Goal: Task Accomplishment & Management: Manage account settings

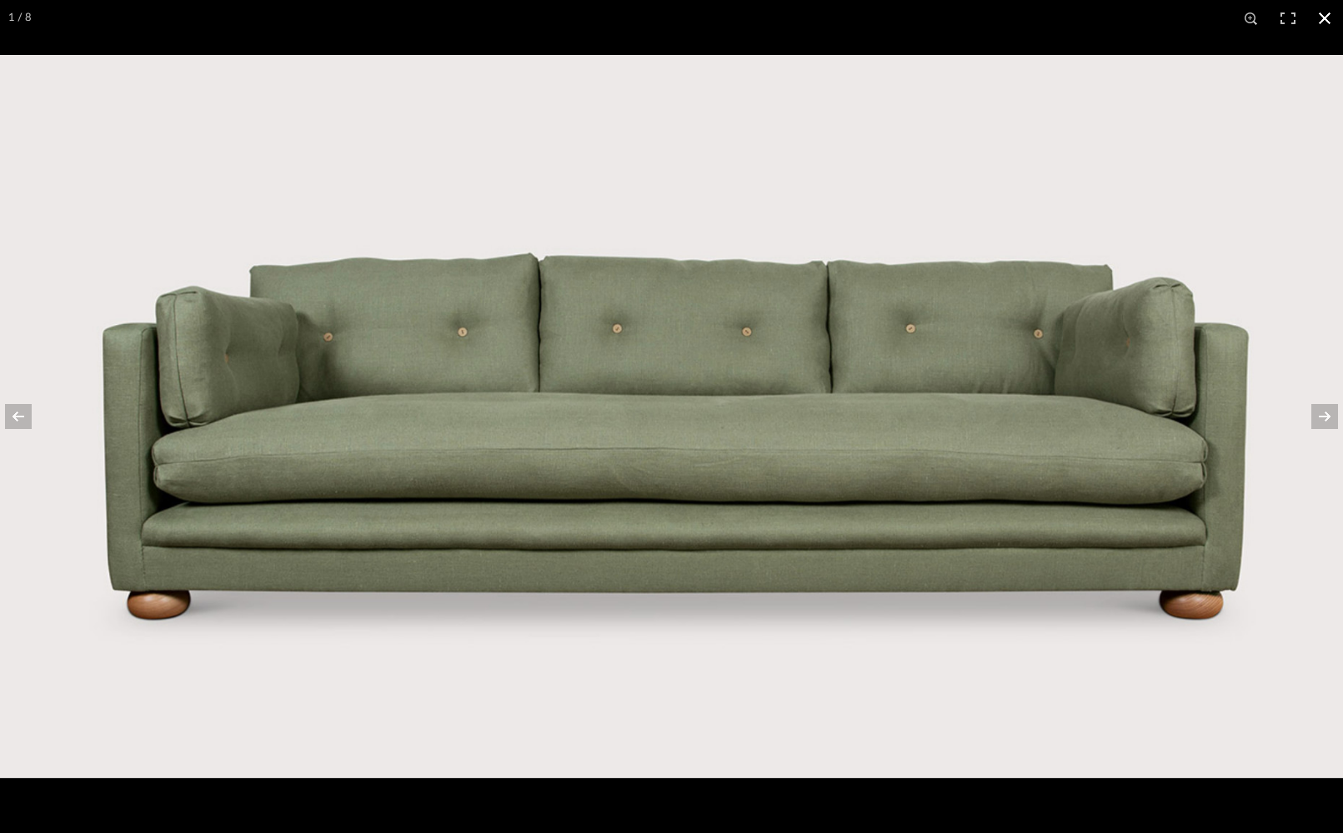
click at [1325, 19] on button at bounding box center [1324, 18] width 37 height 37
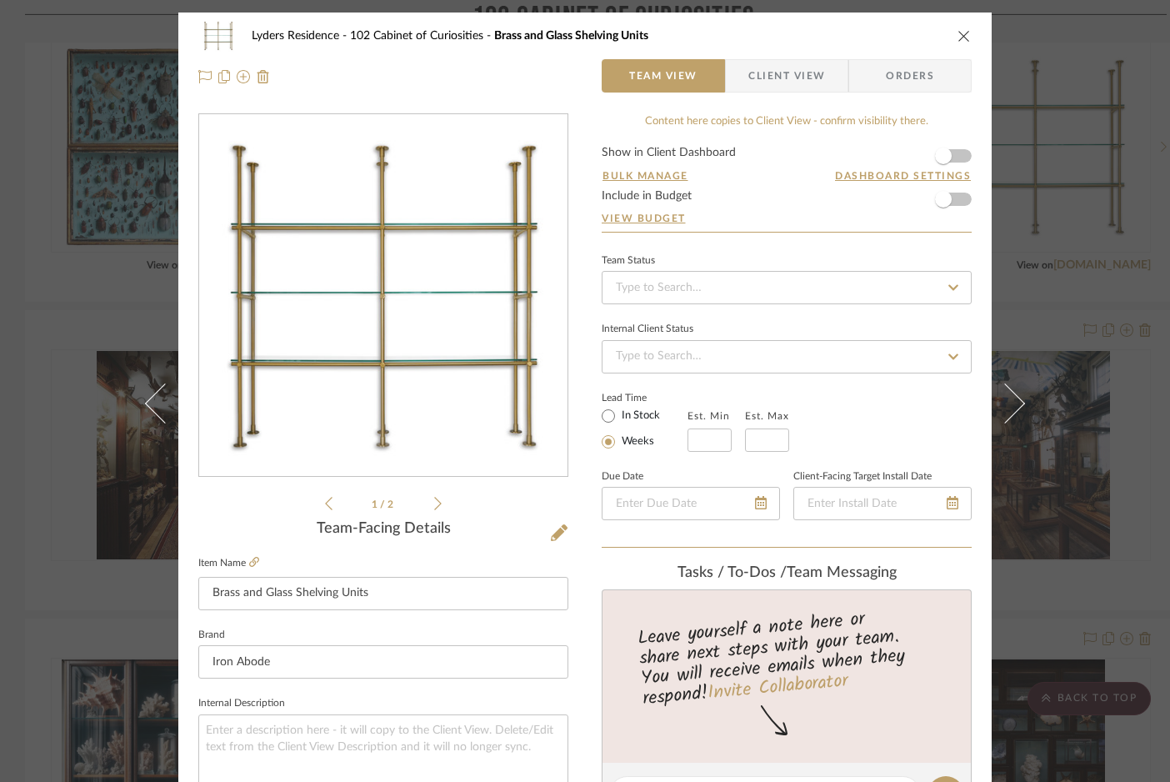
click at [961, 36] on icon "close" at bounding box center [964, 35] width 13 height 13
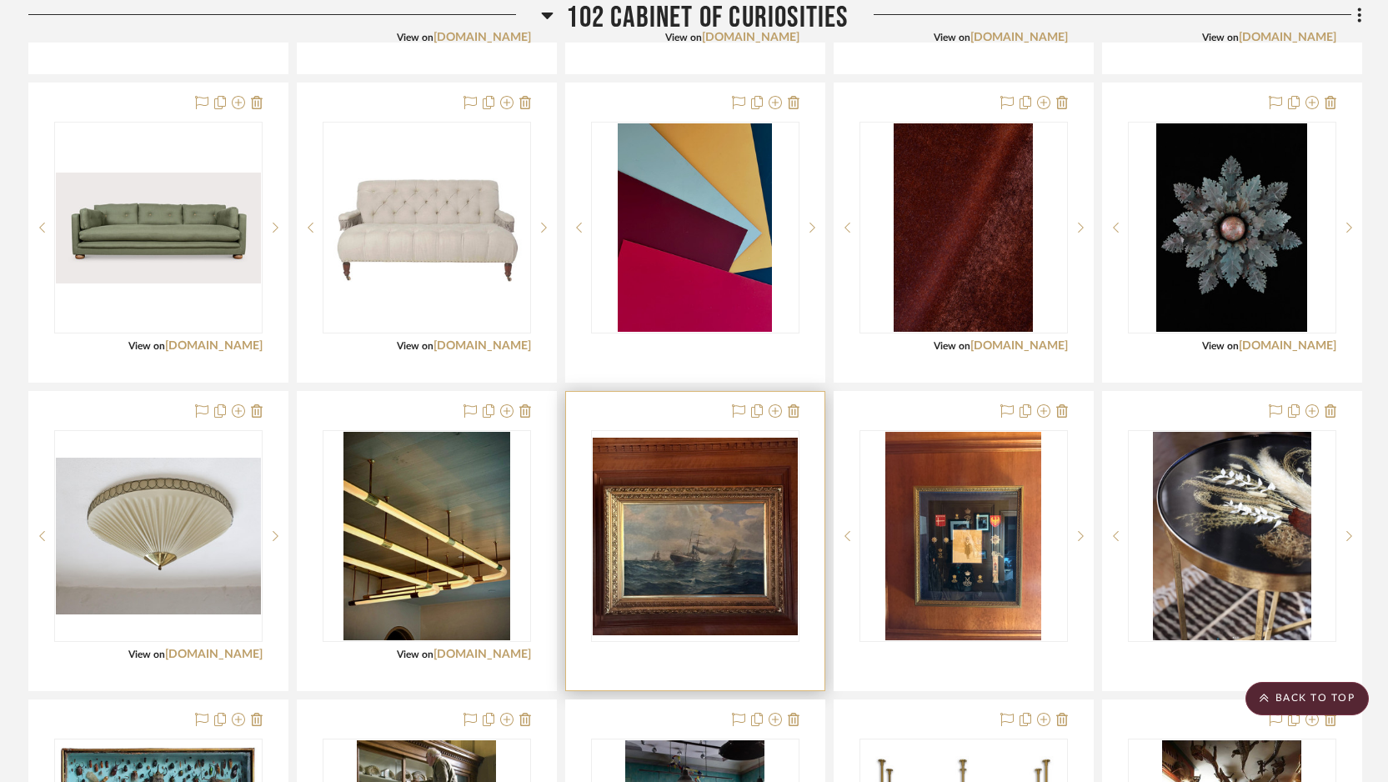
scroll to position [1461, 0]
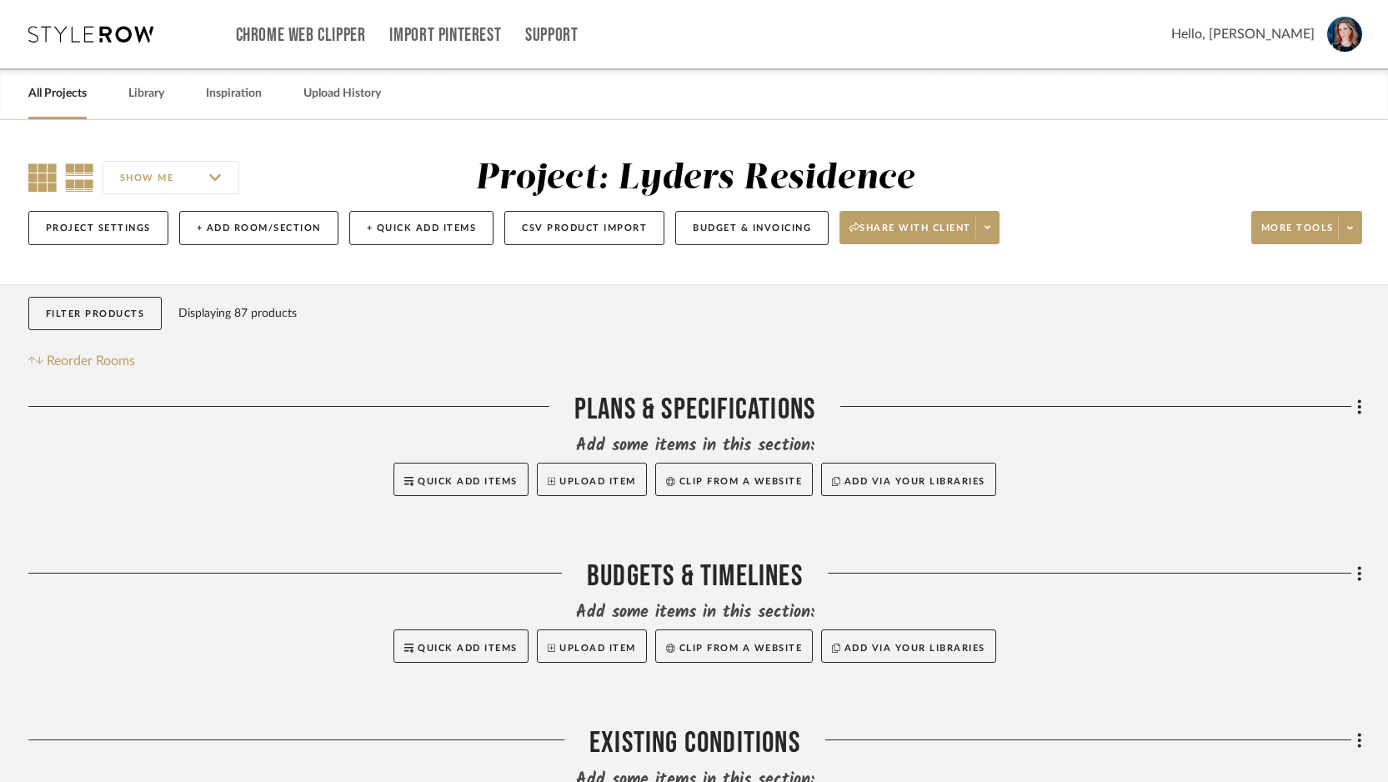
click at [40, 185] on icon at bounding box center [42, 177] width 28 height 28
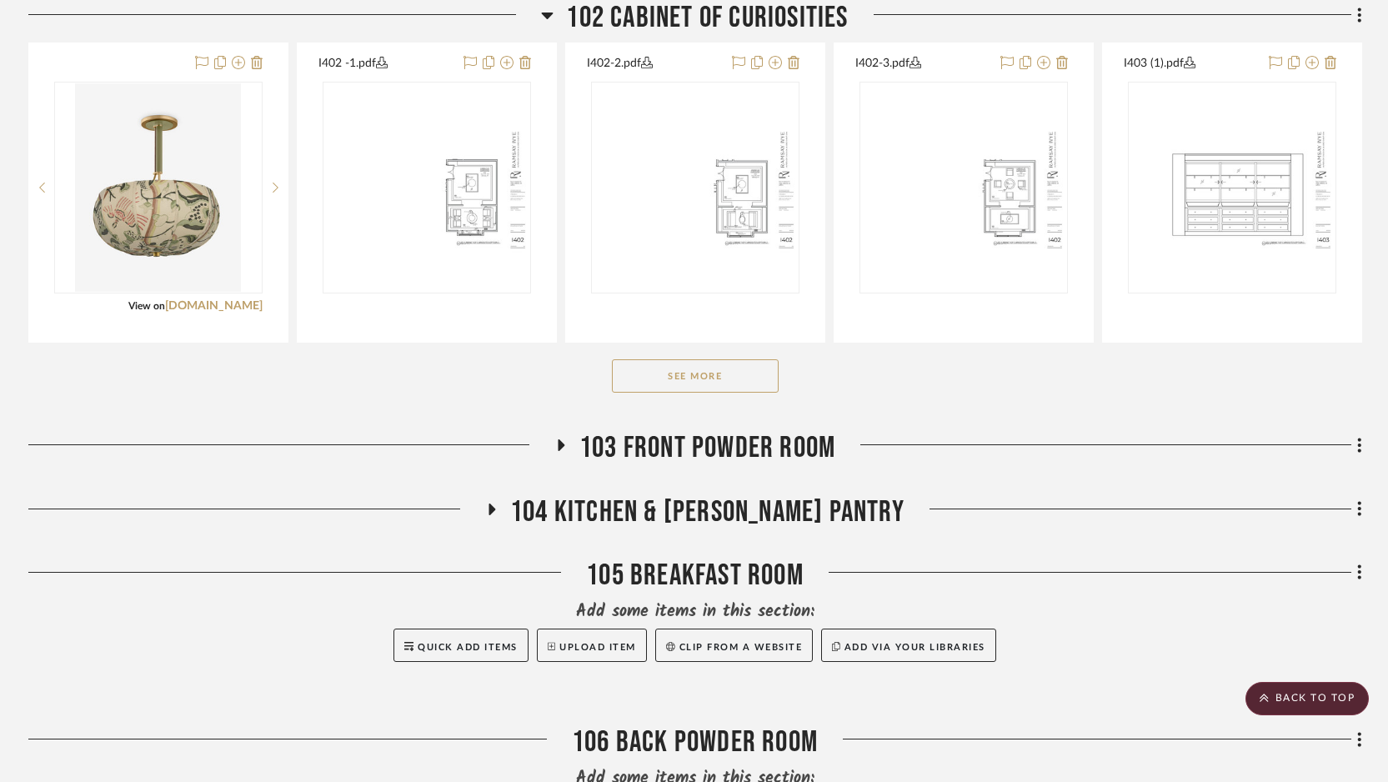
scroll to position [1210, 0]
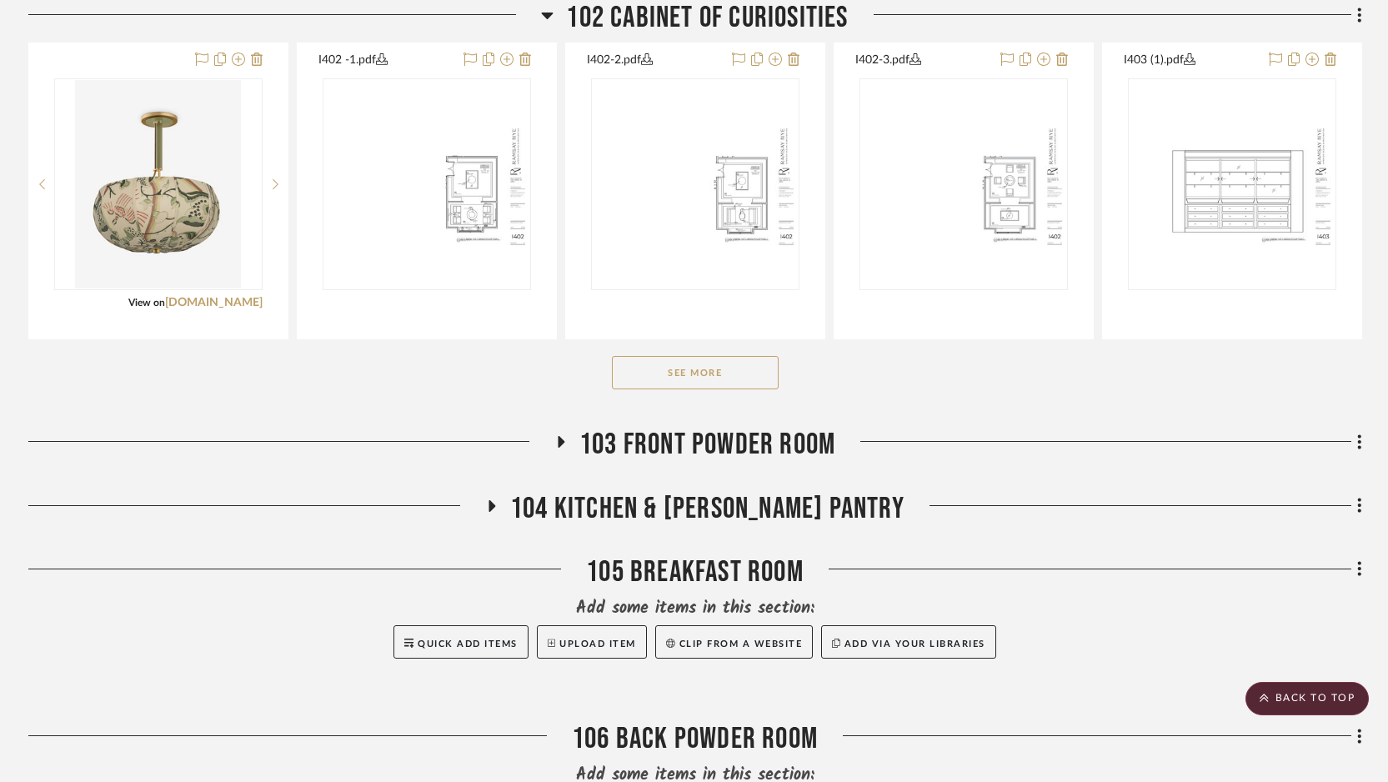
click at [645, 386] on button "See More" at bounding box center [695, 372] width 167 height 33
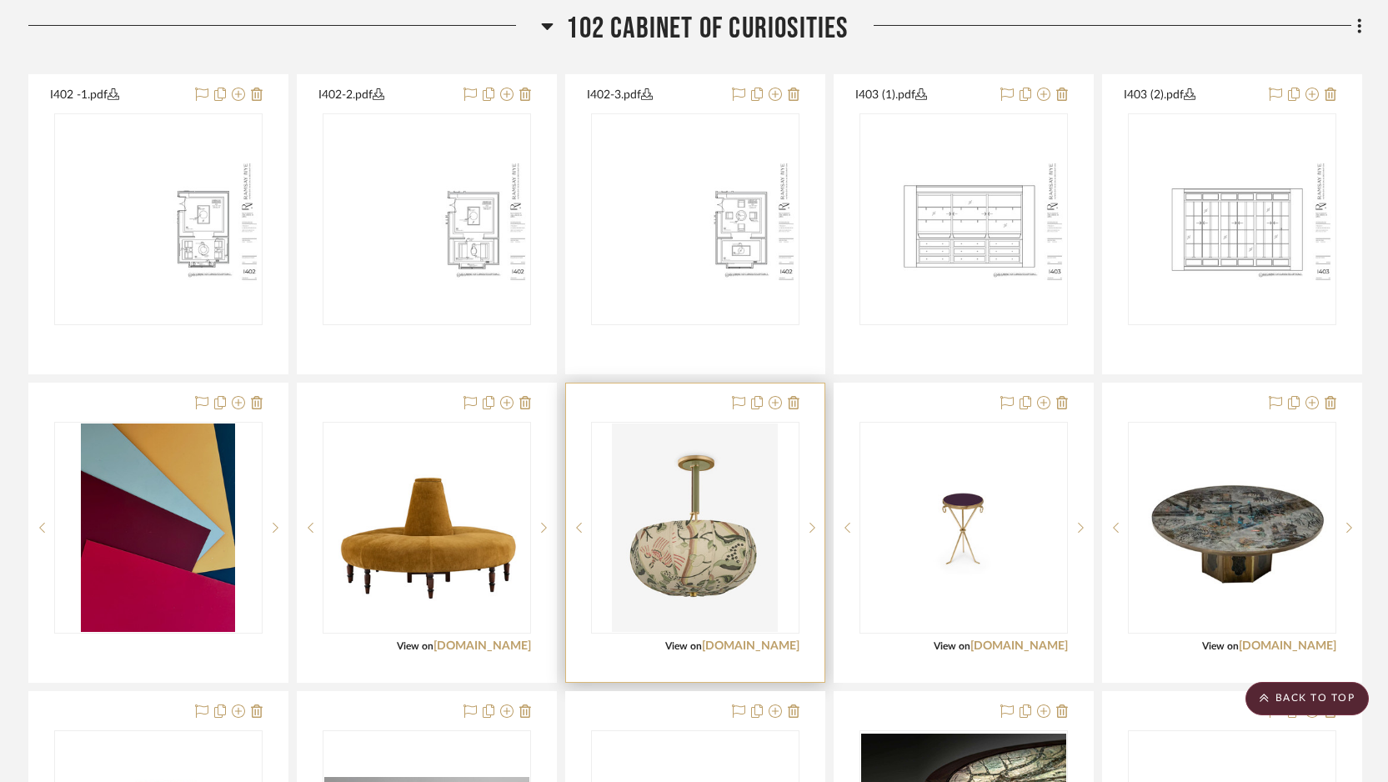
scroll to position [1179, 0]
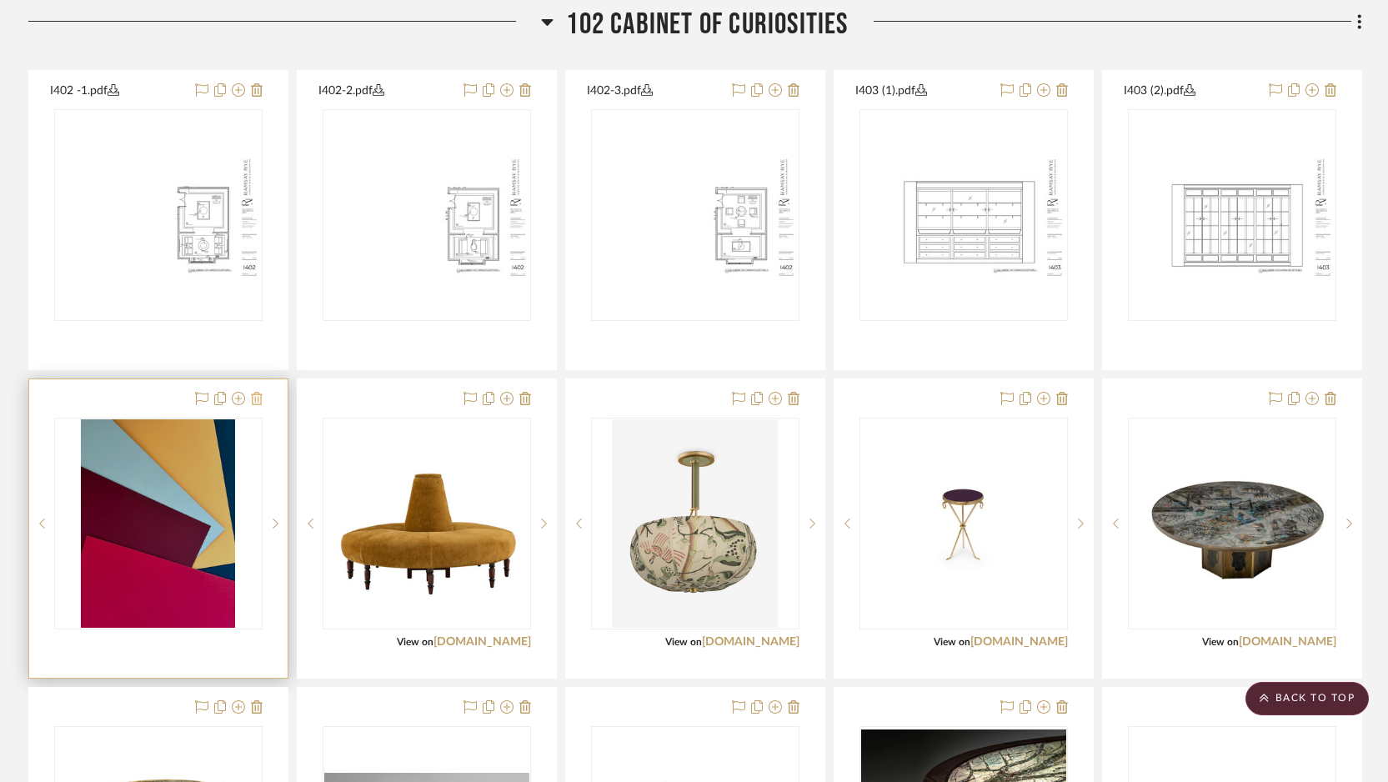
click at [257, 405] on icon at bounding box center [257, 398] width 12 height 13
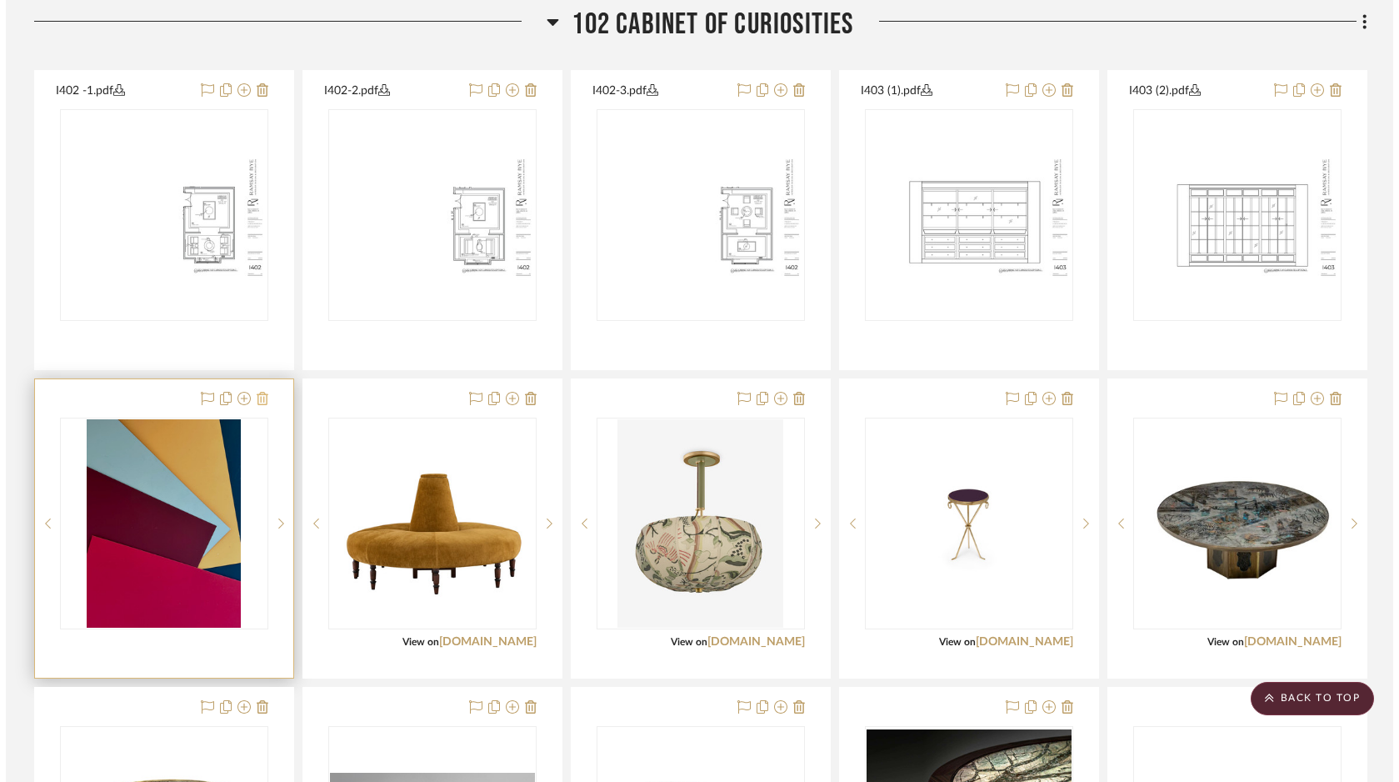
scroll to position [0, 0]
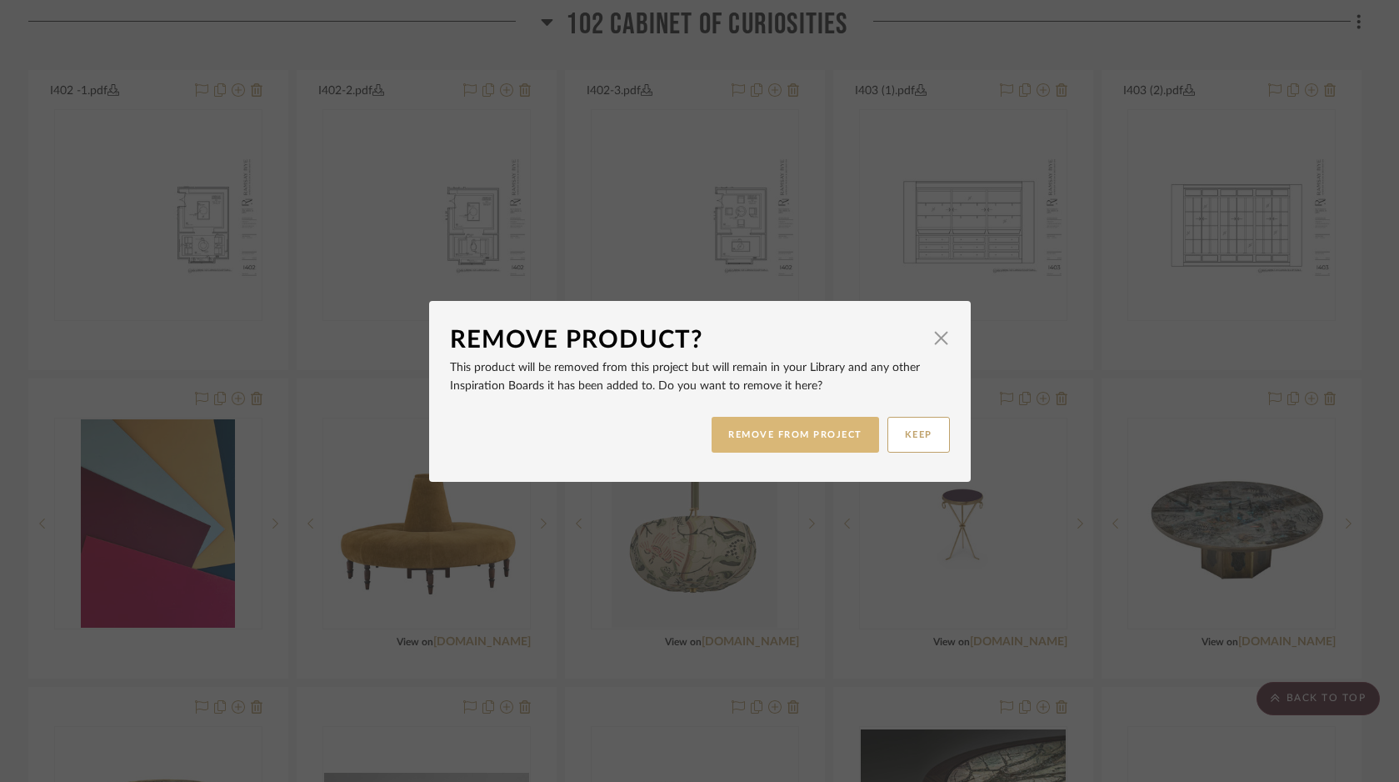
click at [767, 431] on button "REMOVE FROM PROJECT" at bounding box center [796, 435] width 168 height 36
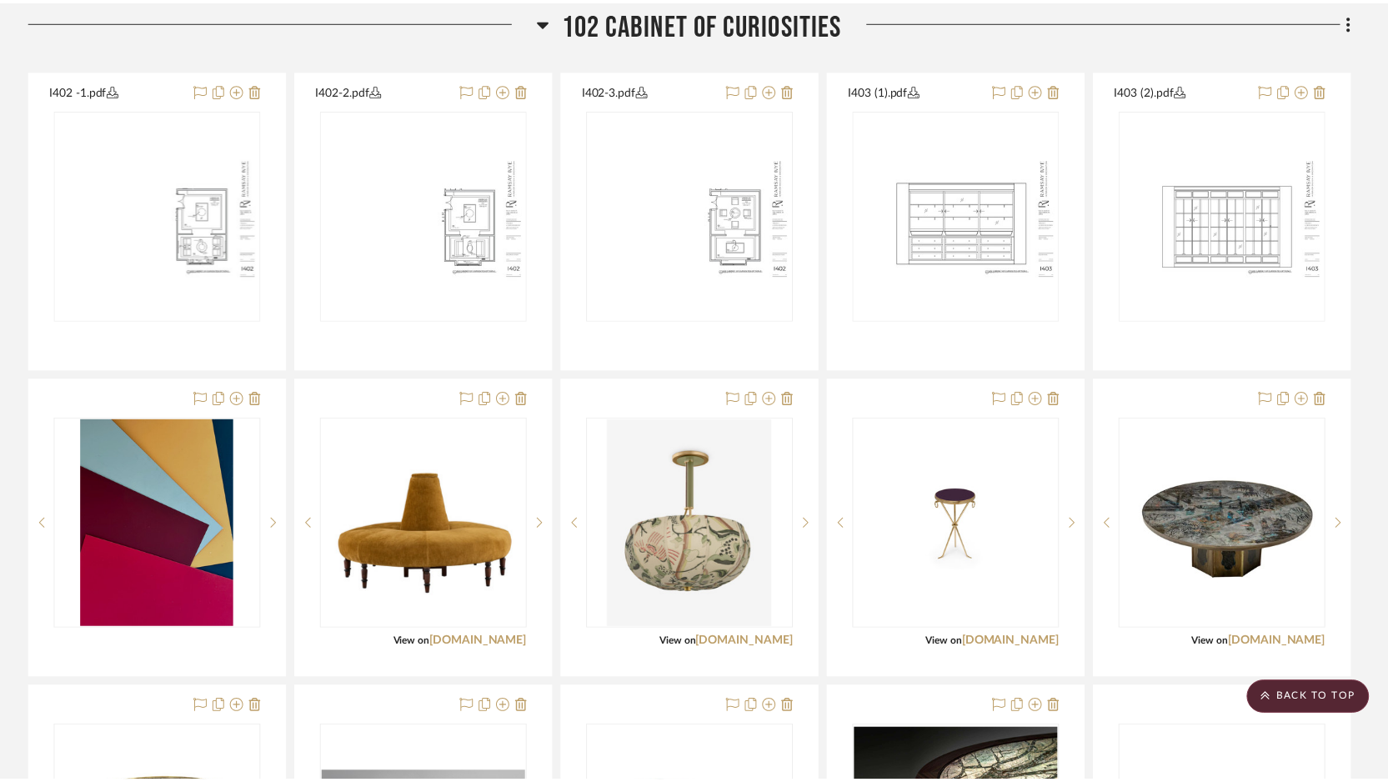
scroll to position [1179, 0]
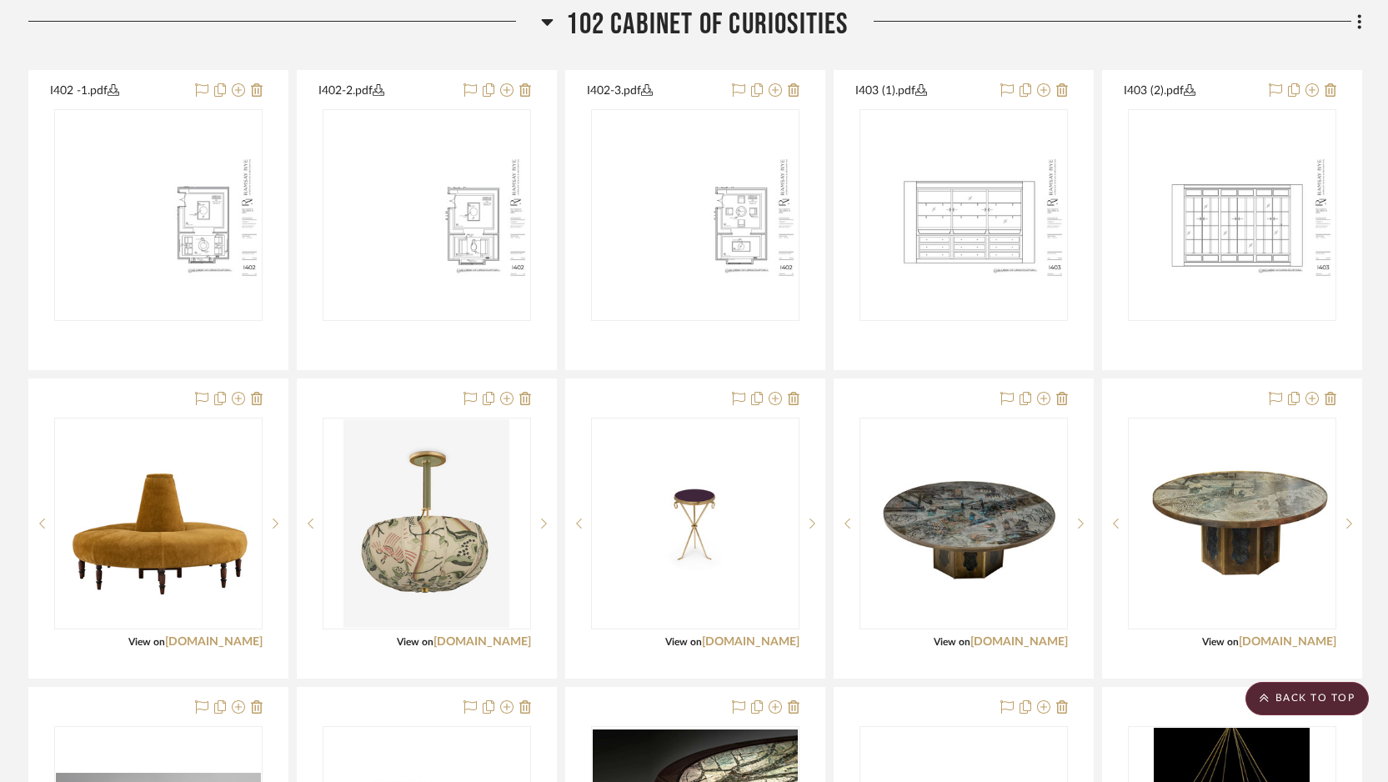
click at [543, 22] on icon at bounding box center [547, 22] width 13 height 20
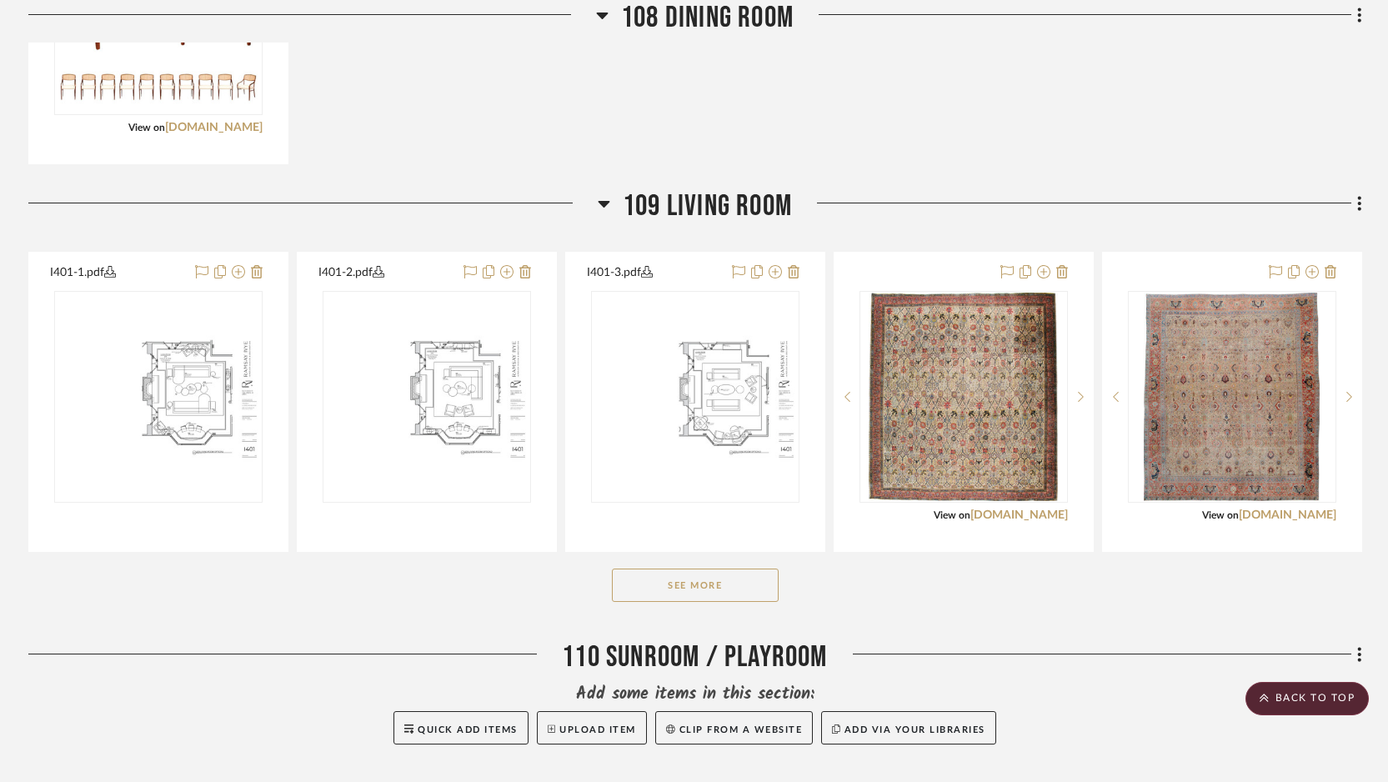
scroll to position [2132, 0]
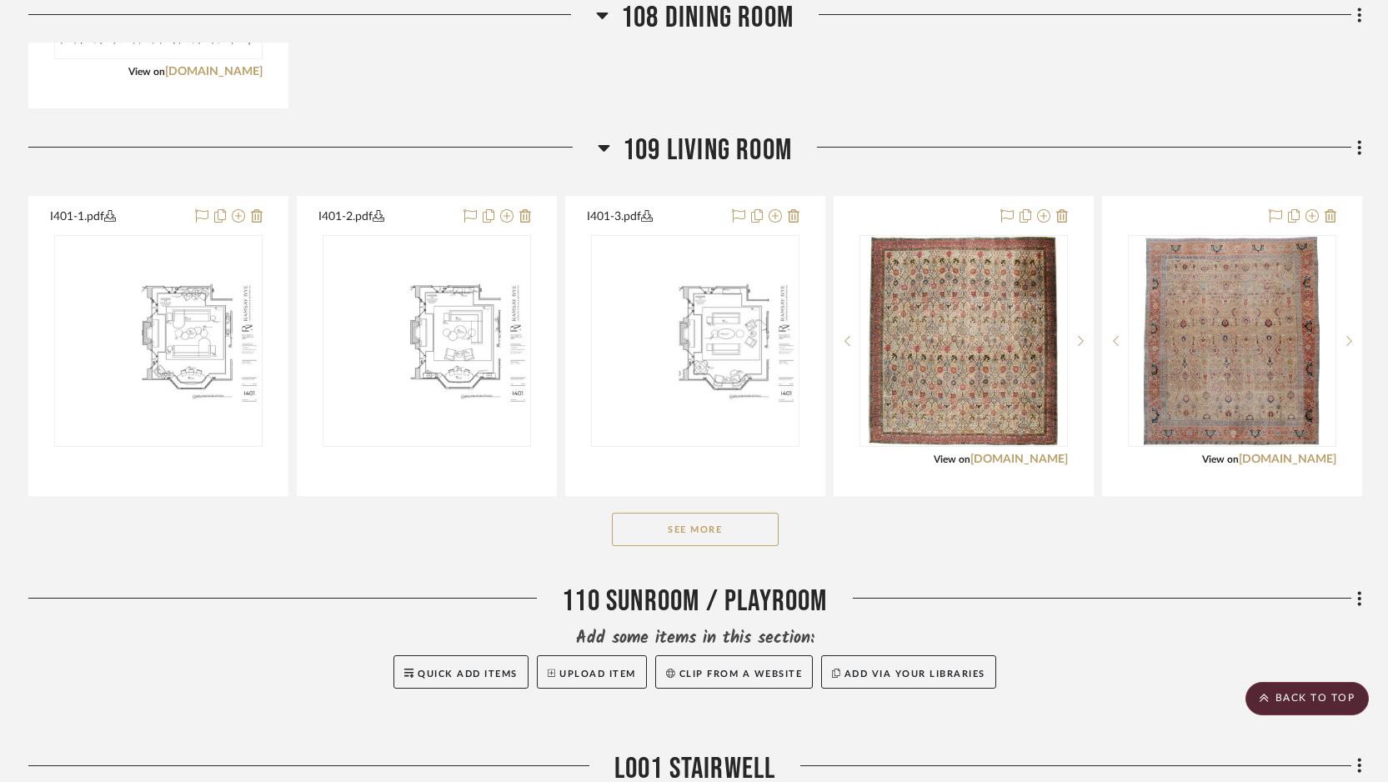
click at [643, 539] on button "See More" at bounding box center [695, 529] width 167 height 33
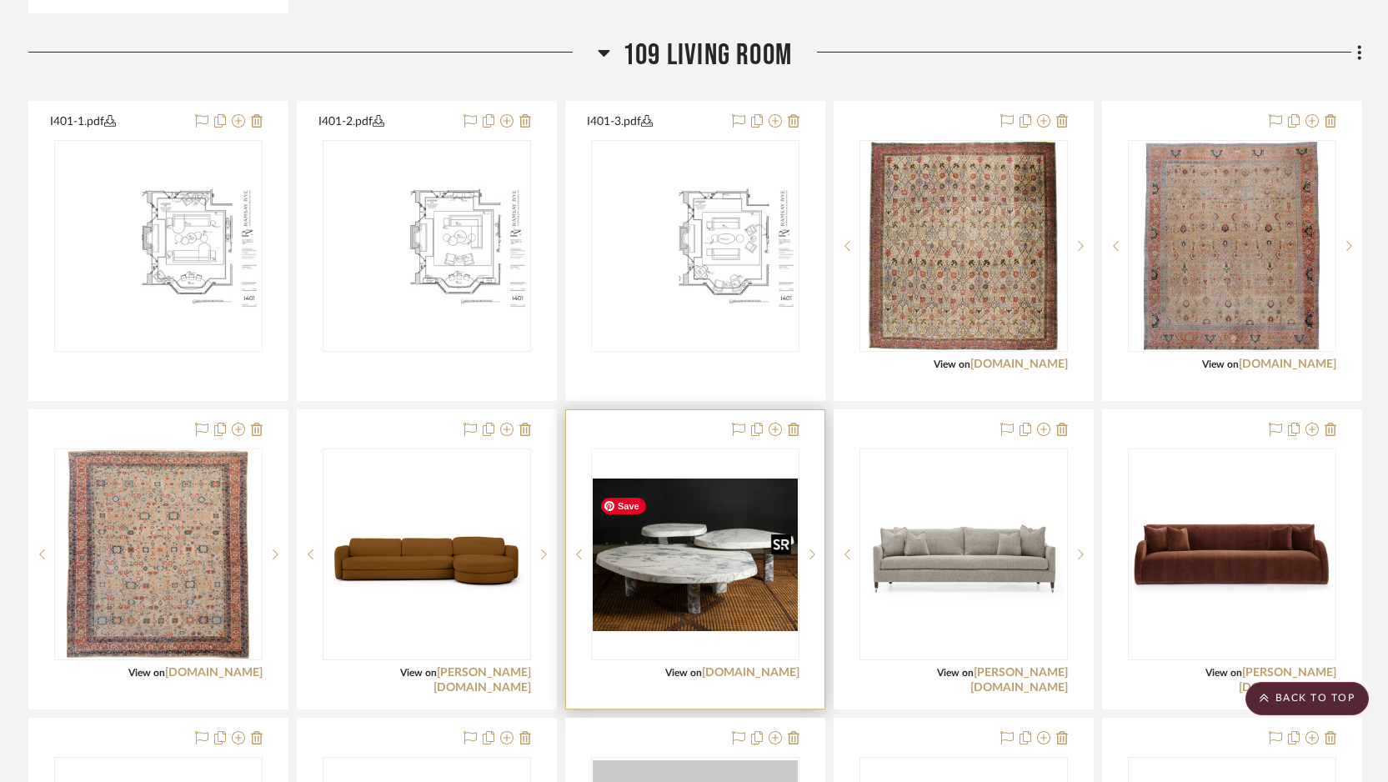
scroll to position [2228, 0]
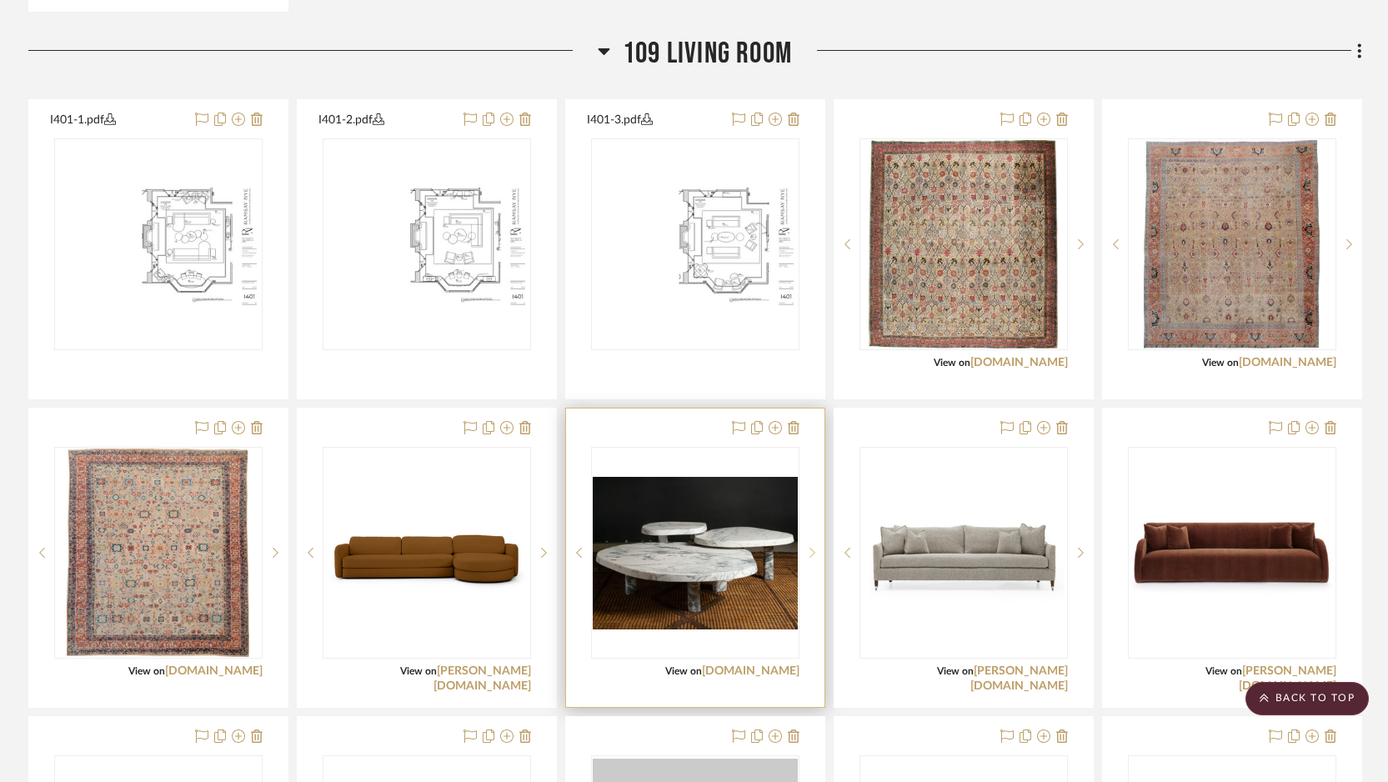
click at [808, 558] on sr-next-btn at bounding box center [811, 553] width 25 height 12
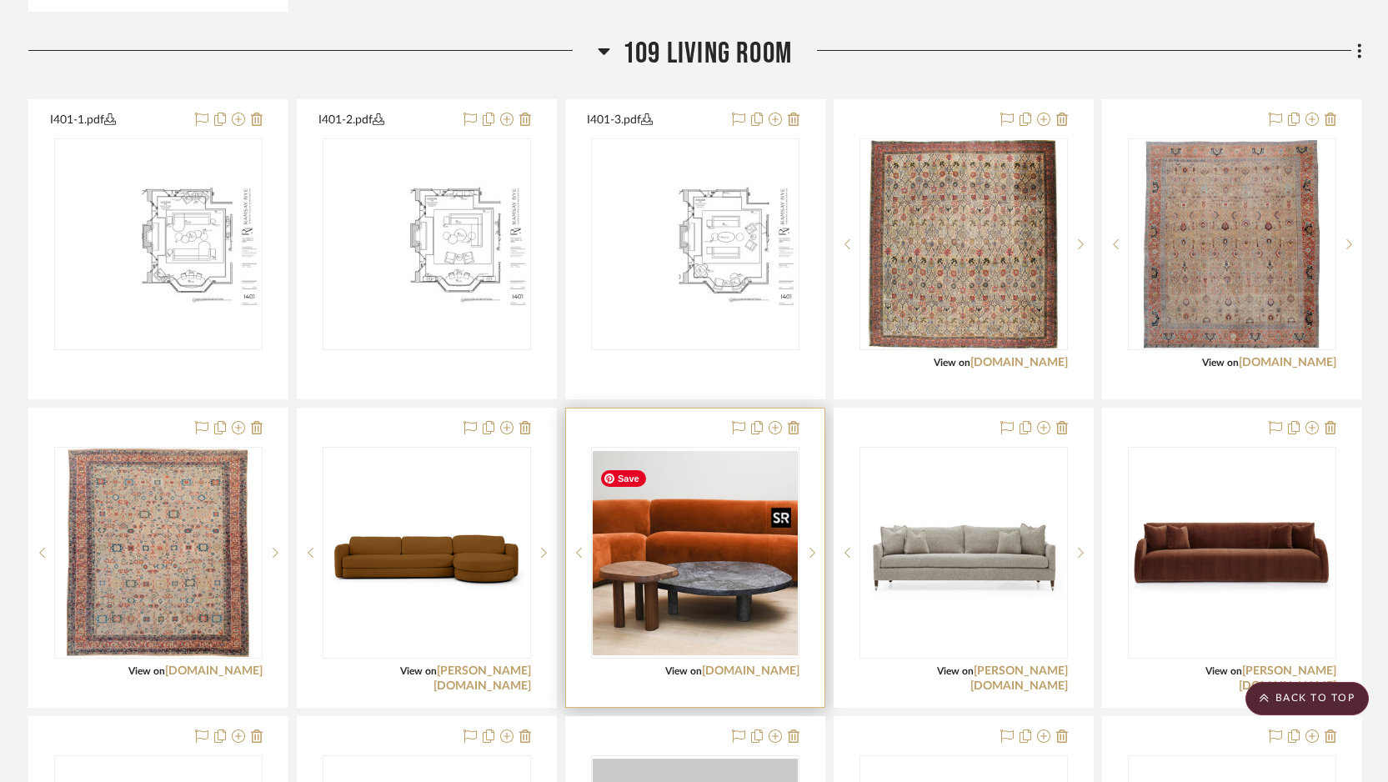
click at [704, 577] on img "1" at bounding box center [695, 553] width 205 height 204
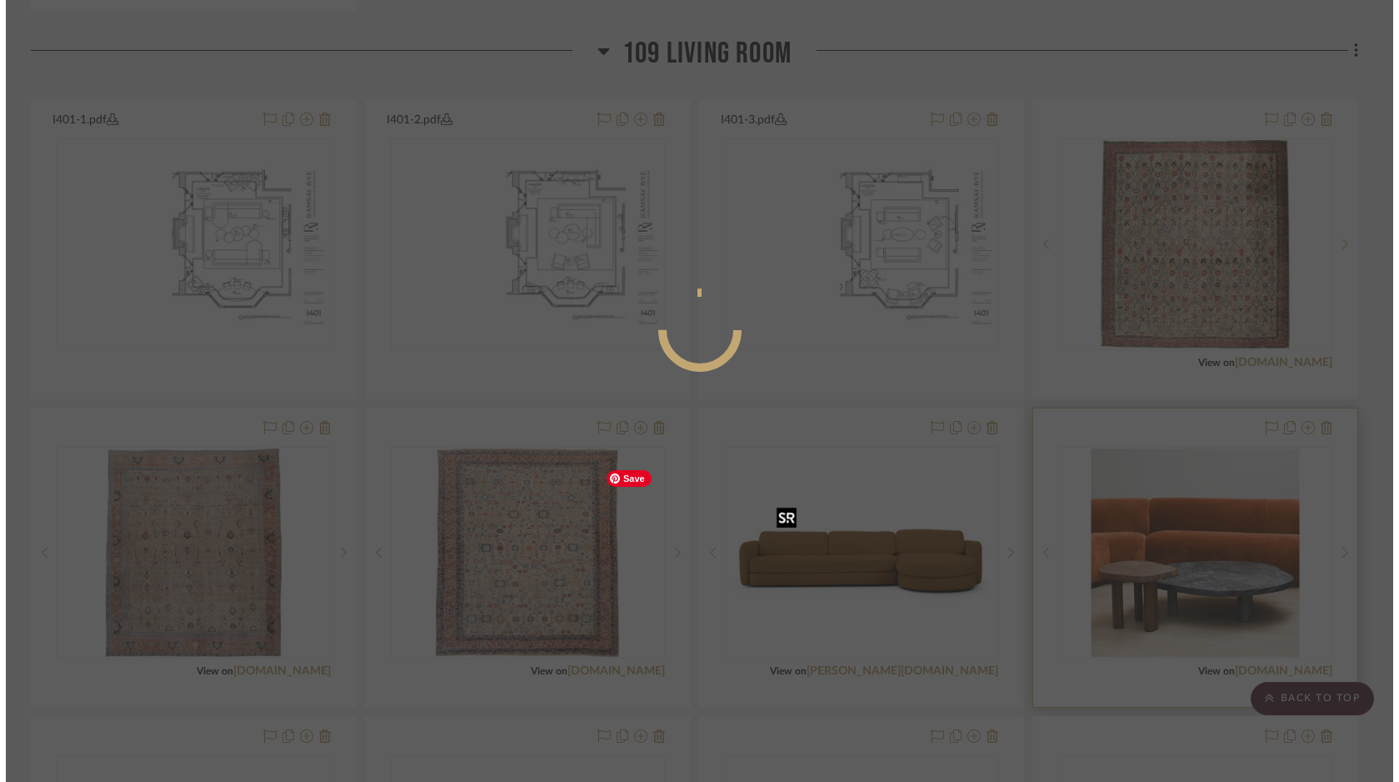
scroll to position [0, 0]
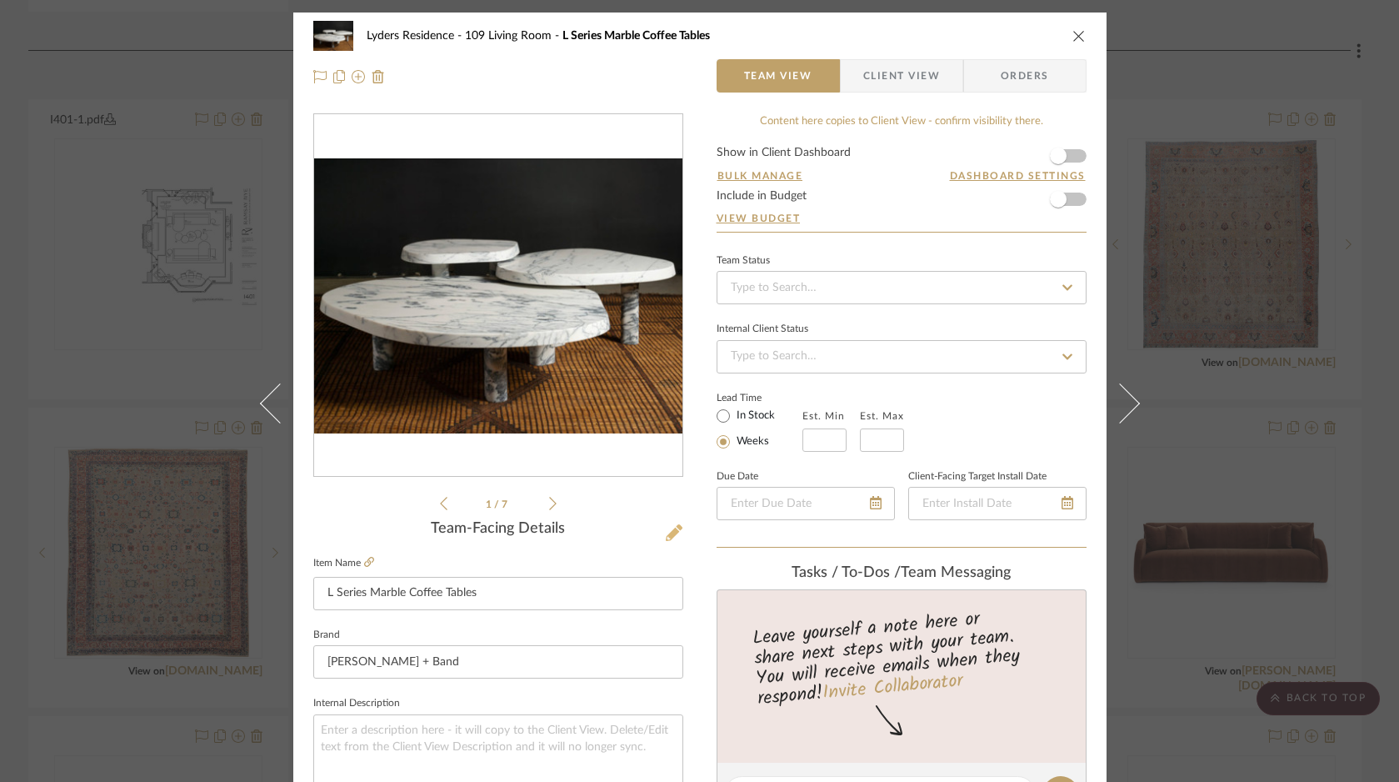
click at [671, 528] on icon at bounding box center [674, 532] width 17 height 17
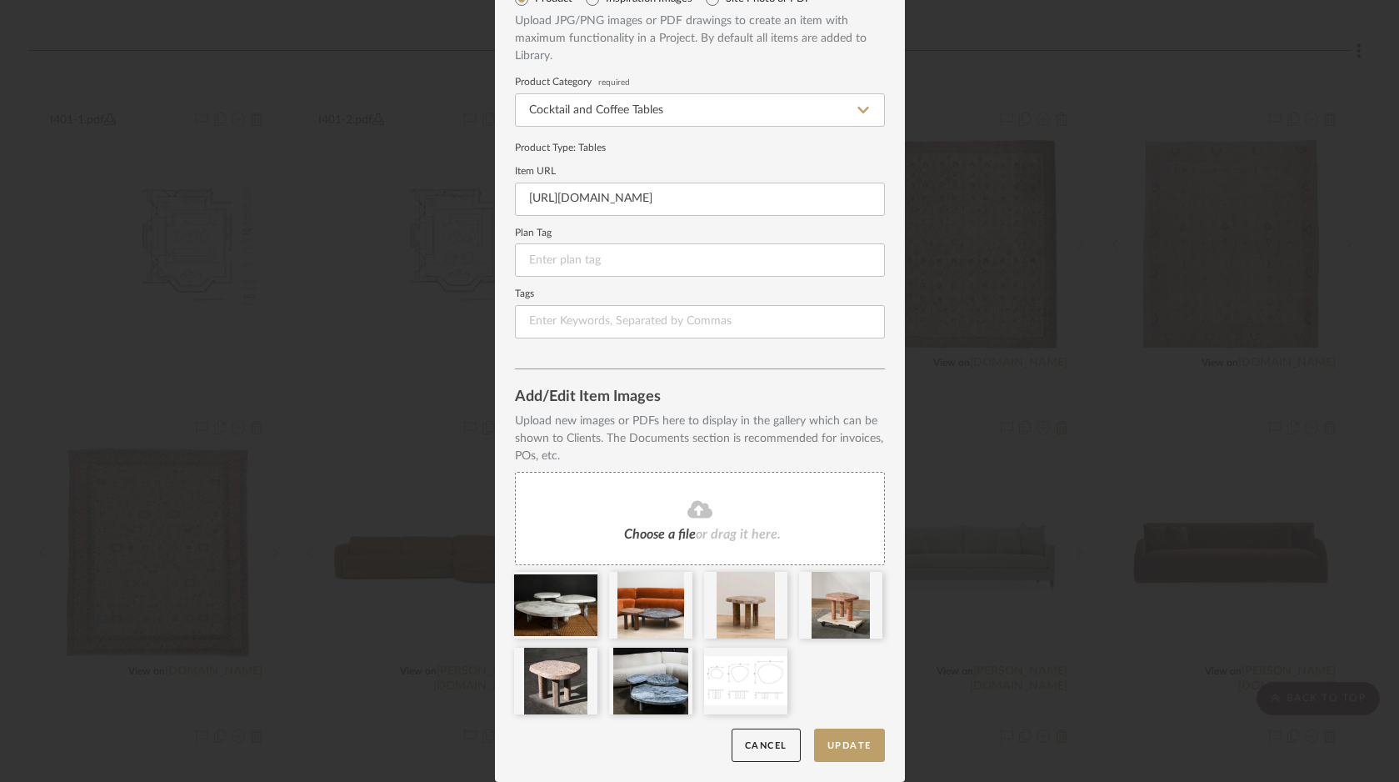
scroll to position [88, 0]
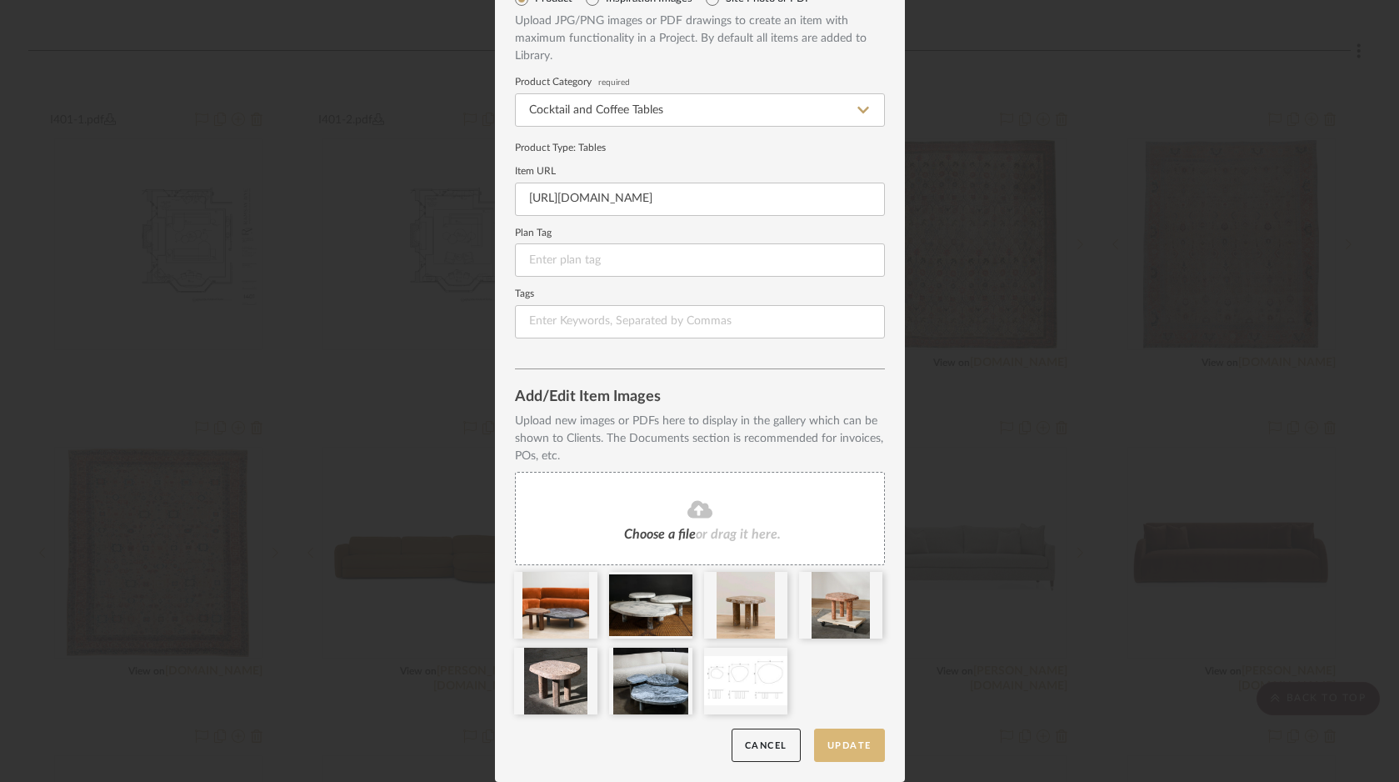
click at [869, 743] on button "Update" at bounding box center [849, 745] width 71 height 34
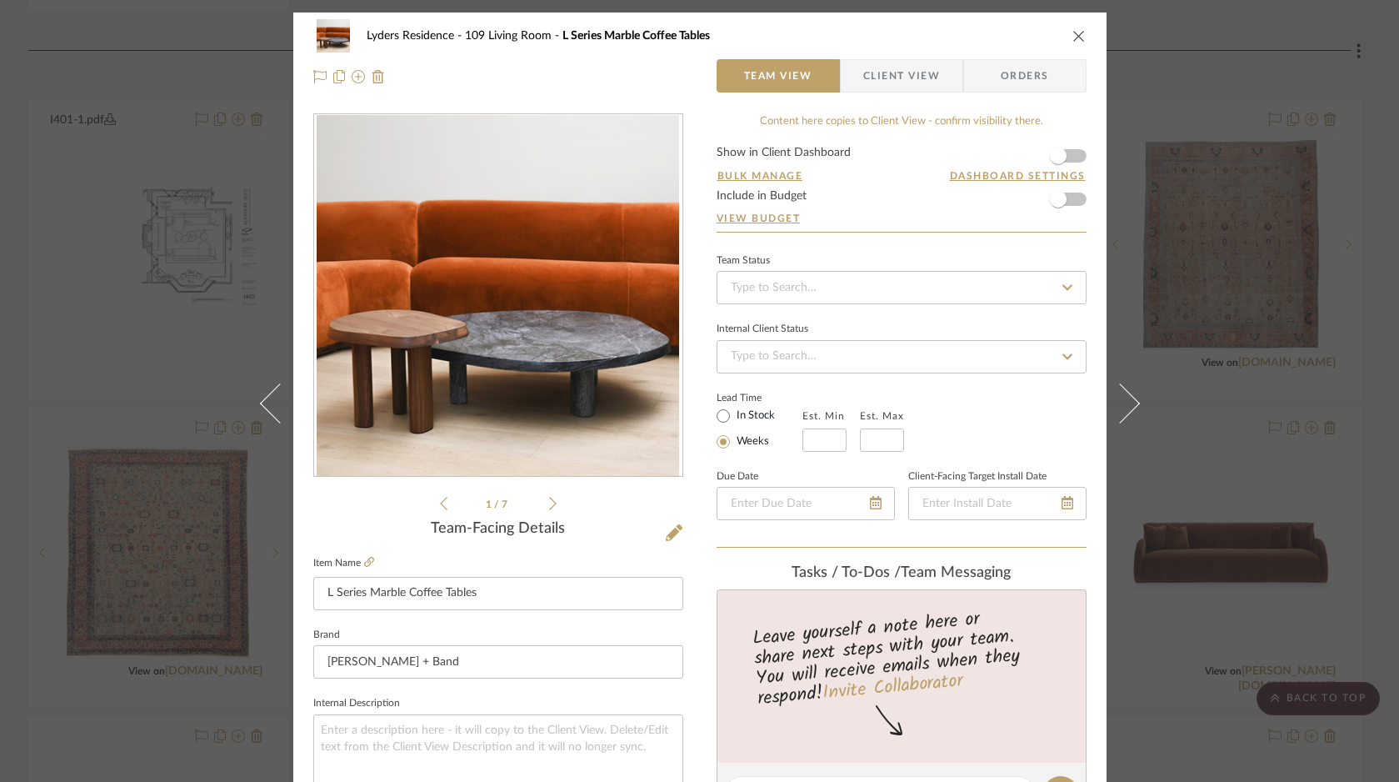
click at [1073, 38] on icon "close" at bounding box center [1079, 35] width 13 height 13
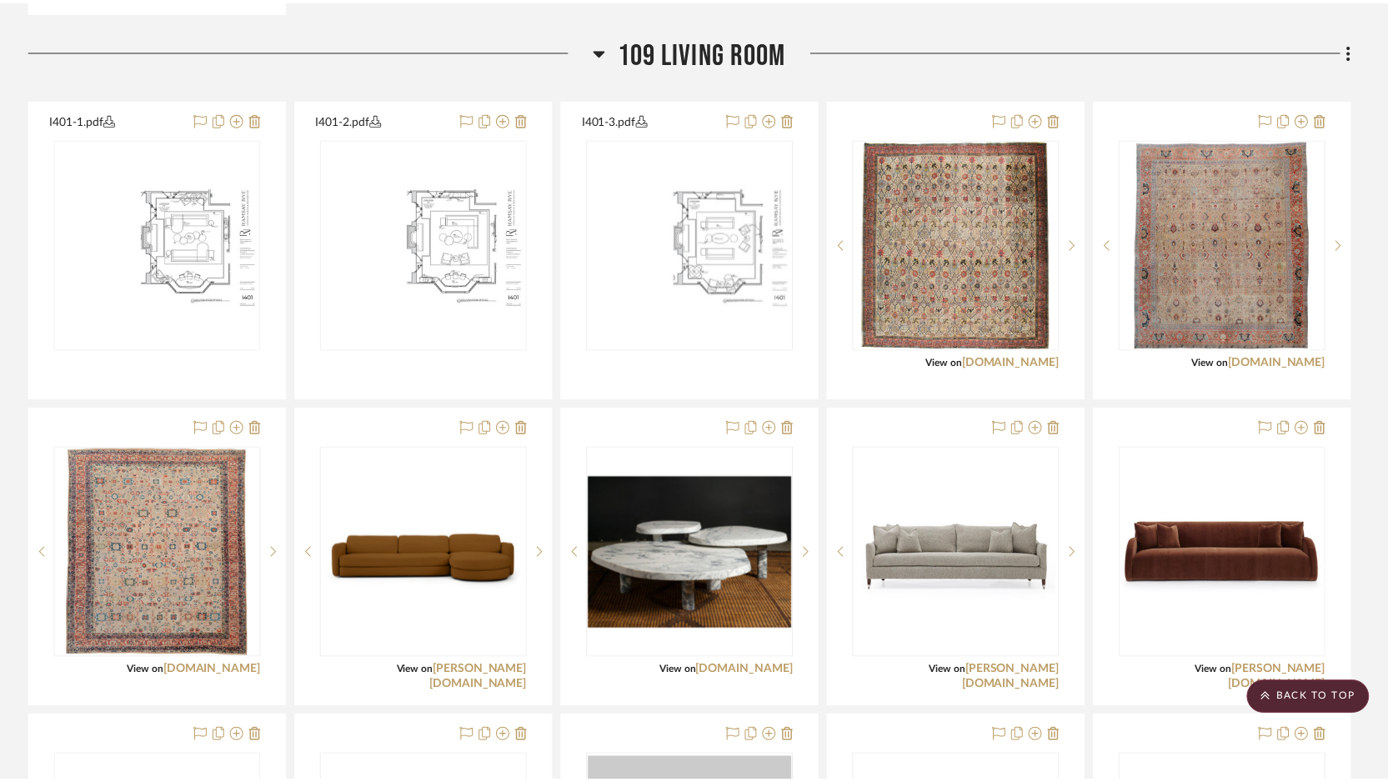
scroll to position [2228, 0]
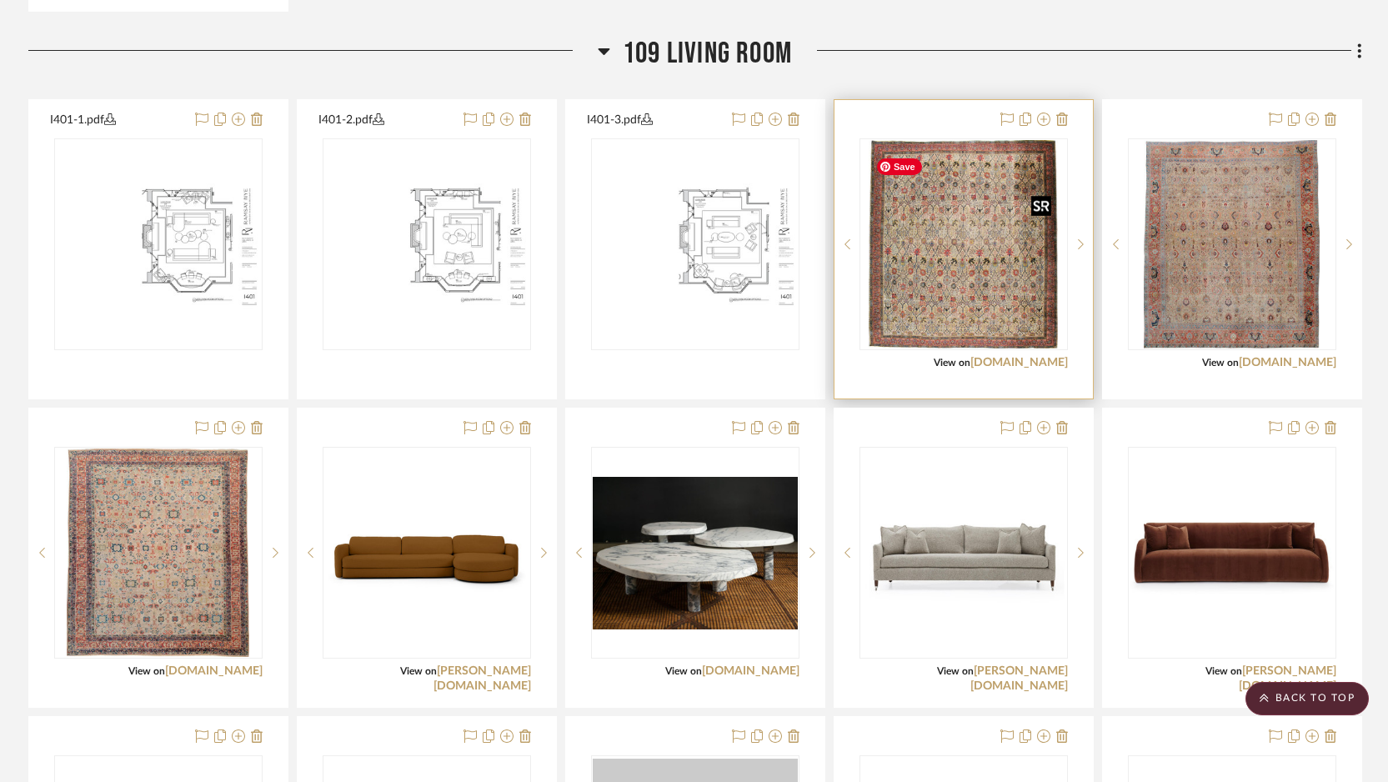
click at [946, 318] on img "0" at bounding box center [962, 244] width 189 height 208
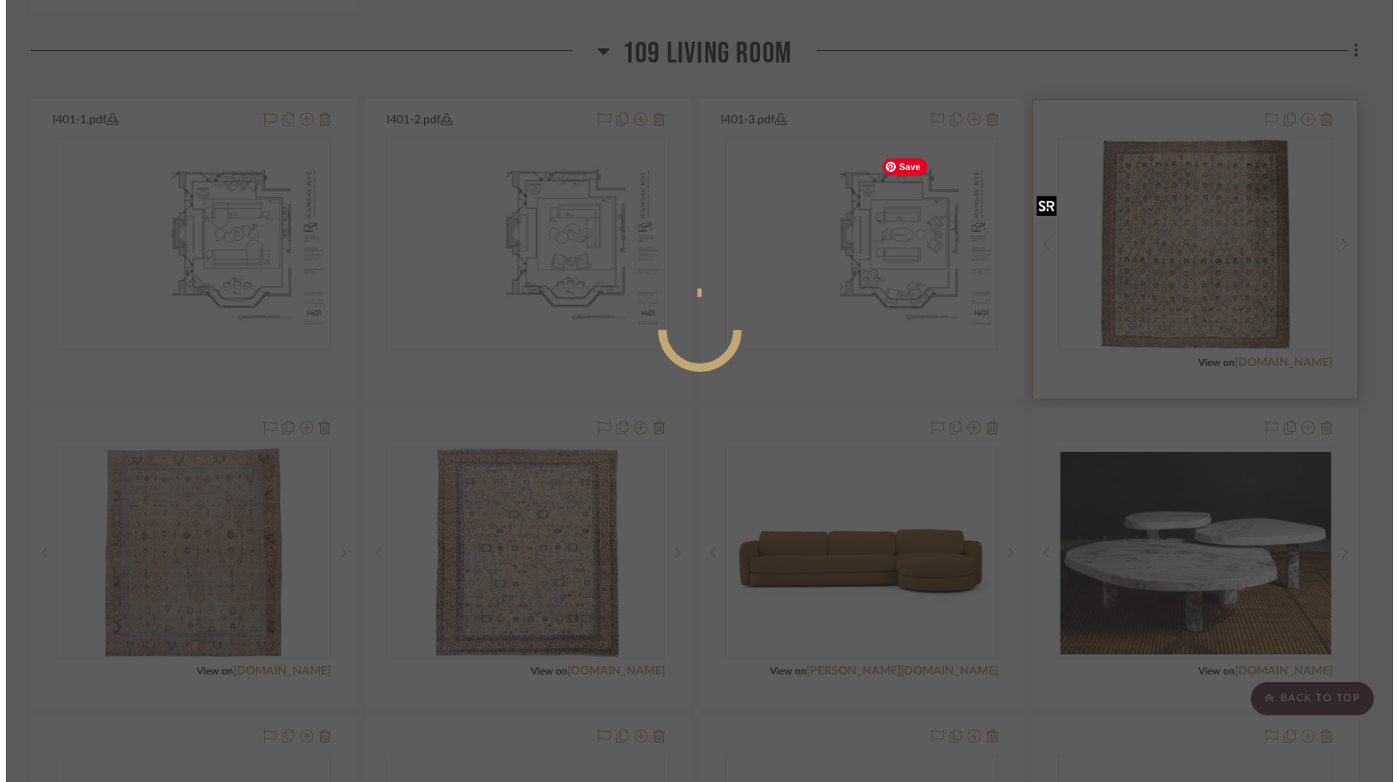
scroll to position [0, 0]
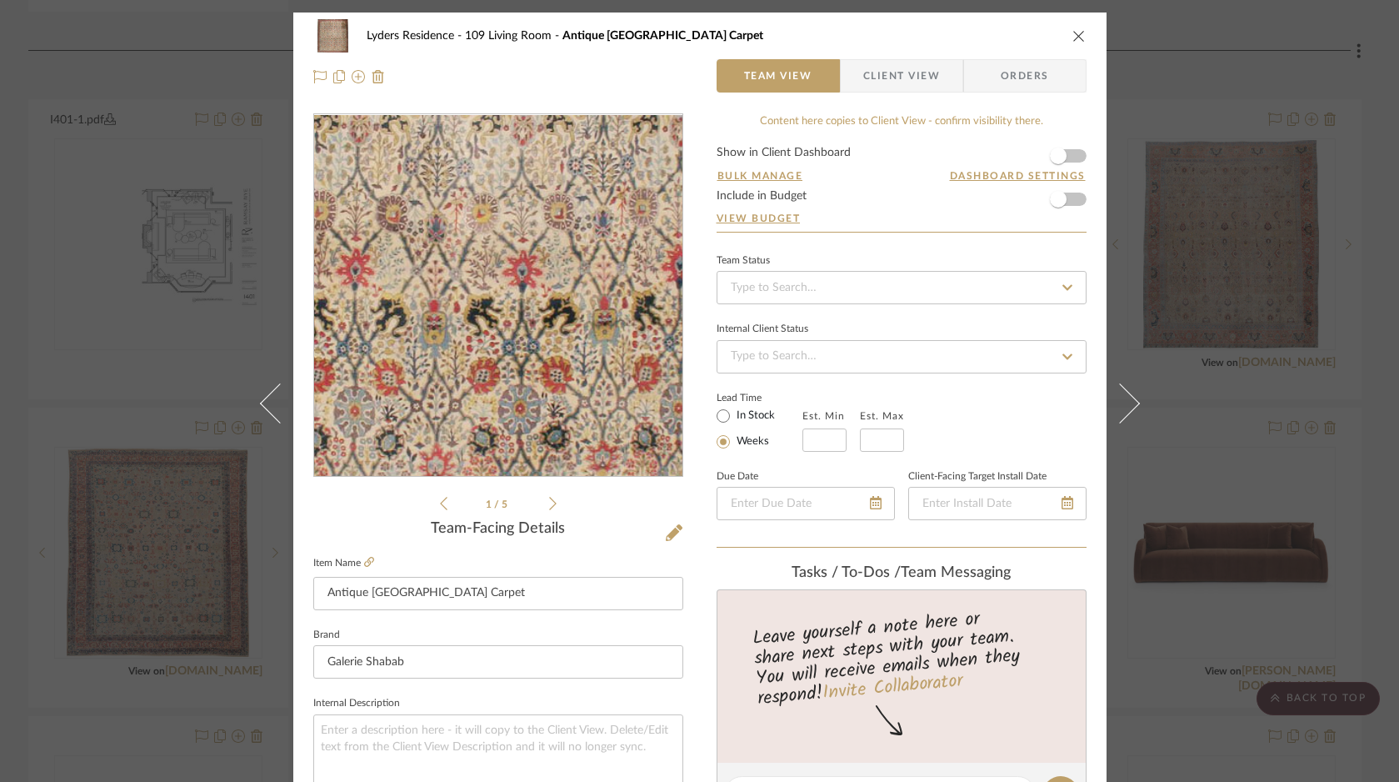
click at [512, 319] on img "0" at bounding box center [497, 296] width 328 height 362
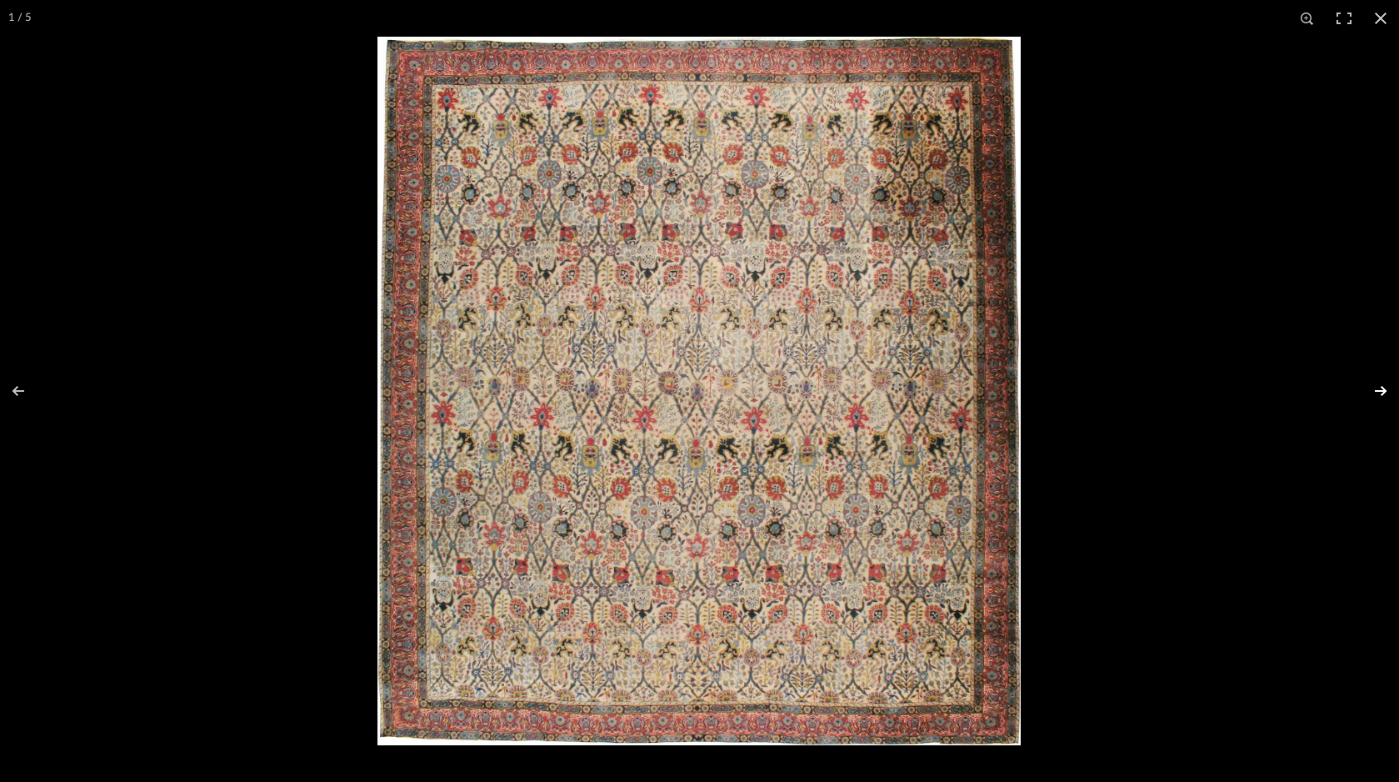
click at [1378, 390] on button at bounding box center [1370, 390] width 58 height 83
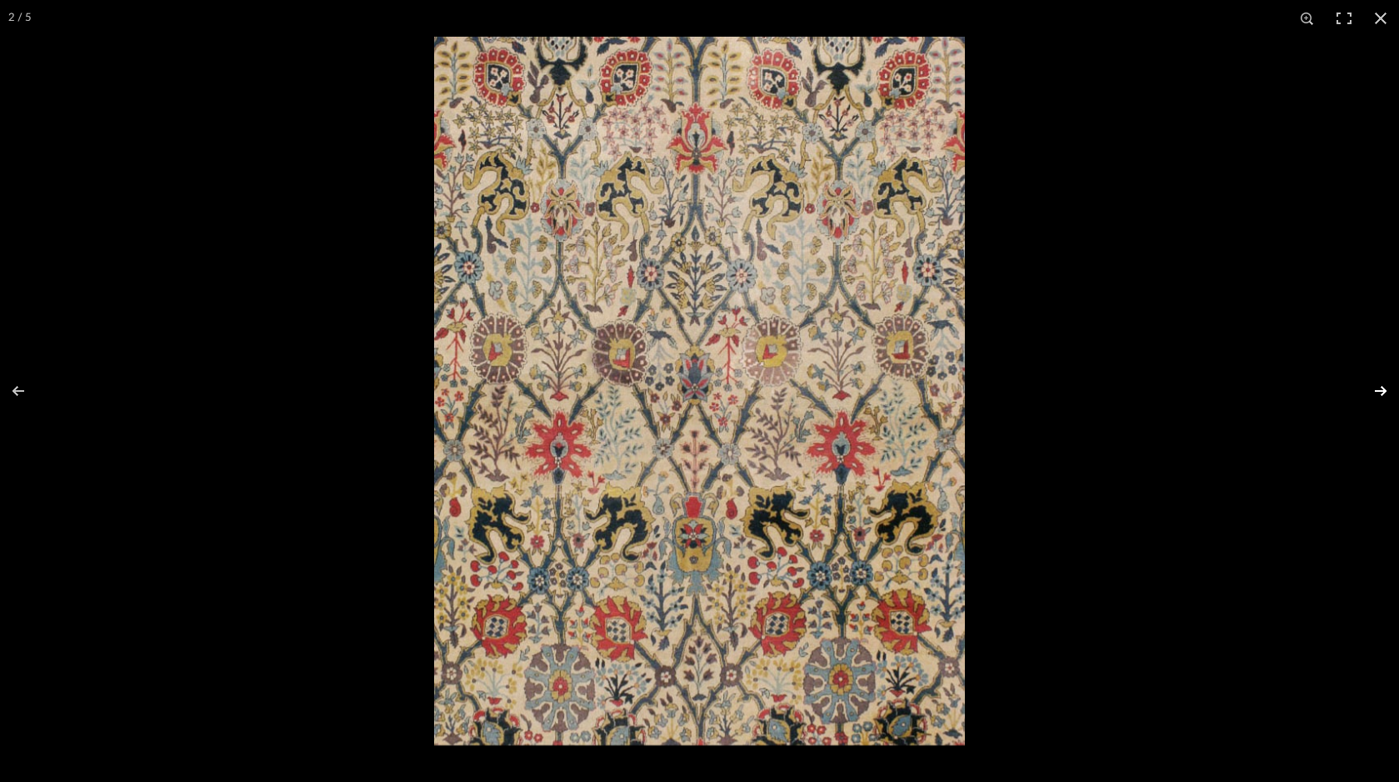
click at [1378, 390] on button at bounding box center [1370, 390] width 58 height 83
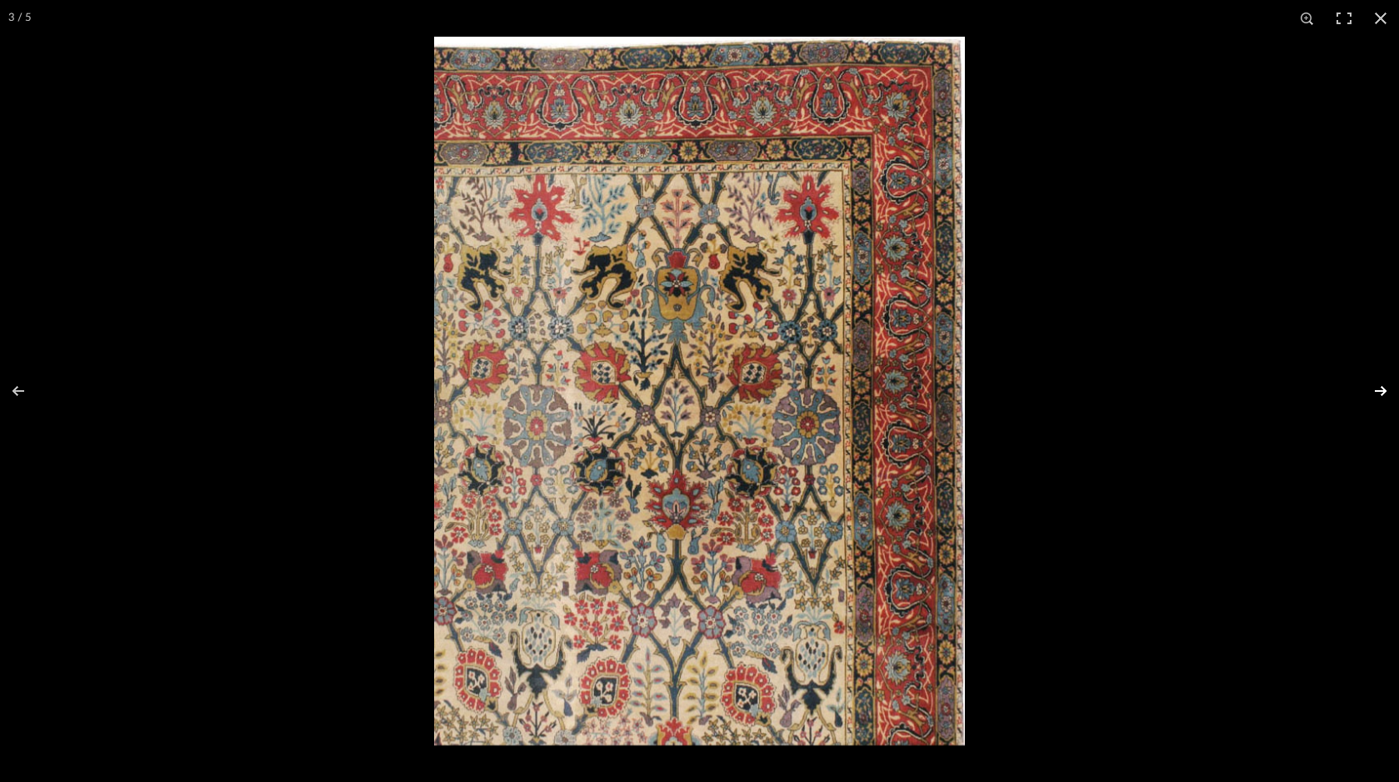
click at [1378, 390] on button at bounding box center [1370, 390] width 58 height 83
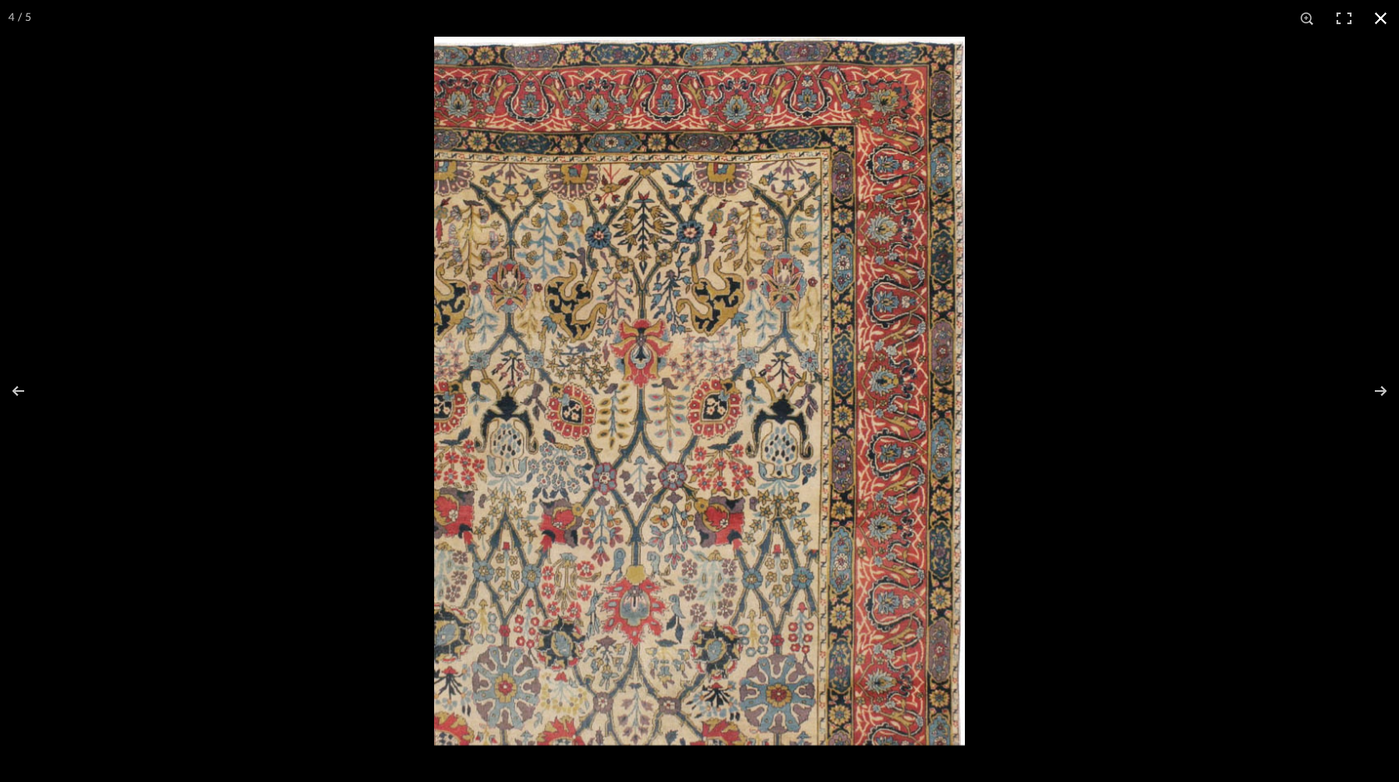
click at [1383, 18] on button at bounding box center [1381, 18] width 37 height 37
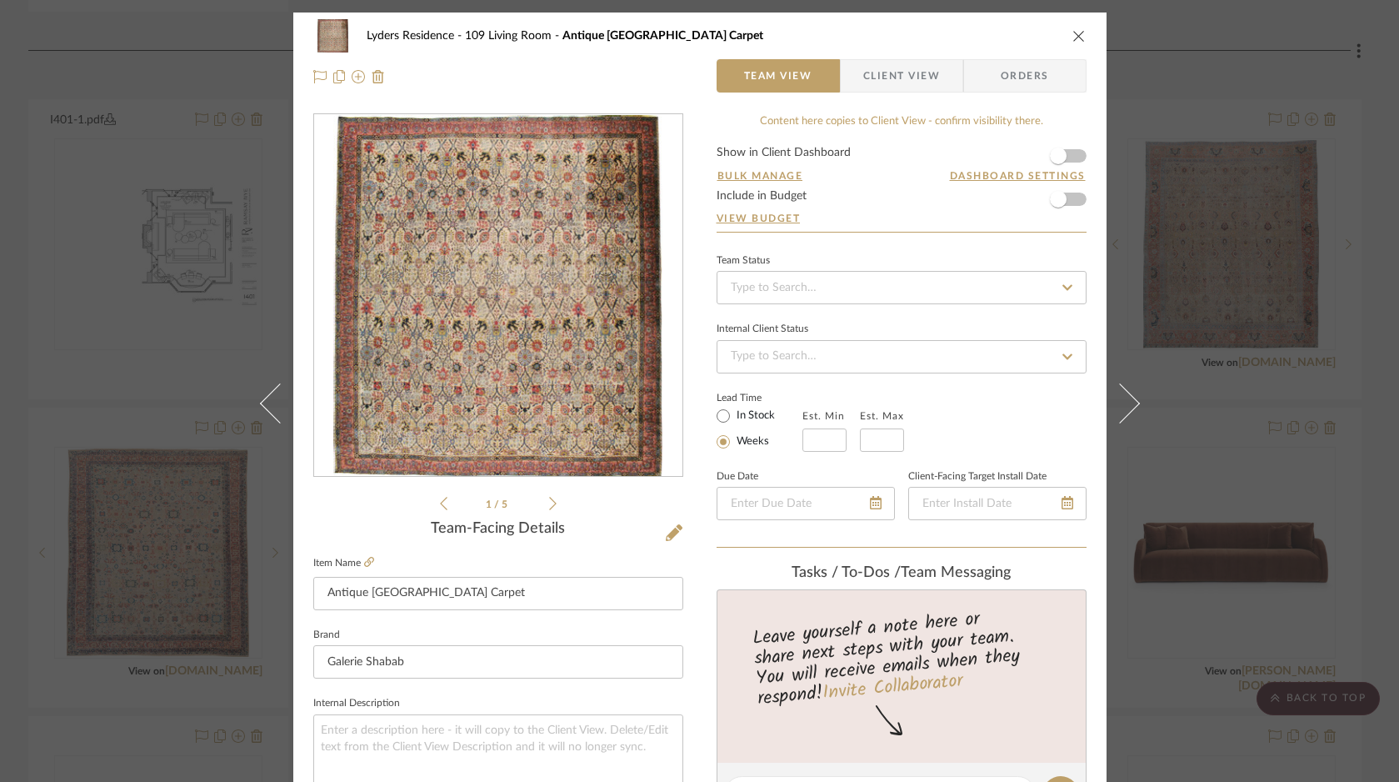
click at [1079, 42] on div "Lyders Residence 109 Living Room Antique Indian Lahore Carpet" at bounding box center [699, 35] width 773 height 33
click at [1073, 38] on icon "close" at bounding box center [1079, 35] width 13 height 13
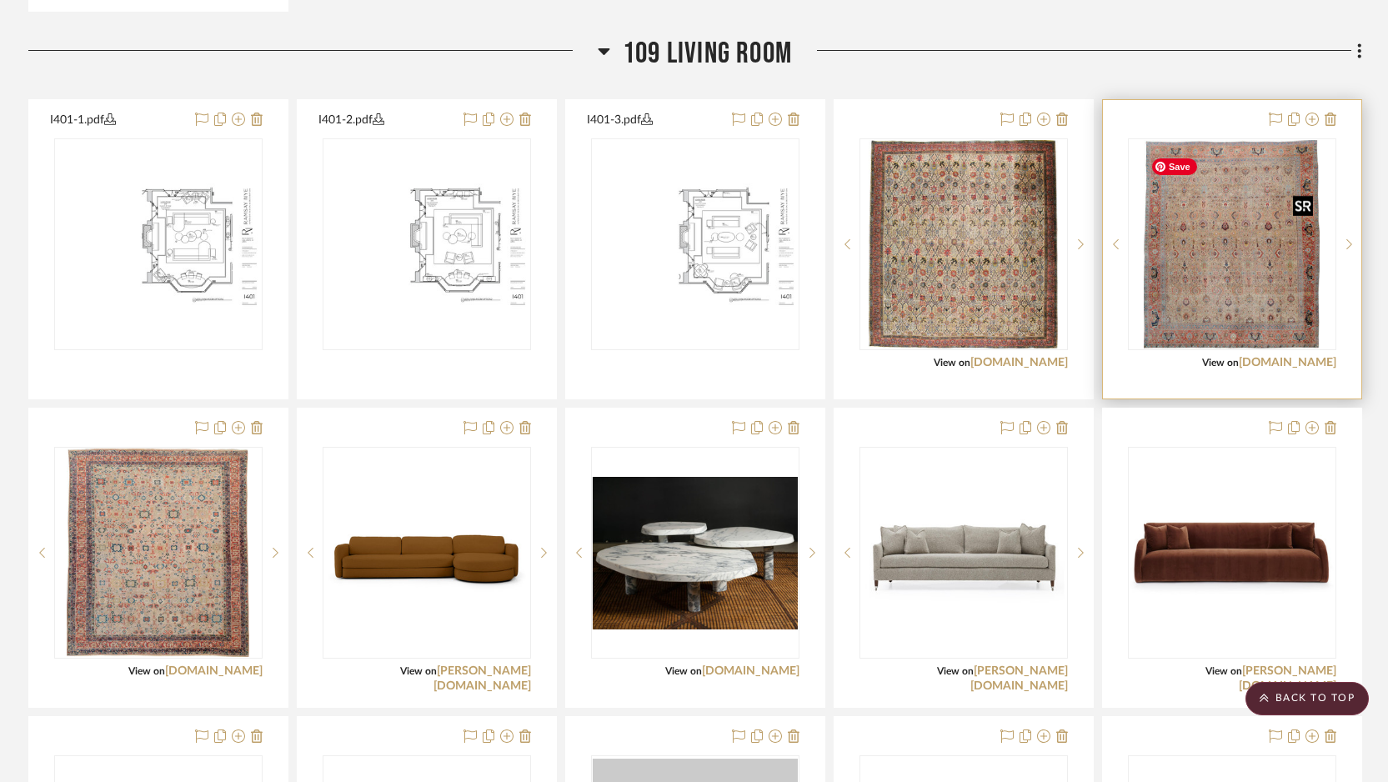
scroll to position [2229, 0]
click at [1193, 228] on img "0" at bounding box center [1231, 243] width 176 height 208
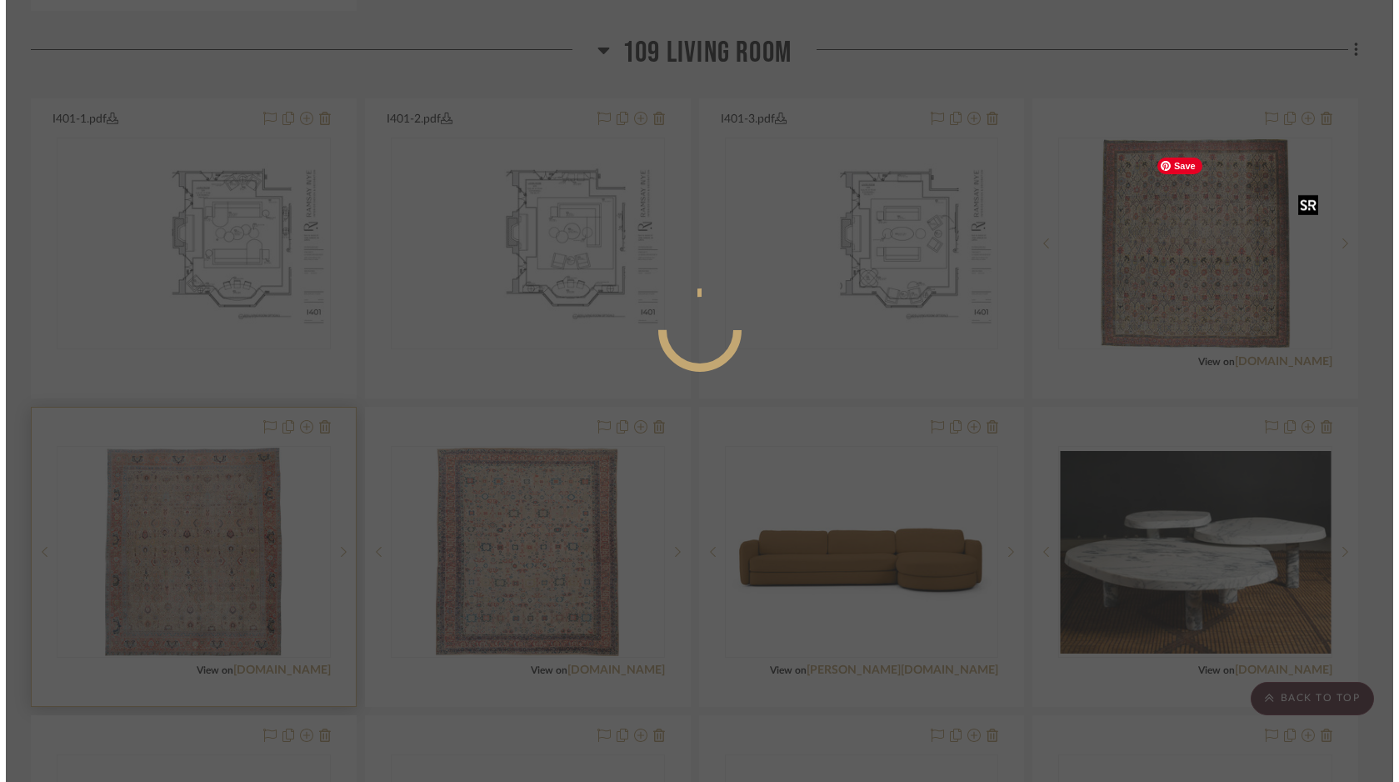
scroll to position [0, 0]
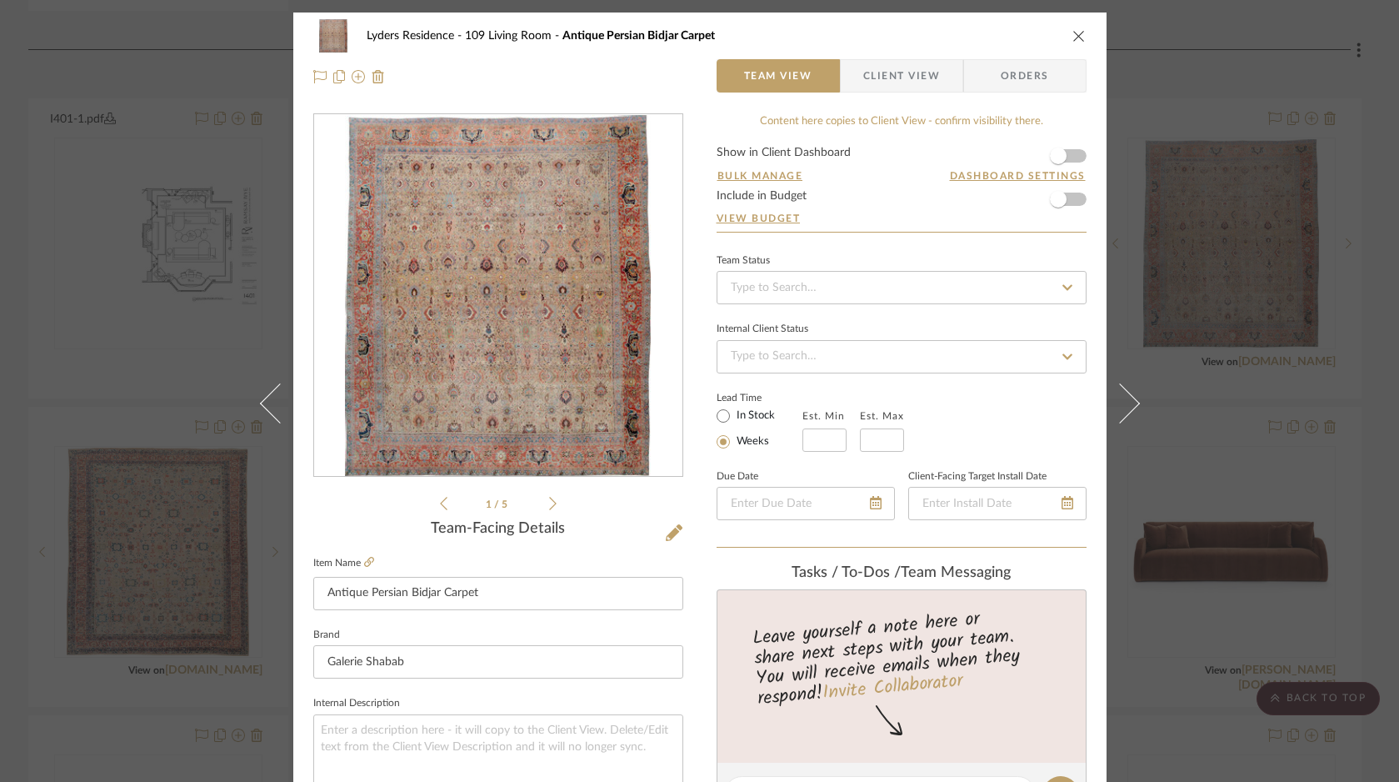
click at [473, 346] on img "0" at bounding box center [498, 296] width 306 height 362
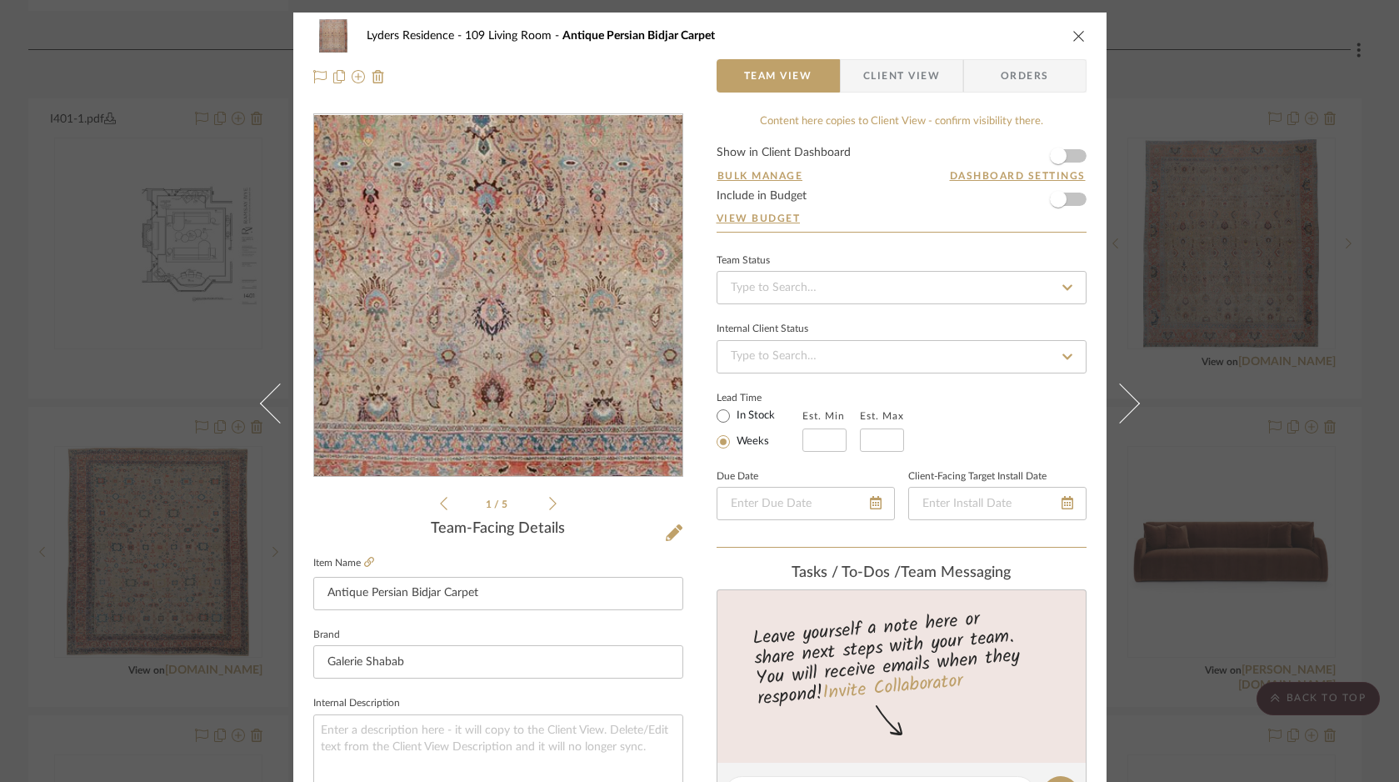
click at [488, 390] on img "0" at bounding box center [498, 296] width 306 height 362
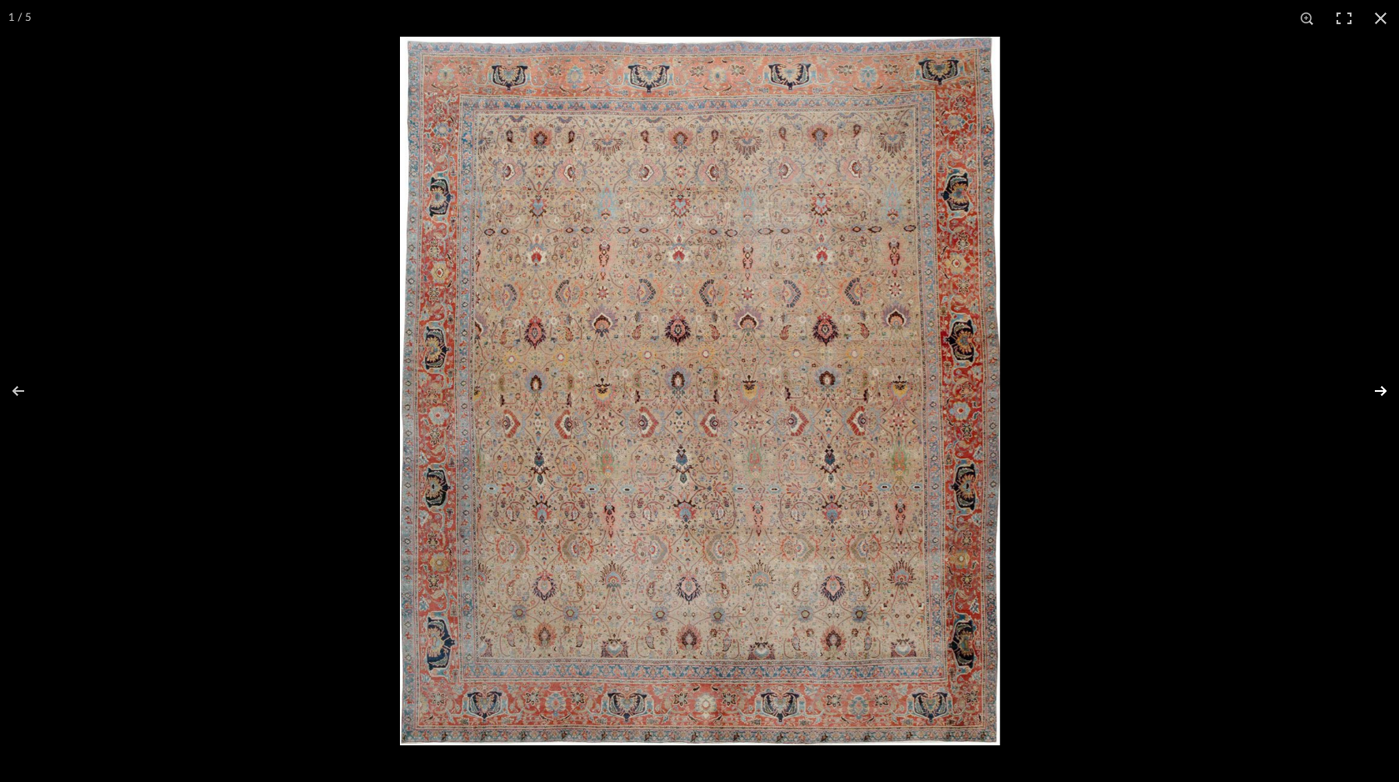
click at [1375, 388] on button at bounding box center [1370, 390] width 58 height 83
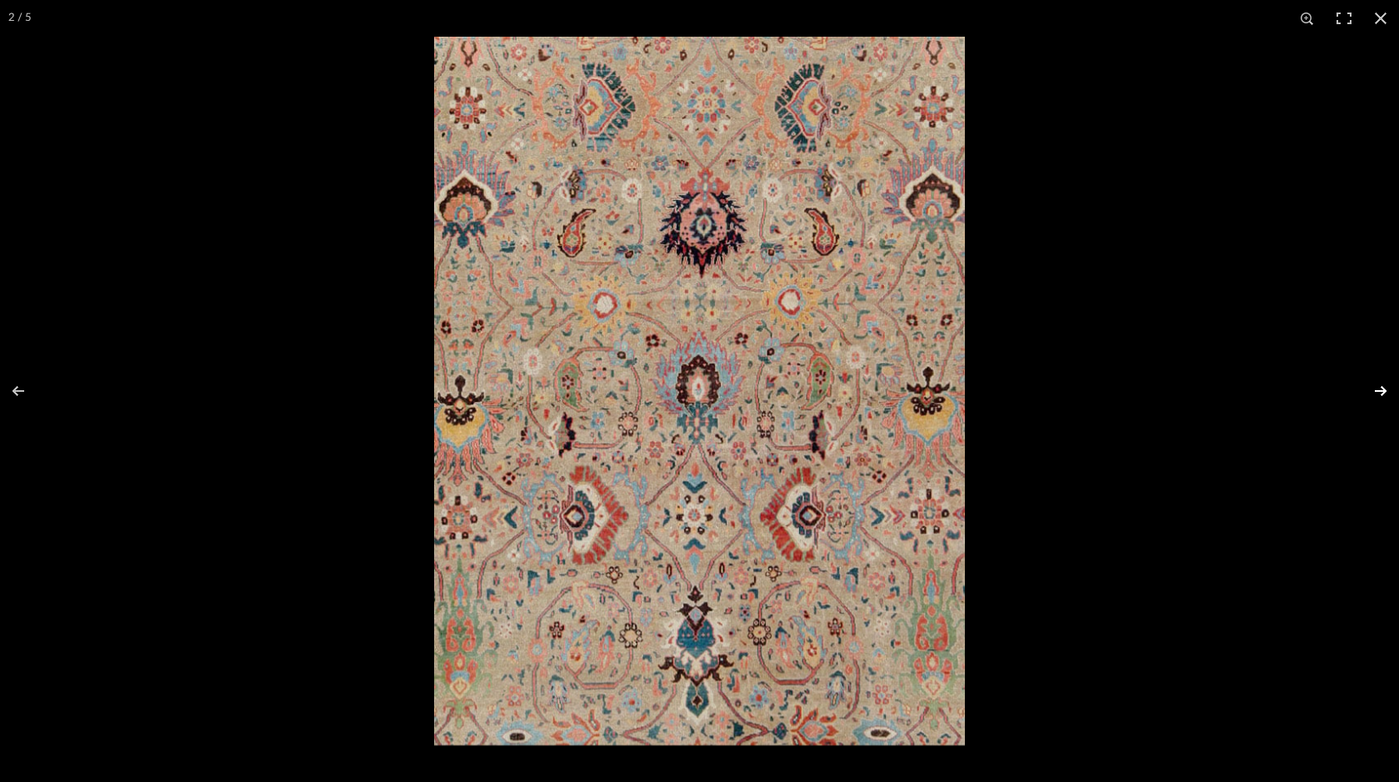
click at [1375, 388] on button at bounding box center [1370, 390] width 58 height 83
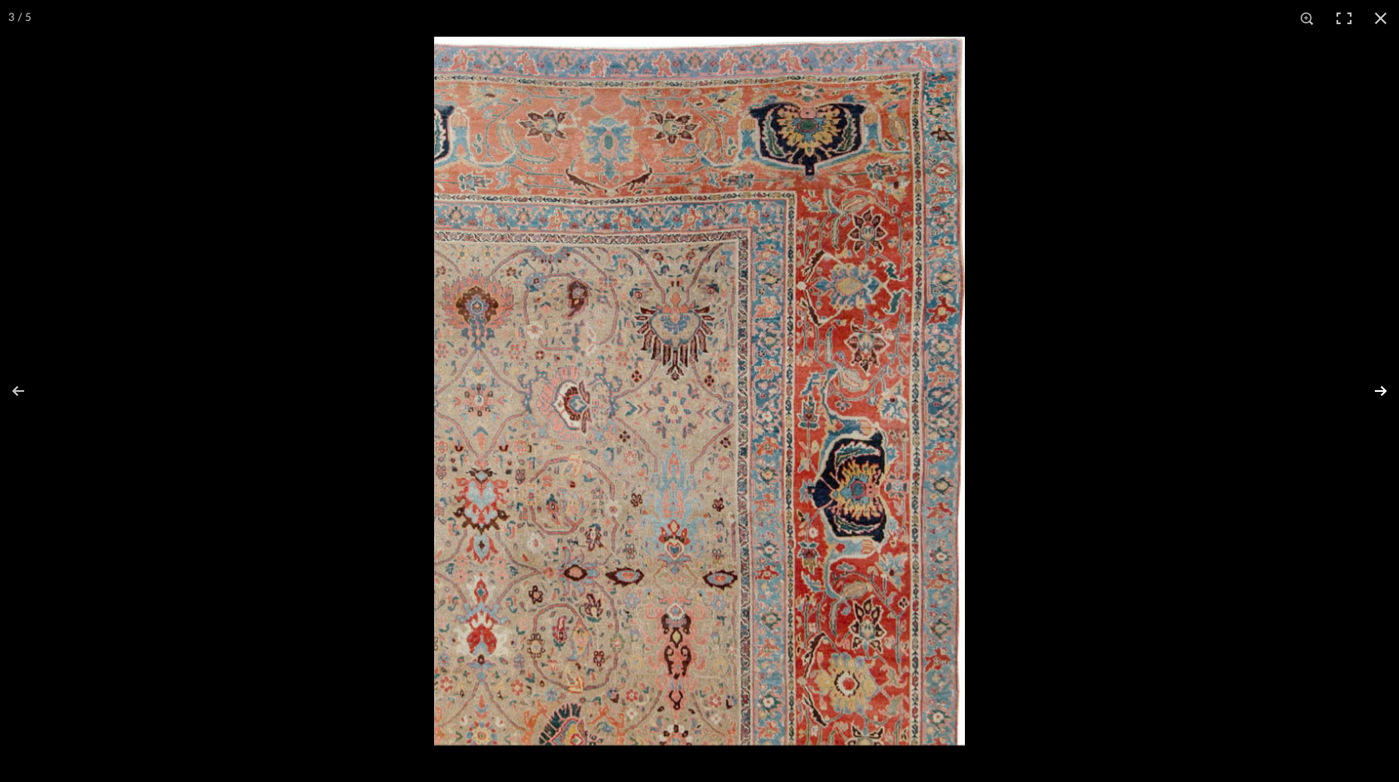
click at [1375, 388] on button at bounding box center [1370, 390] width 58 height 83
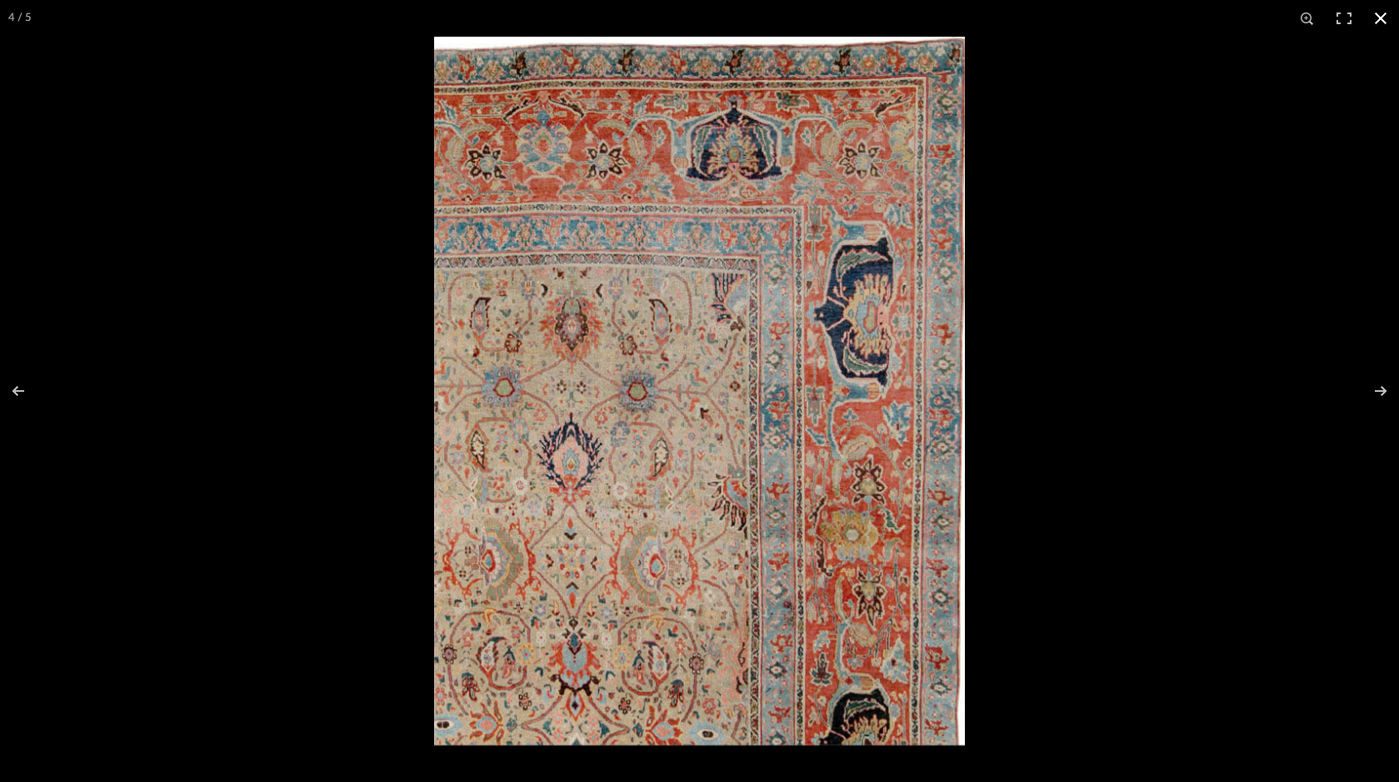
click at [1374, 20] on button at bounding box center [1381, 18] width 37 height 37
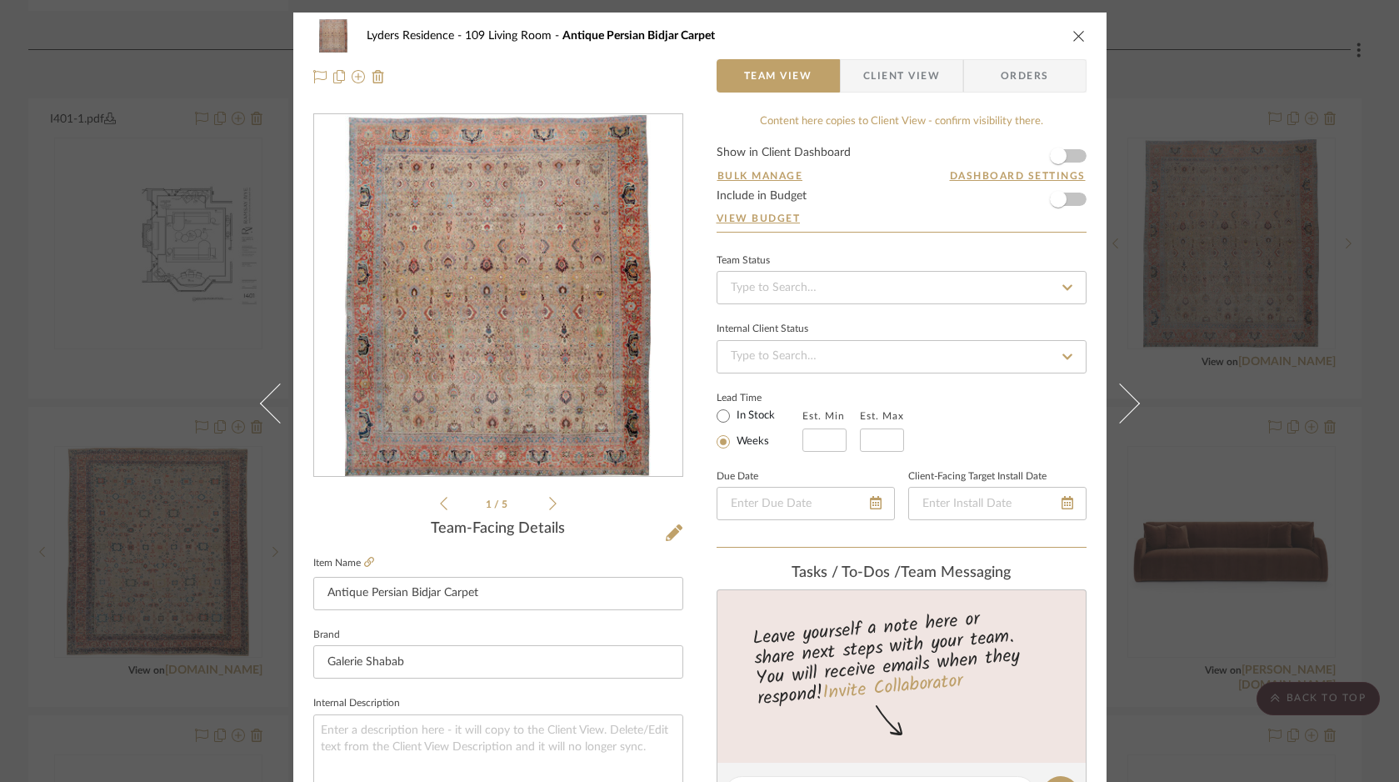
click at [1073, 37] on icon "close" at bounding box center [1079, 35] width 13 height 13
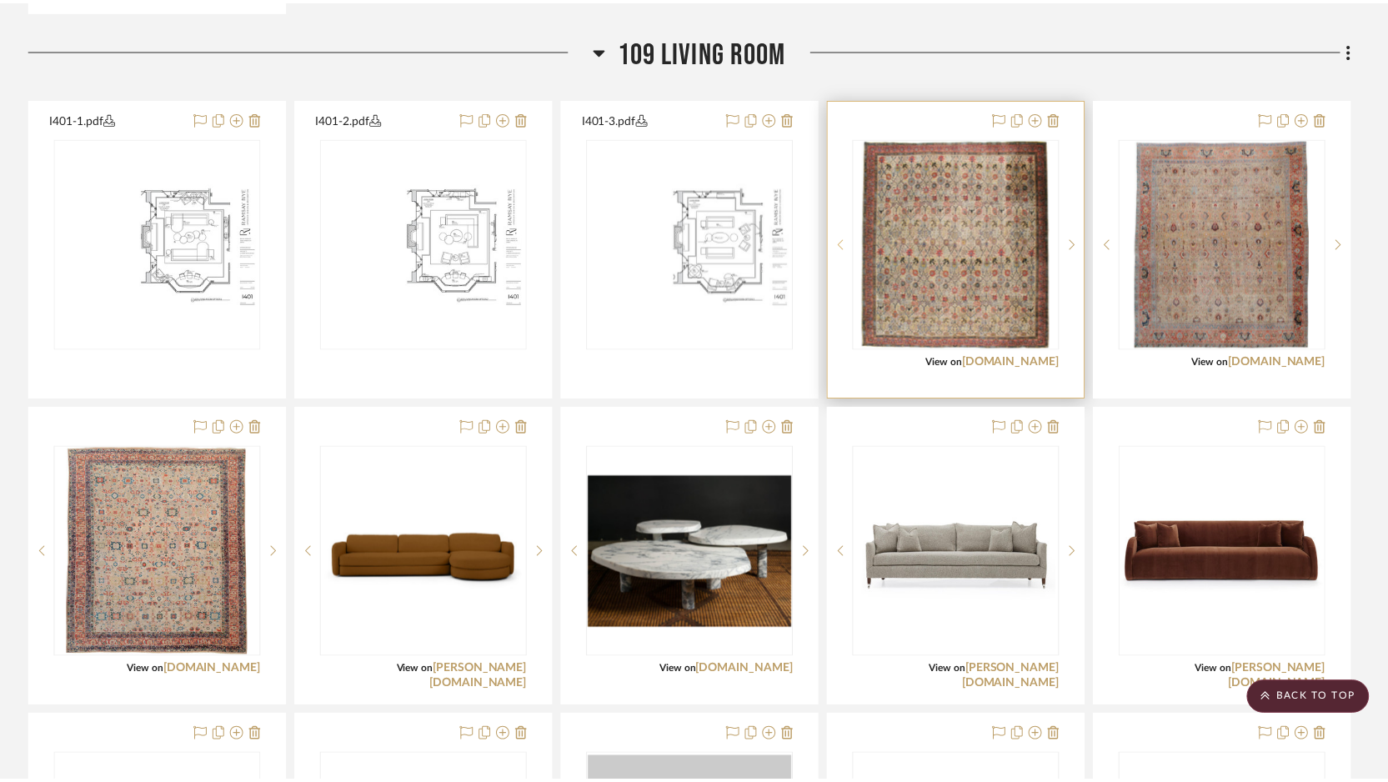
scroll to position [2229, 0]
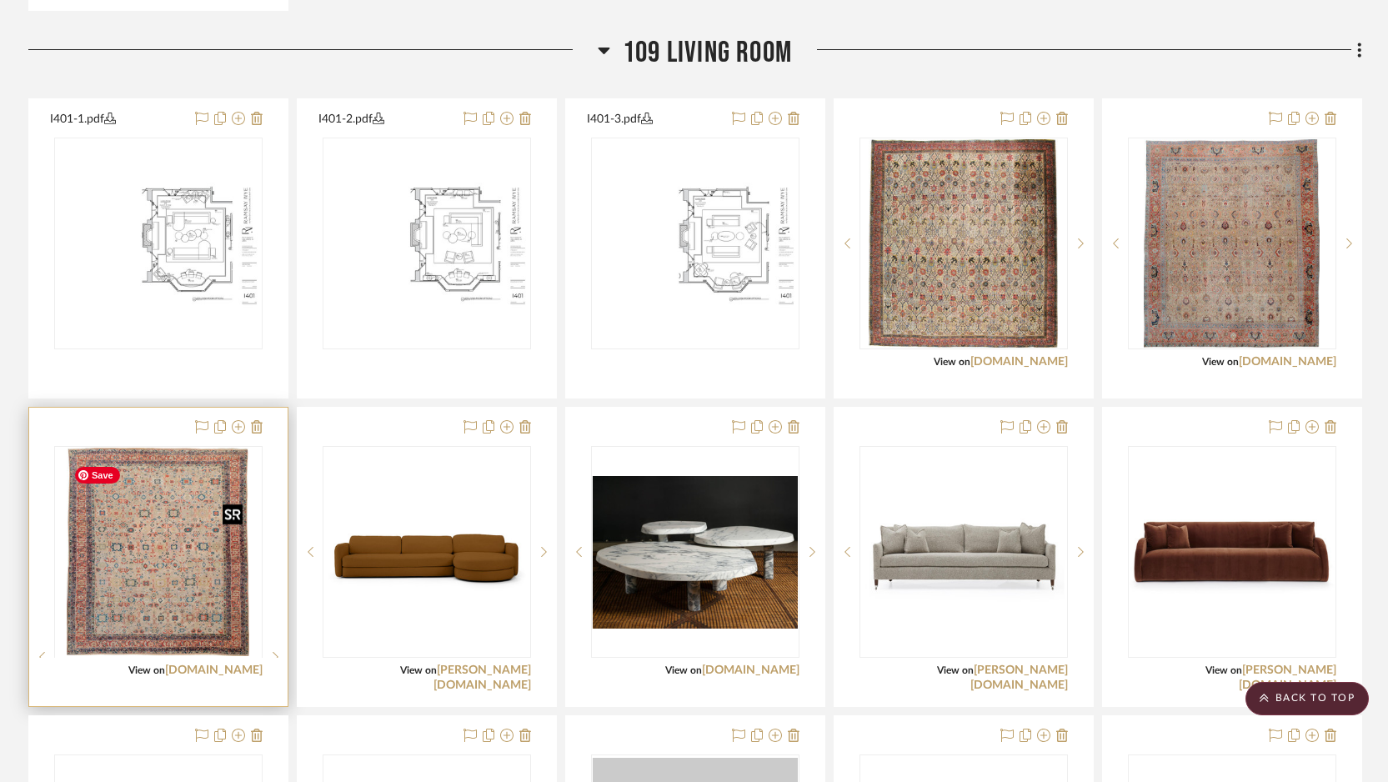
click at [128, 563] on div at bounding box center [158, 657] width 208 height 422
click at [128, 563] on img "0" at bounding box center [158, 552] width 183 height 208
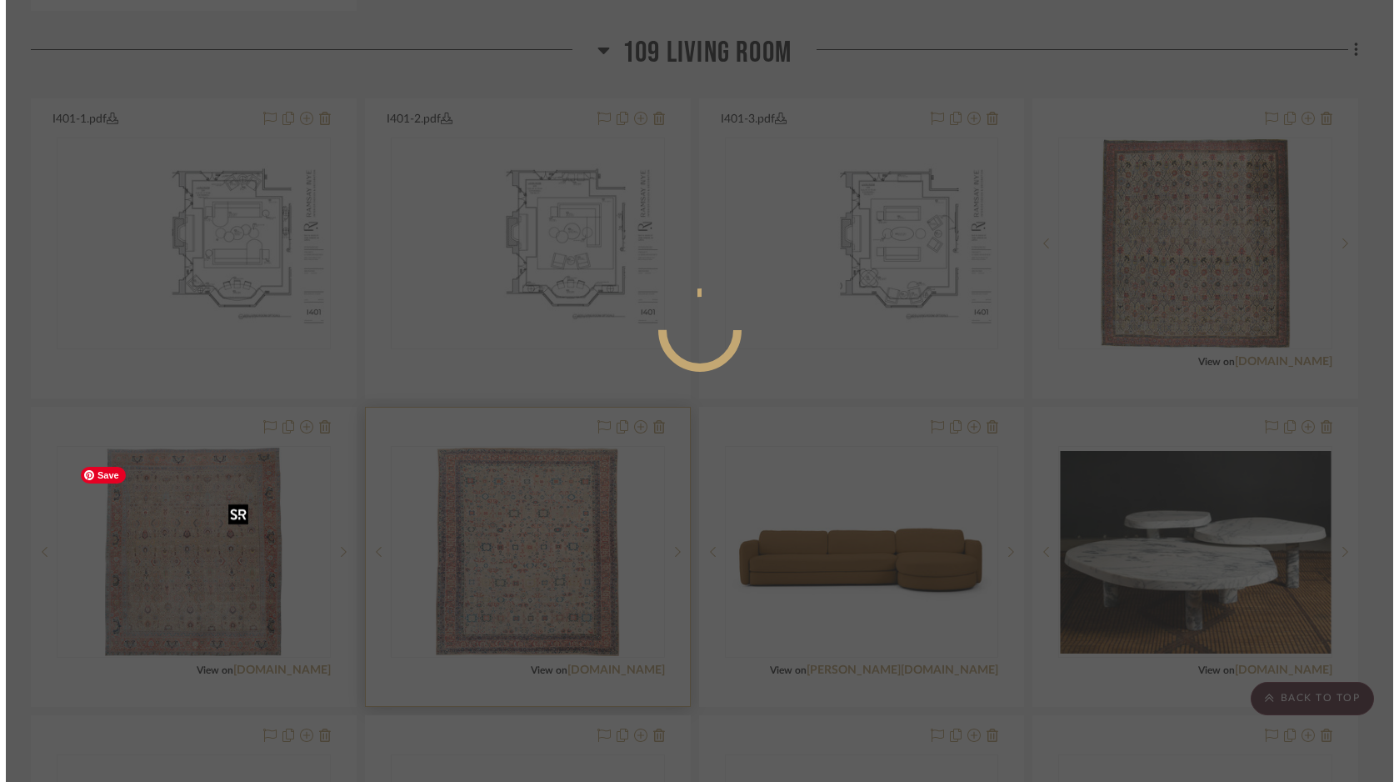
scroll to position [0, 0]
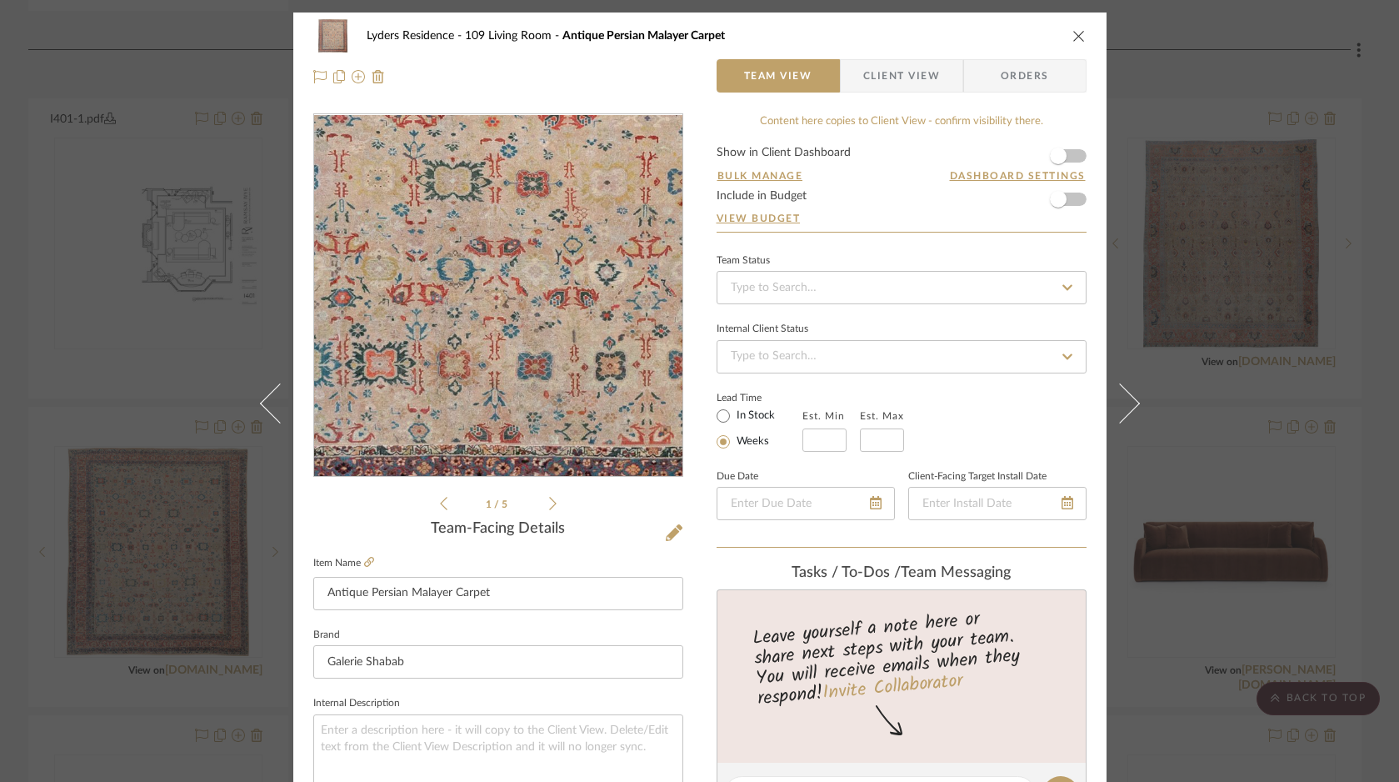
click at [460, 388] on img "0" at bounding box center [498, 296] width 318 height 362
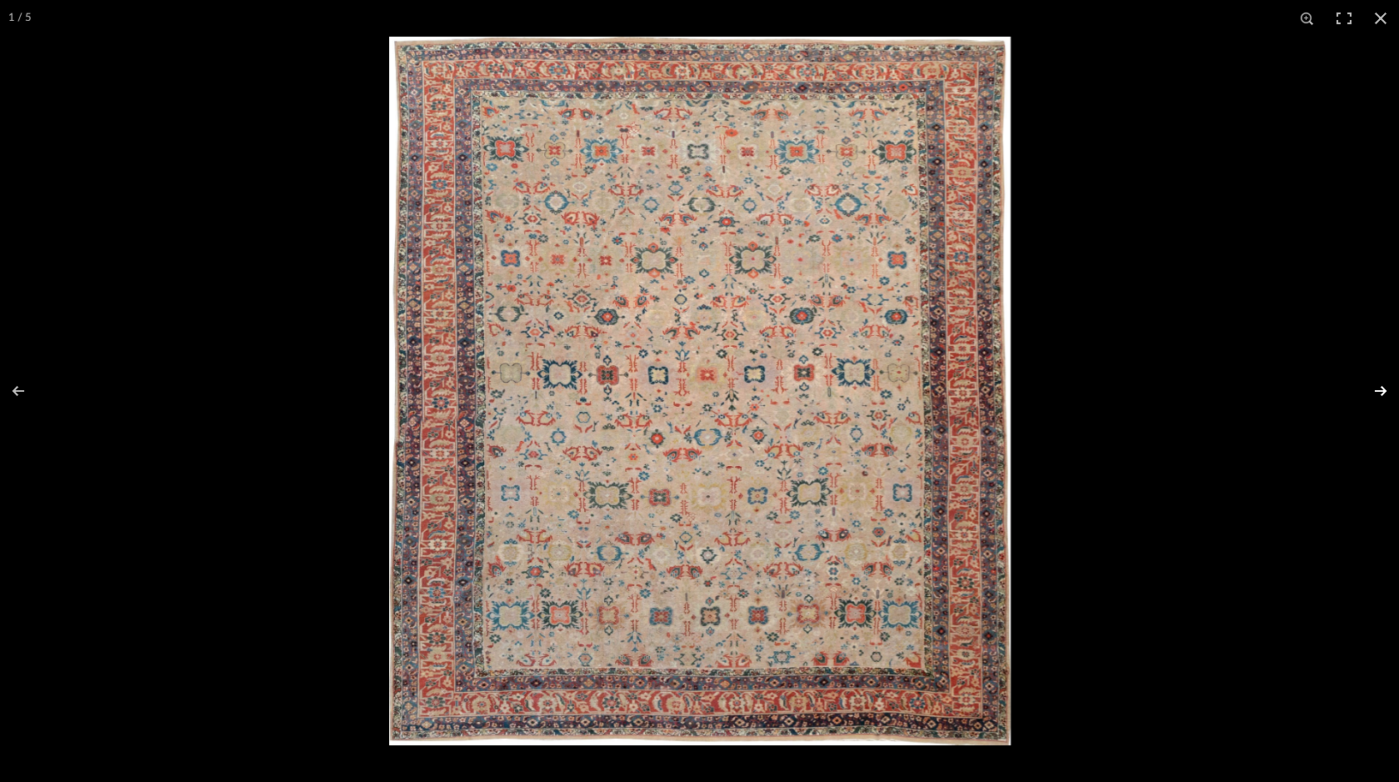
click at [1377, 390] on button at bounding box center [1370, 390] width 58 height 83
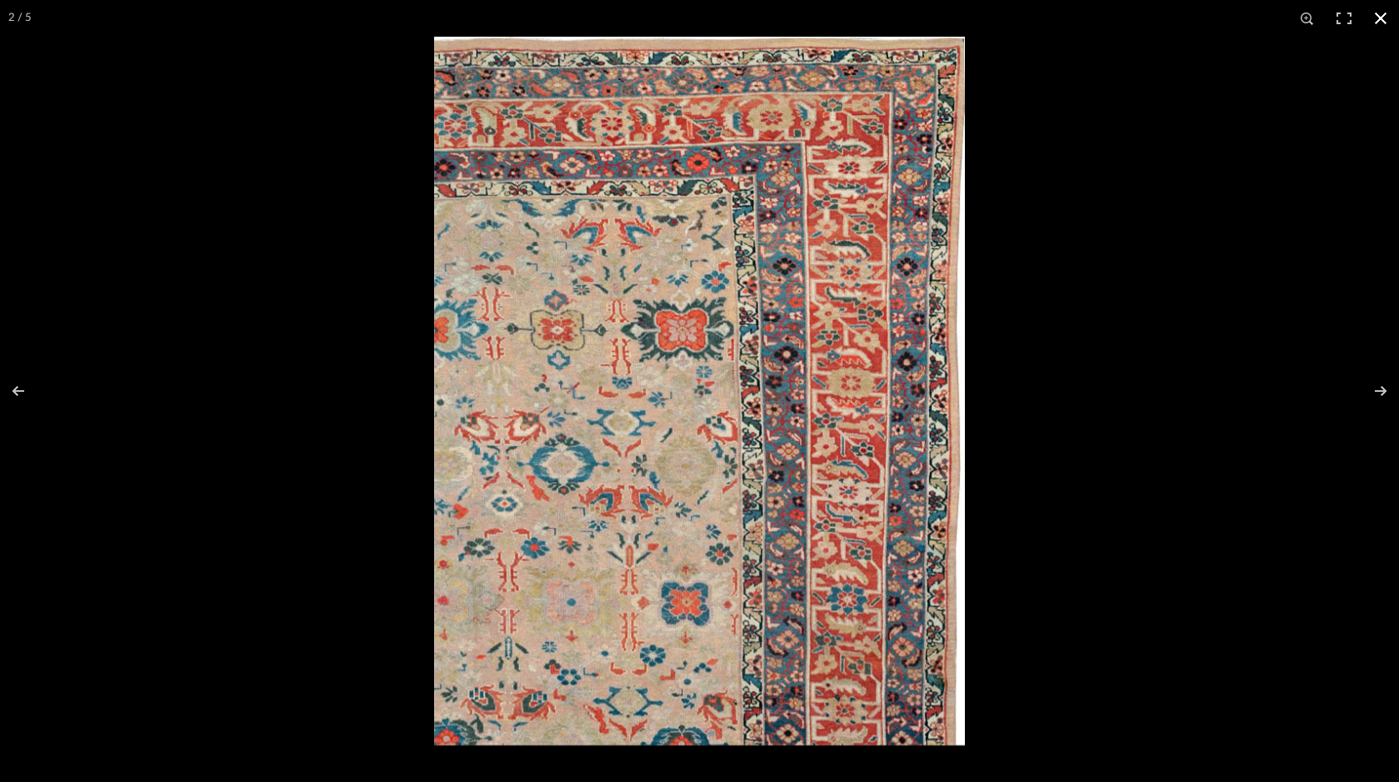
click at [1381, 21] on button at bounding box center [1381, 18] width 37 height 37
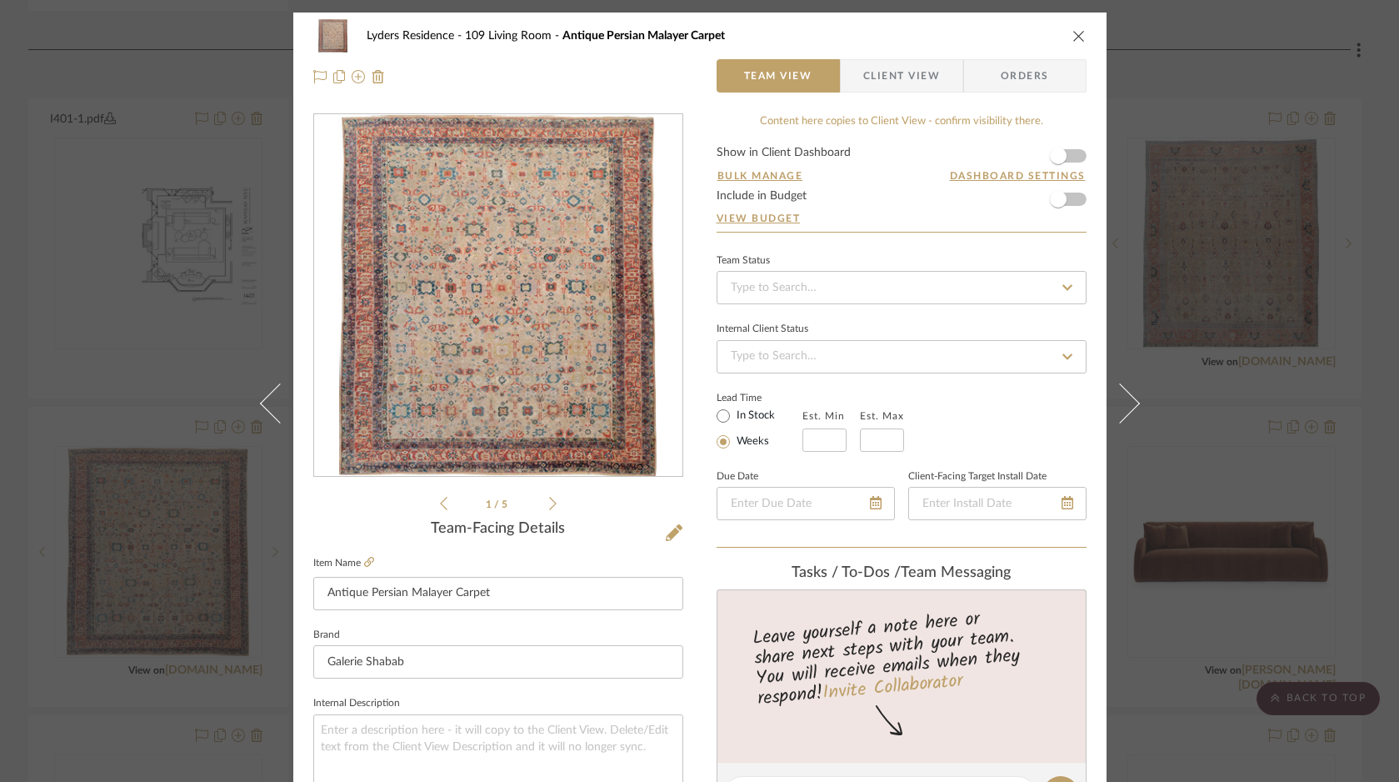
click at [1077, 33] on icon "close" at bounding box center [1079, 35] width 13 height 13
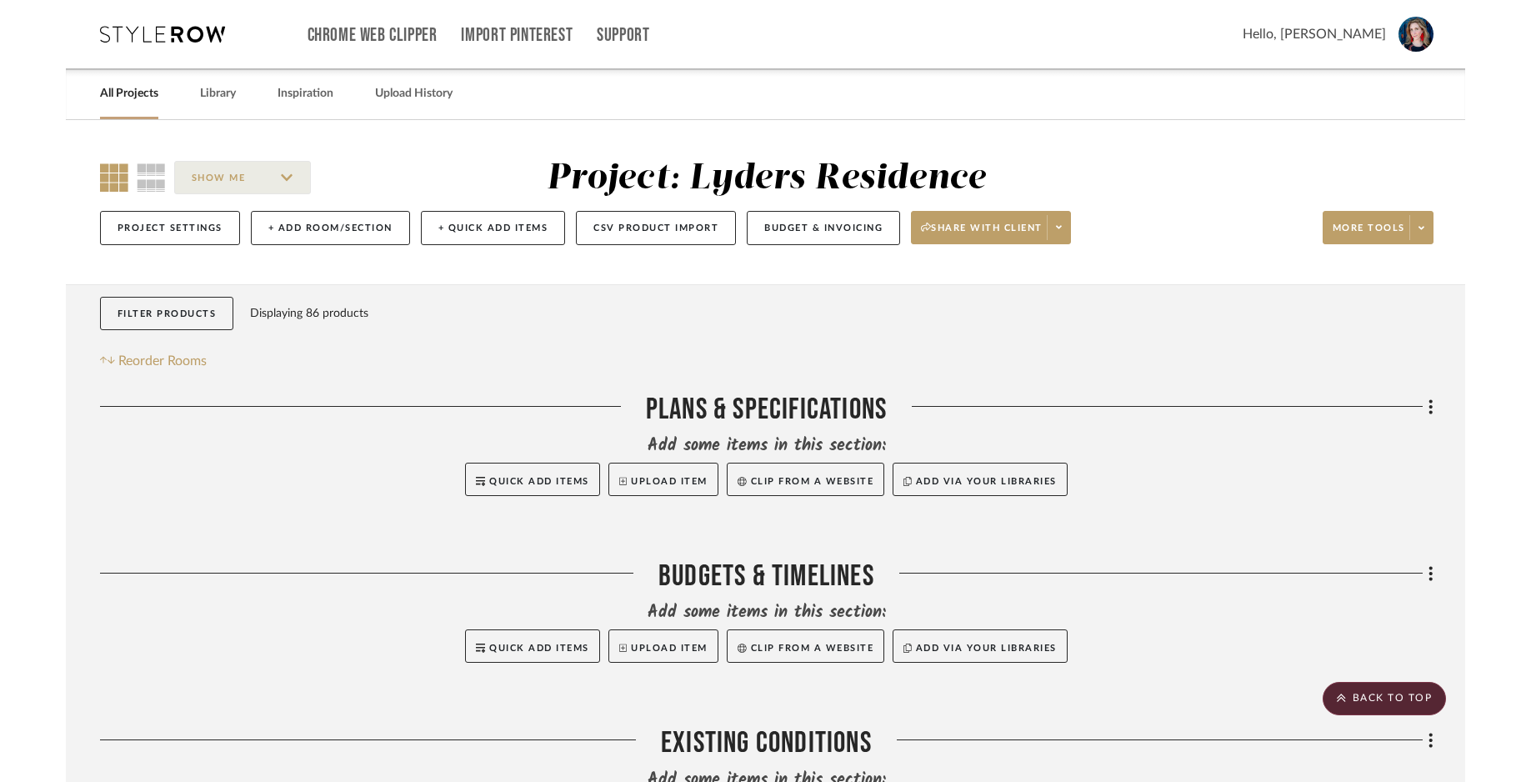
scroll to position [2229, 0]
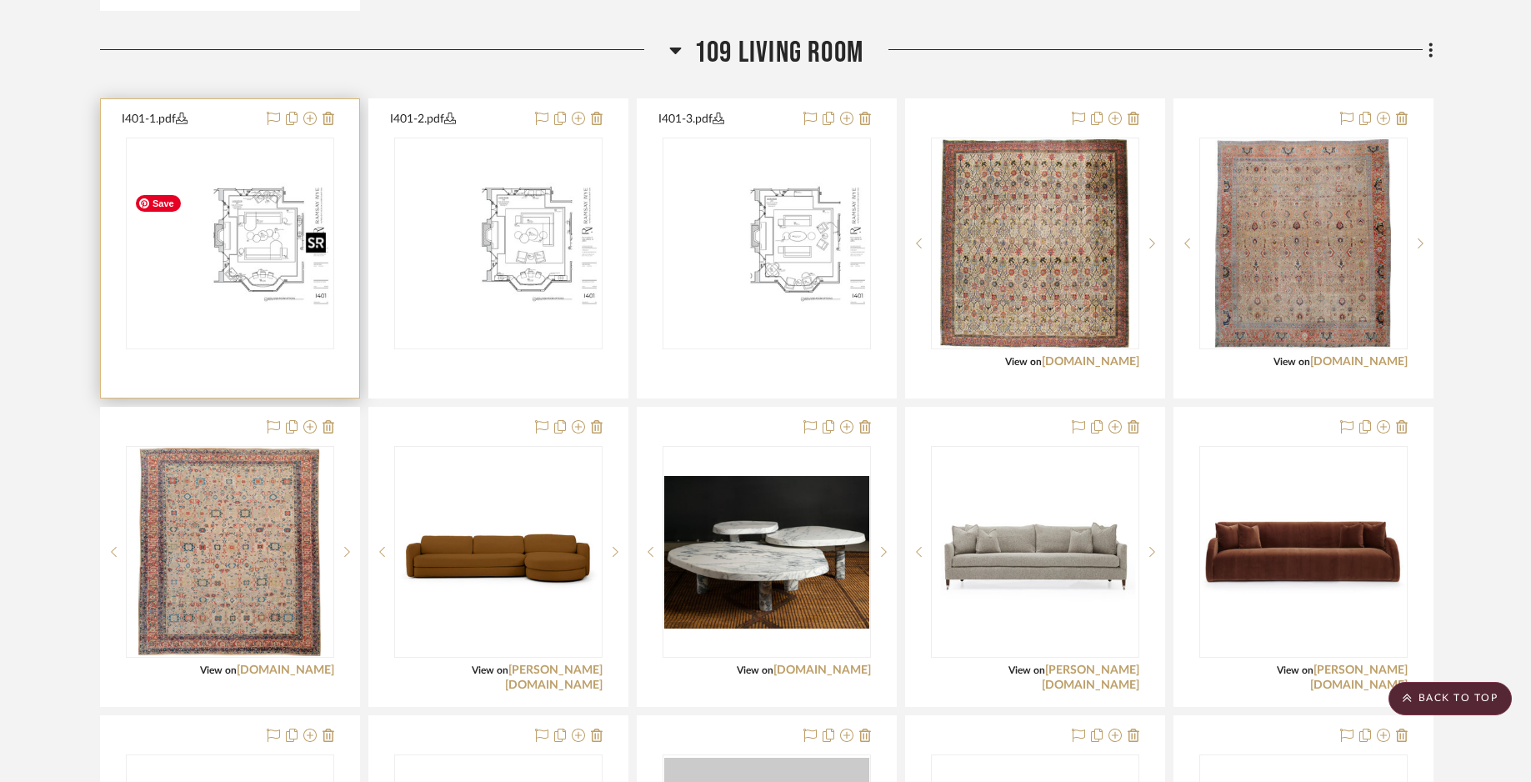
click at [260, 258] on img "0" at bounding box center [230, 244] width 205 height 133
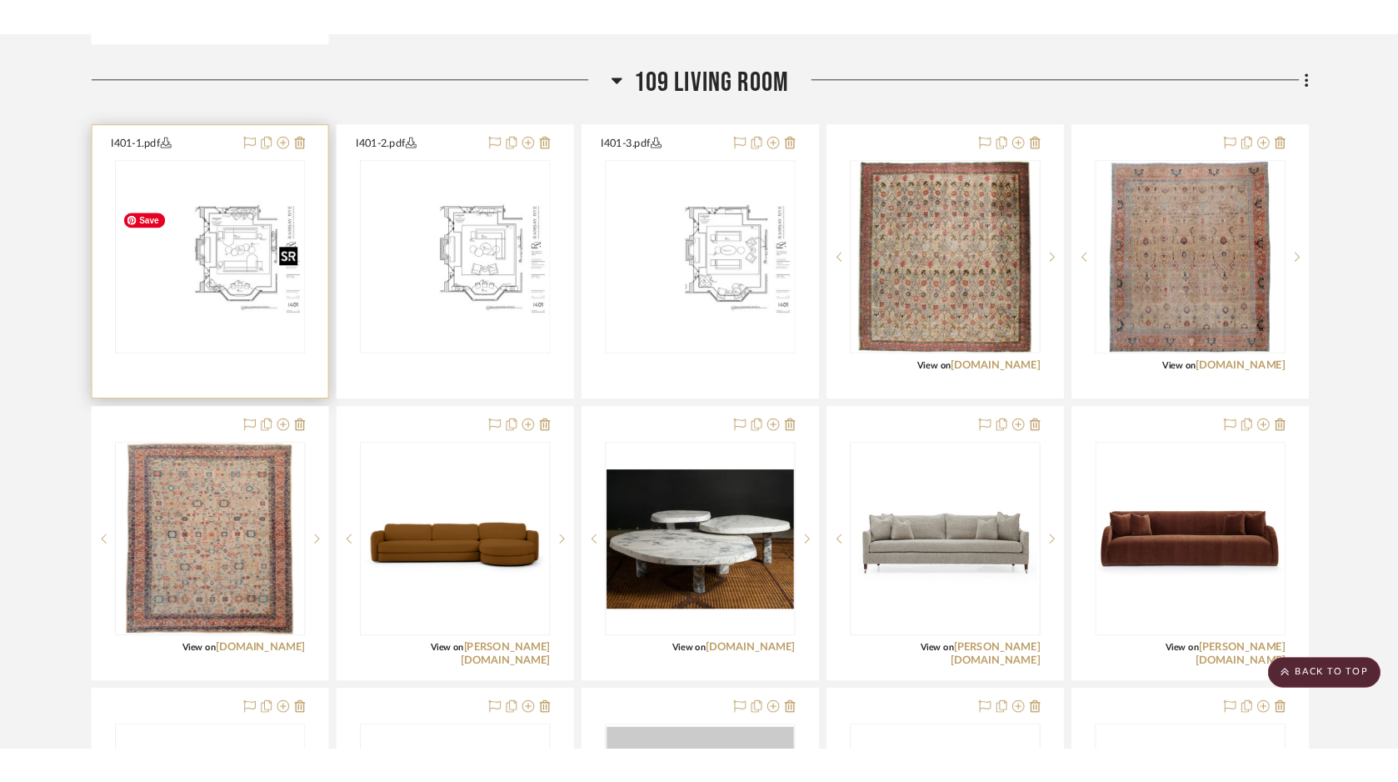
scroll to position [0, 0]
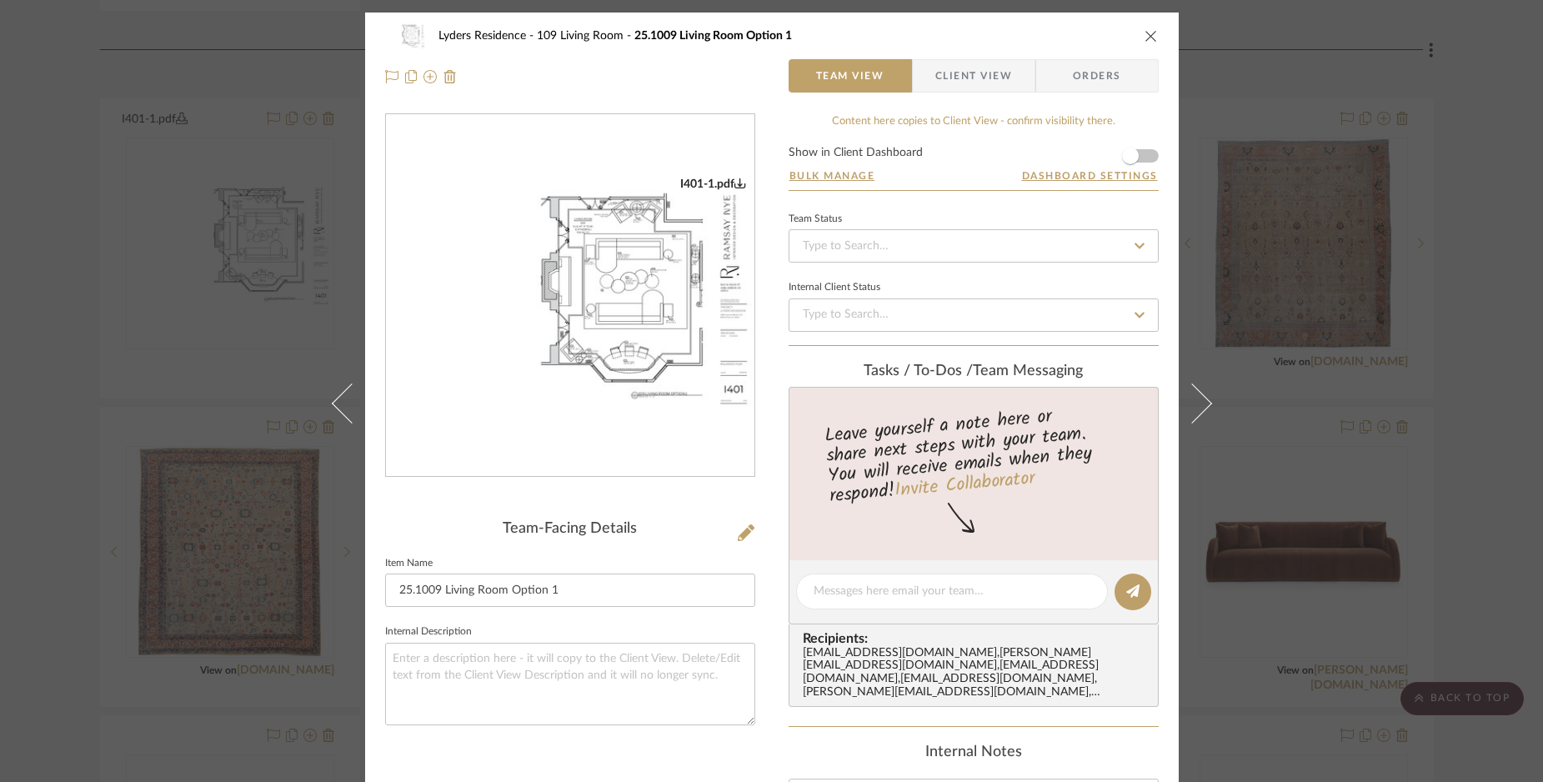
click at [603, 255] on img "0" at bounding box center [570, 296] width 368 height 238
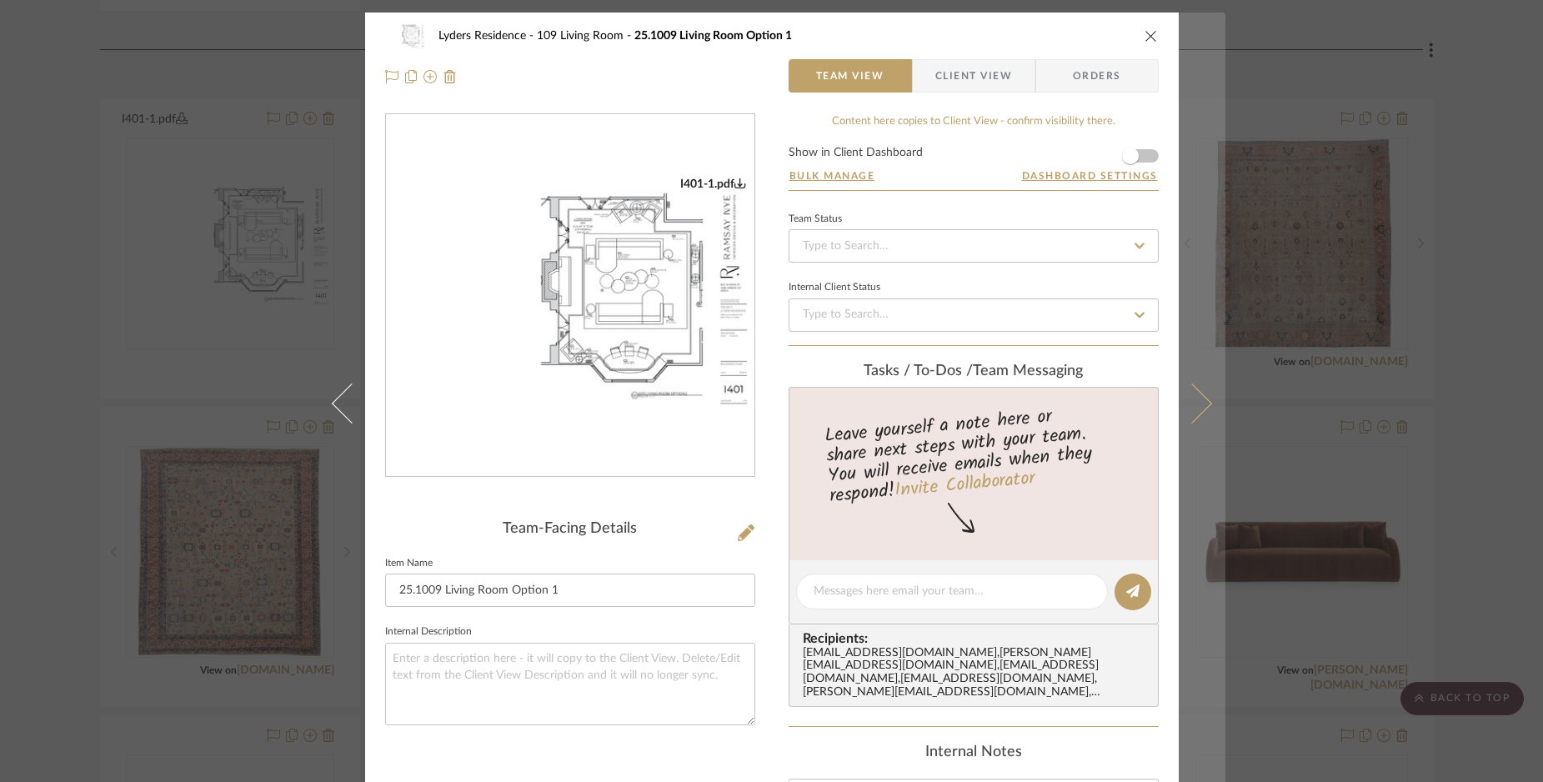
click at [1193, 396] on icon at bounding box center [1191, 403] width 40 height 40
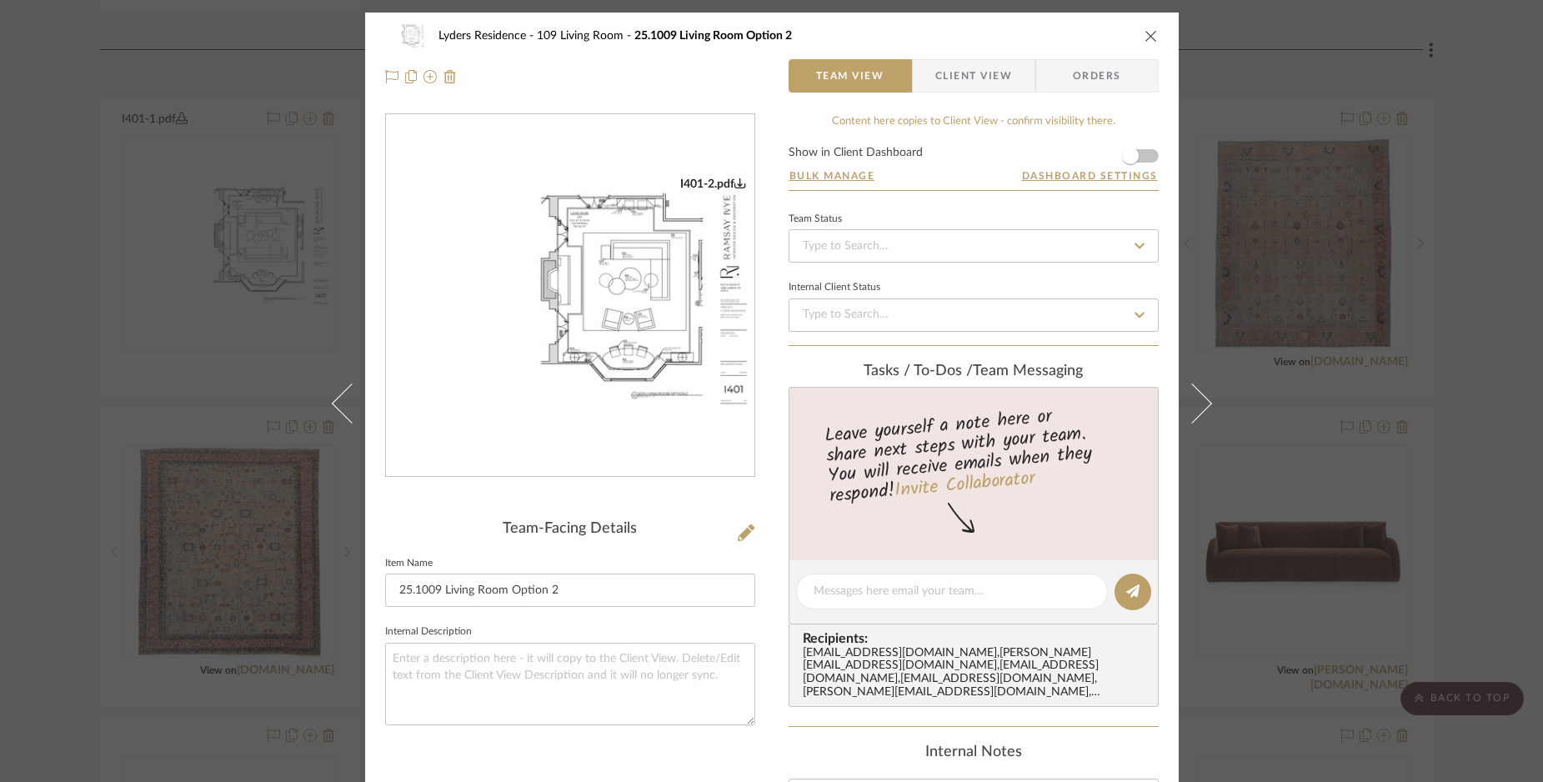
click at [638, 318] on img "0" at bounding box center [570, 296] width 368 height 238
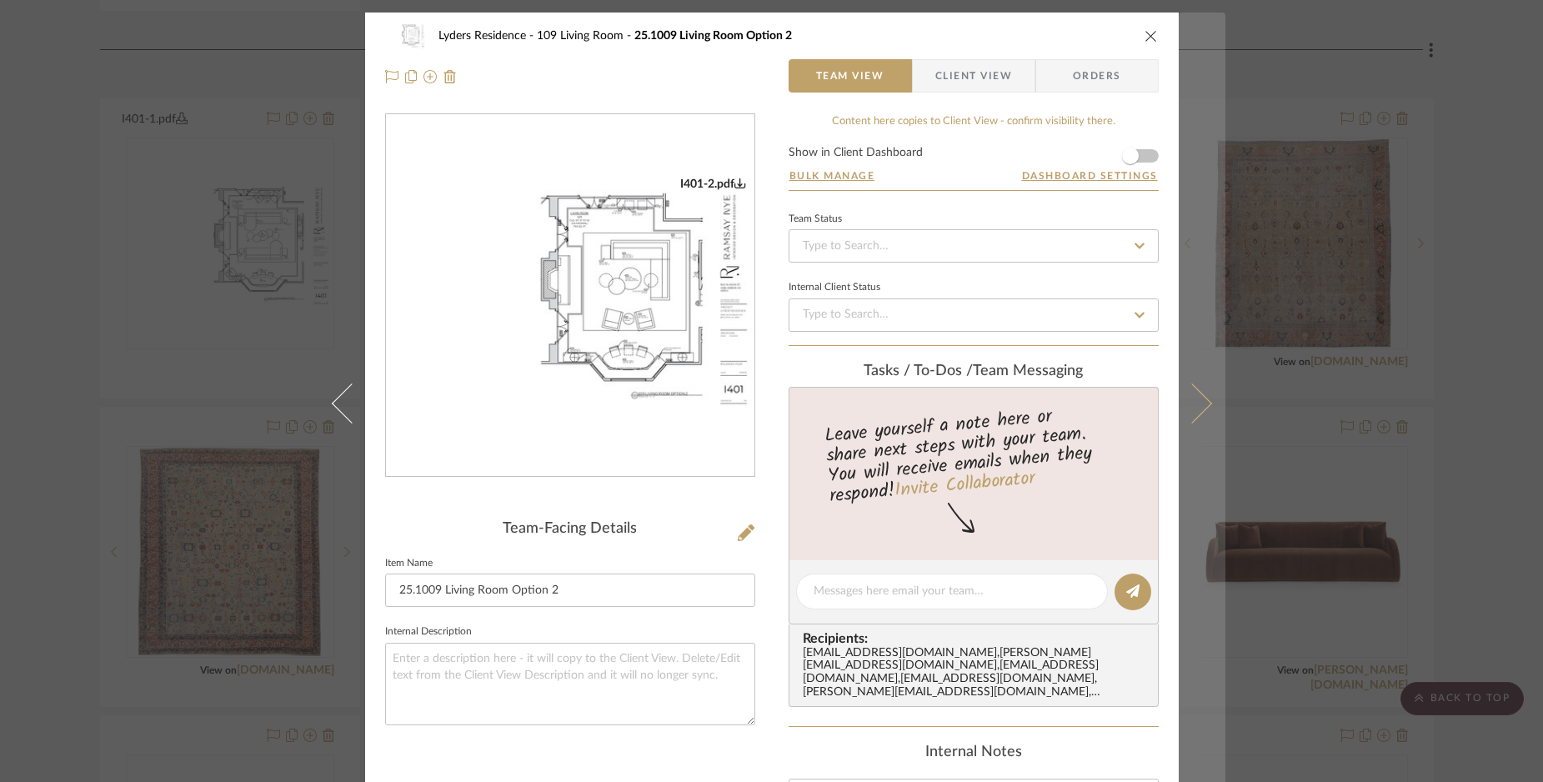
click at [1198, 398] on icon at bounding box center [1191, 403] width 40 height 40
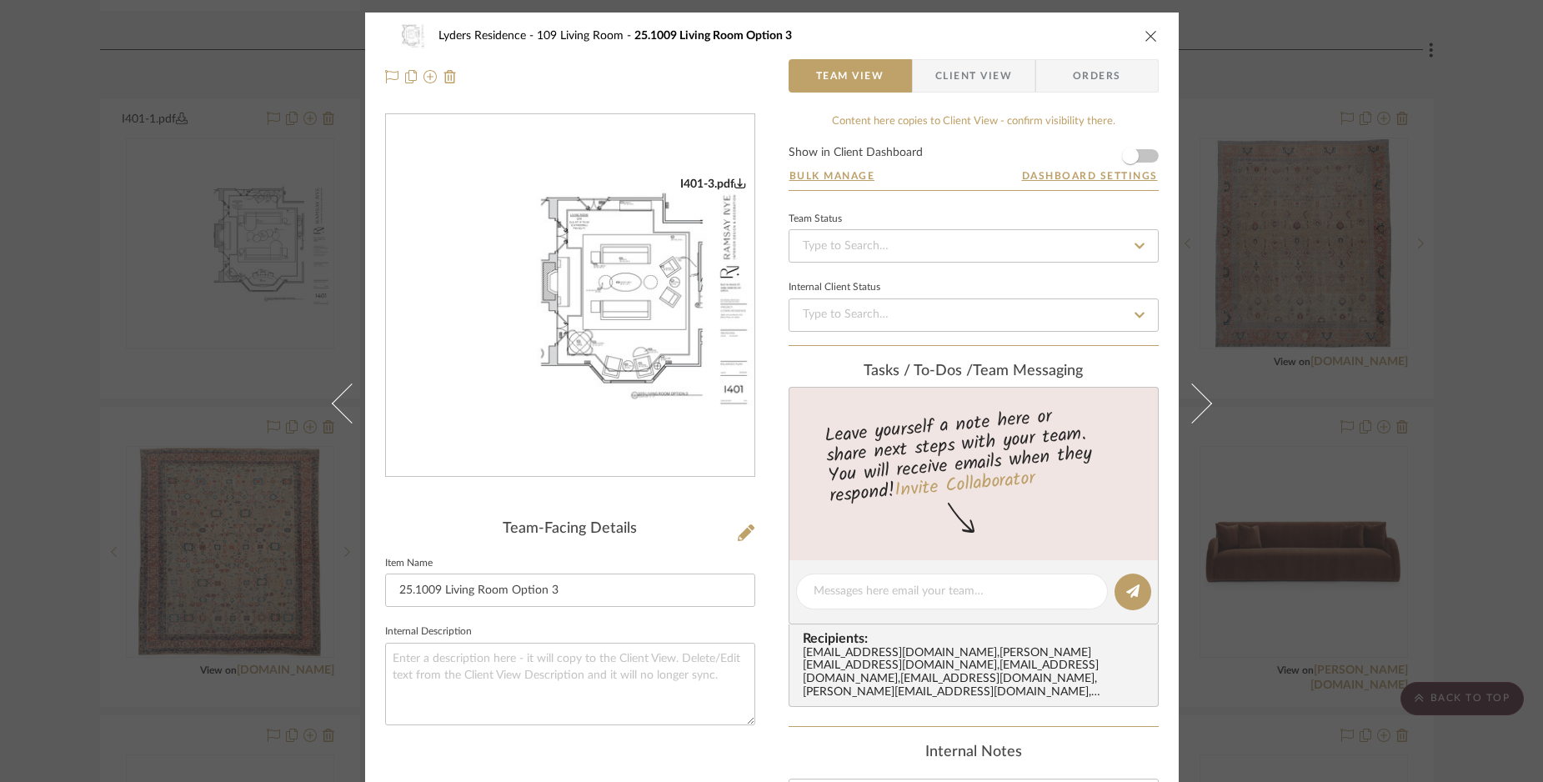
click at [567, 280] on img "0" at bounding box center [570, 296] width 368 height 238
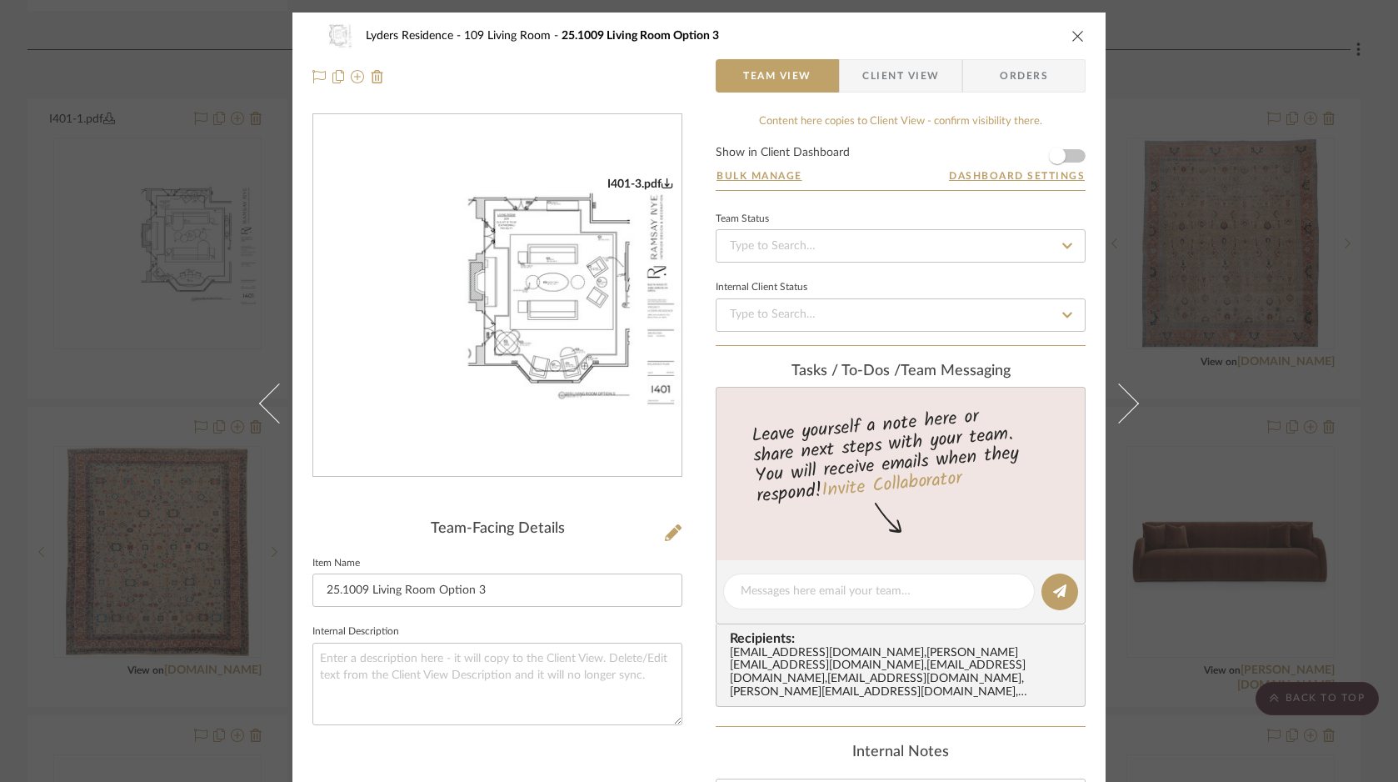
click at [1072, 29] on icon "close" at bounding box center [1078, 35] width 13 height 13
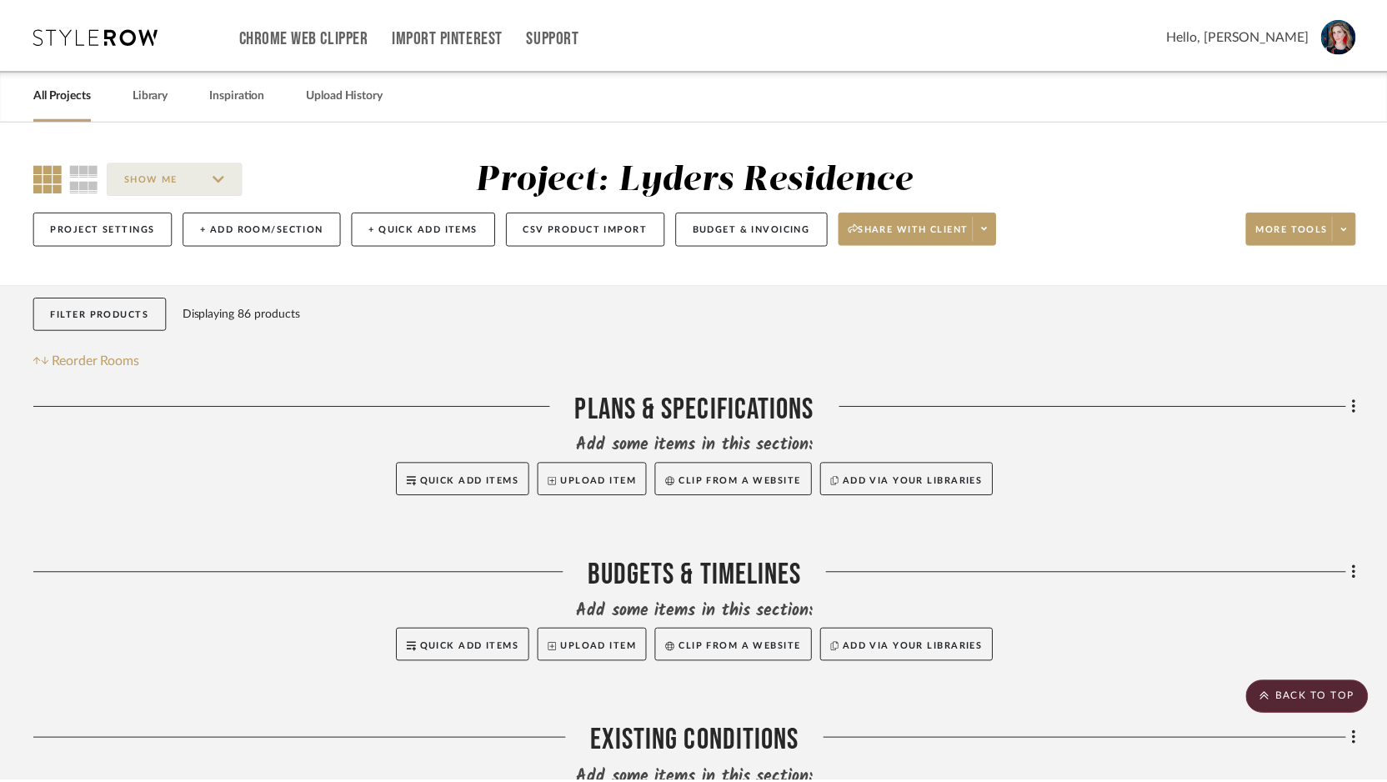
scroll to position [2229, 0]
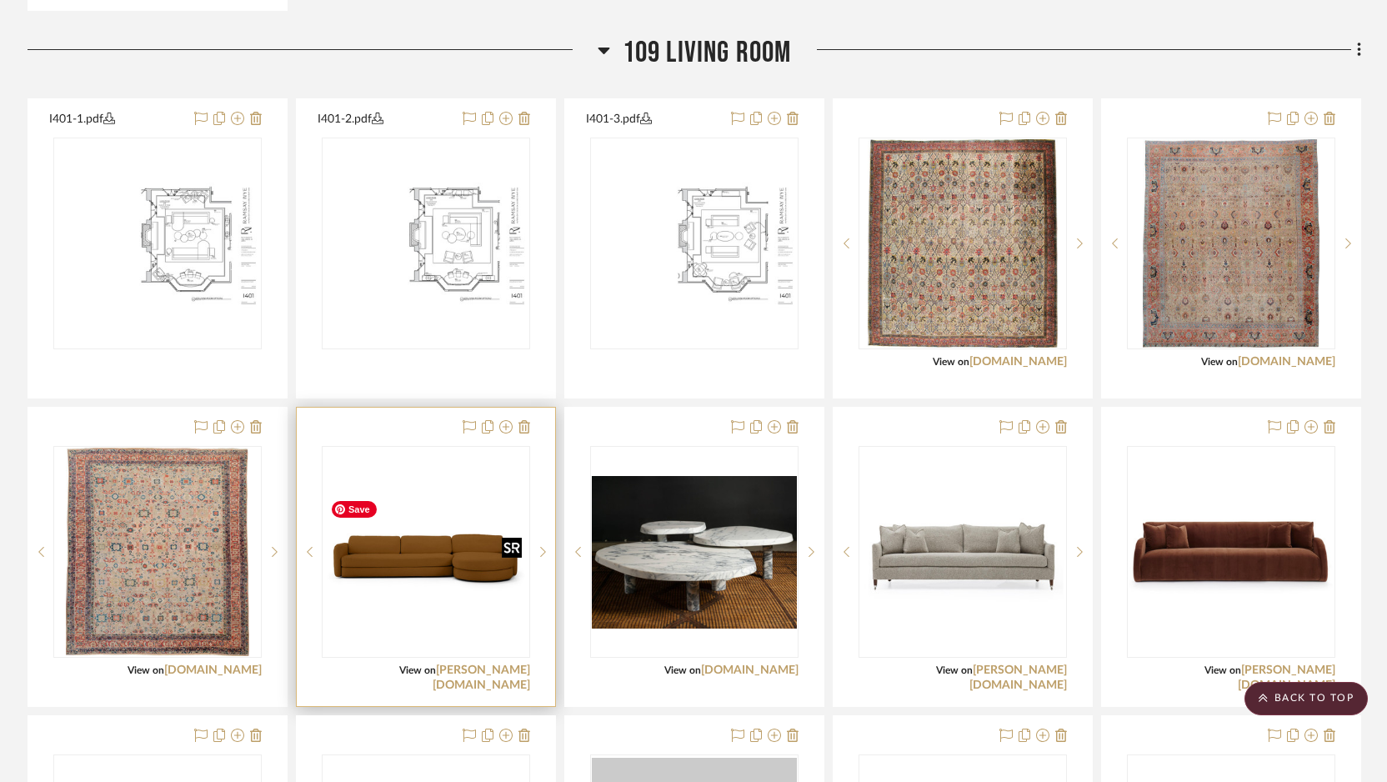
click at [393, 565] on img "0" at bounding box center [425, 552] width 205 height 141
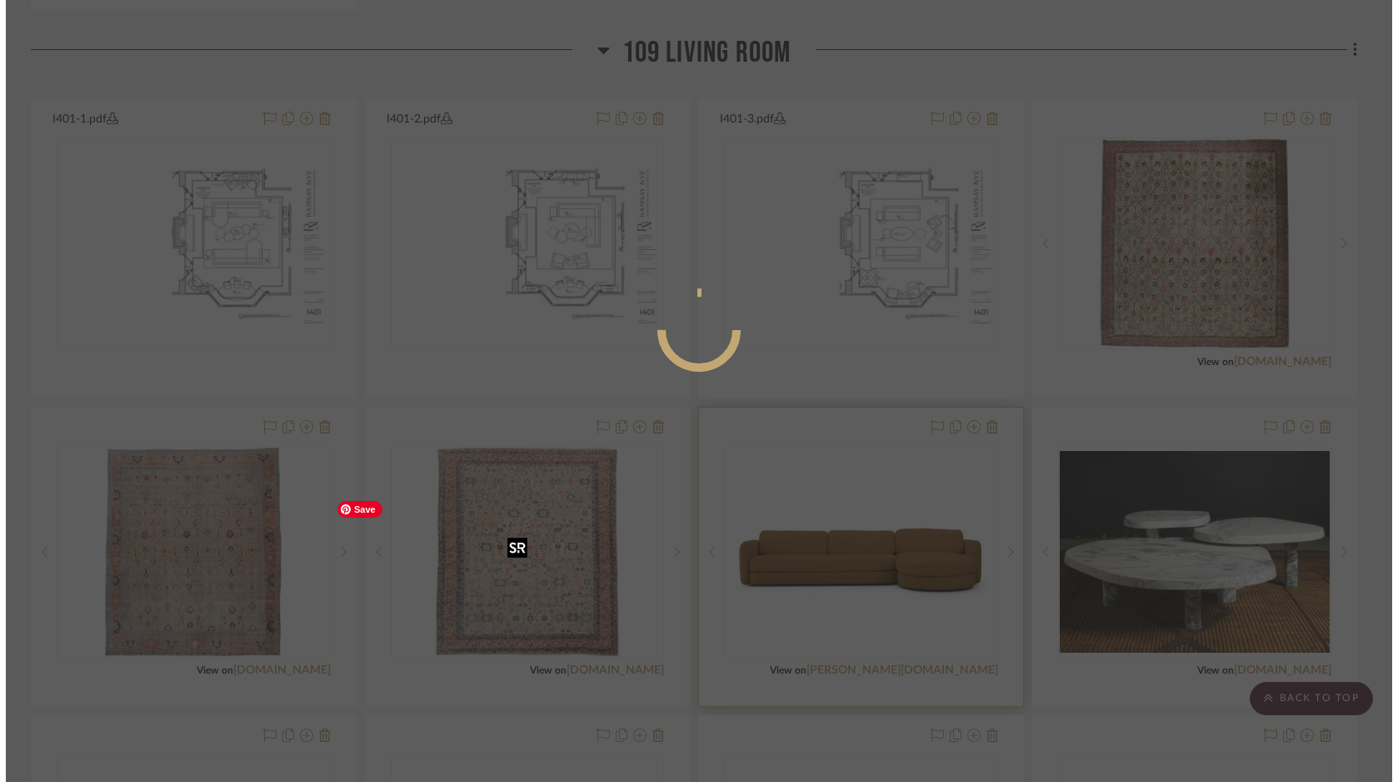
scroll to position [0, 0]
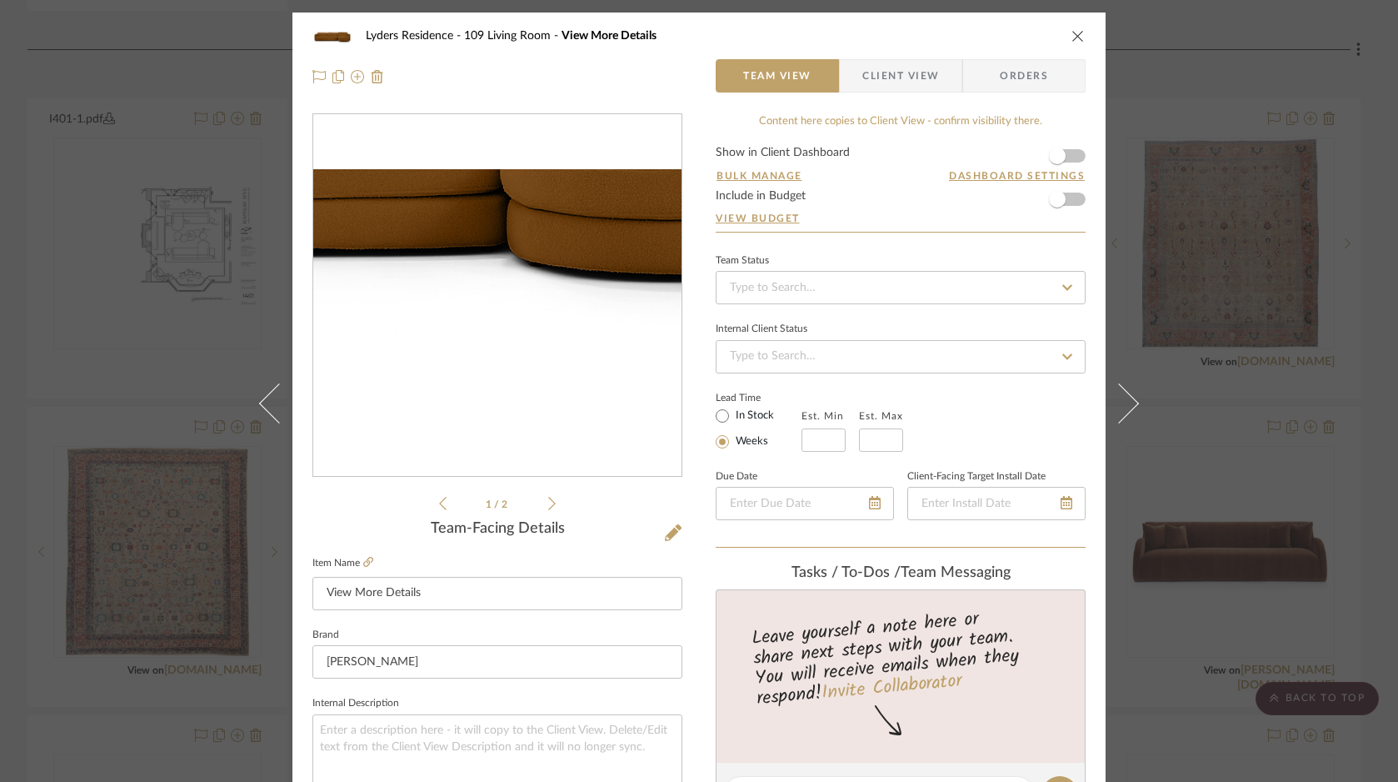
click at [538, 354] on img "0" at bounding box center [497, 295] width 368 height 253
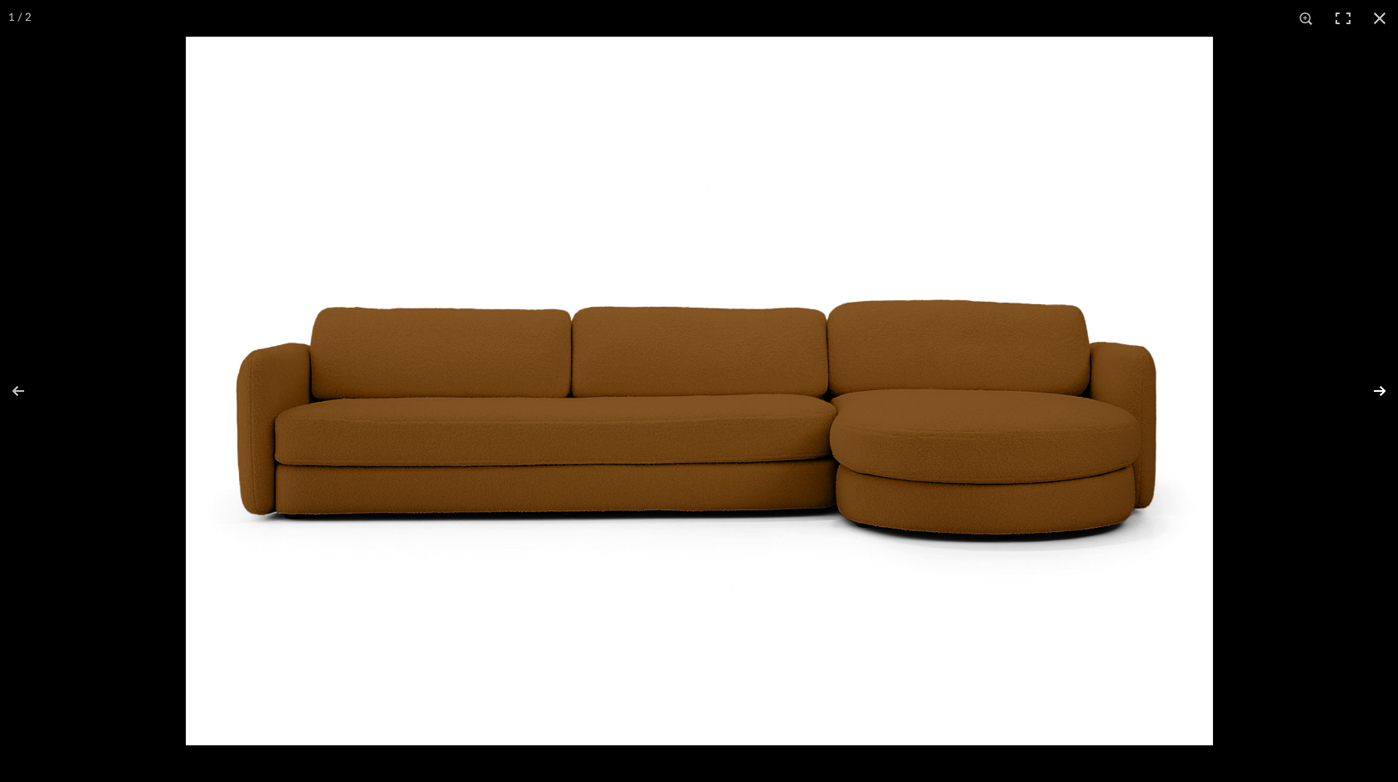
click at [1373, 390] on button at bounding box center [1369, 390] width 58 height 83
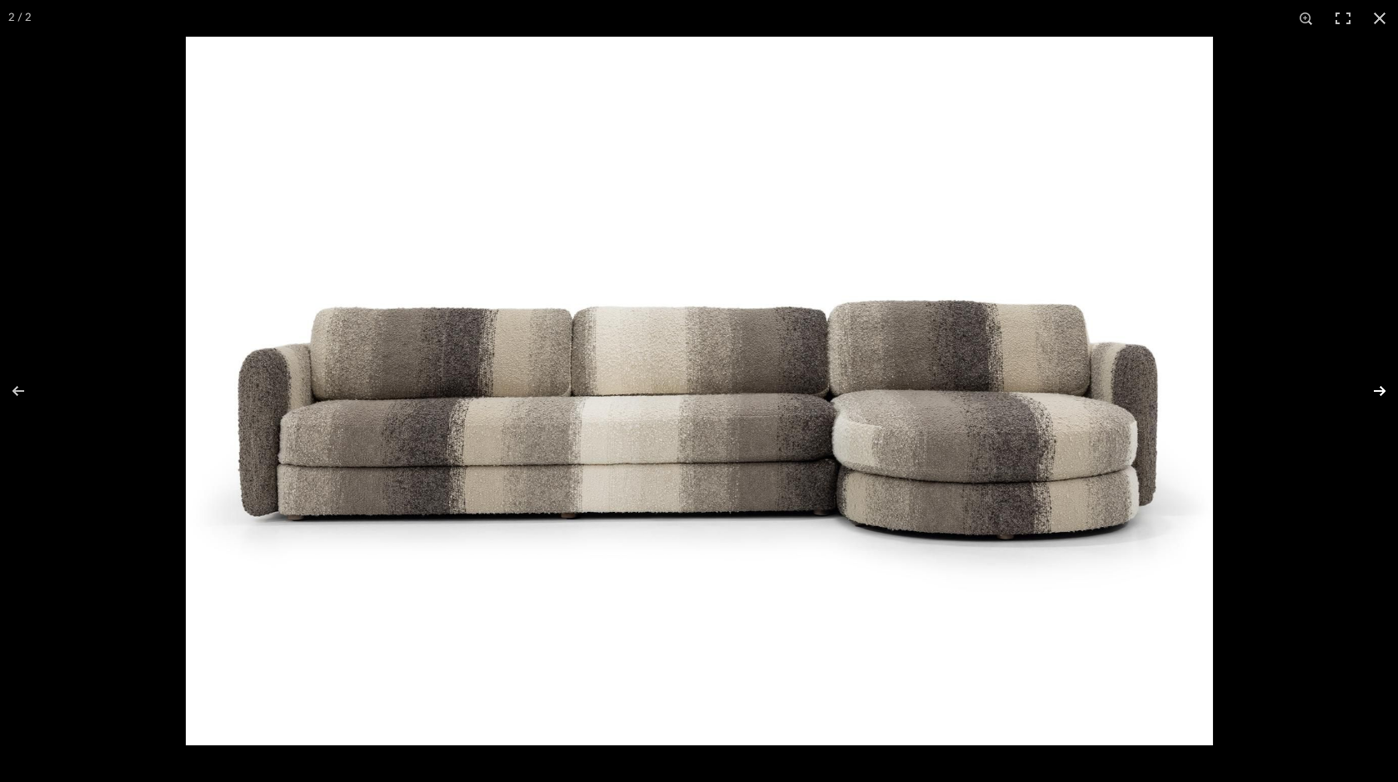
click at [1373, 390] on button at bounding box center [1369, 390] width 58 height 83
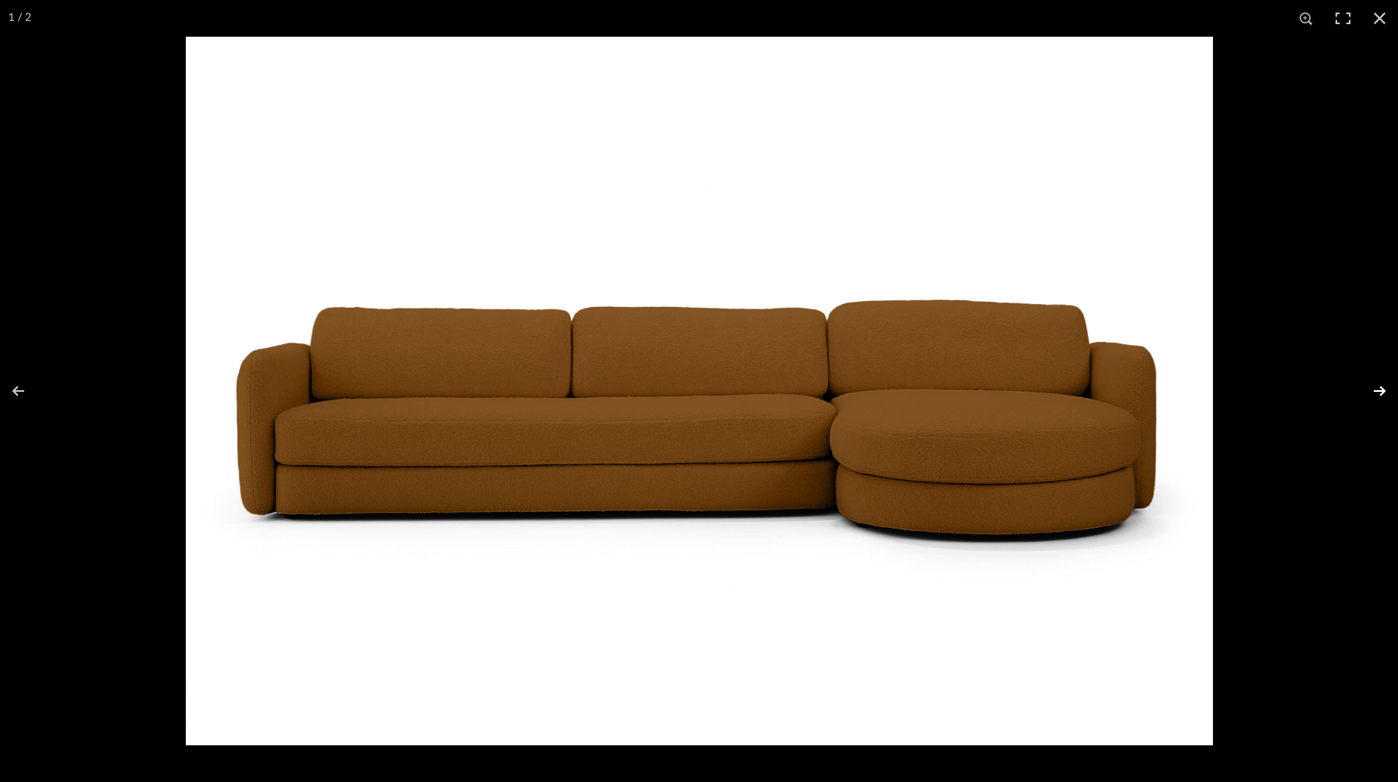
click at [1373, 390] on button at bounding box center [1369, 390] width 58 height 83
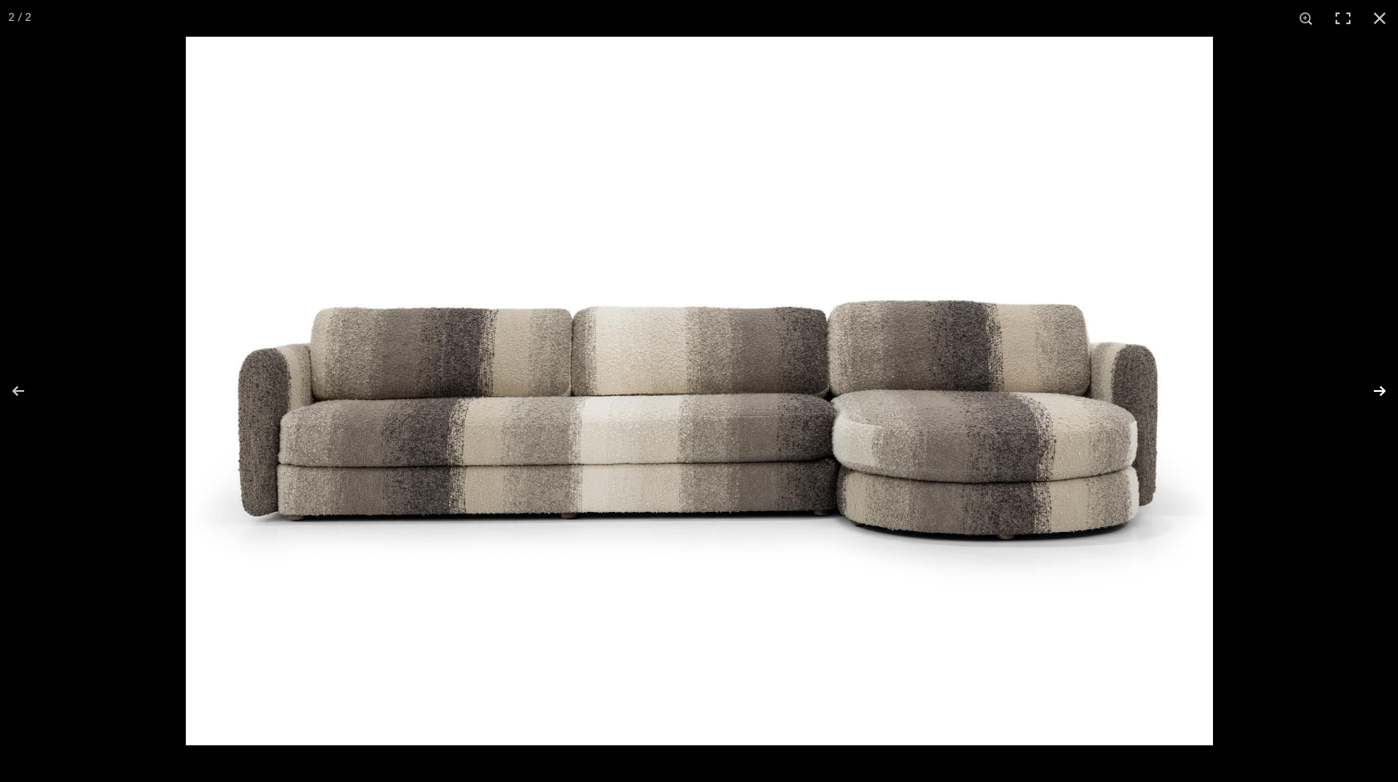
click at [1373, 390] on button at bounding box center [1369, 390] width 58 height 83
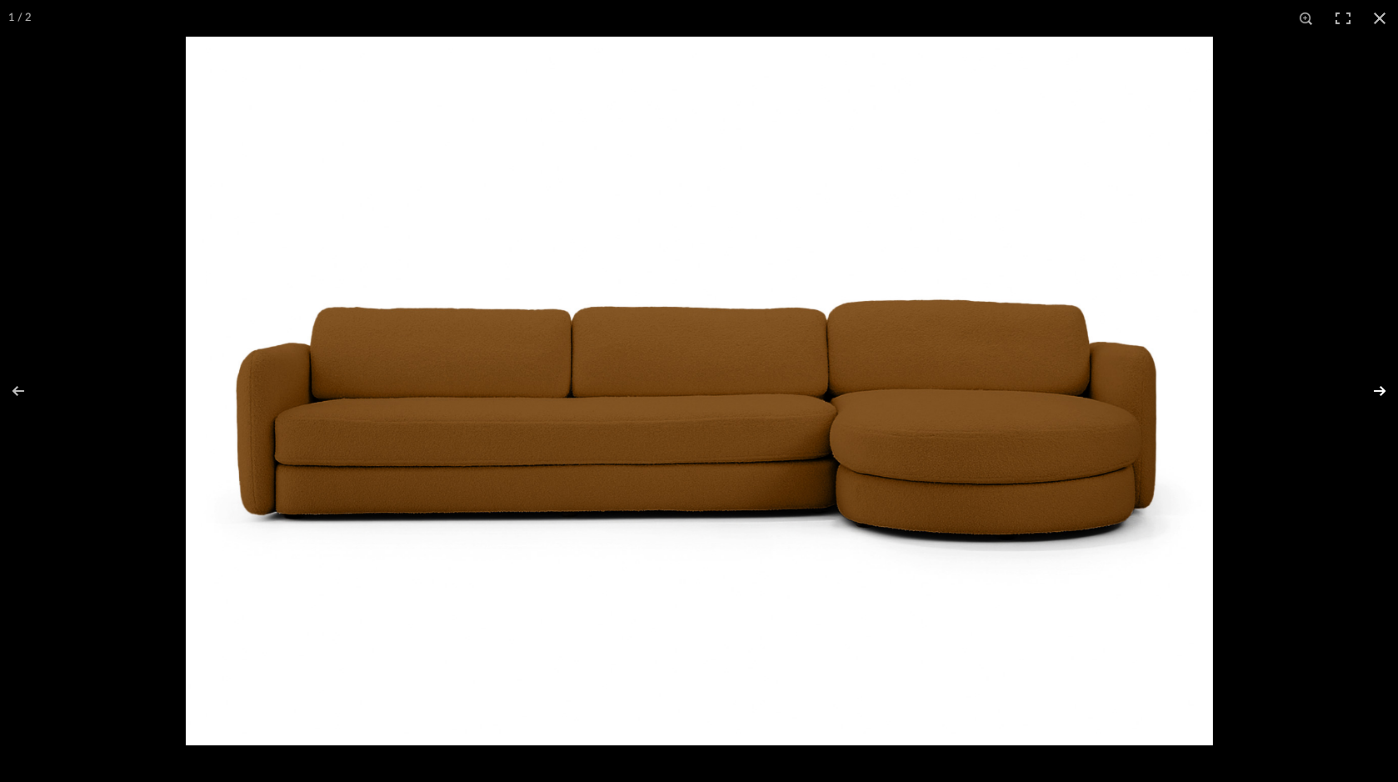
click at [1373, 390] on button at bounding box center [1369, 390] width 58 height 83
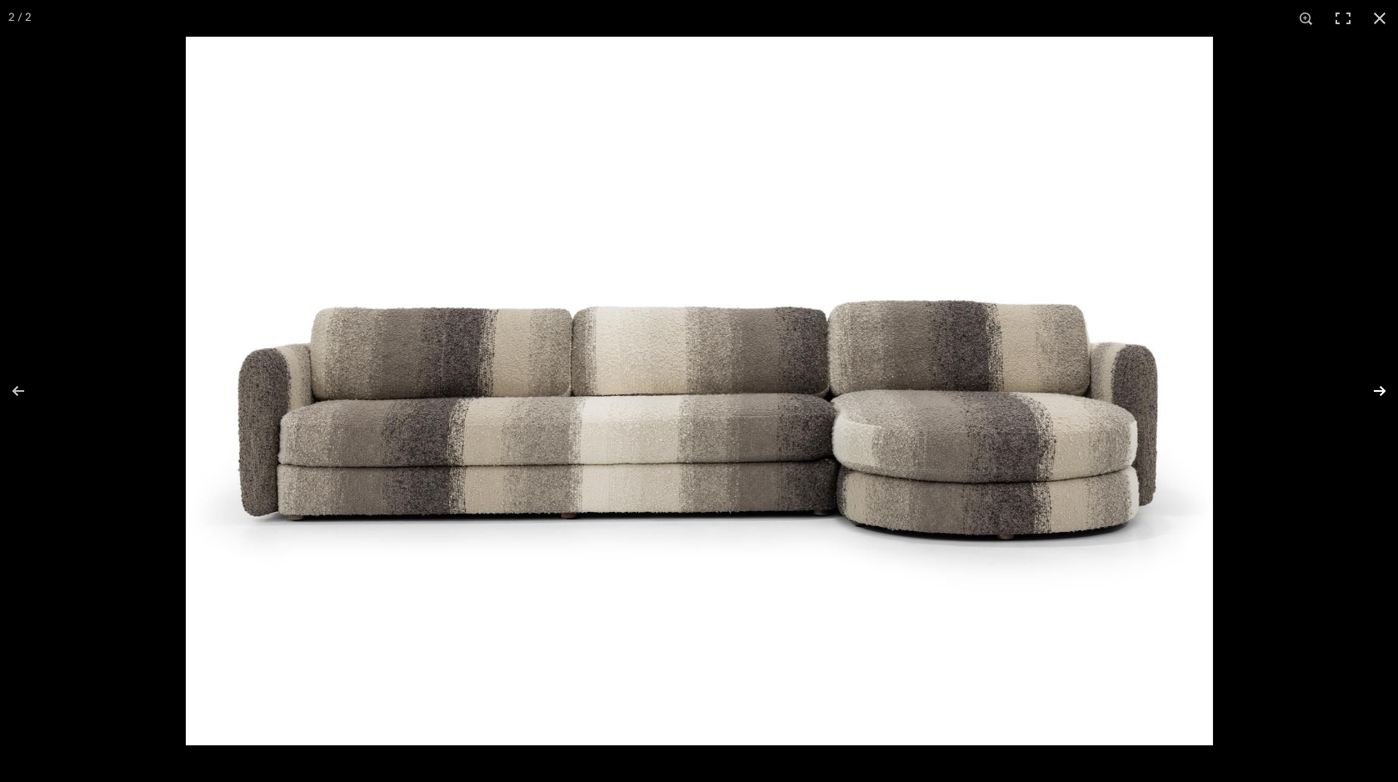
click at [1374, 387] on button at bounding box center [1369, 390] width 58 height 83
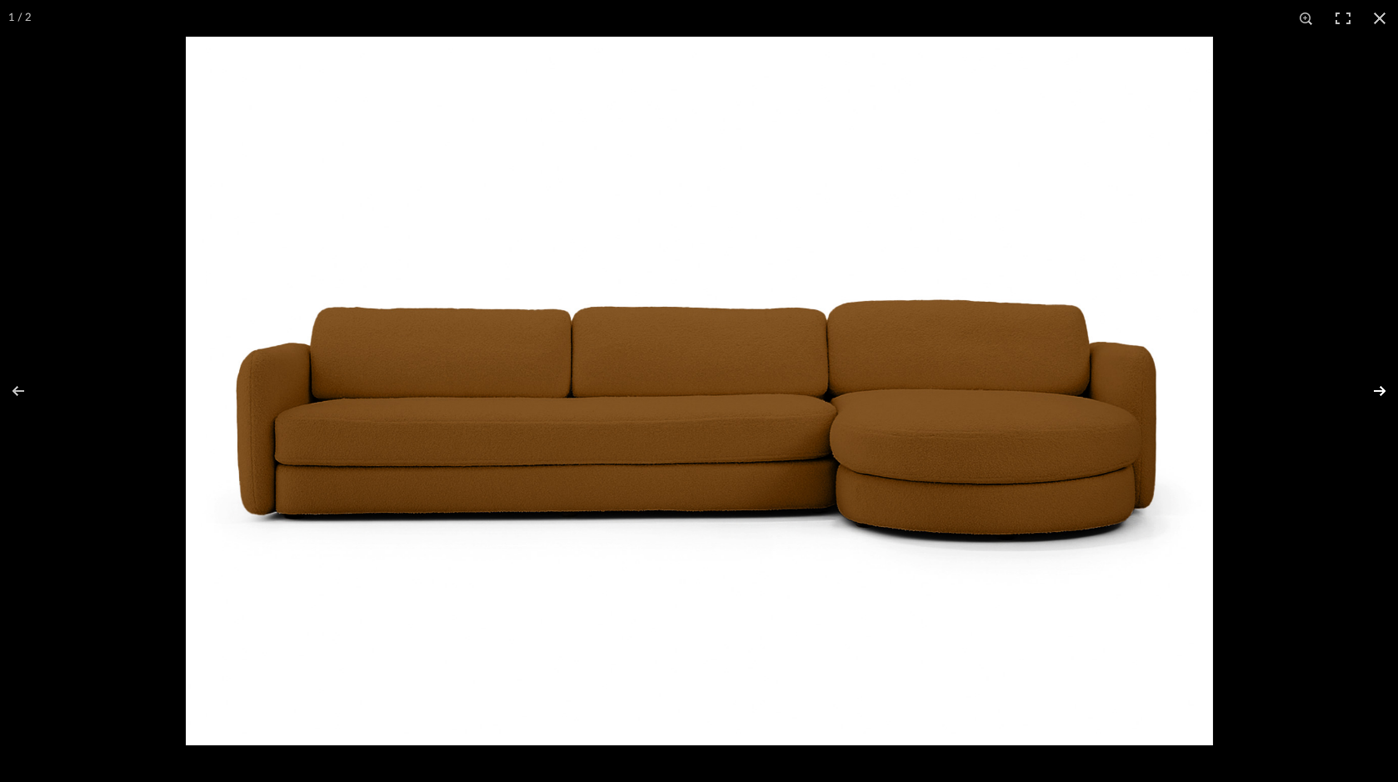
click at [1375, 389] on button at bounding box center [1369, 390] width 58 height 83
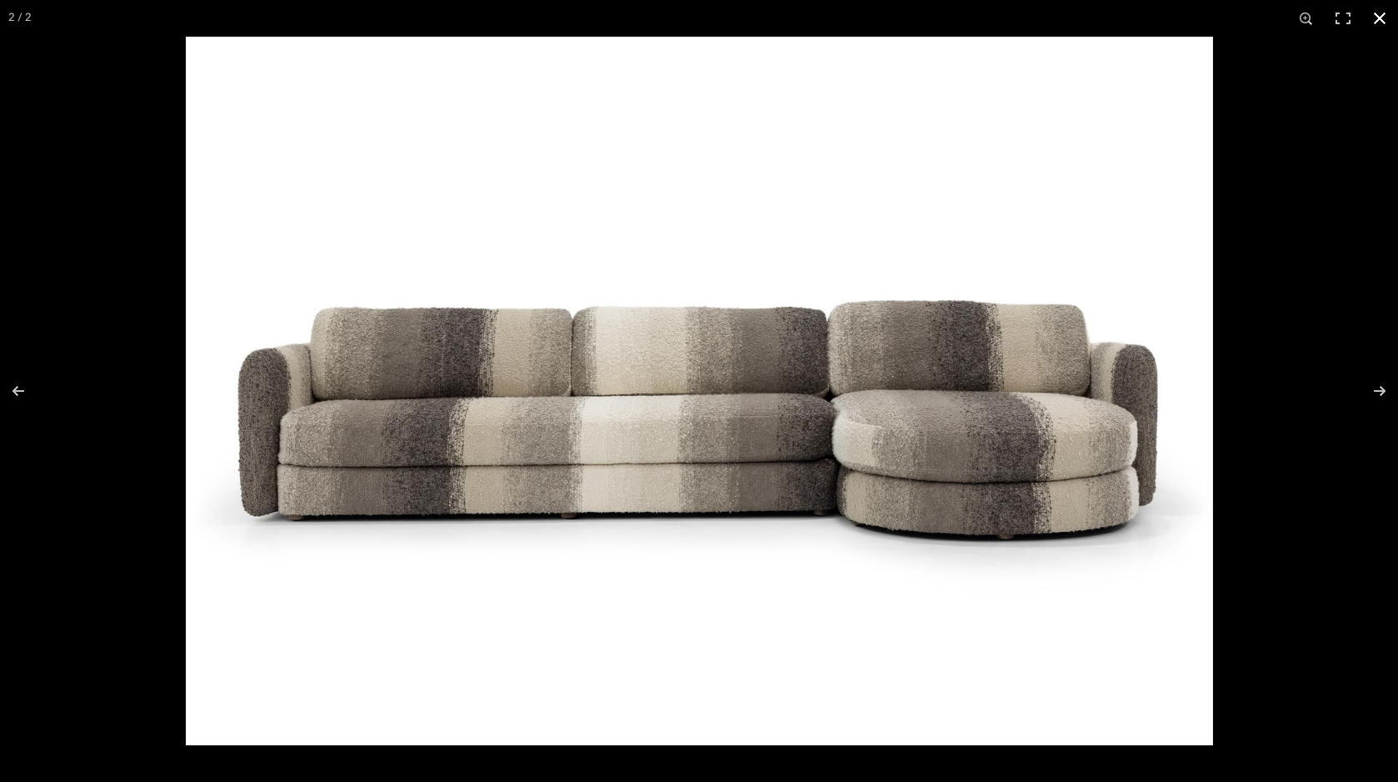
click at [1380, 16] on button at bounding box center [1380, 18] width 37 height 37
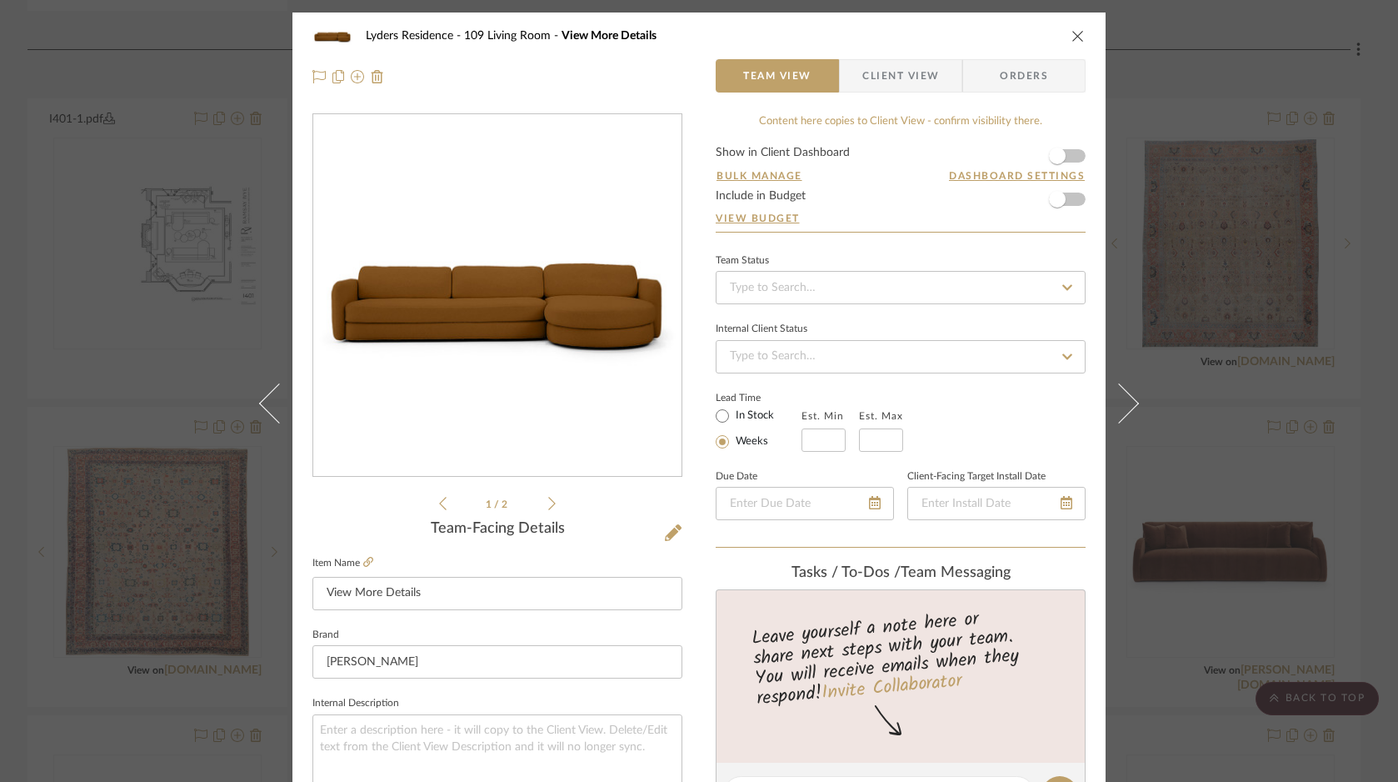
click at [1073, 35] on icon "close" at bounding box center [1078, 35] width 13 height 13
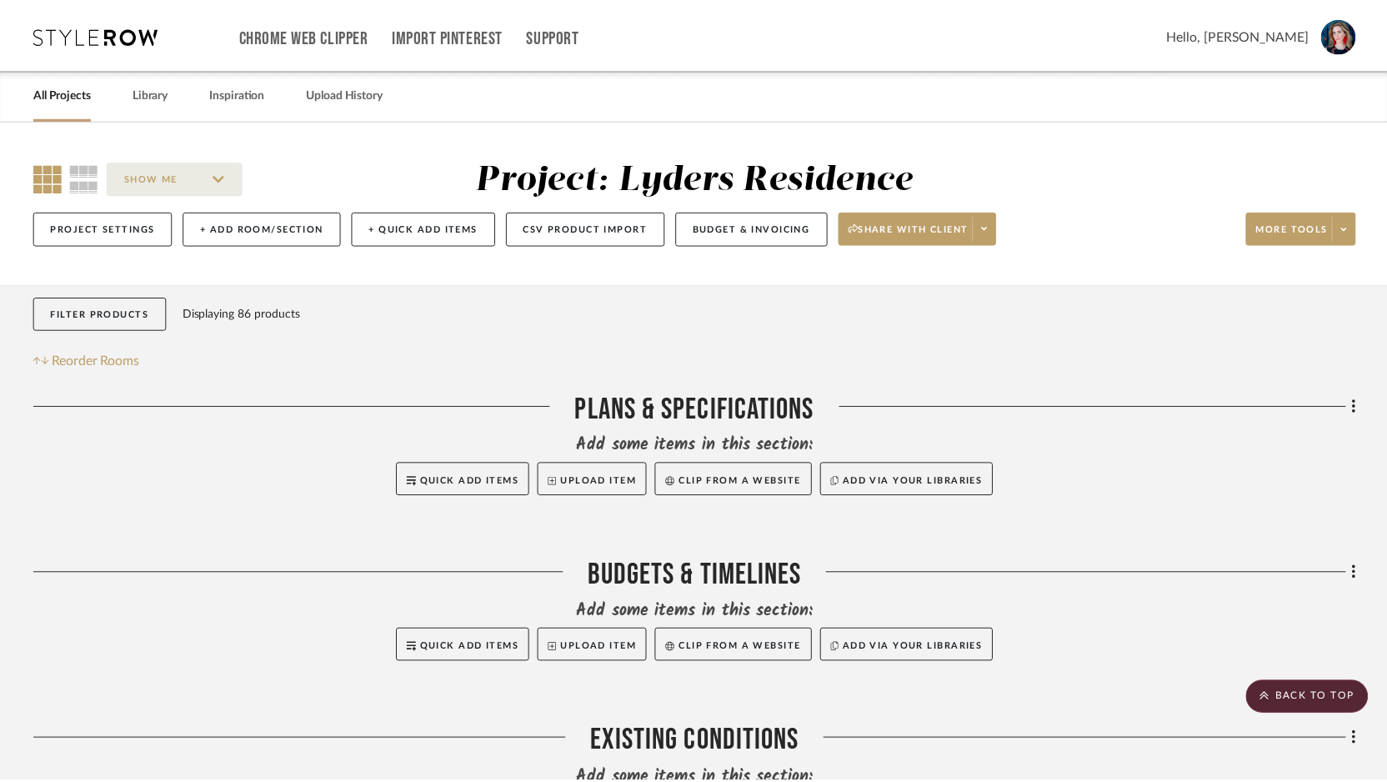
scroll to position [2229, 0]
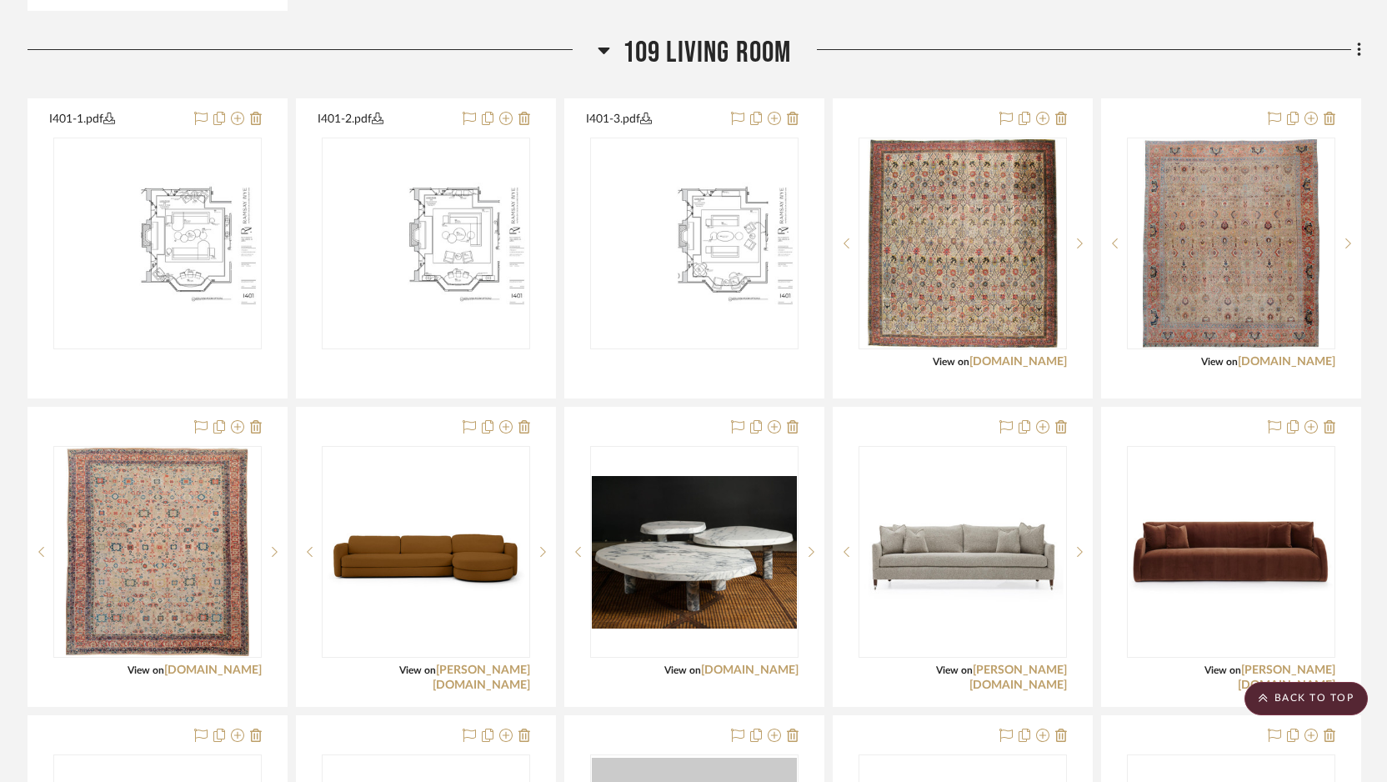
click at [1378, 748] on div "Filter by keyword, category or name prior to exporting to Excel or Bulk Actions…" at bounding box center [694, 631] width 1382 height 5153
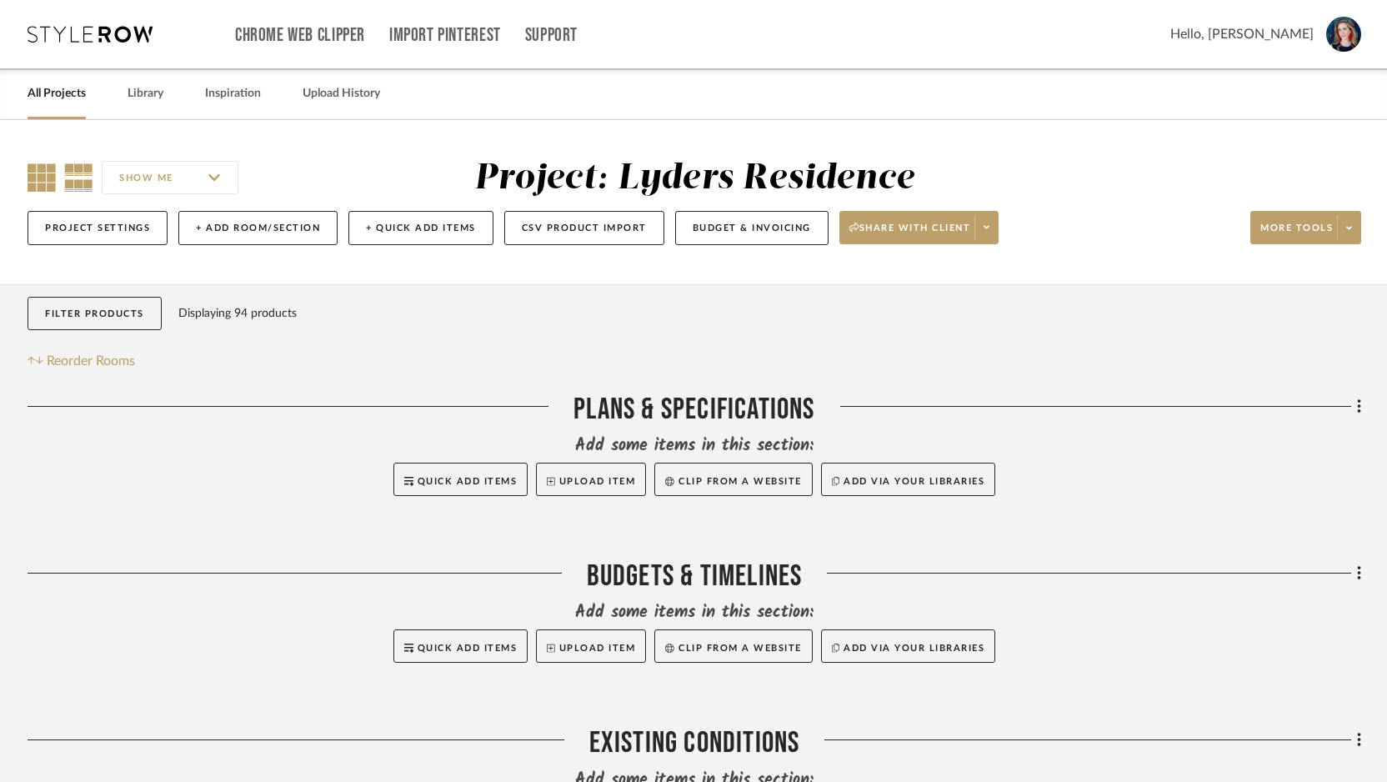
click at [38, 177] on icon at bounding box center [42, 177] width 28 height 28
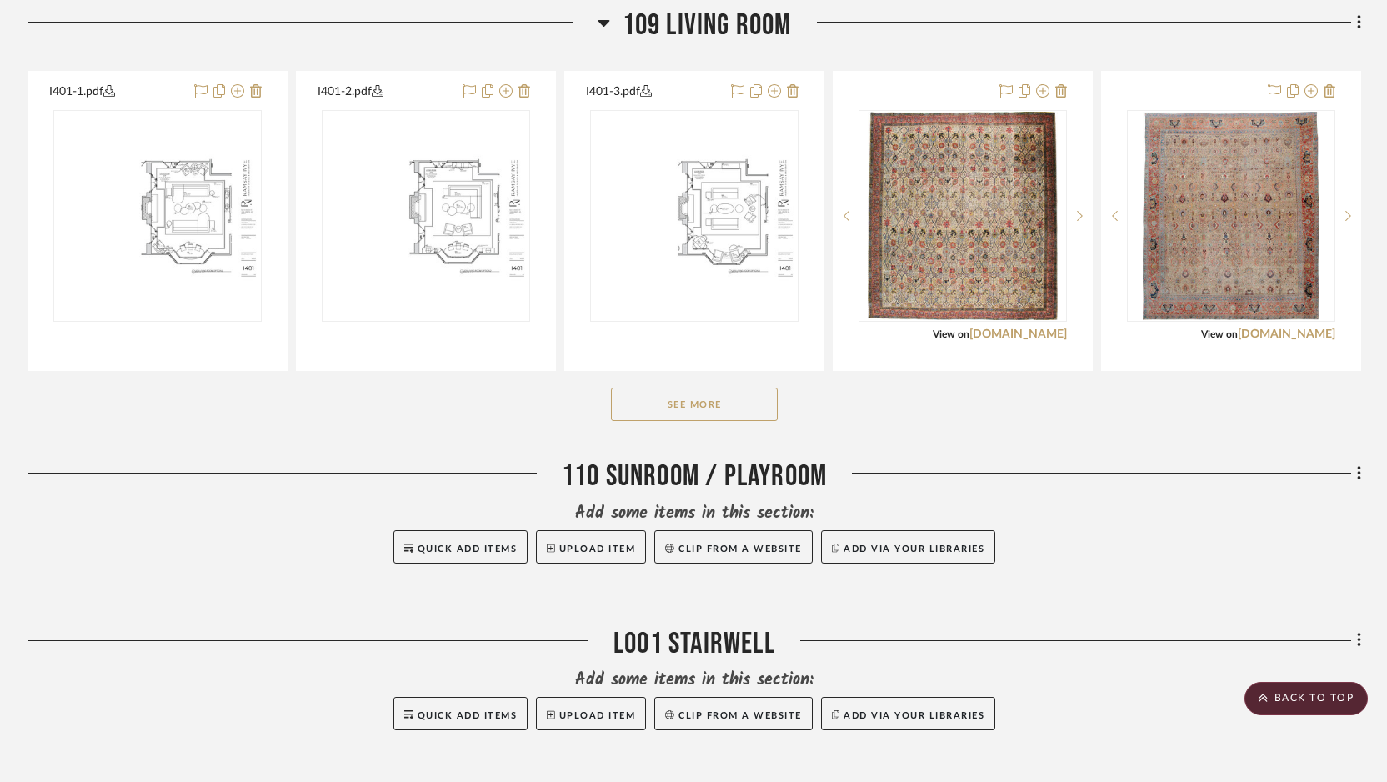
scroll to position [2274, 0]
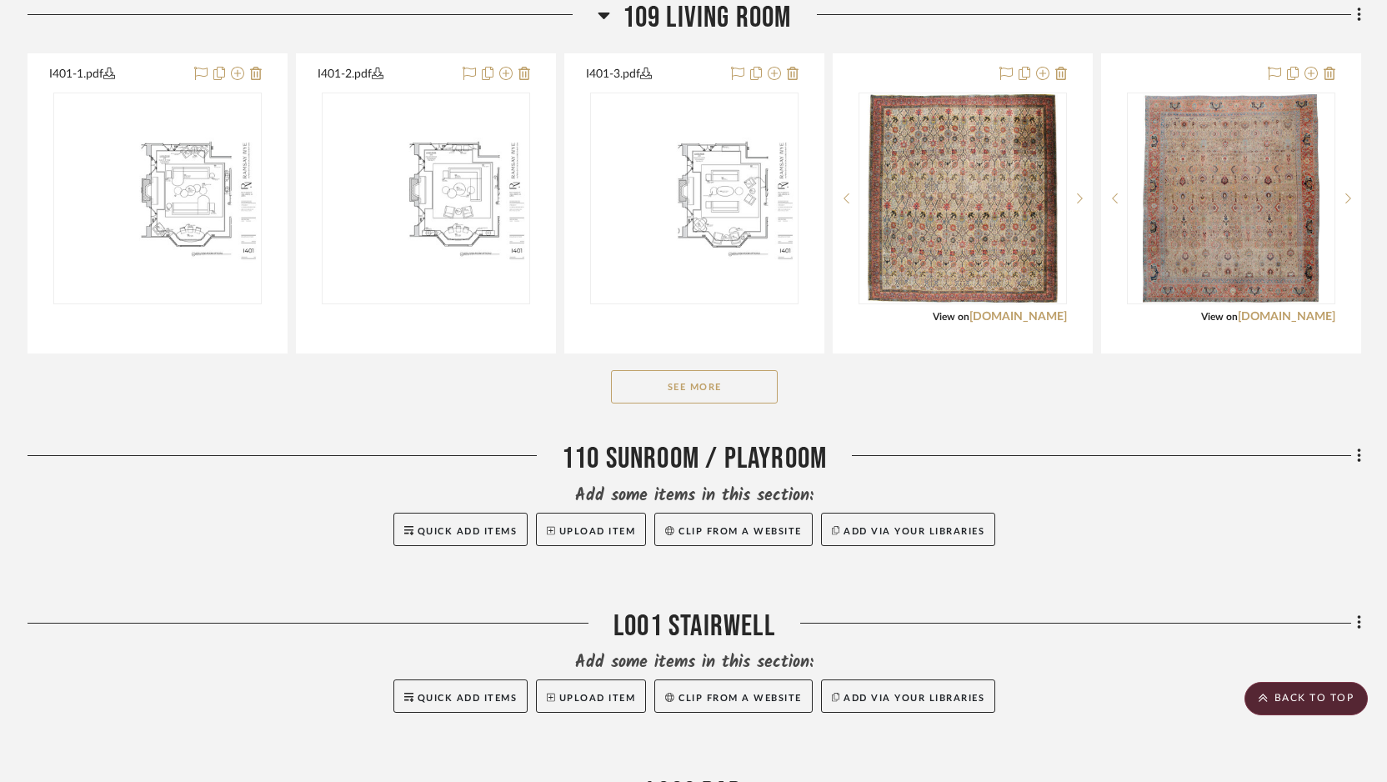
click at [713, 388] on button "See More" at bounding box center [694, 386] width 167 height 33
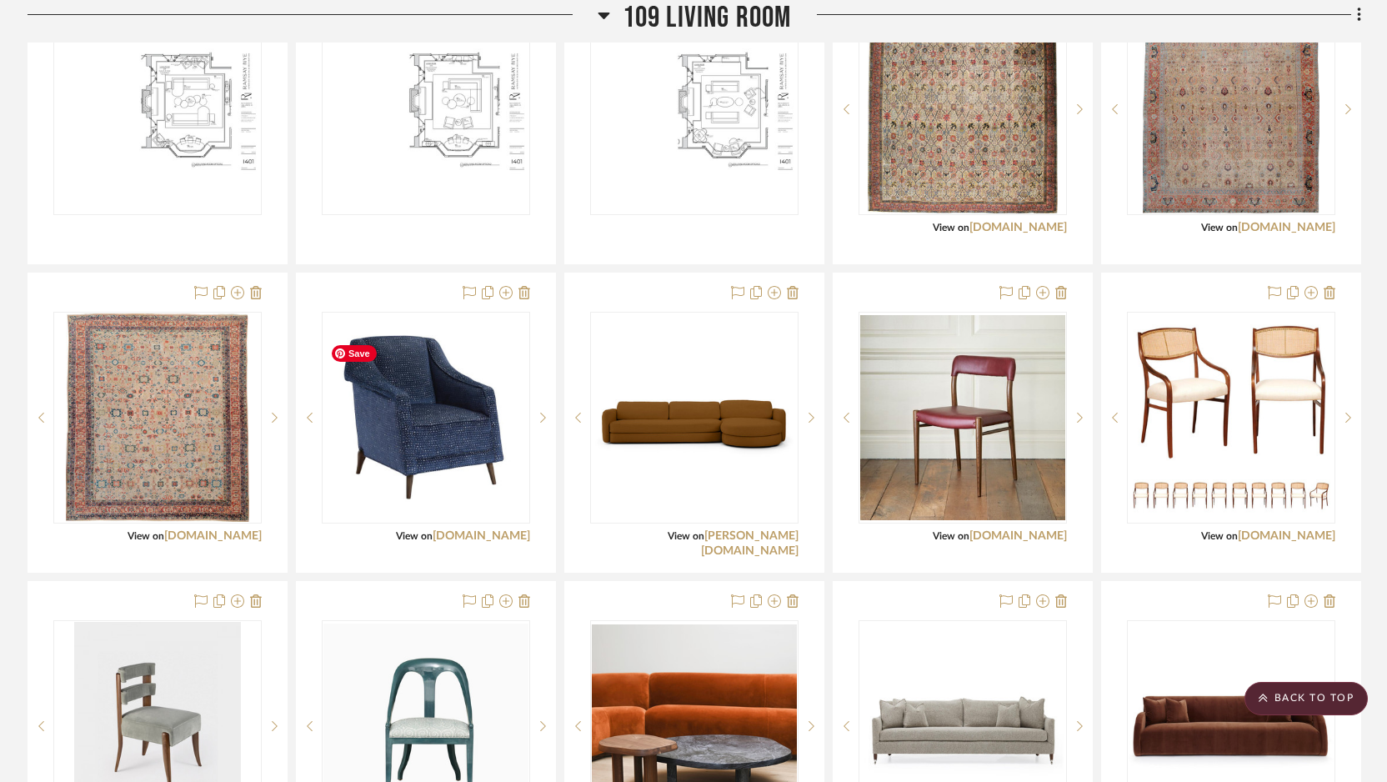
scroll to position [2365, 0]
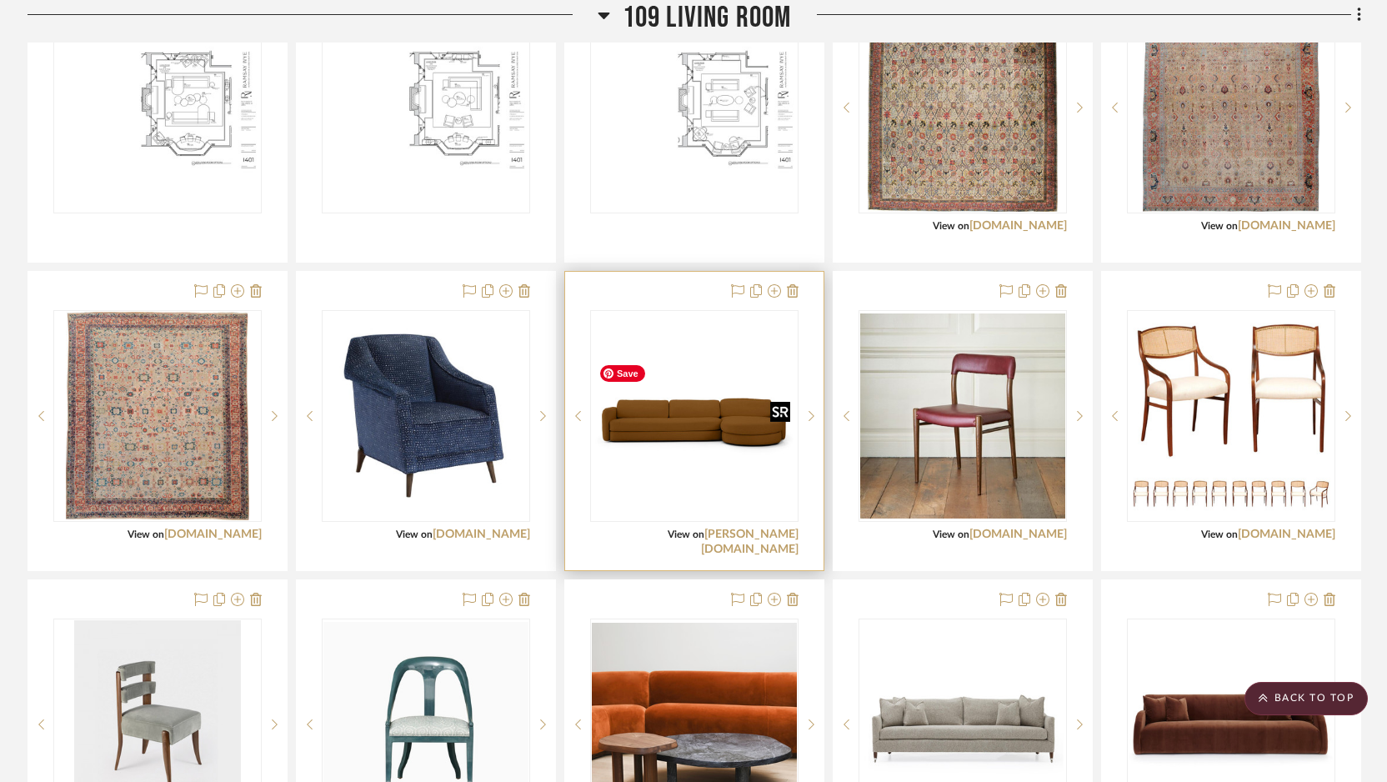
click at [701, 441] on img "0" at bounding box center [694, 416] width 205 height 141
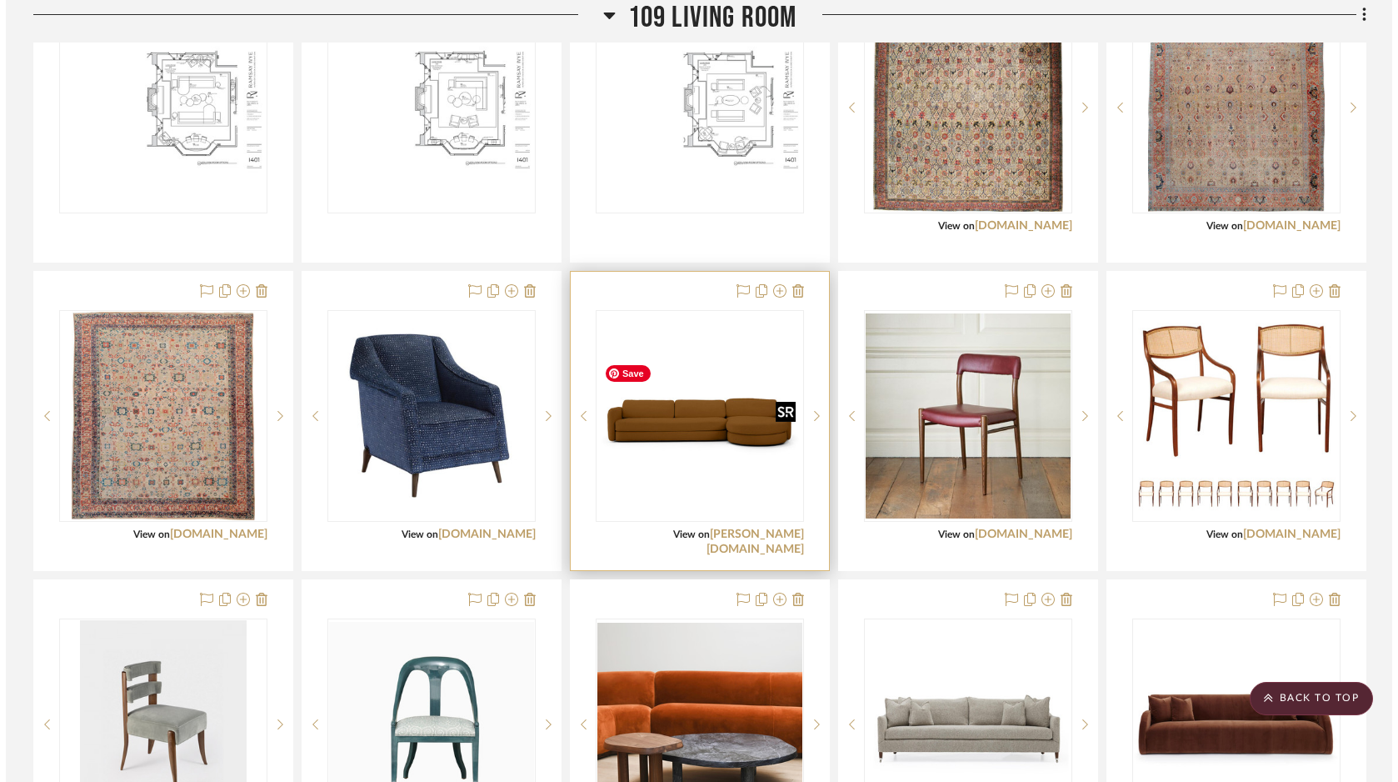
scroll to position [0, 0]
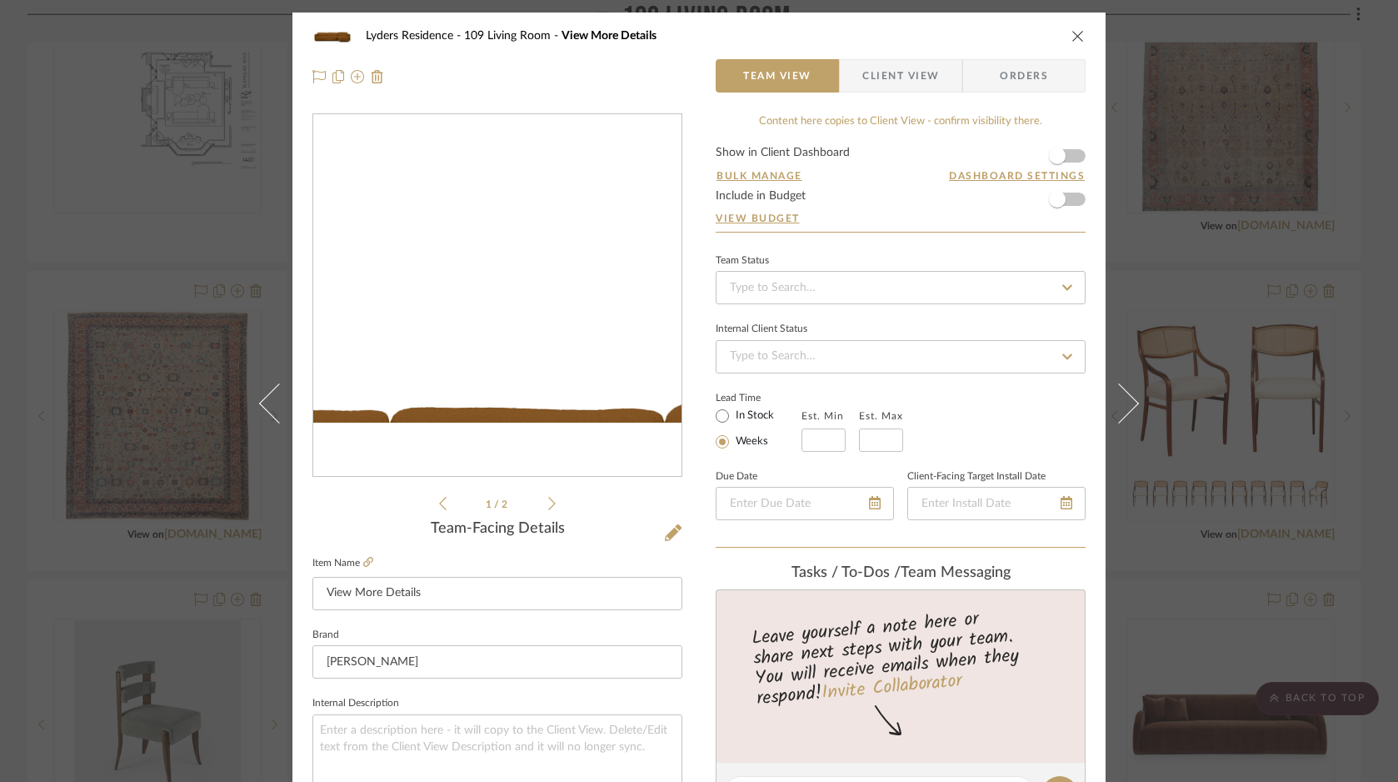
click at [482, 228] on img "0" at bounding box center [497, 295] width 368 height 253
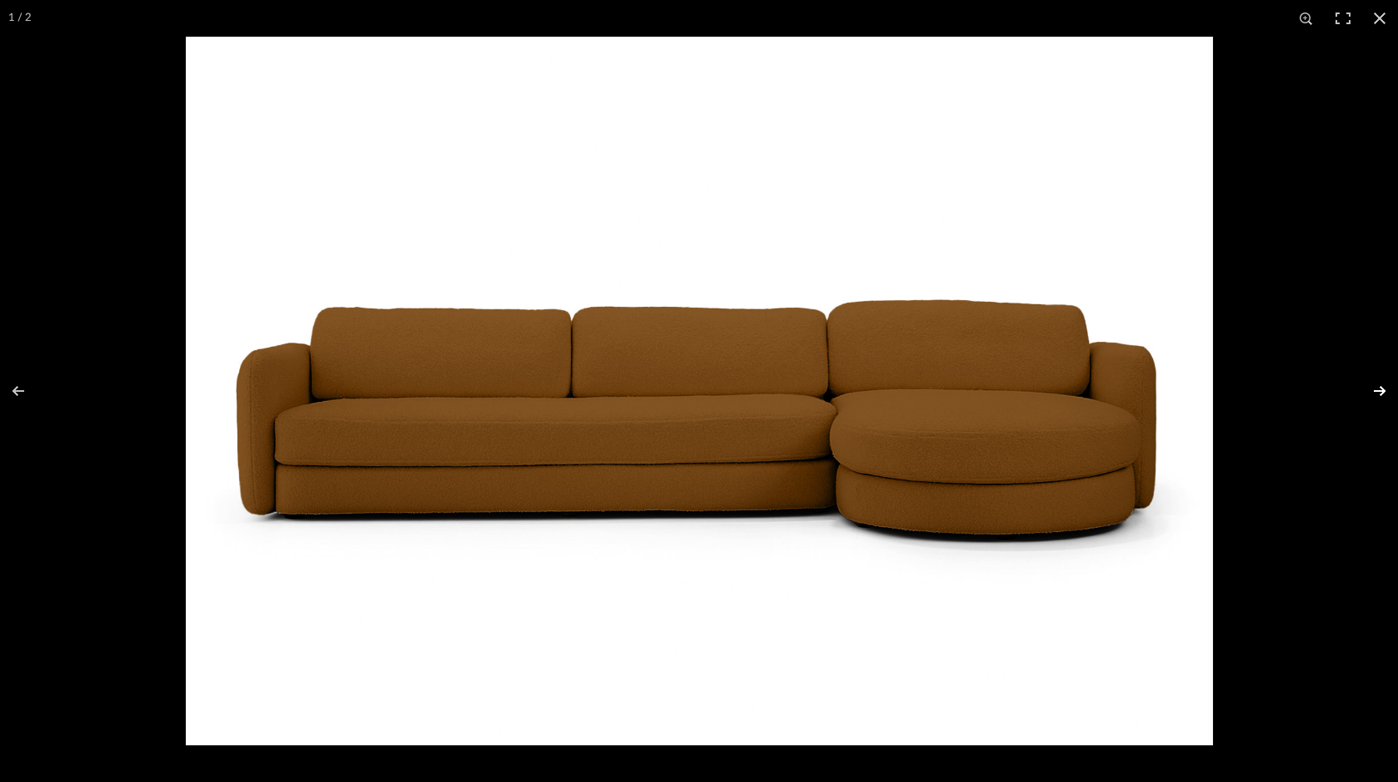
click at [1378, 387] on button at bounding box center [1369, 390] width 58 height 83
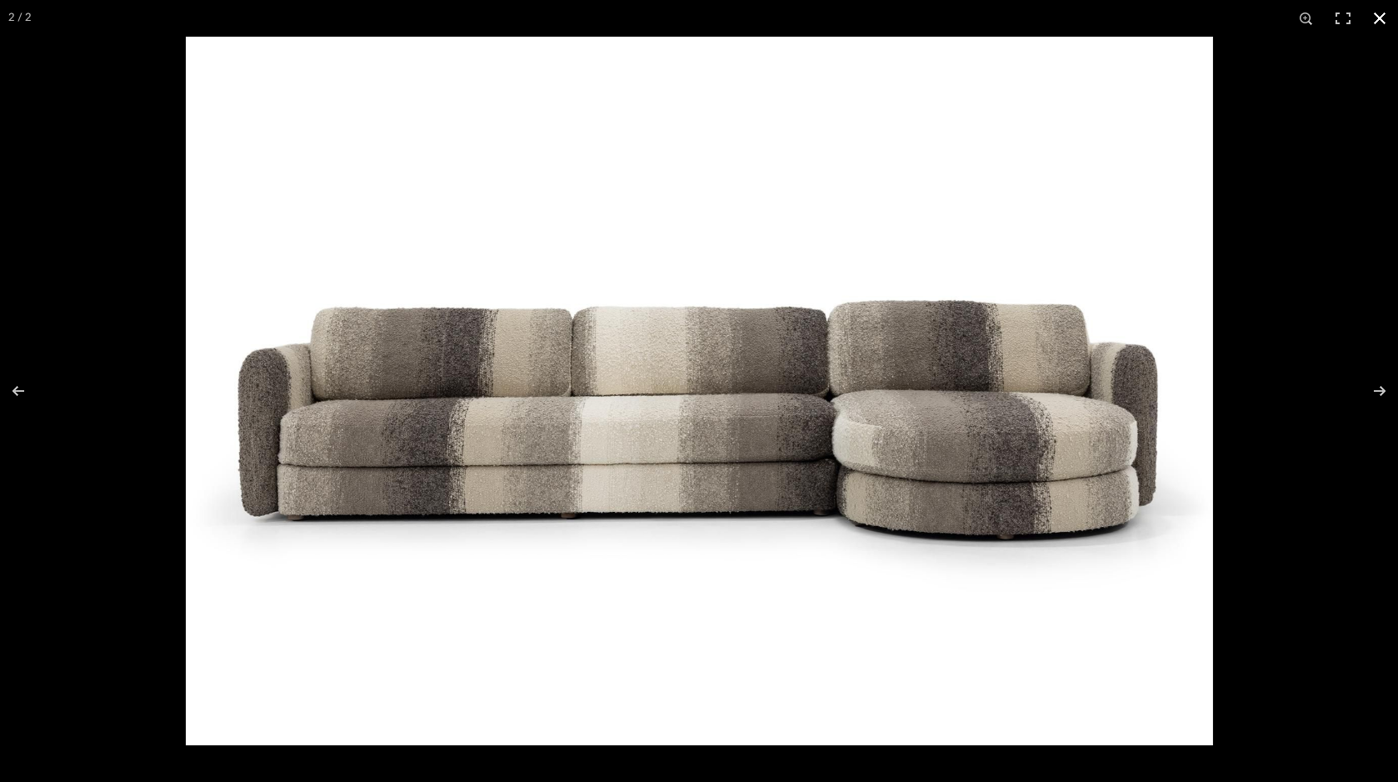
click at [1379, 16] on button at bounding box center [1380, 18] width 37 height 37
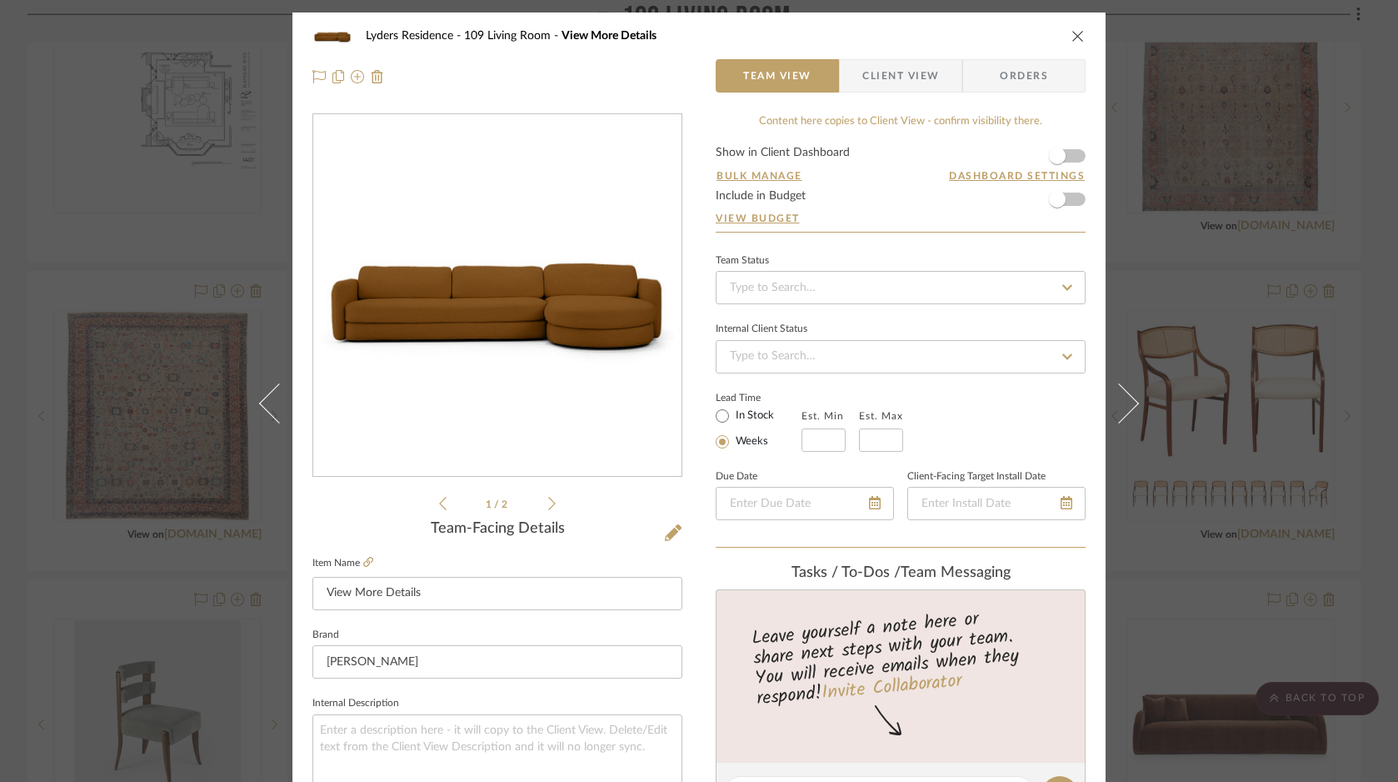
click at [1072, 32] on icon "close" at bounding box center [1078, 35] width 13 height 13
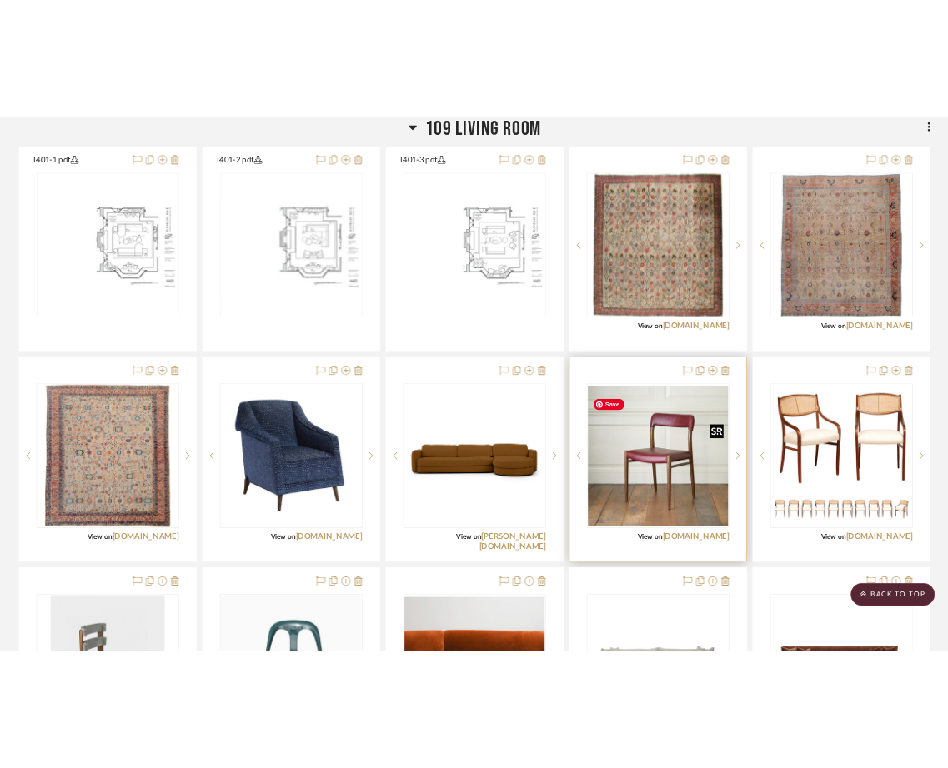
scroll to position [2284, 0]
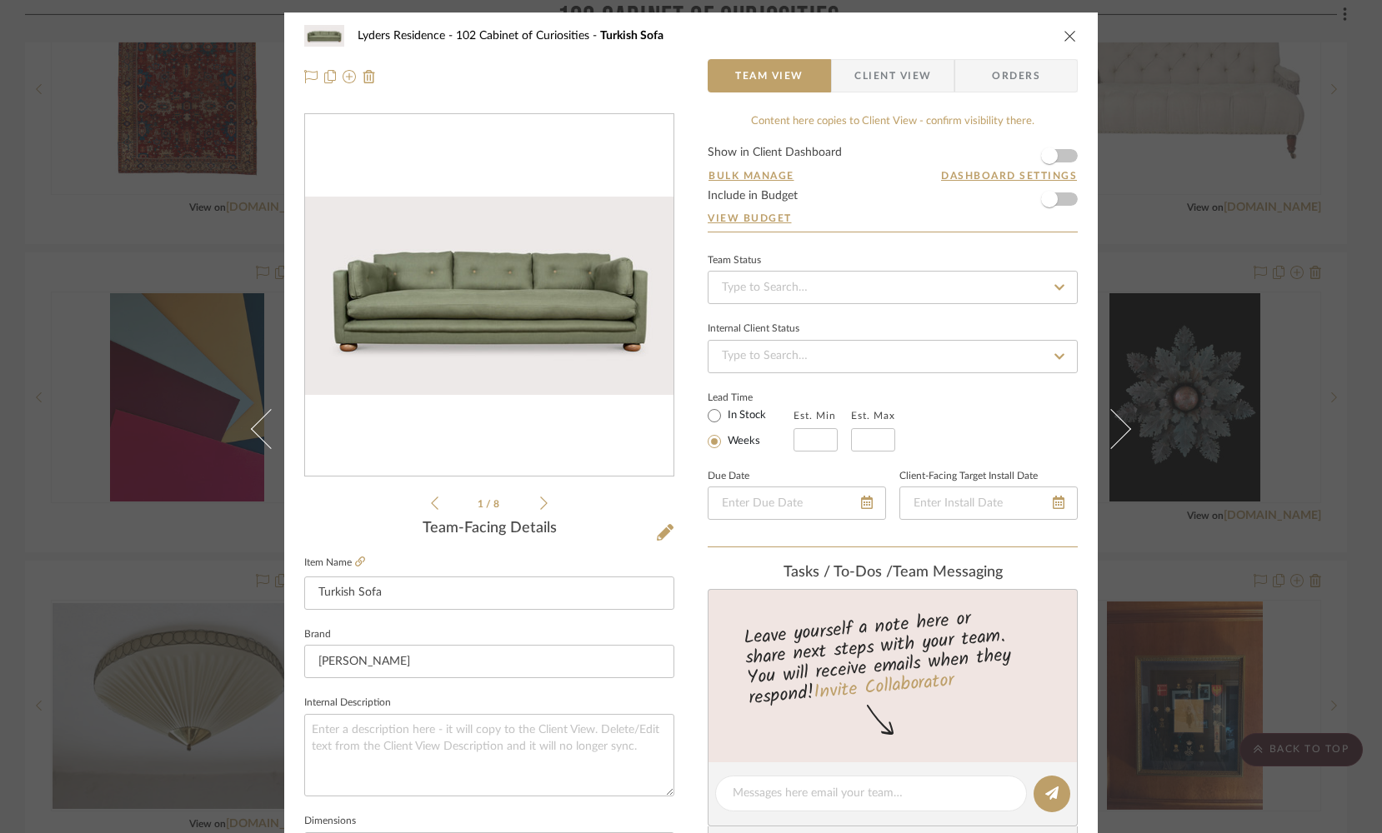
click at [1066, 33] on icon "close" at bounding box center [1069, 35] width 13 height 13
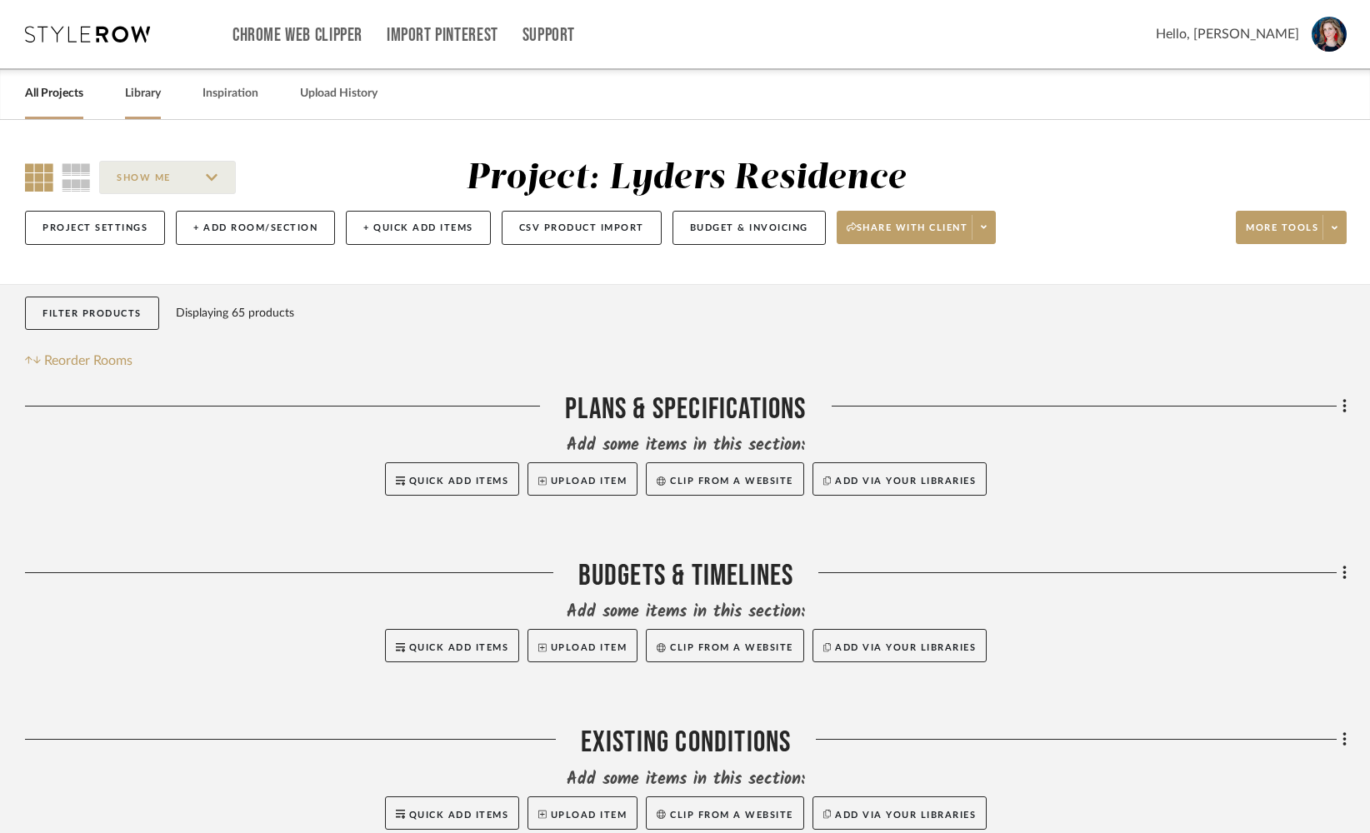
click at [143, 89] on link "Library" at bounding box center [143, 94] width 36 height 23
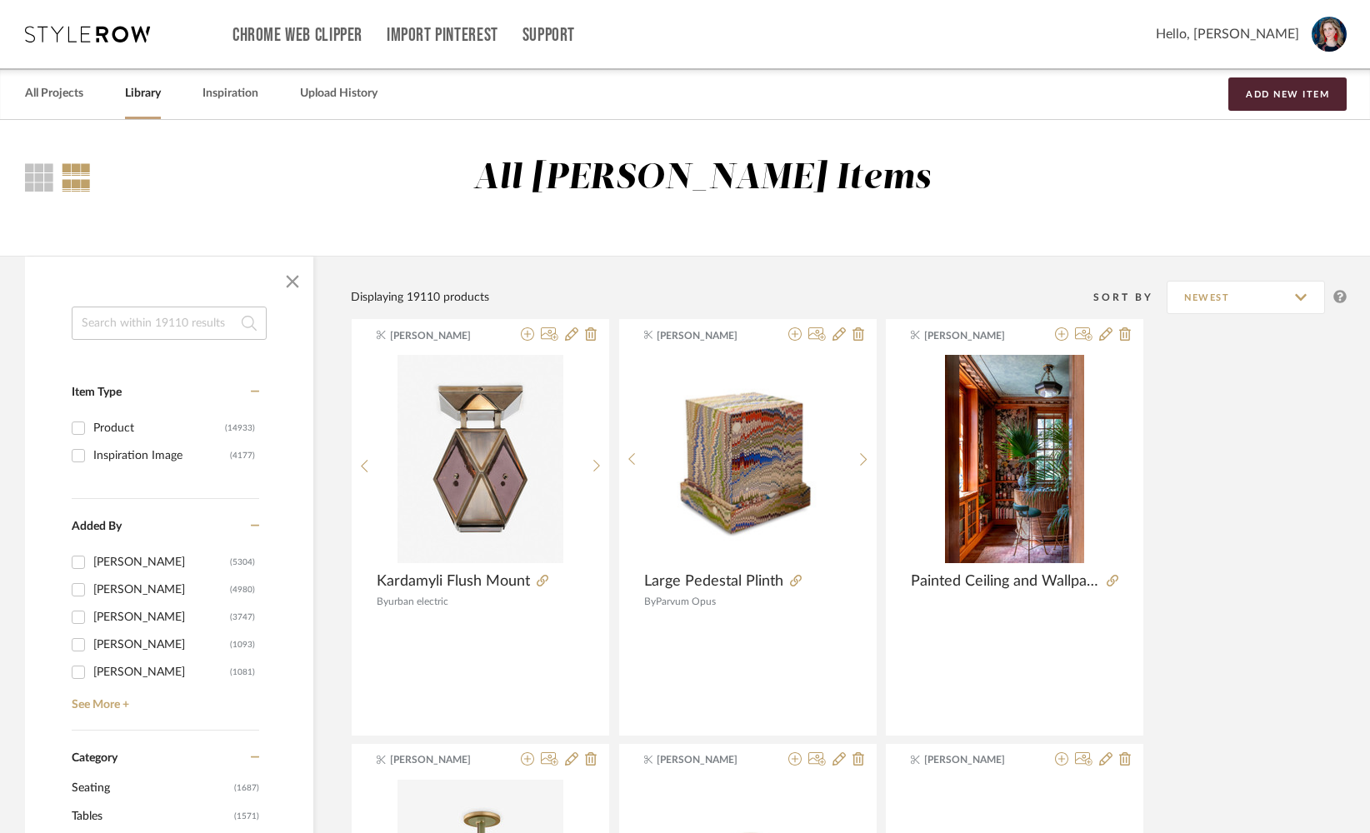
drag, startPoint x: 277, startPoint y: 426, endPoint x: 193, endPoint y: 444, distance: 85.3
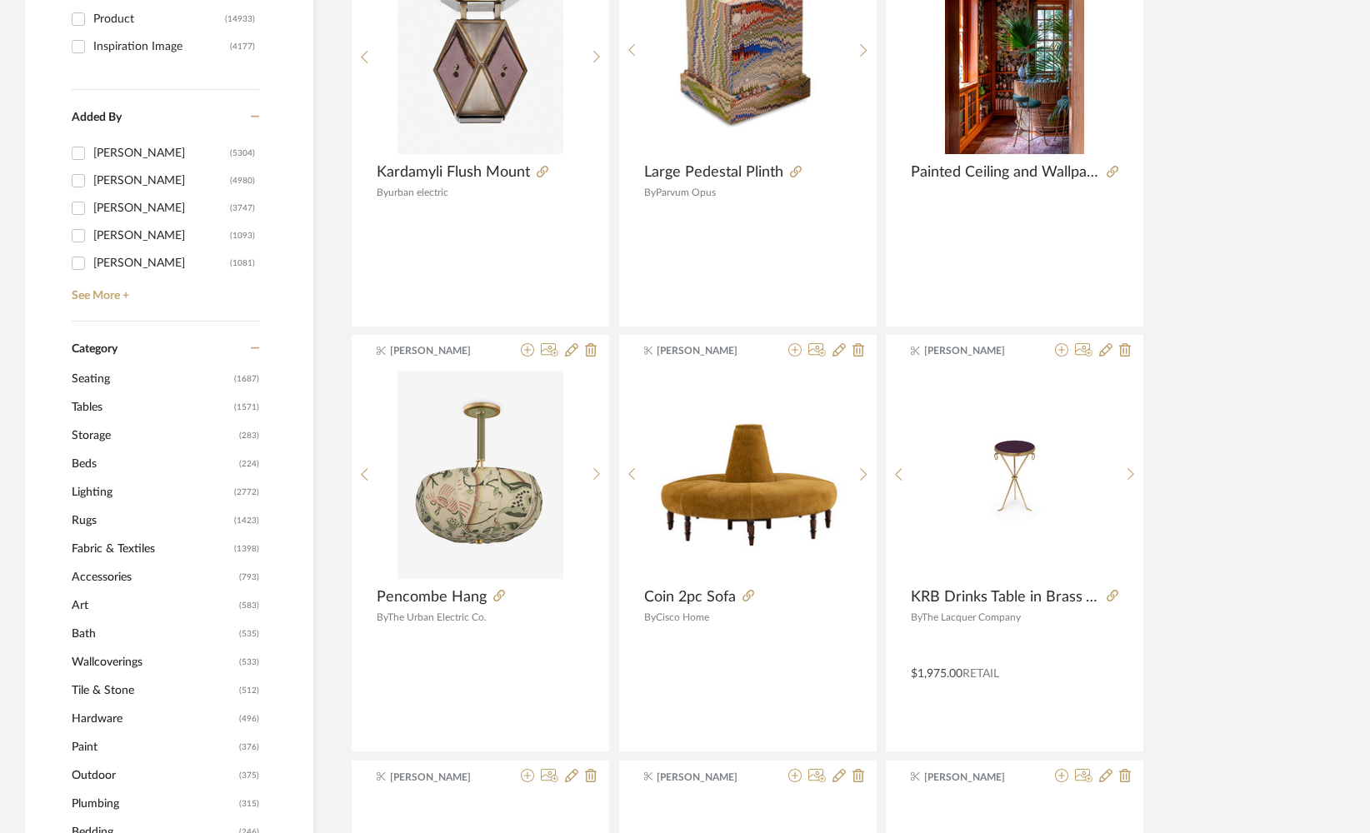
scroll to position [415, 0]
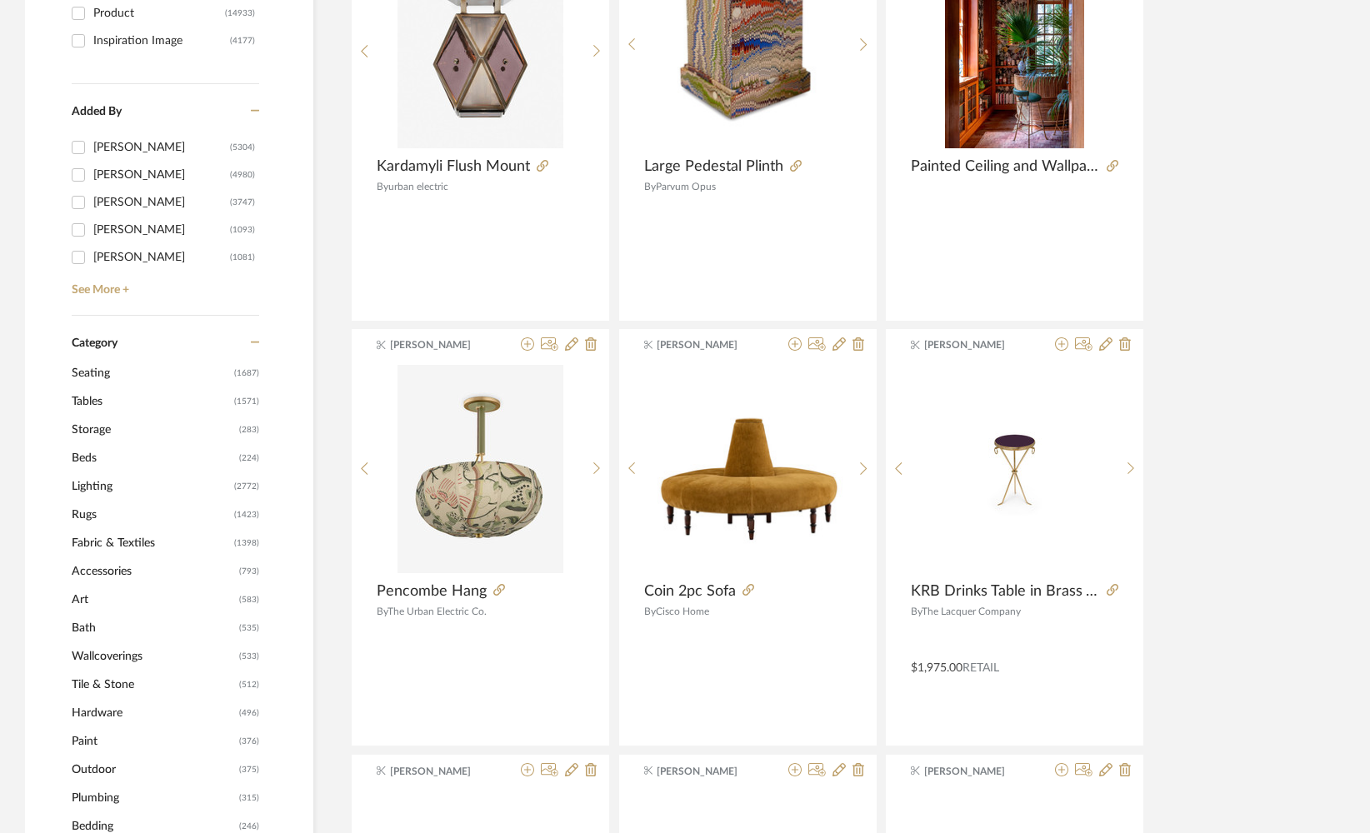
click at [88, 523] on span "Rugs" at bounding box center [151, 515] width 158 height 28
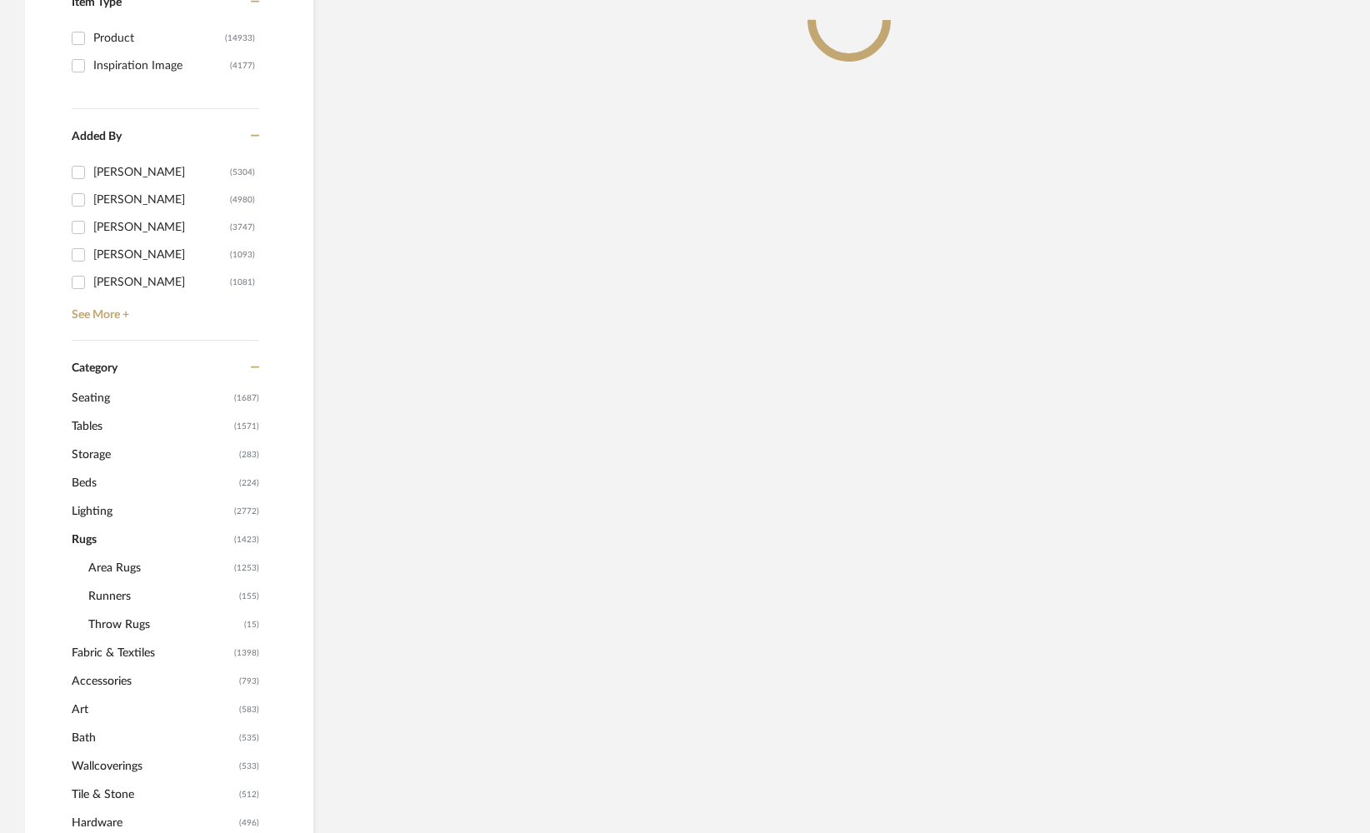
scroll to position [440, 0]
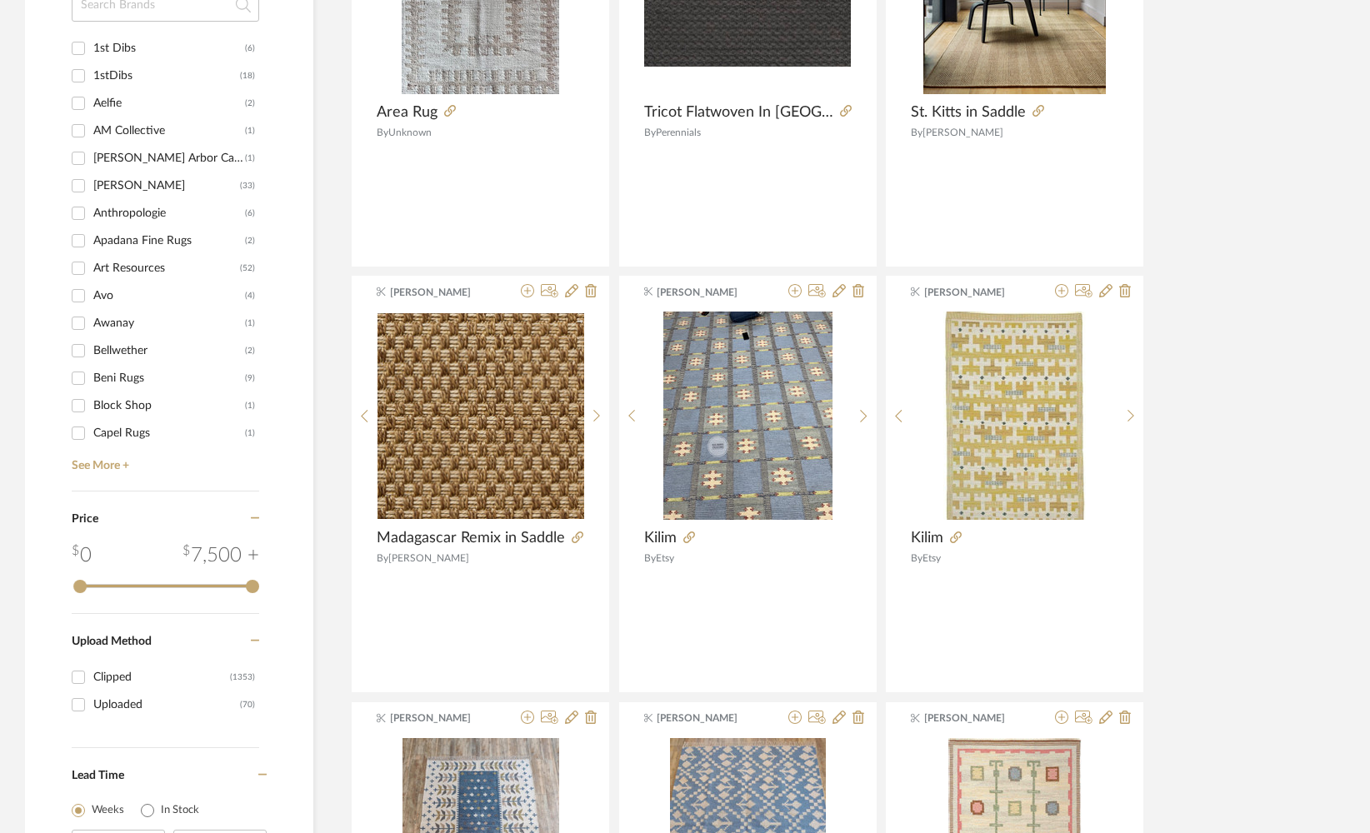
scroll to position [1826, 0]
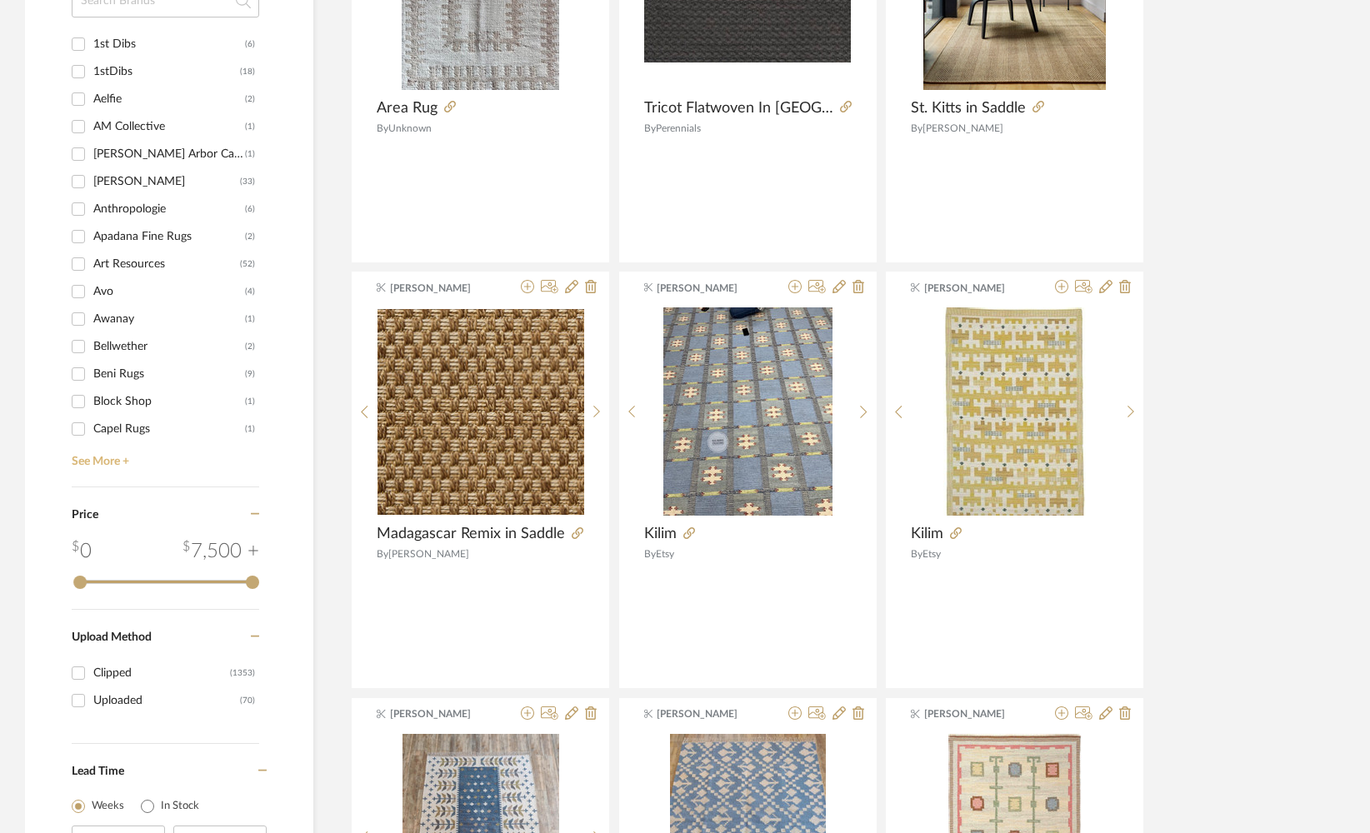
click at [107, 462] on link "See More +" at bounding box center [164, 456] width 192 height 27
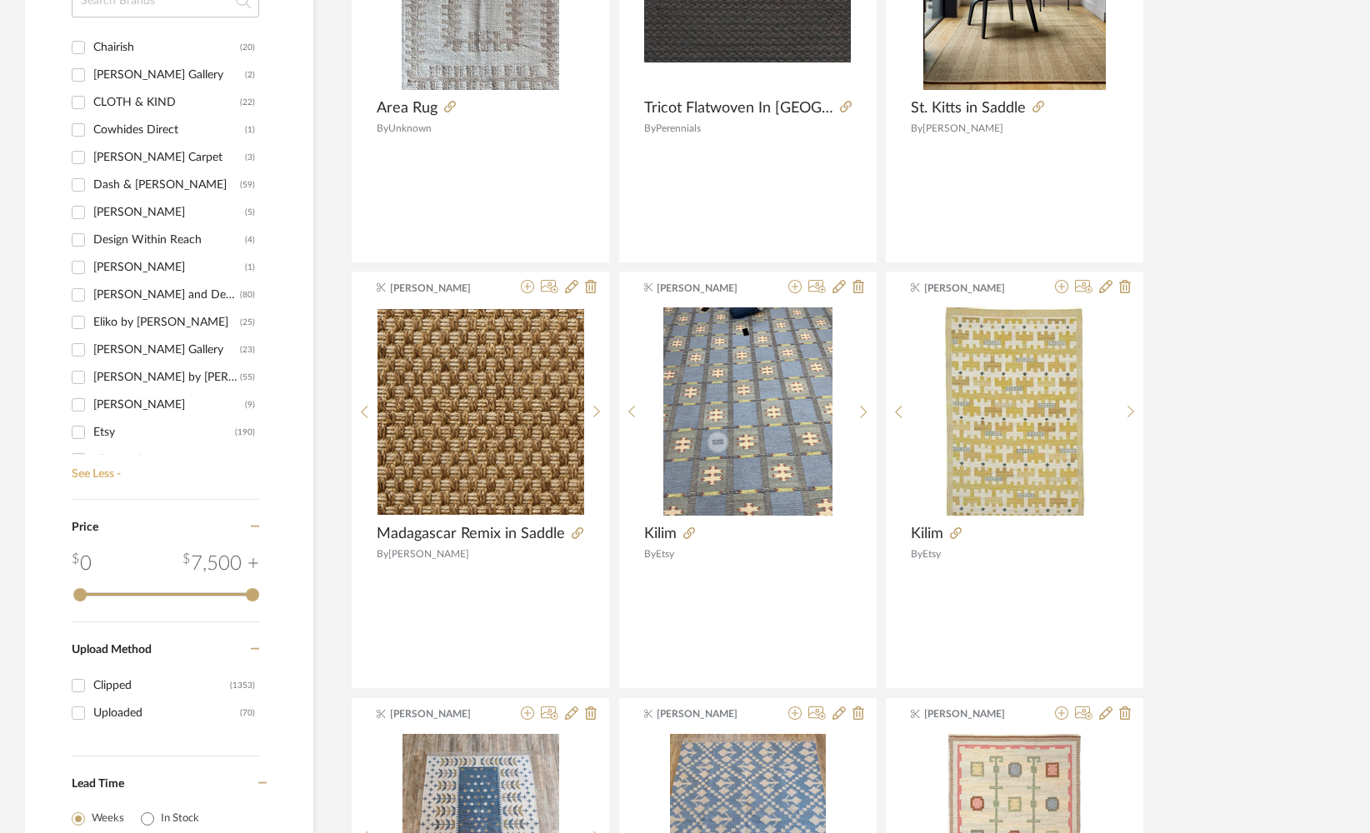
scroll to position [463, 0]
click at [78, 375] on input "Eliko Rugs by David Ariel (55)" at bounding box center [78, 379] width 27 height 27
checkbox input "true"
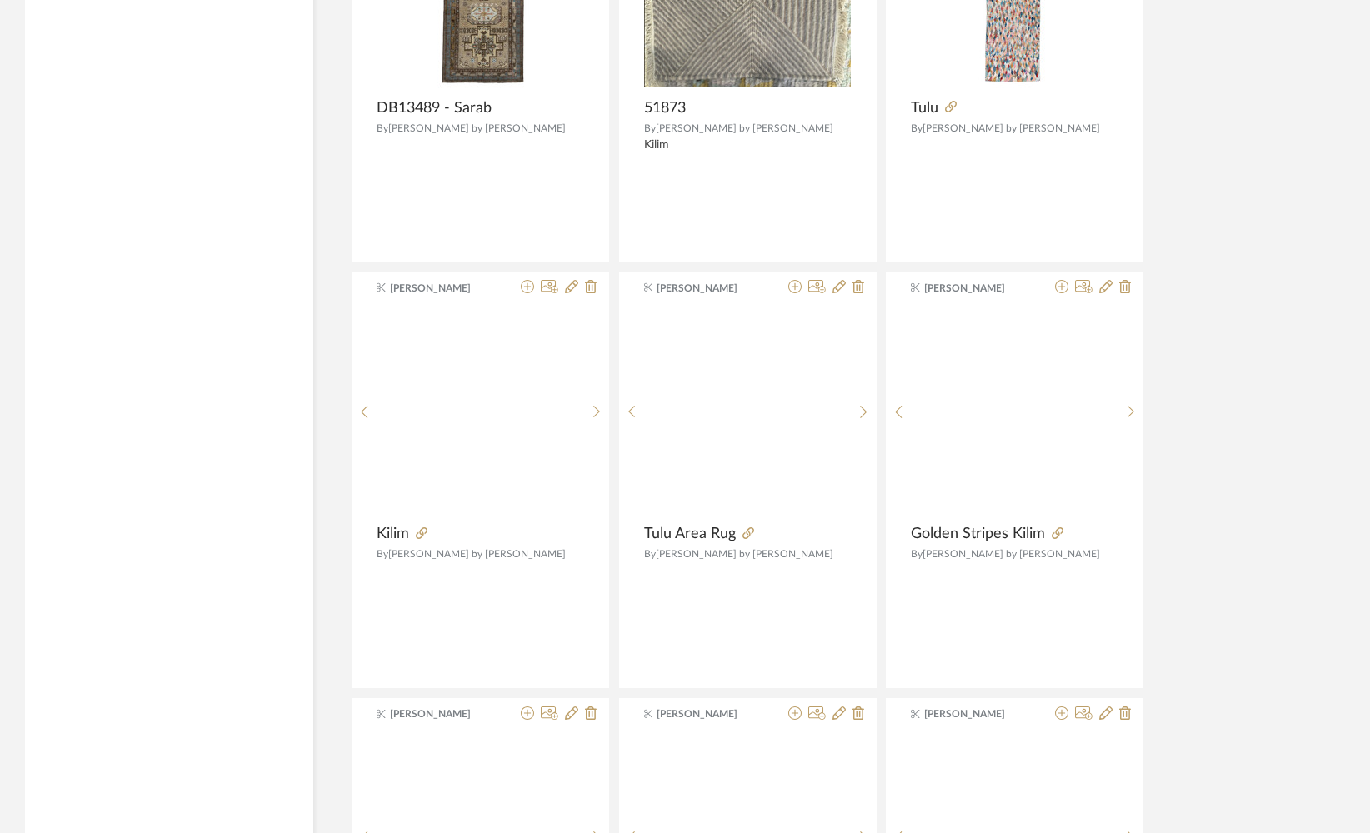
scroll to position [948, 0]
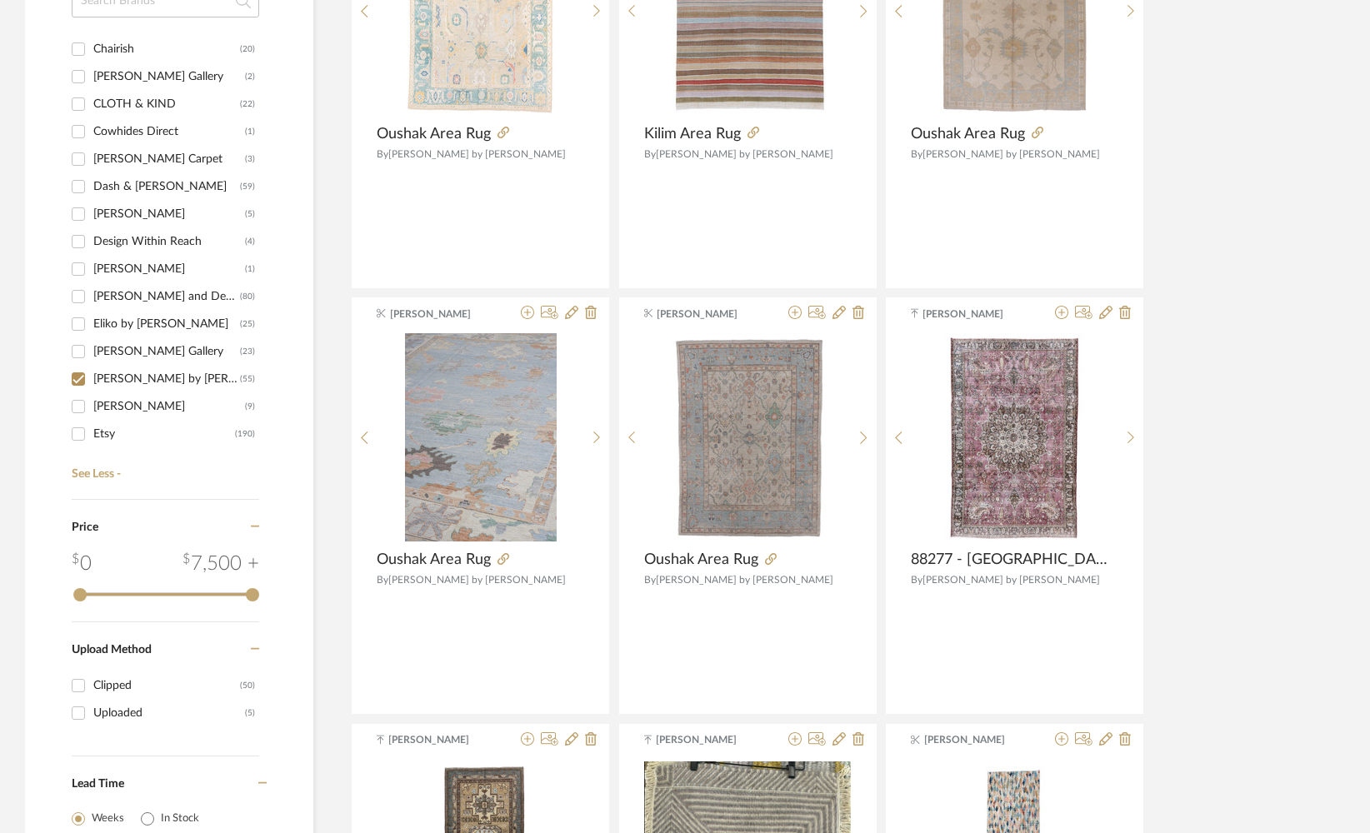
click at [79, 350] on input "Eliko Rug Gallery (23)" at bounding box center [78, 351] width 27 height 27
checkbox input "true"
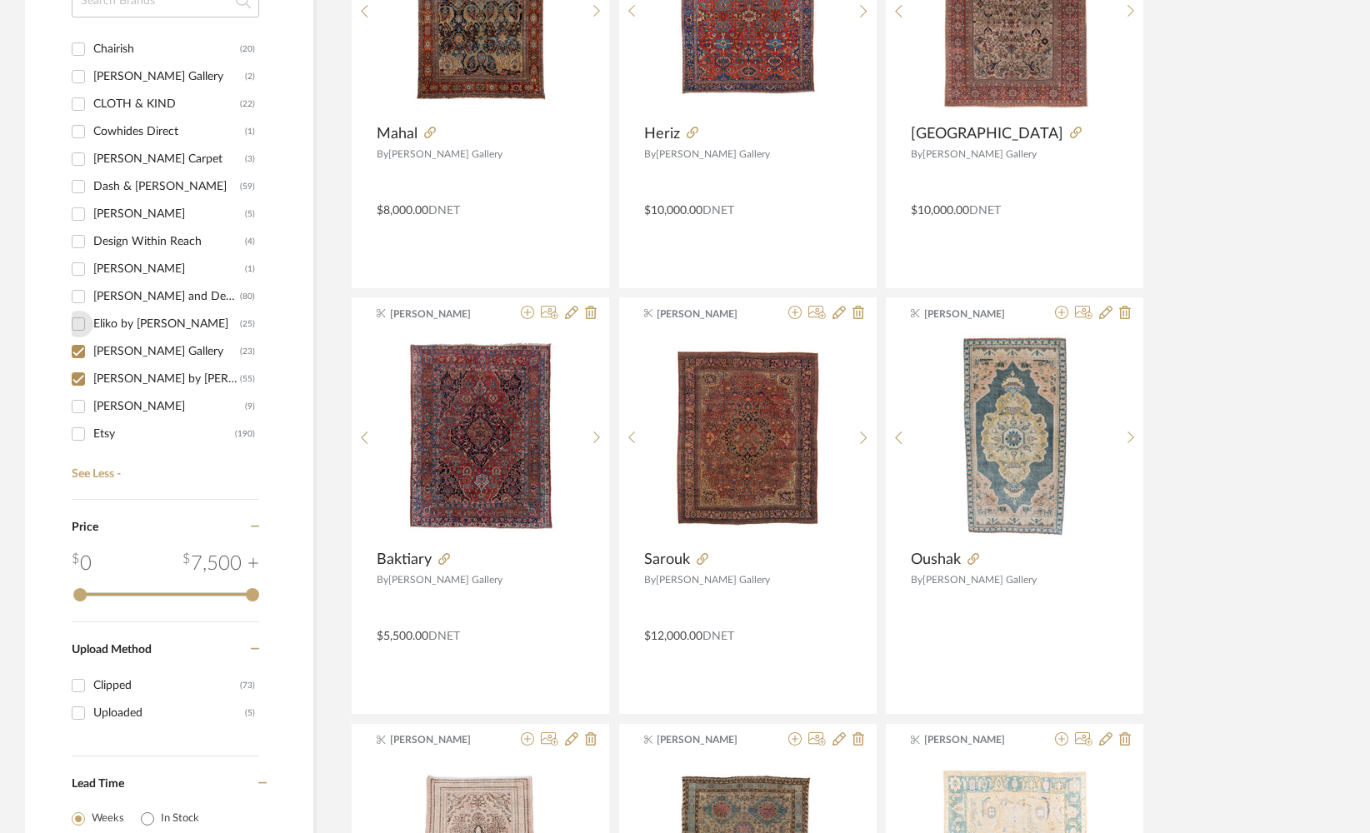
click at [79, 323] on input "Eliko by David Ariel (25)" at bounding box center [78, 324] width 27 height 27
checkbox input "true"
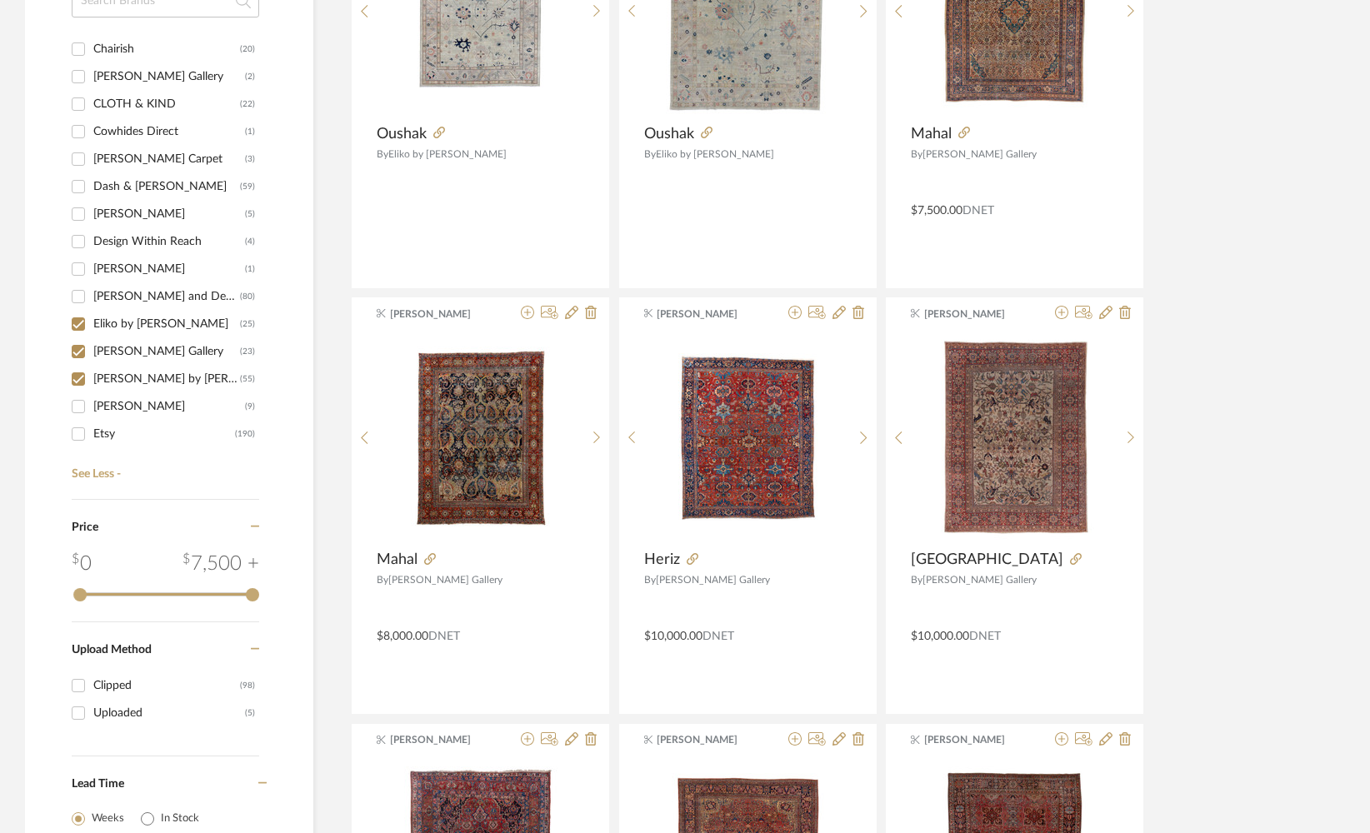
click at [78, 295] on input "Eliko Antique and Decorative Rugs (80)" at bounding box center [78, 296] width 27 height 27
checkbox input "true"
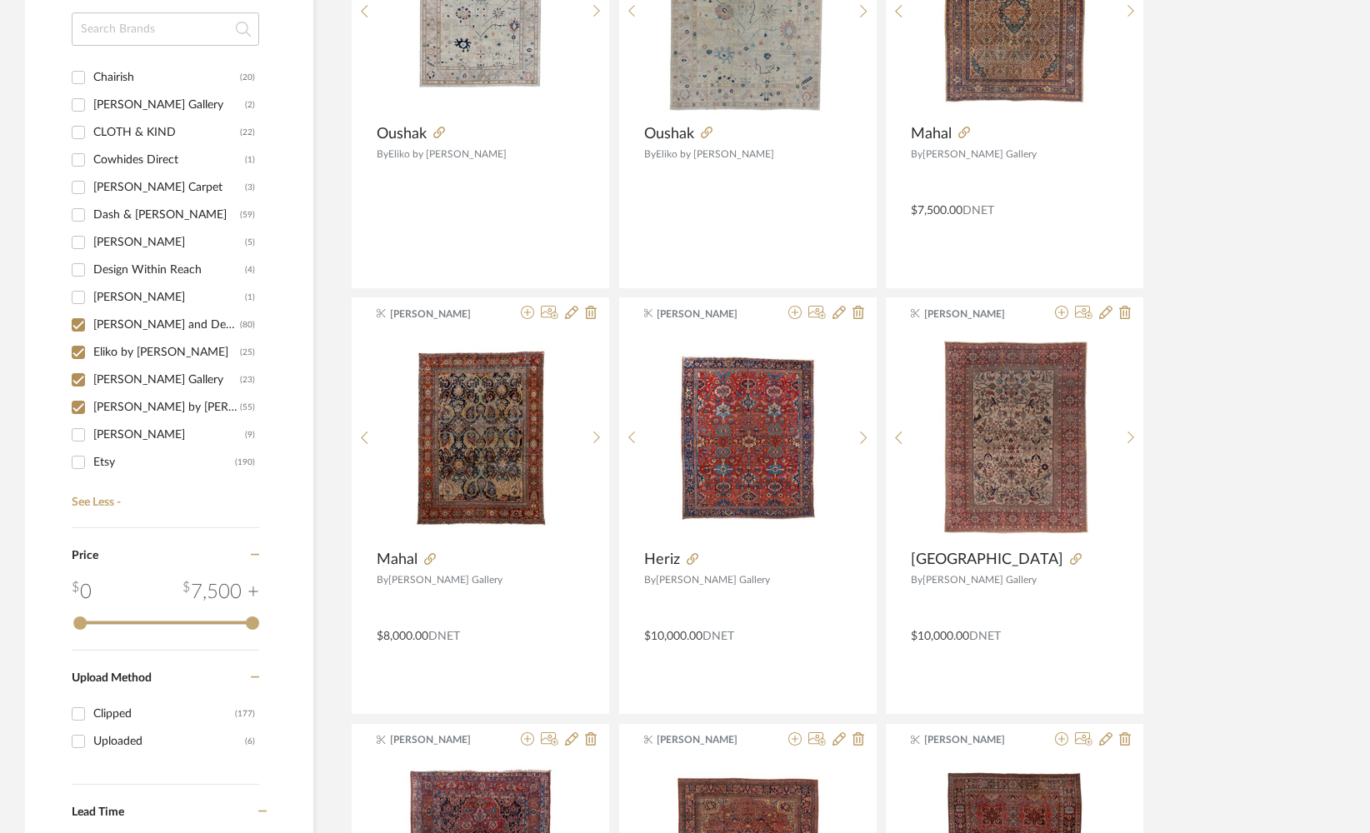
scroll to position [976, 0]
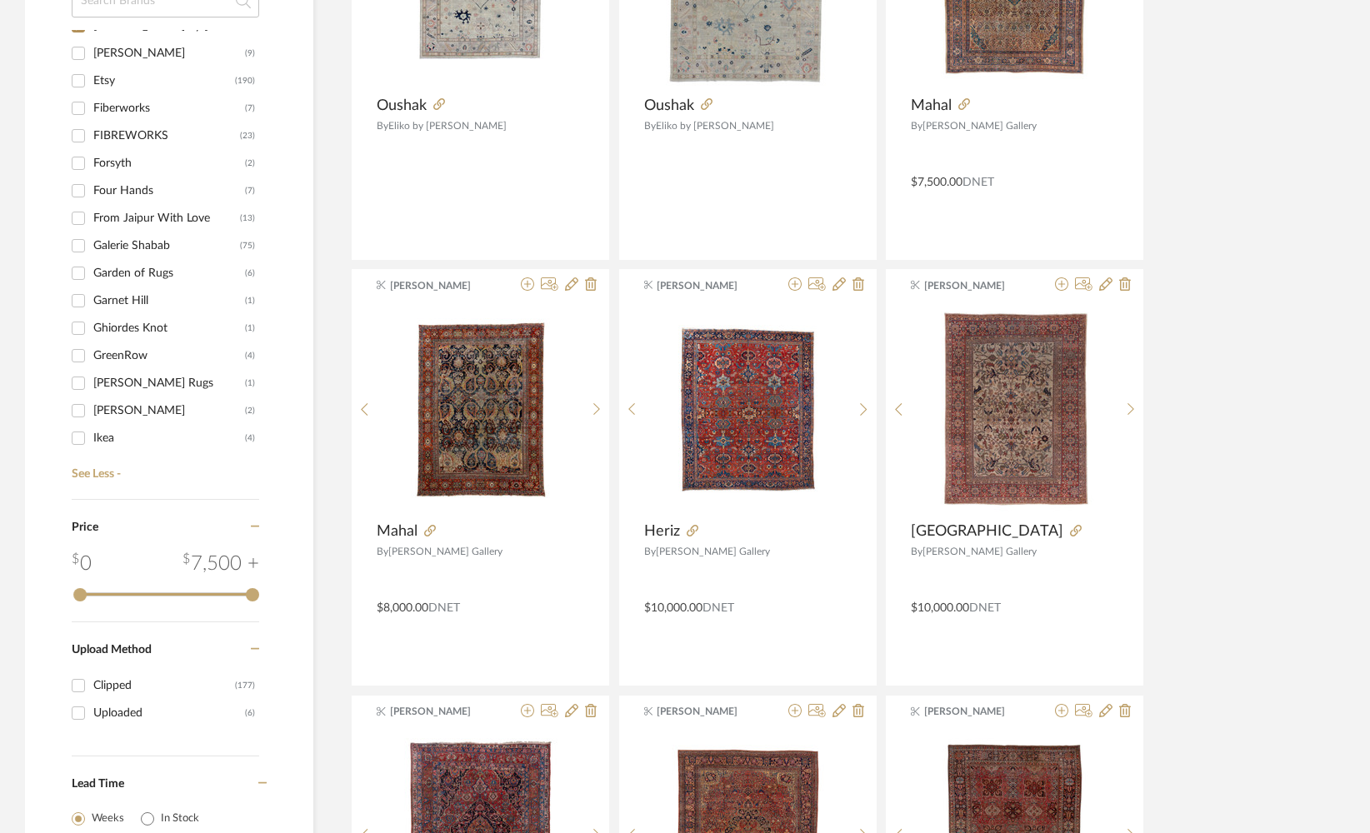
scroll to position [817, 0]
click at [76, 248] on input "Galerie Shabab (75)" at bounding box center [78, 245] width 27 height 27
checkbox input "true"
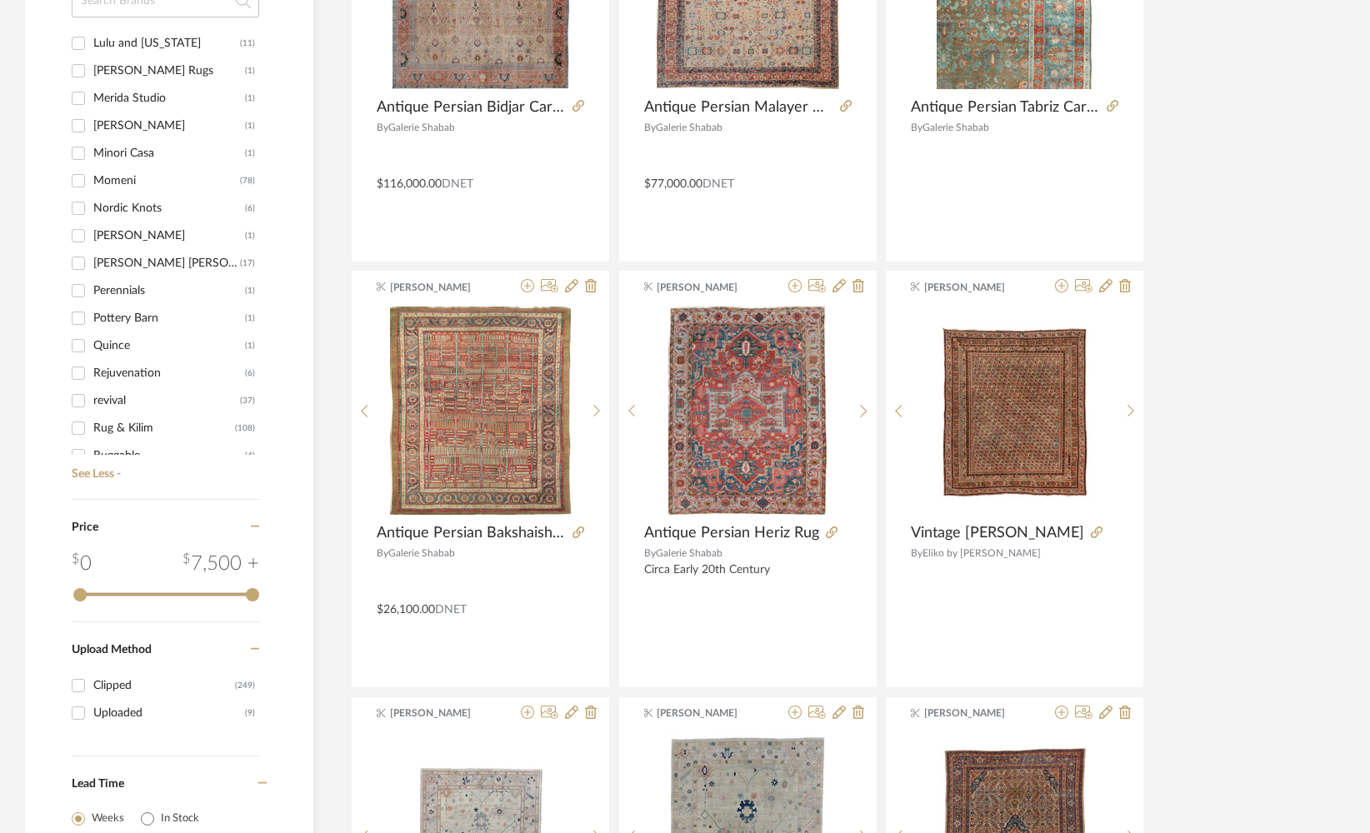
scroll to position [1789, 0]
click at [75, 402] on input "Rug & Kilim (108)" at bounding box center [78, 400] width 27 height 27
checkbox input "true"
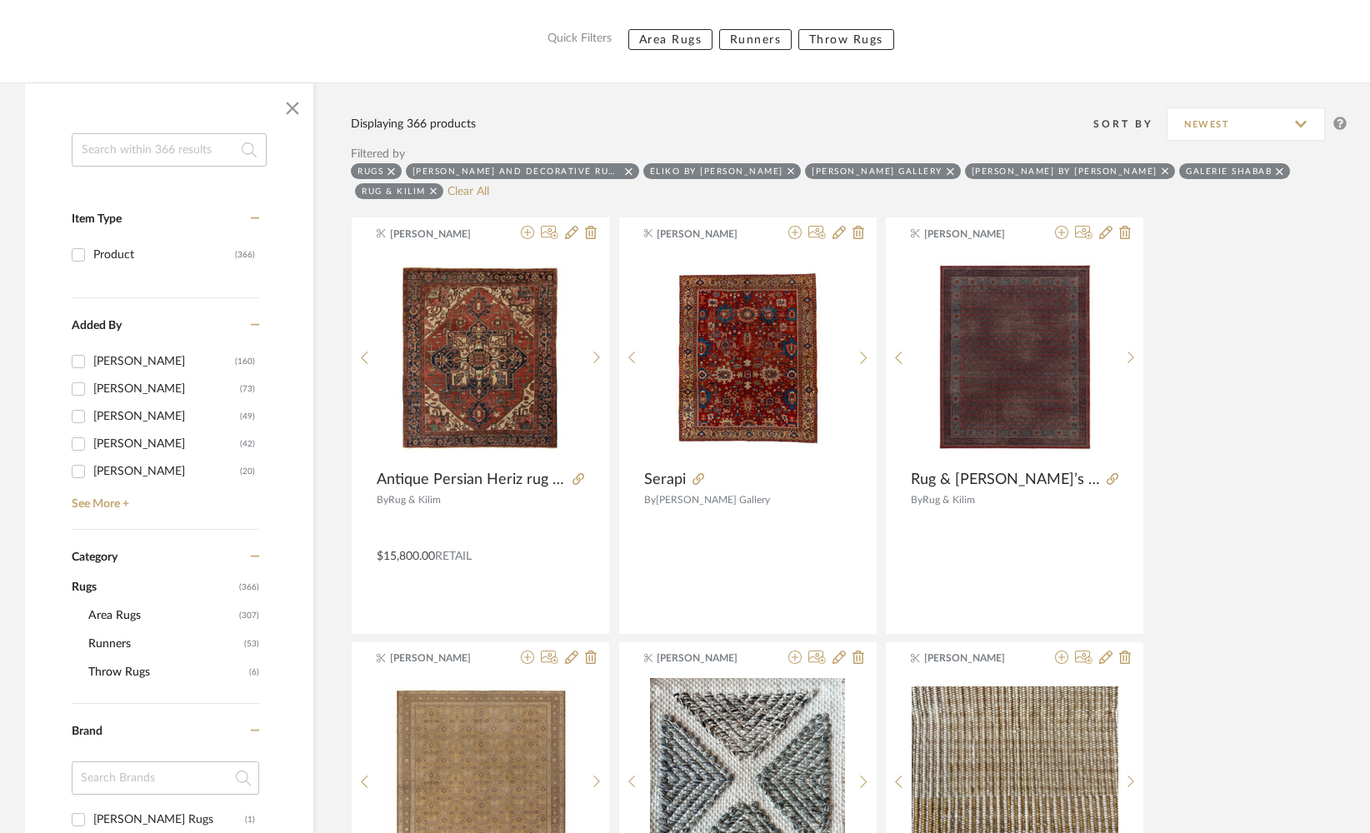
scroll to position [198, 0]
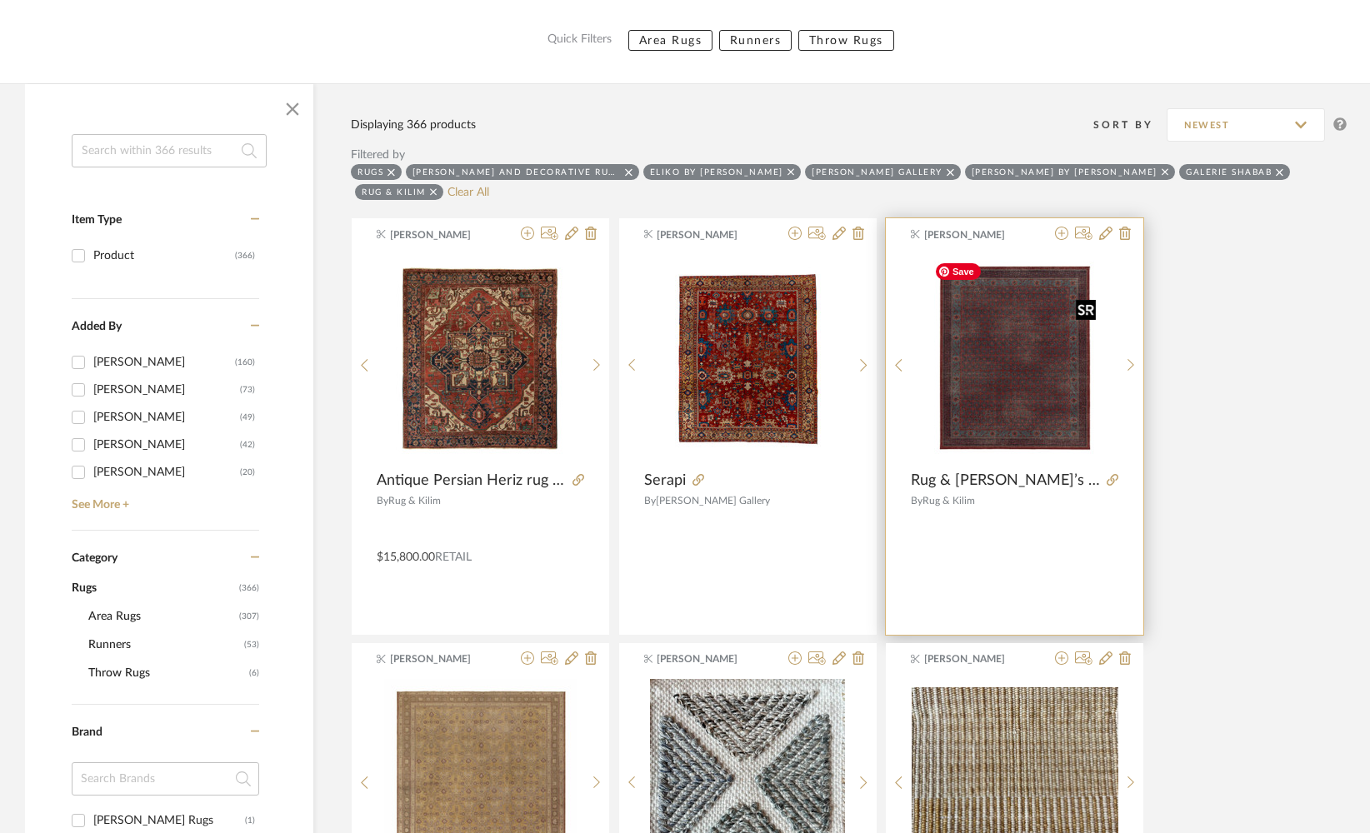
click at [1015, 388] on img "0" at bounding box center [1015, 358] width 175 height 208
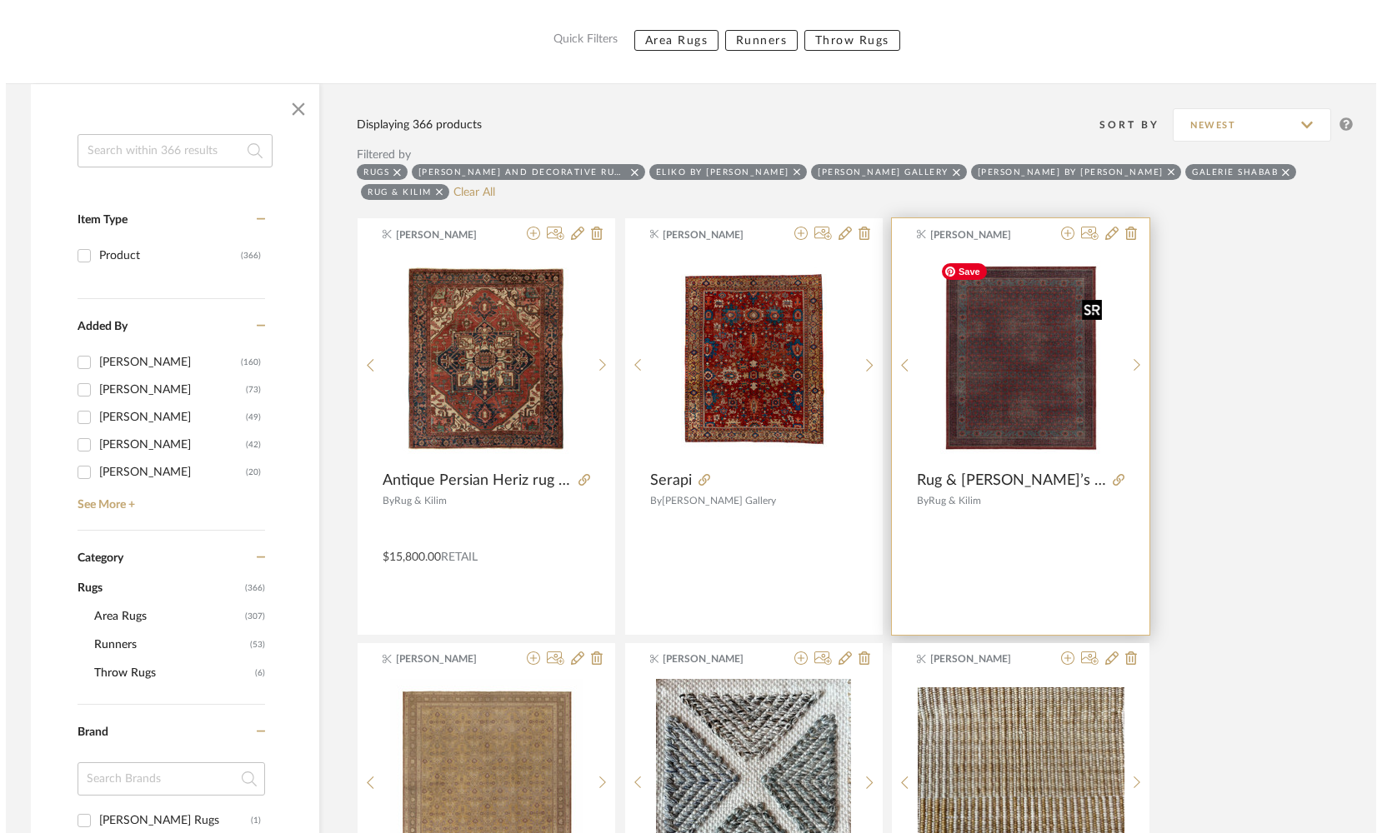
scroll to position [0, 0]
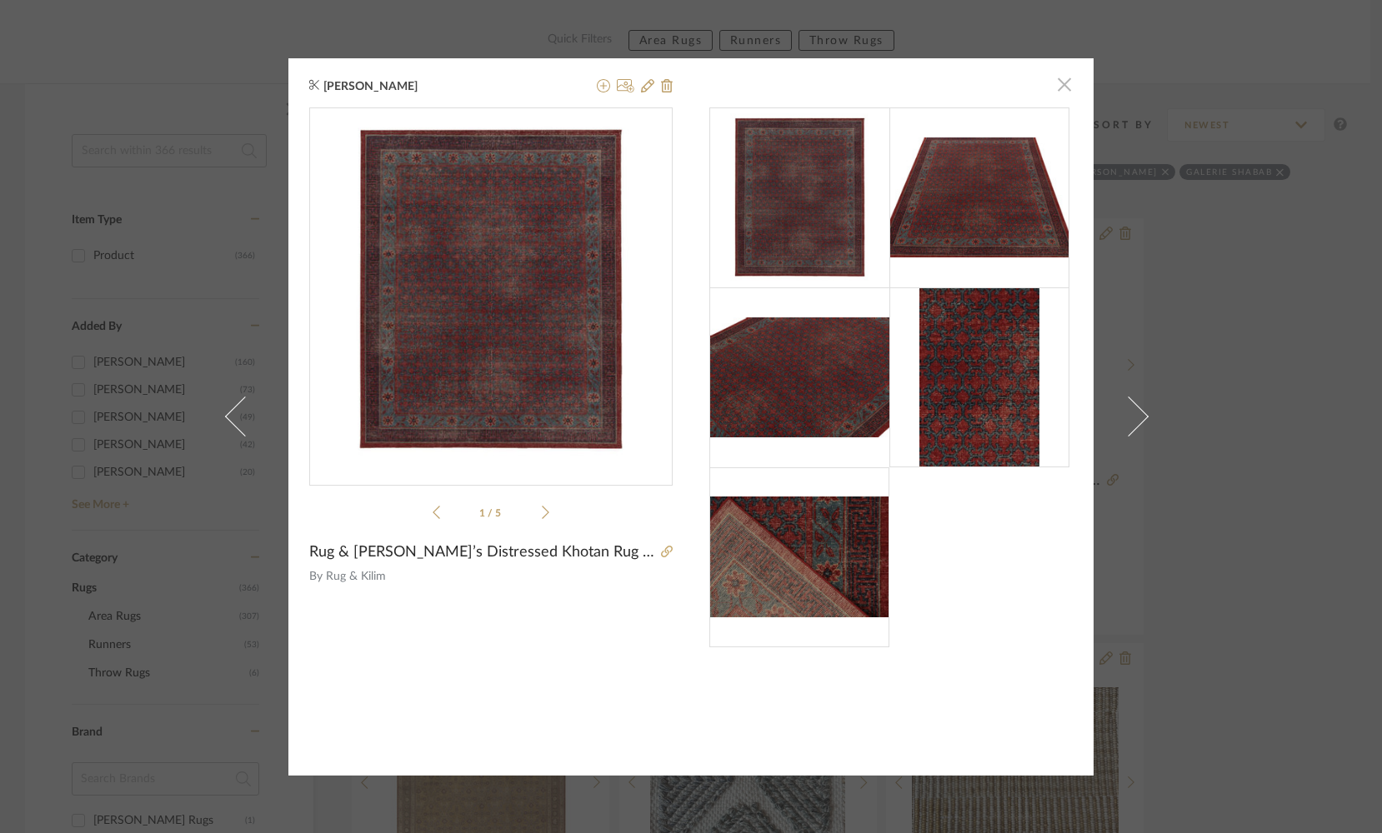
click at [1060, 92] on span "button" at bounding box center [1064, 84] width 33 height 33
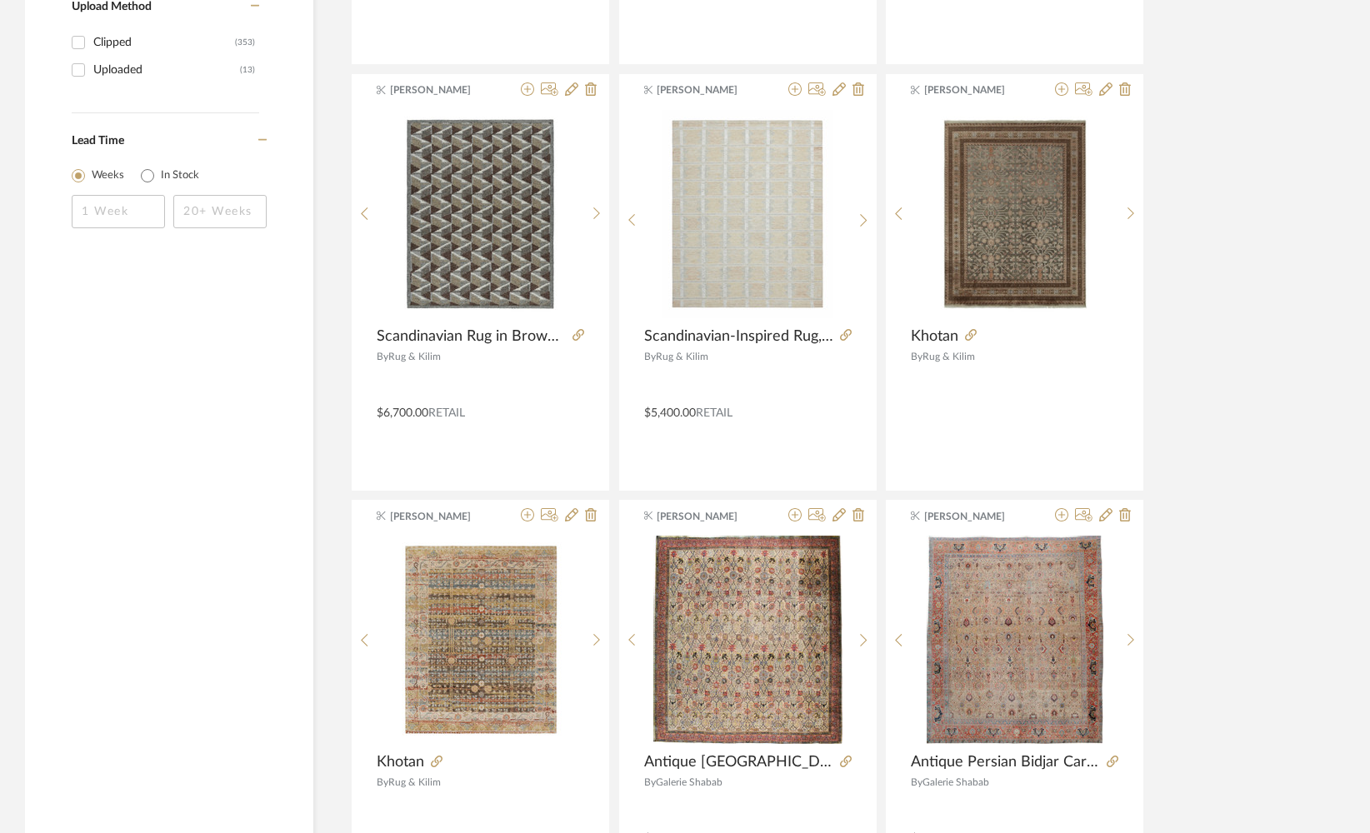
scroll to position [1620, 0]
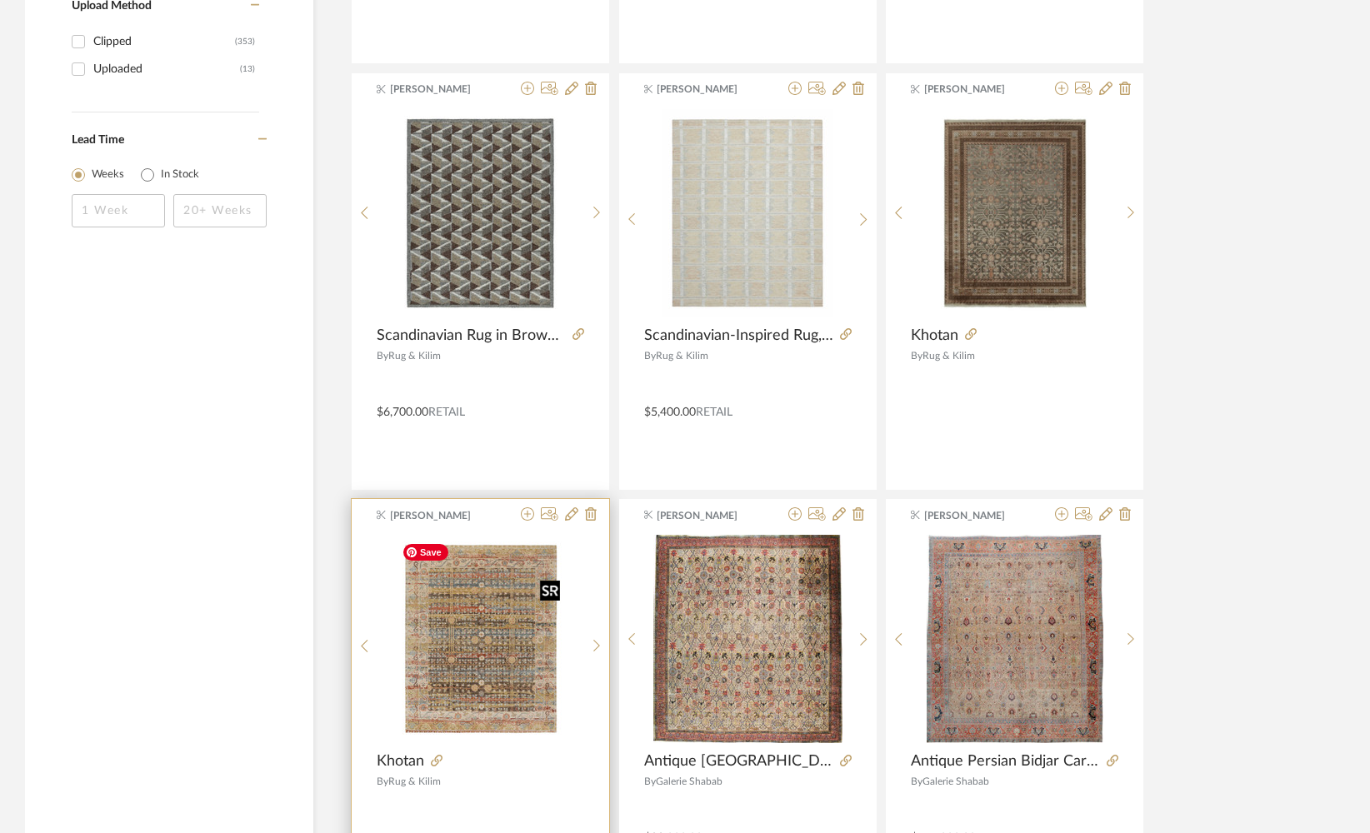
click at [456, 668] on img "0" at bounding box center [481, 639] width 172 height 208
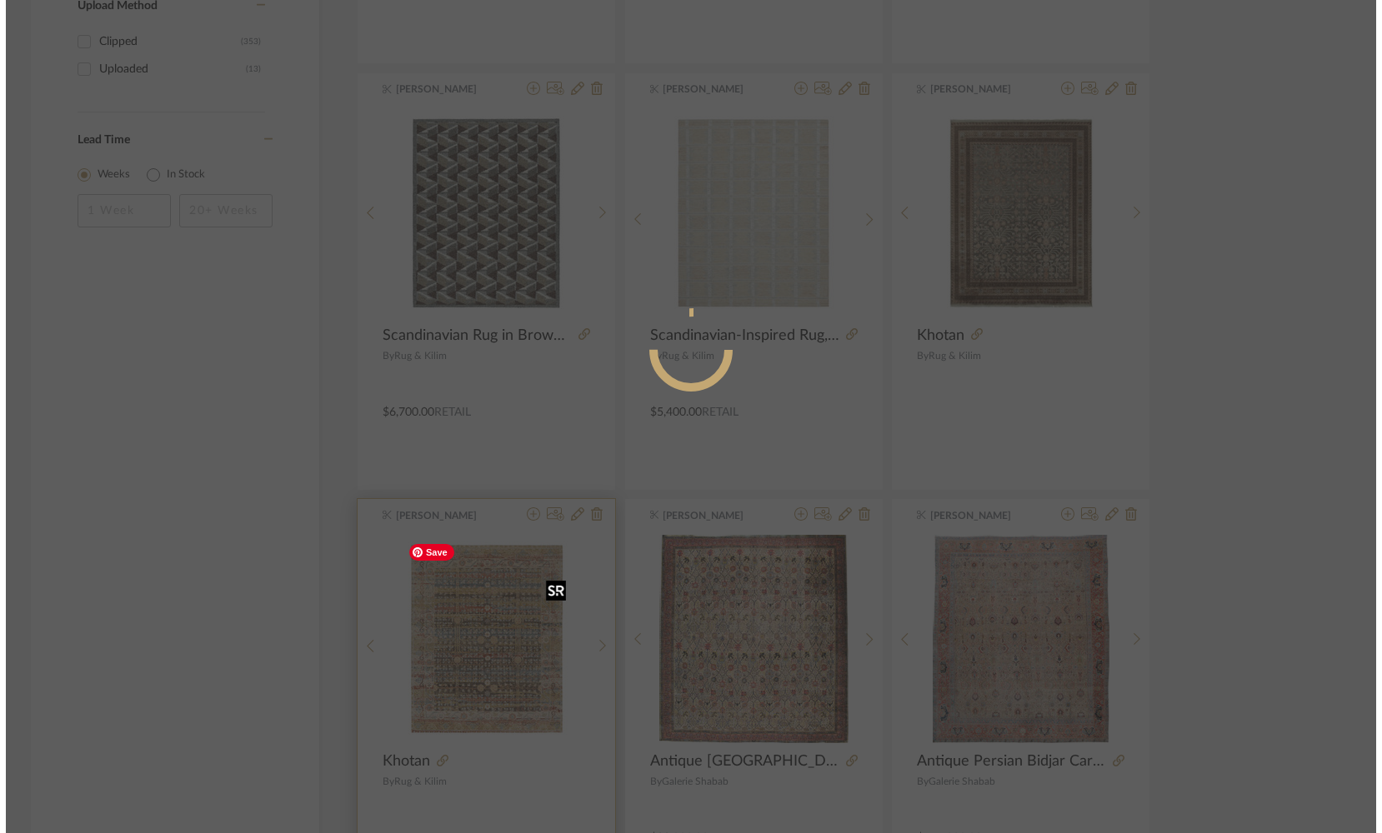
scroll to position [0, 0]
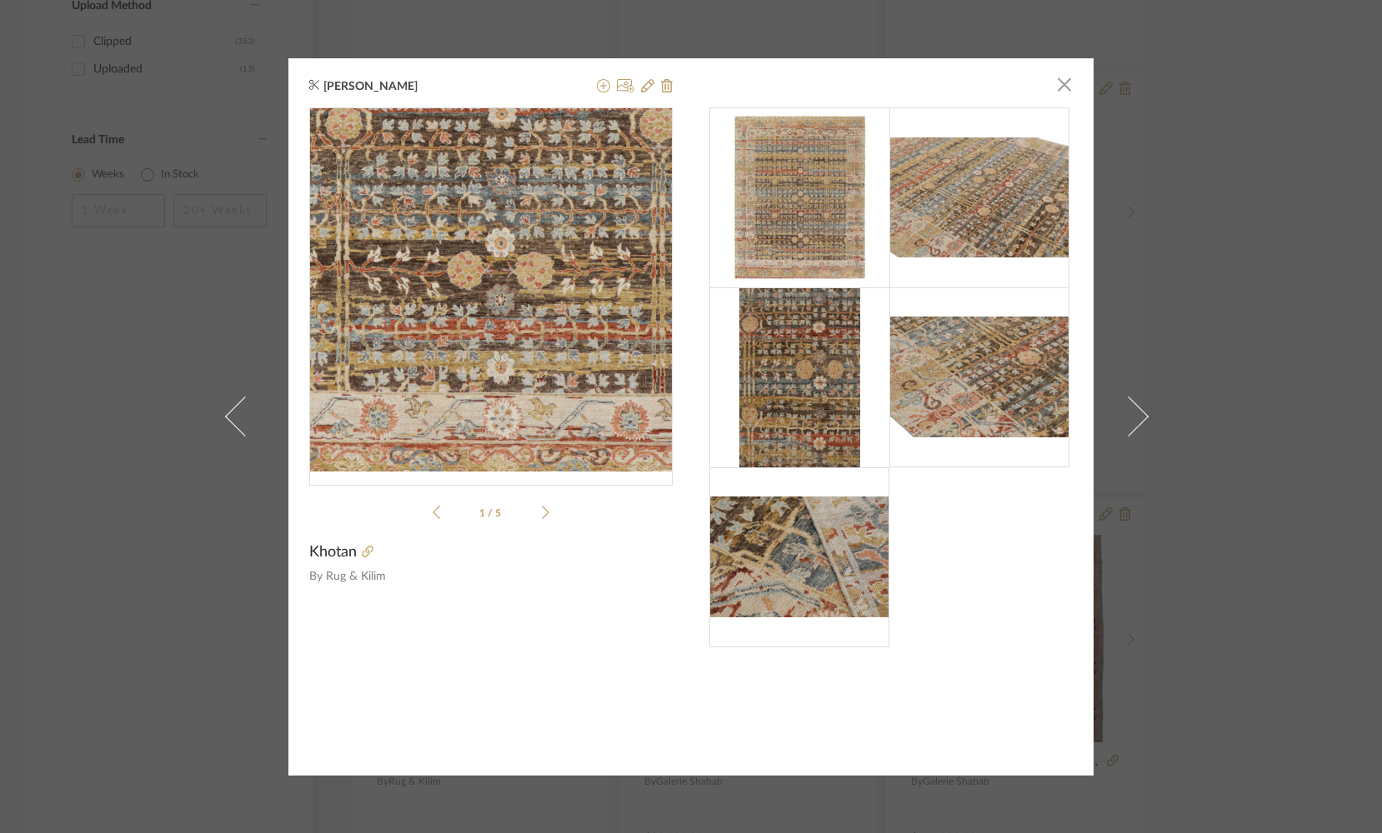
click at [483, 382] on img "0" at bounding box center [491, 289] width 298 height 363
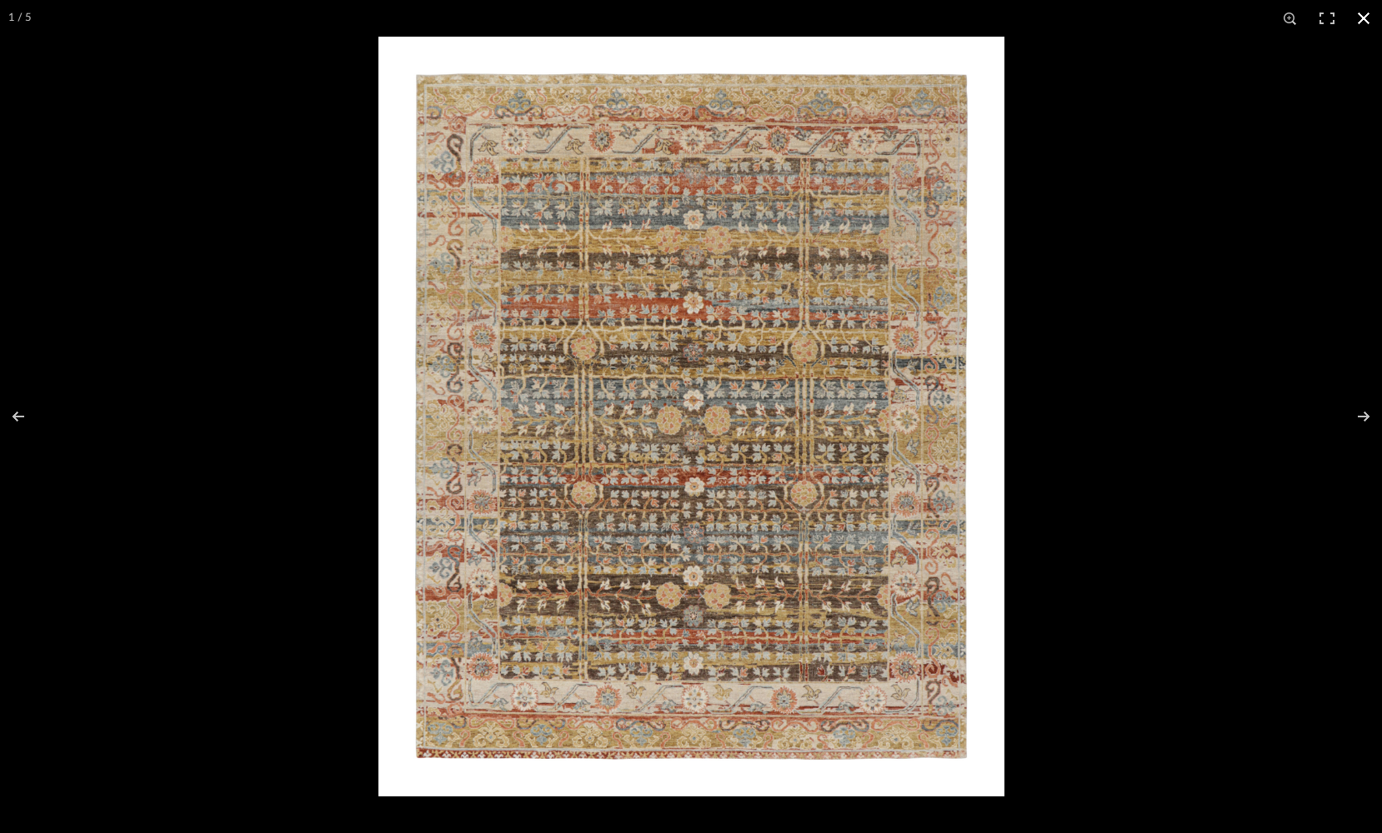
click at [1366, 16] on button at bounding box center [1363, 18] width 37 height 37
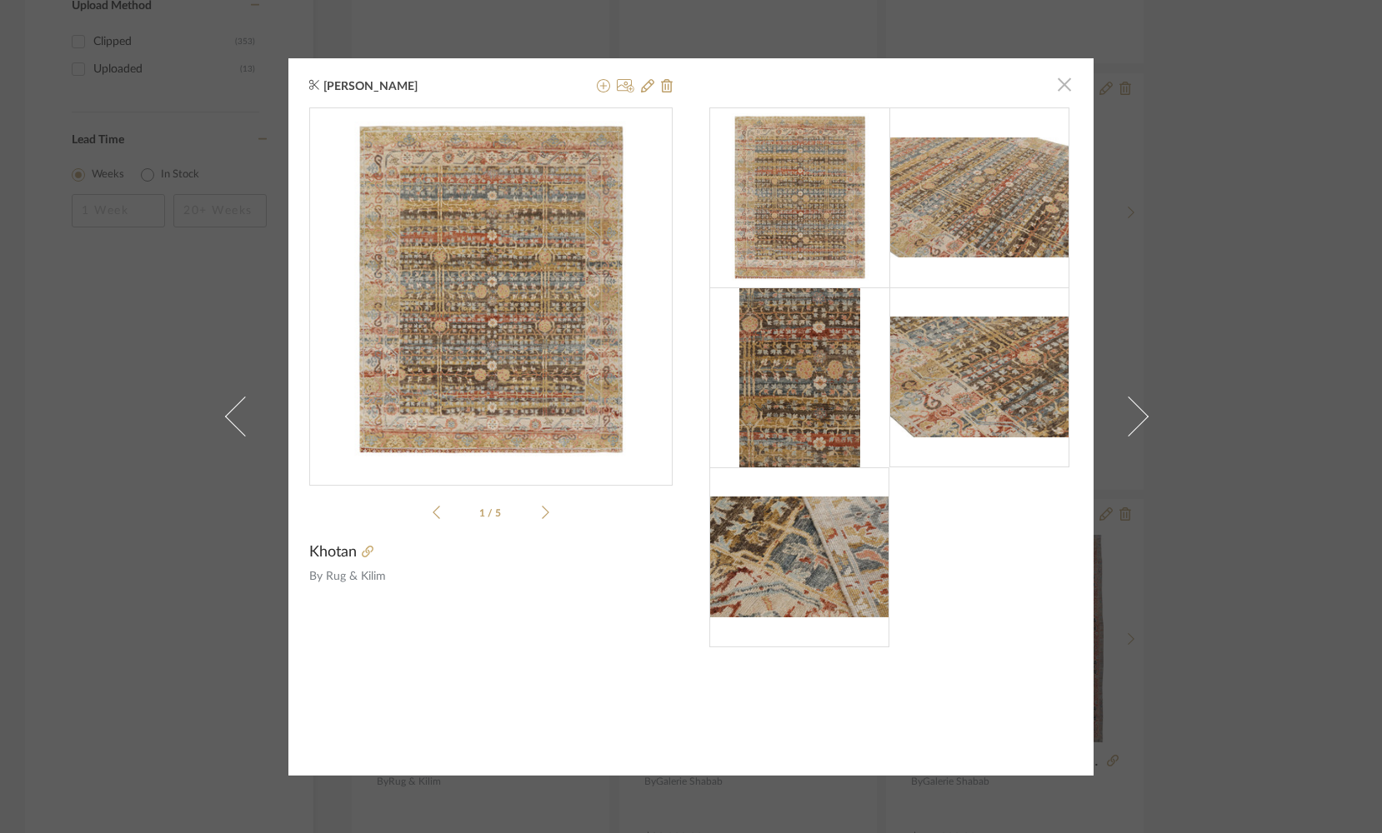
click at [1053, 88] on span "button" at bounding box center [1064, 84] width 33 height 33
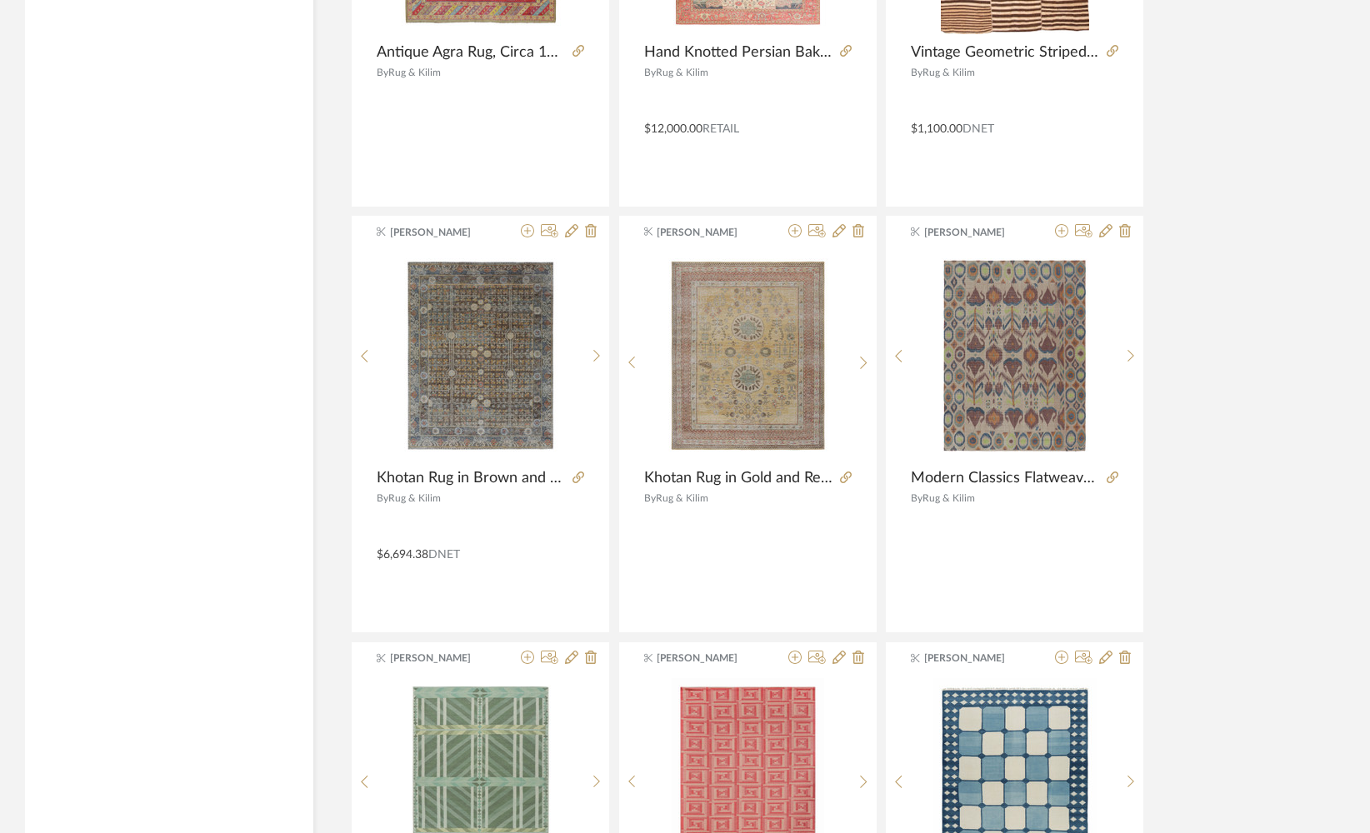
scroll to position [3609, 0]
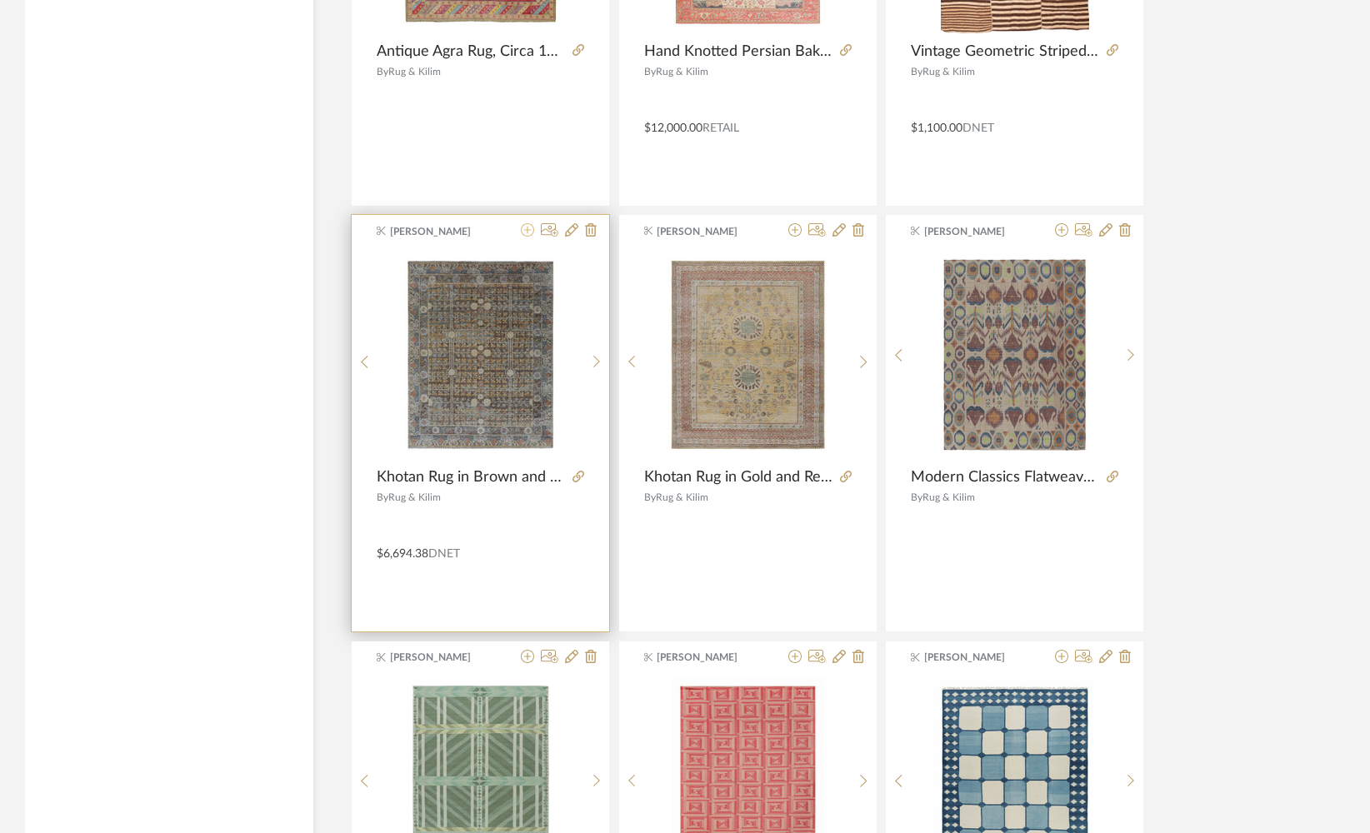
click at [526, 231] on icon at bounding box center [527, 229] width 13 height 13
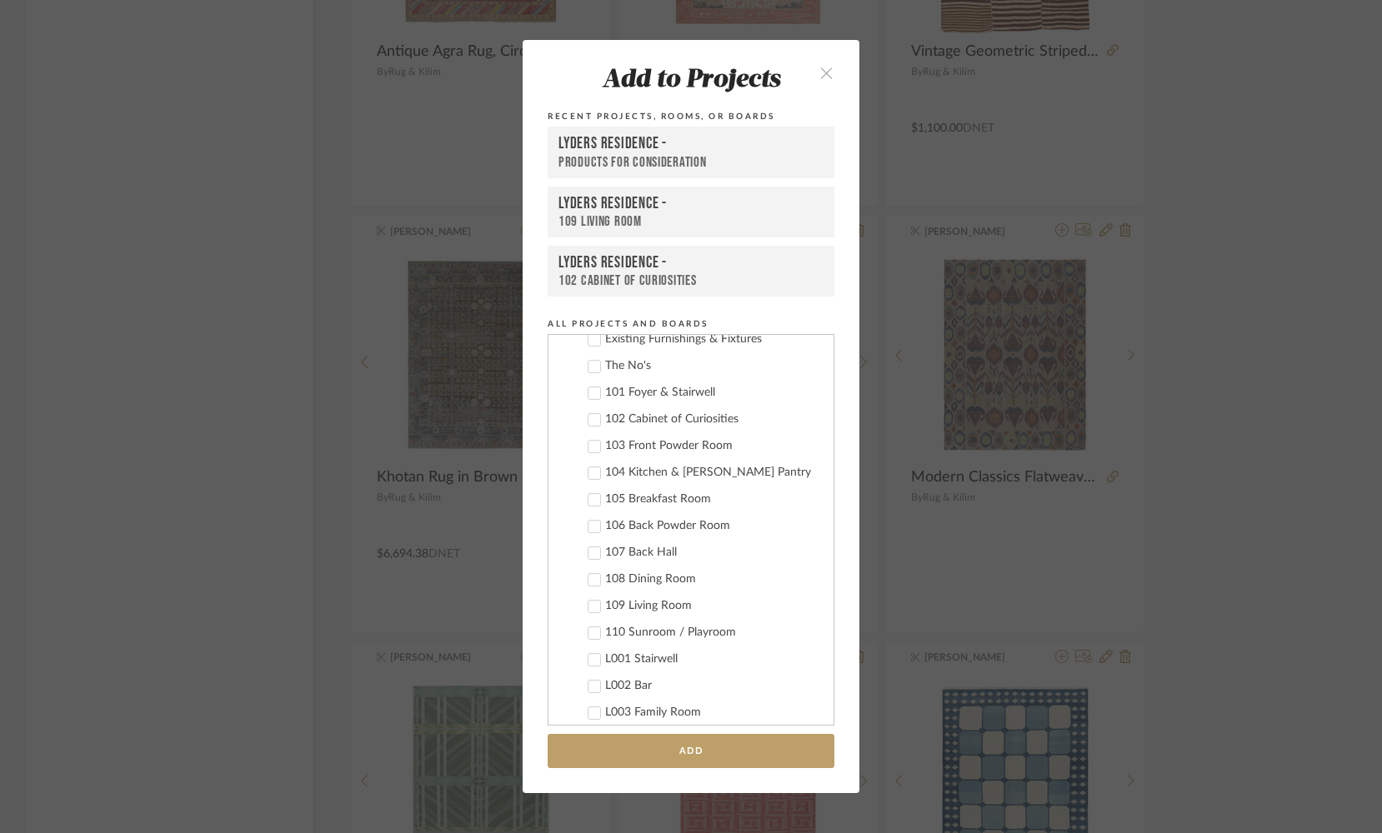
scroll to position [999, 0]
click at [578, 607] on label "109 Living Room" at bounding box center [696, 605] width 247 height 17
click at [599, 757] on button "Add" at bounding box center [691, 751] width 287 height 34
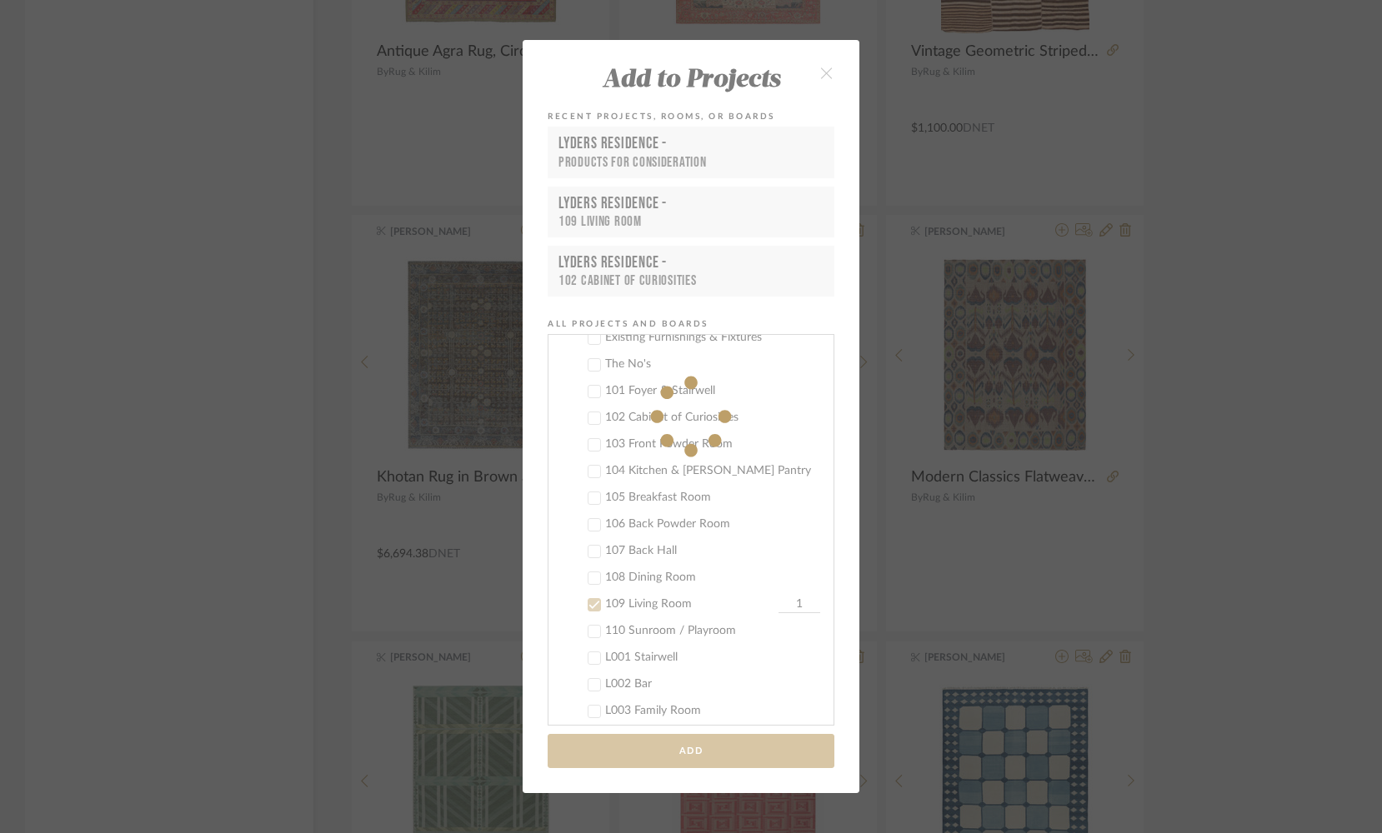
click at [282, 428] on div "Add to Projects Recent Projects, Rooms, or Boards Lyders Residence - Products f…" at bounding box center [691, 416] width 1382 height 833
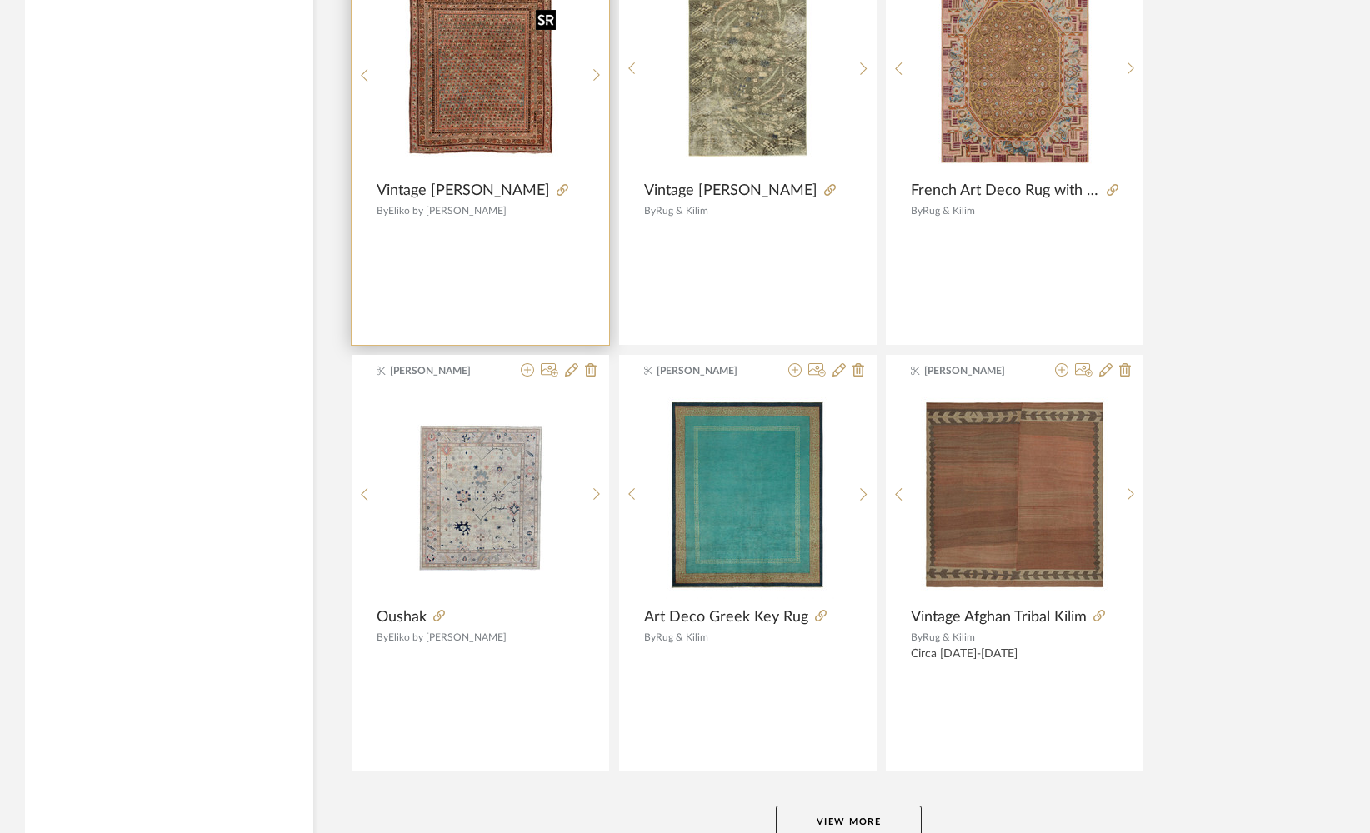
scroll to position [4863, 0]
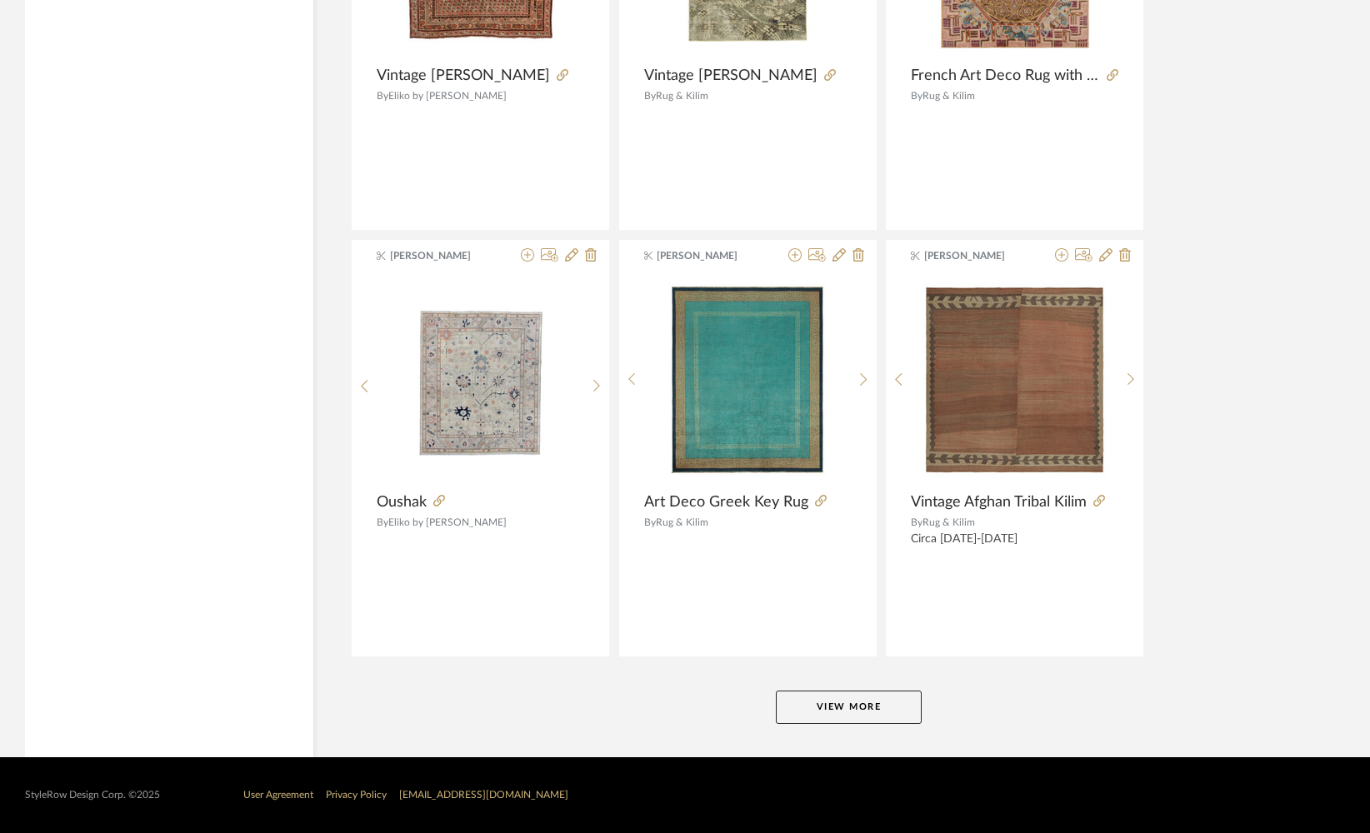
click at [798, 700] on button "View More" at bounding box center [849, 707] width 146 height 33
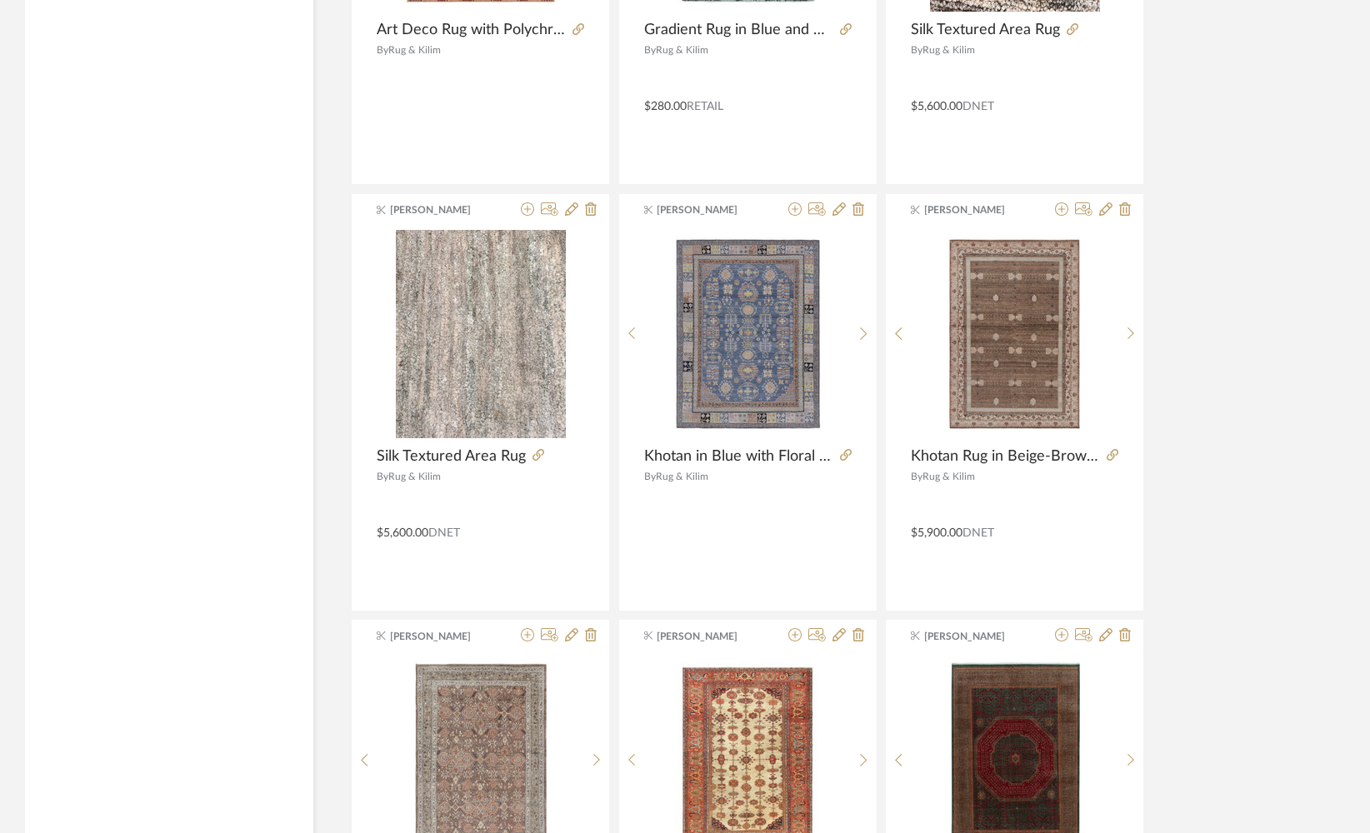
scroll to position [6612, 0]
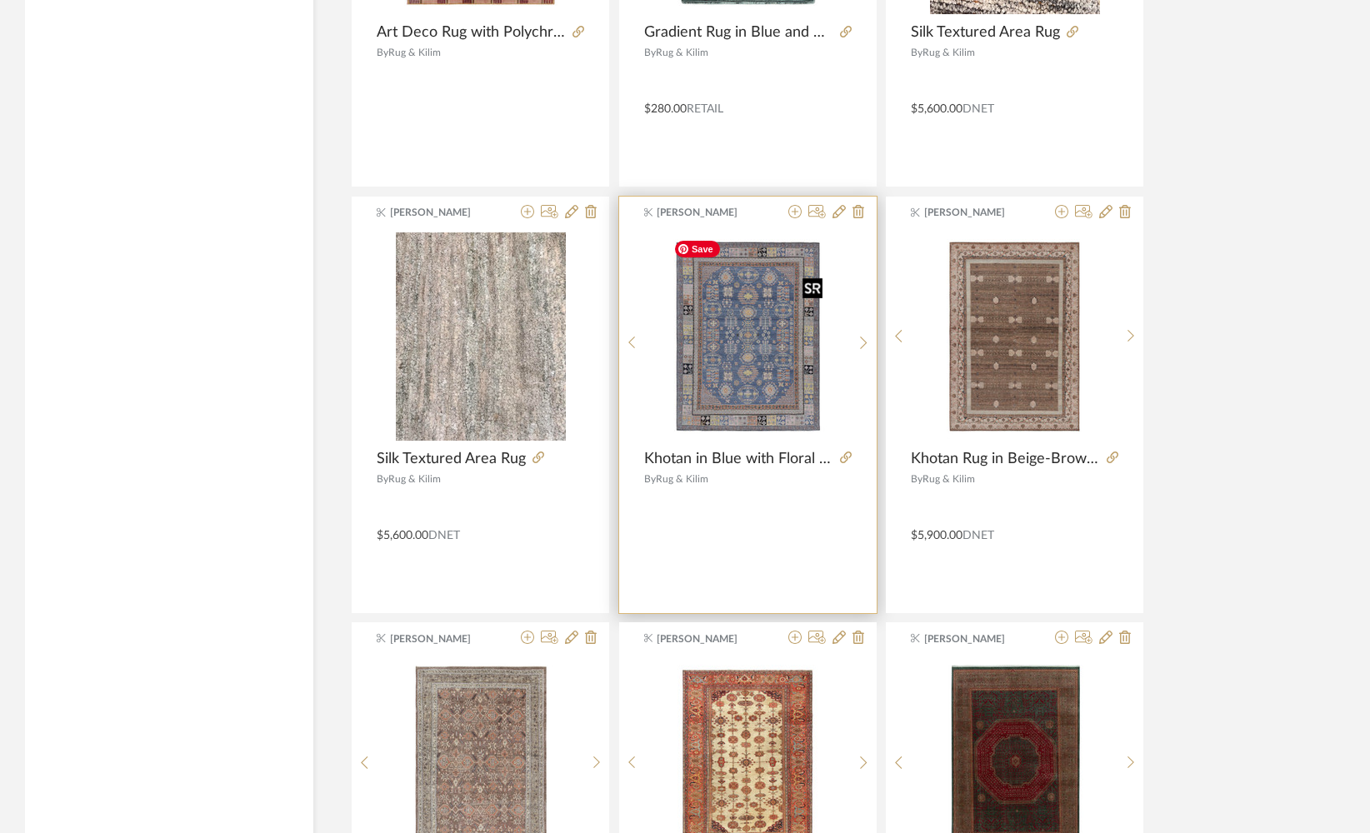
click at [743, 342] on img "0" at bounding box center [748, 337] width 163 height 208
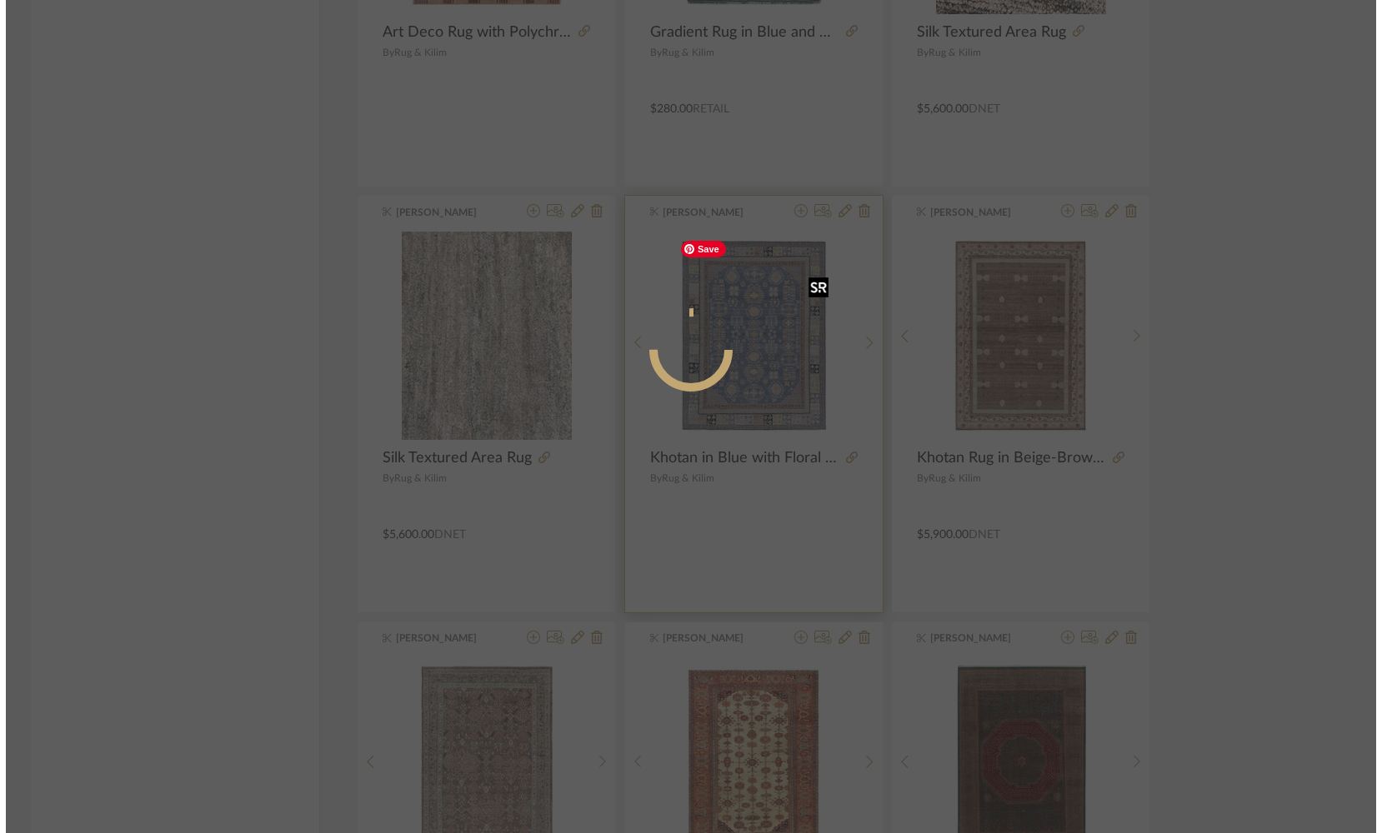
scroll to position [0, 0]
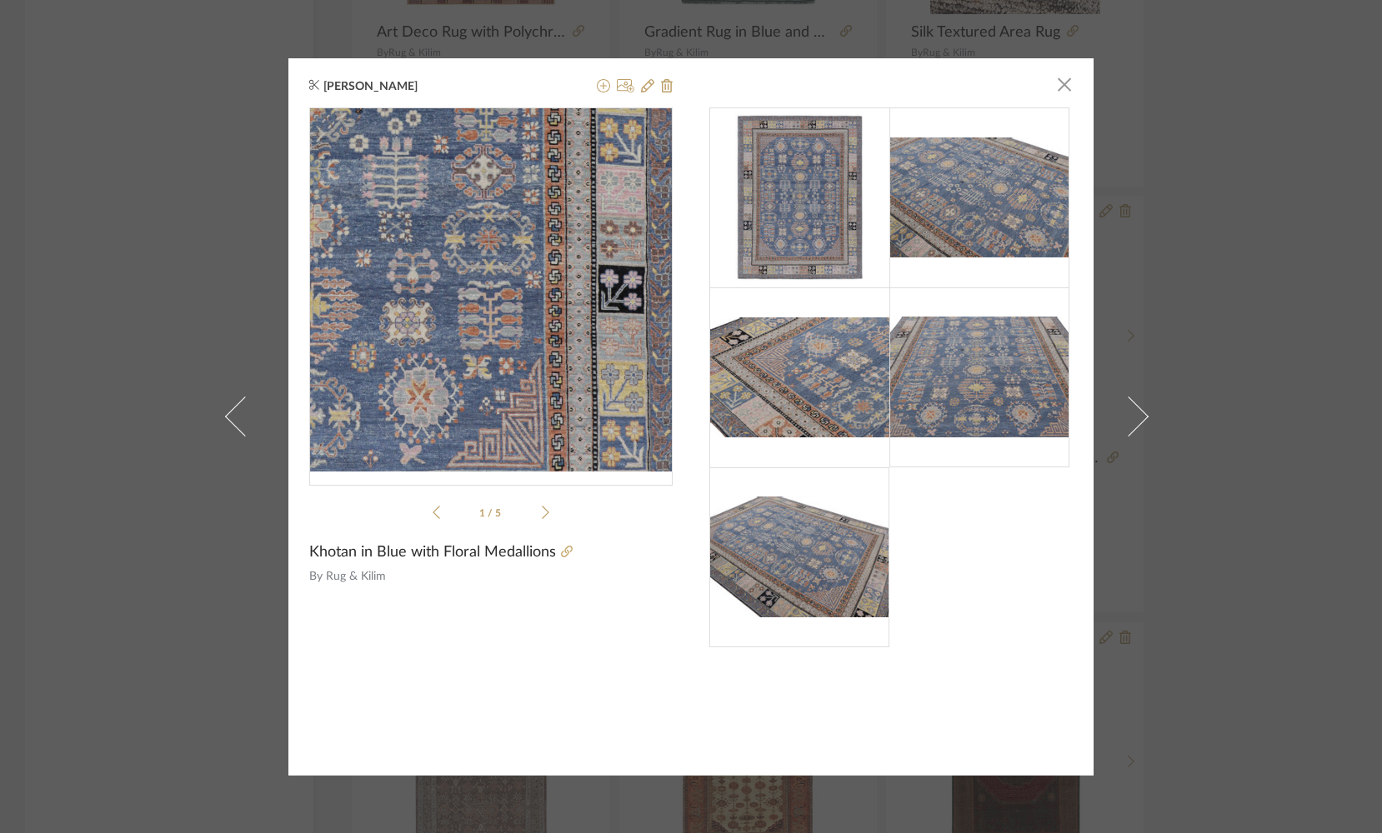
click at [547, 348] on img "0" at bounding box center [490, 289] width 283 height 363
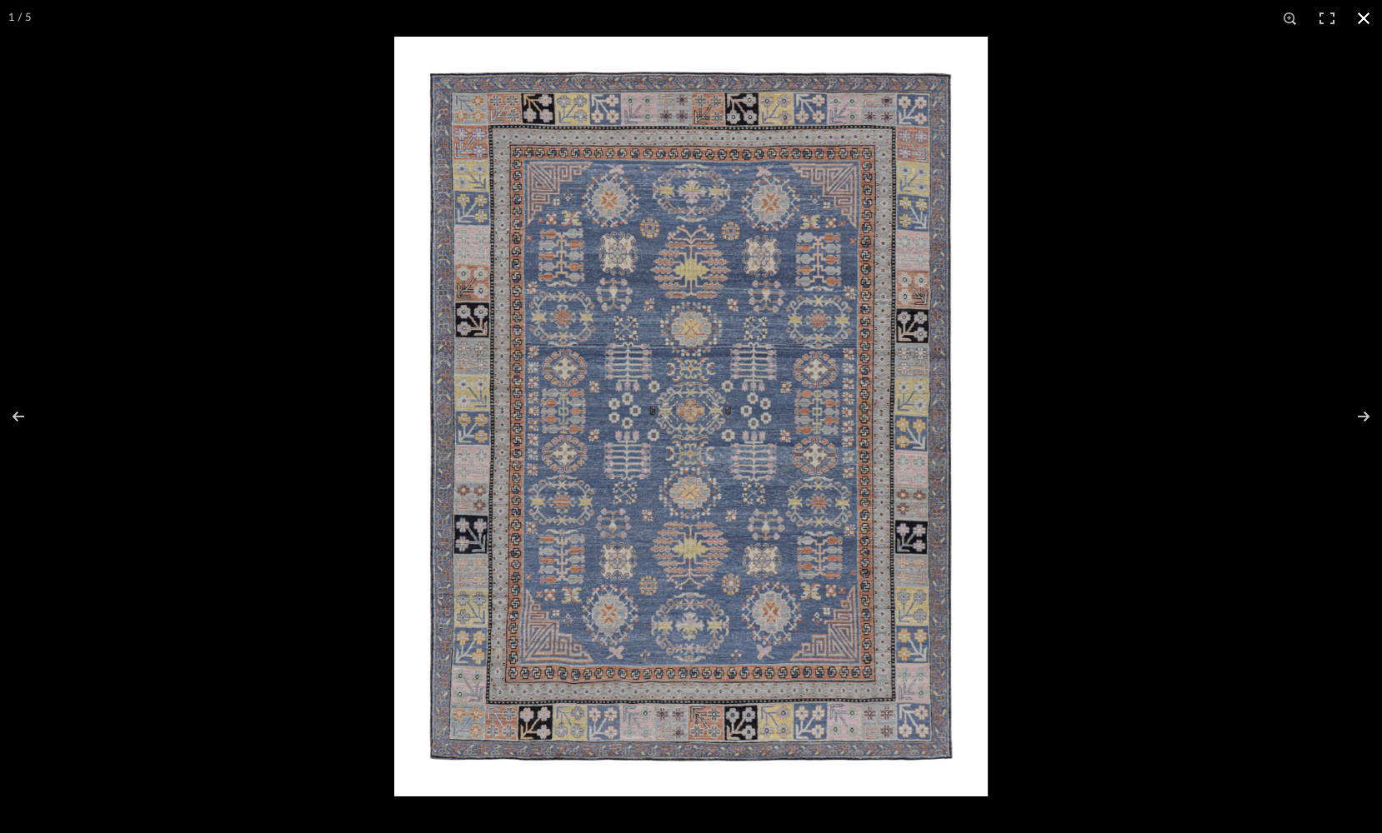
click at [1363, 16] on button at bounding box center [1363, 18] width 37 height 37
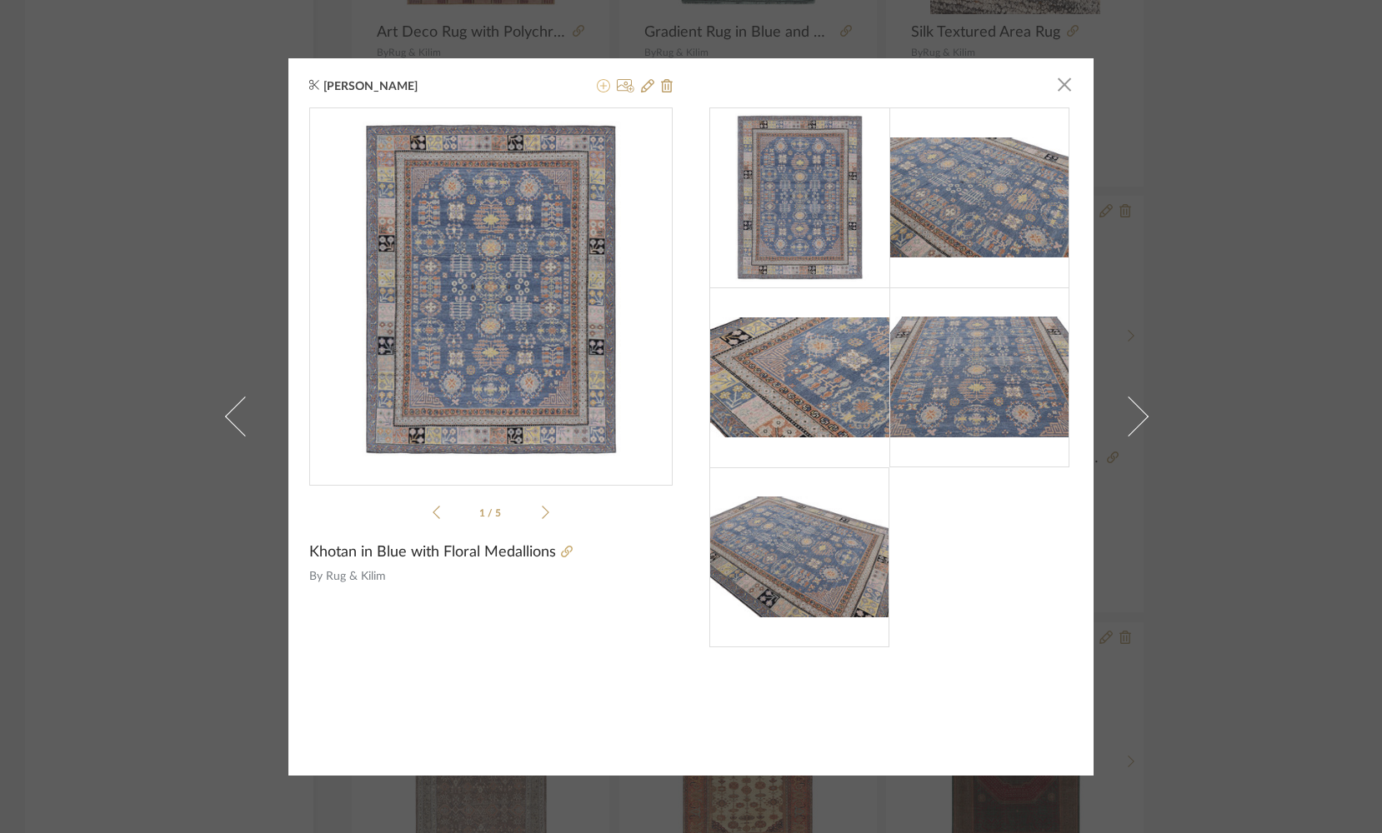
click at [597, 86] on icon at bounding box center [603, 85] width 13 height 13
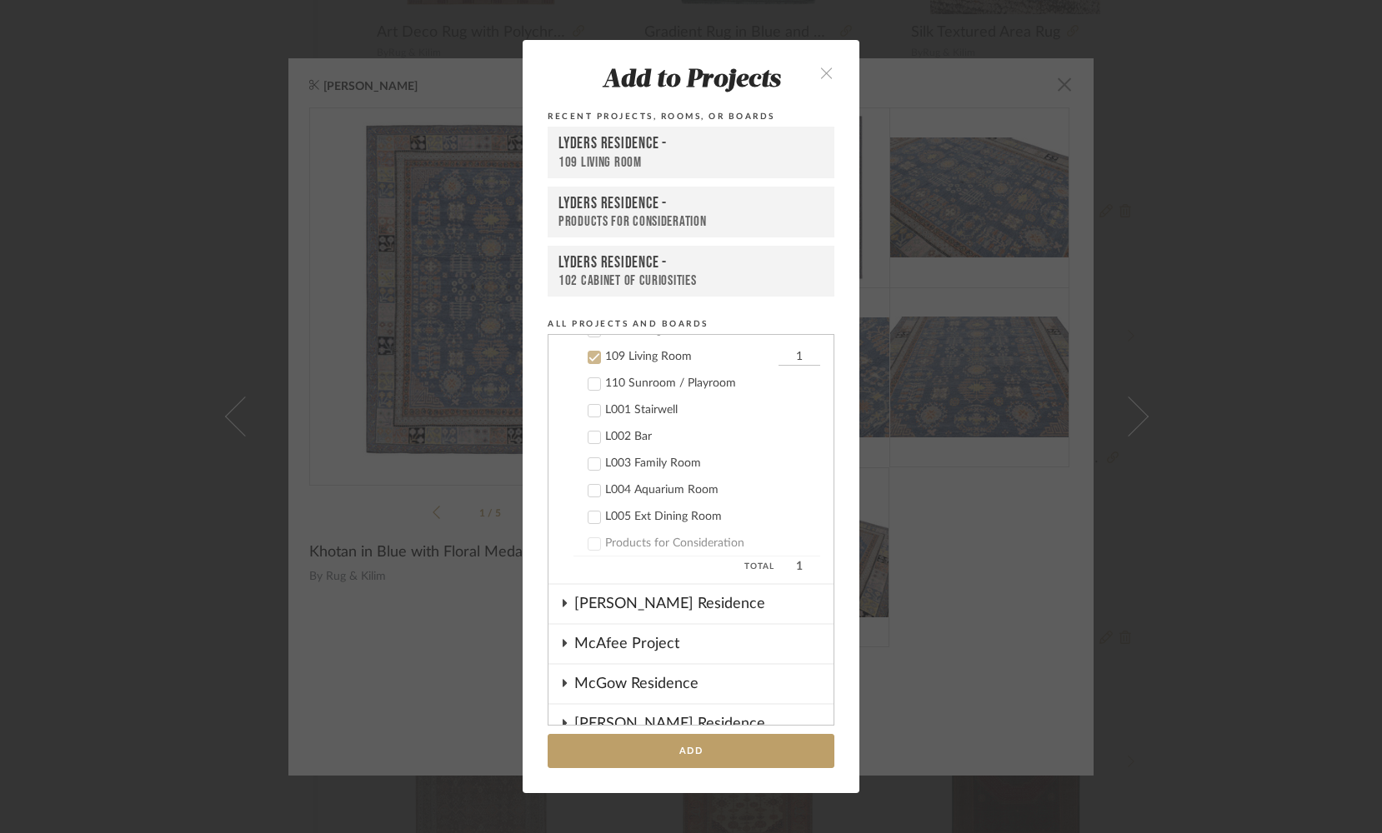
scroll to position [1254, 0]
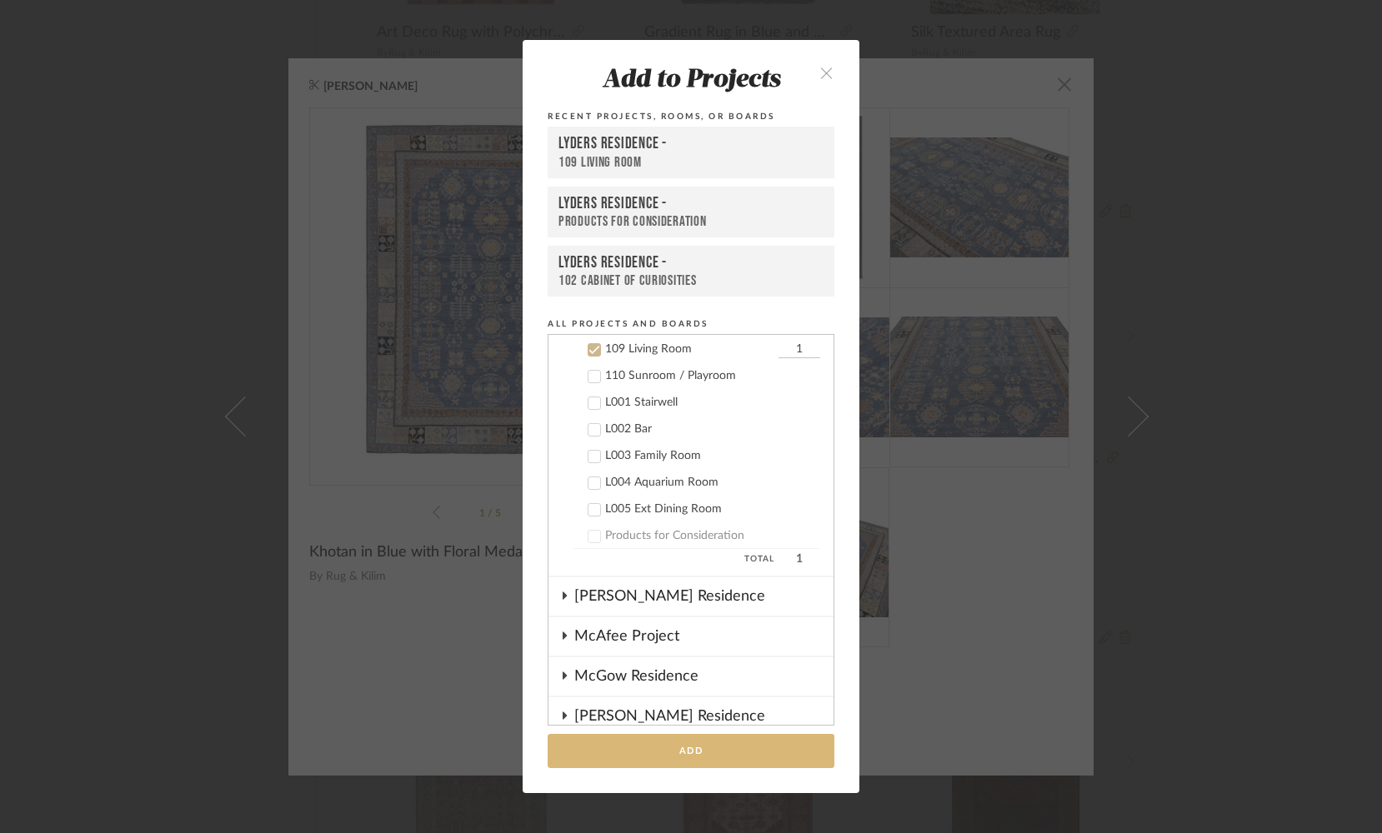
click at [650, 763] on button "Add" at bounding box center [691, 751] width 287 height 34
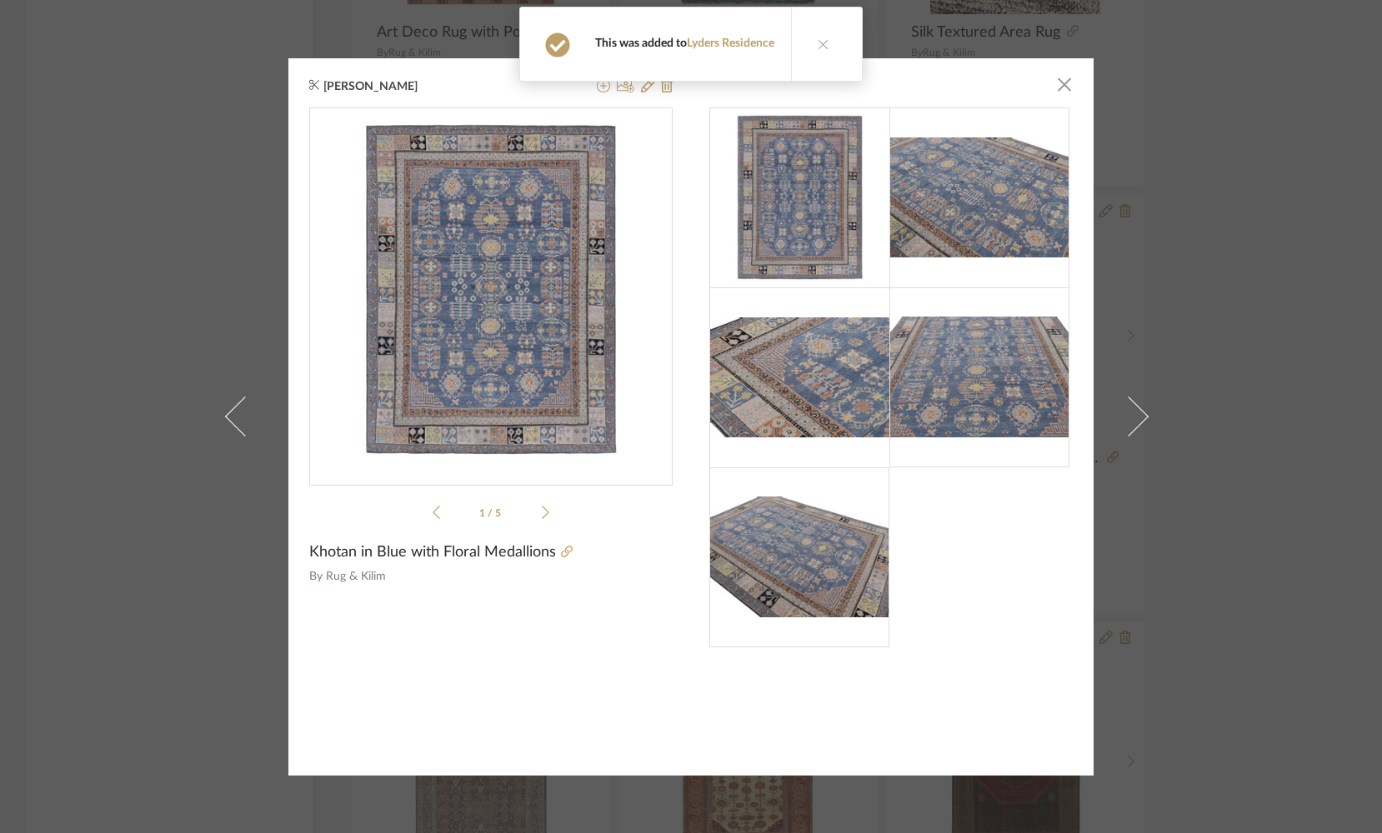
click at [1058, 87] on span "button" at bounding box center [1064, 84] width 33 height 33
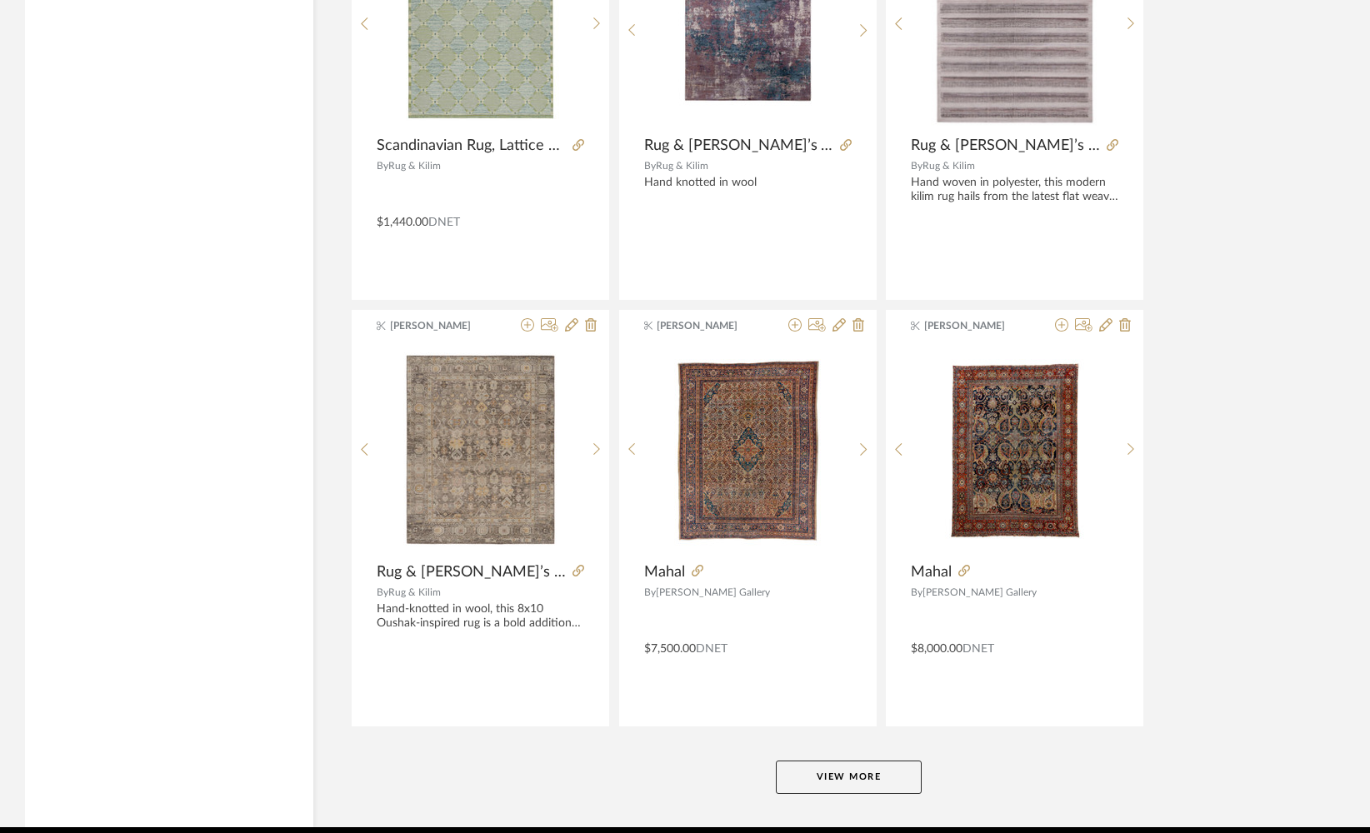
scroll to position [9979, 0]
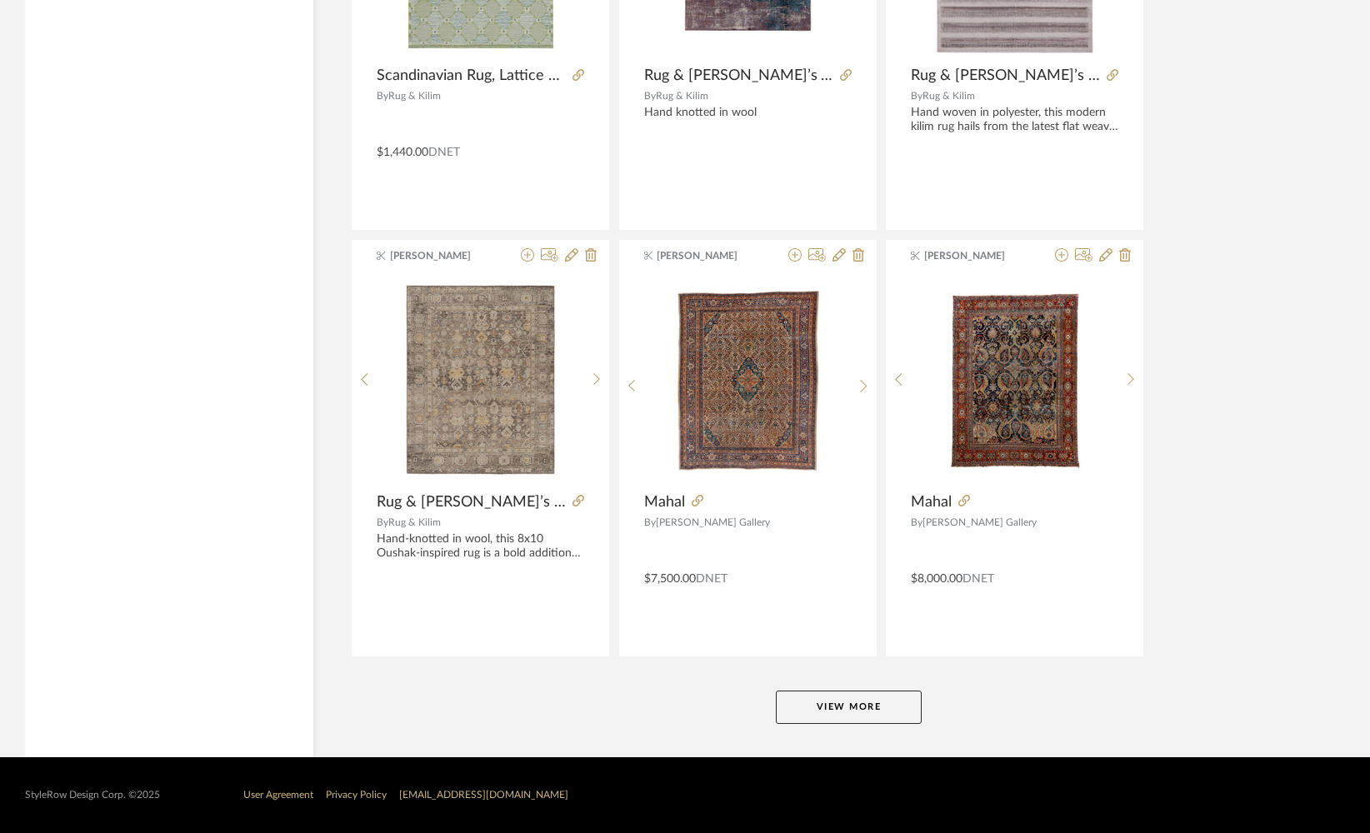
click at [807, 709] on button "View More" at bounding box center [849, 707] width 146 height 33
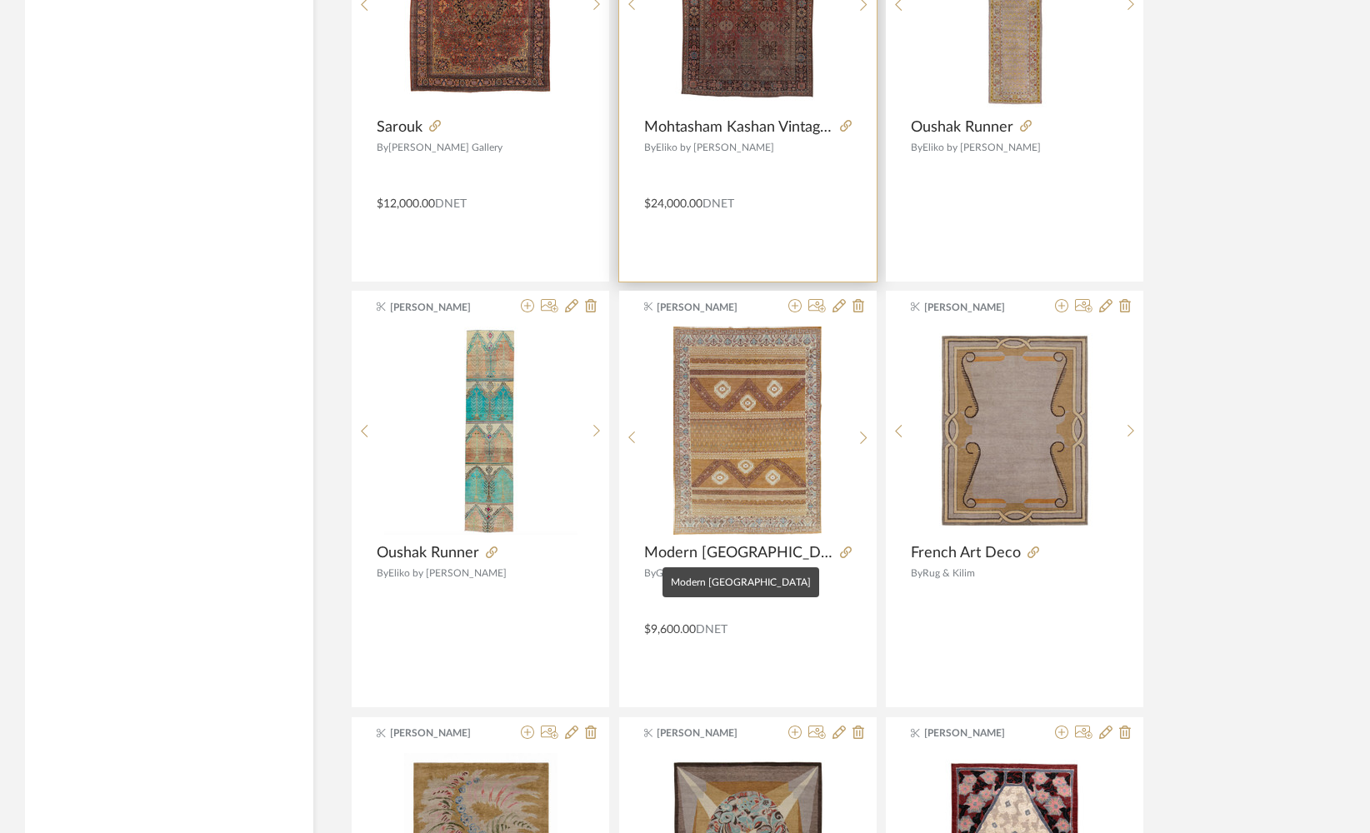
scroll to position [11208, 0]
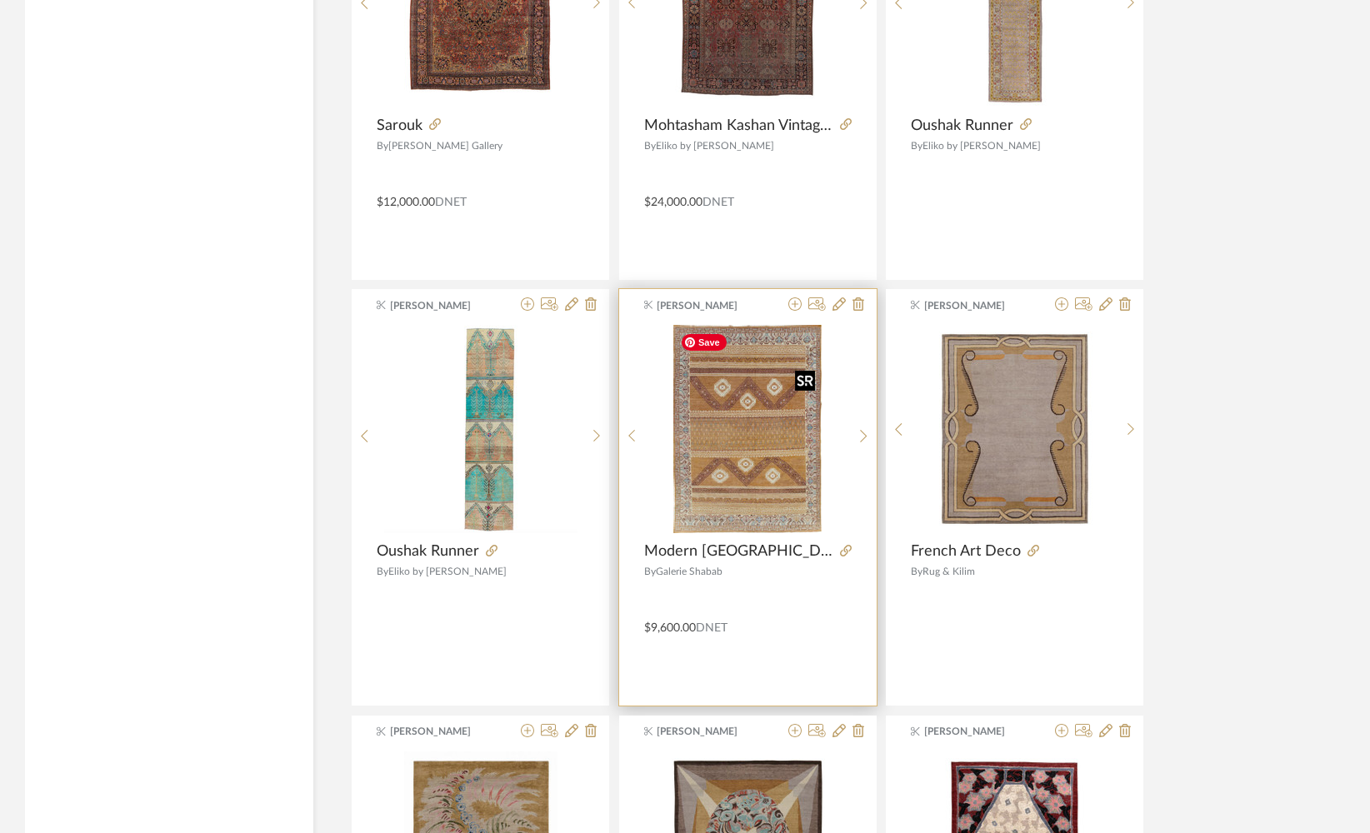
click at [742, 418] on img "0" at bounding box center [747, 429] width 148 height 208
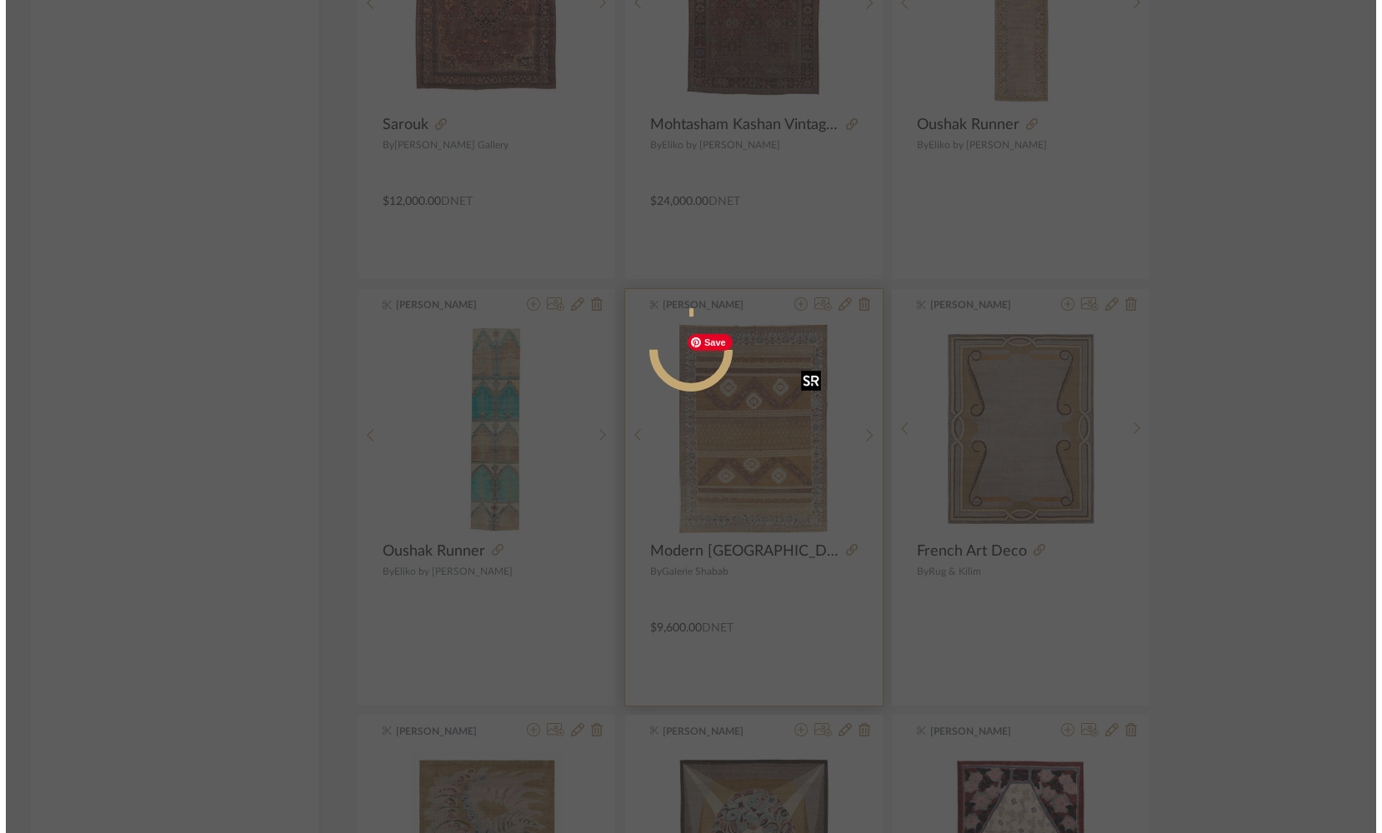
scroll to position [0, 0]
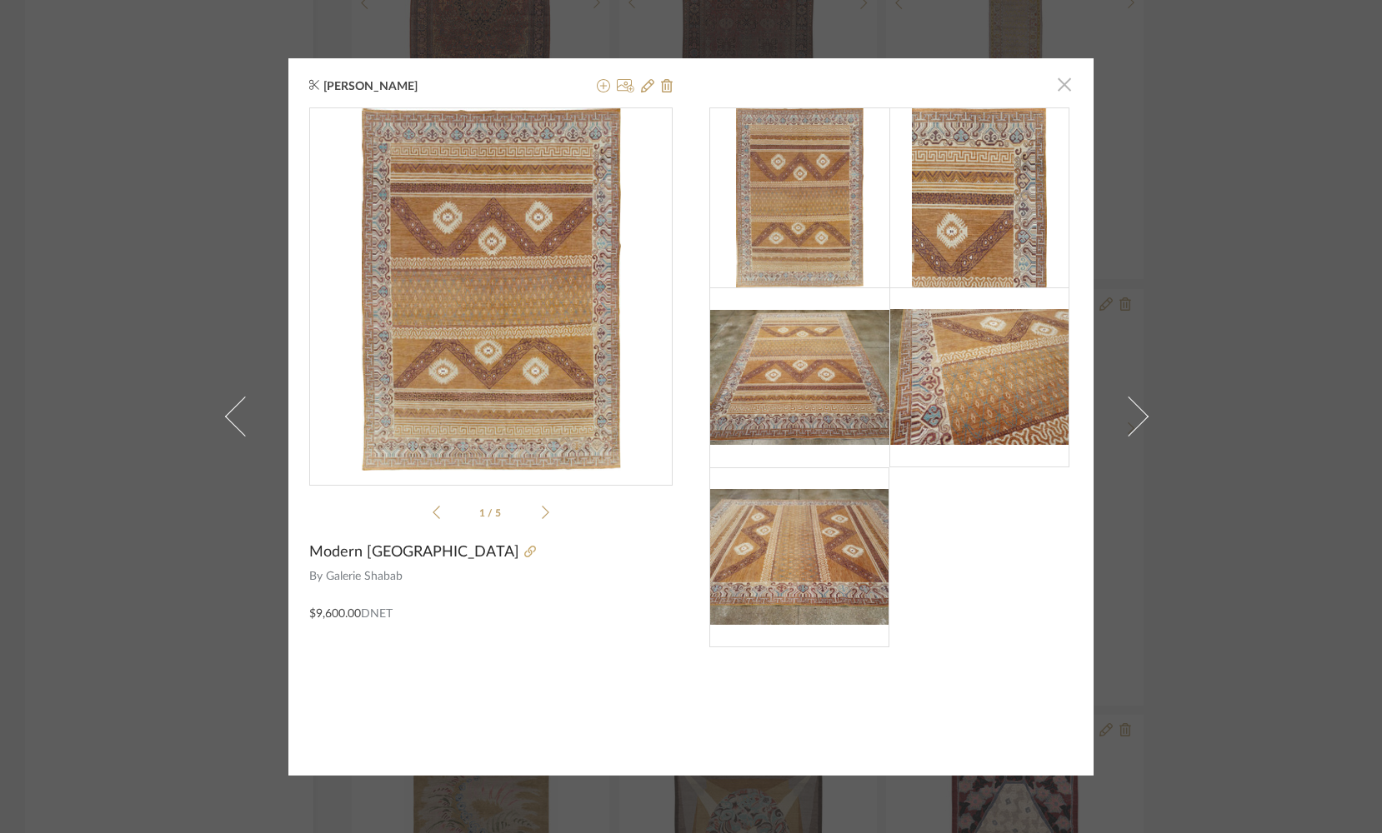
click at [1060, 88] on span "button" at bounding box center [1064, 84] width 33 height 33
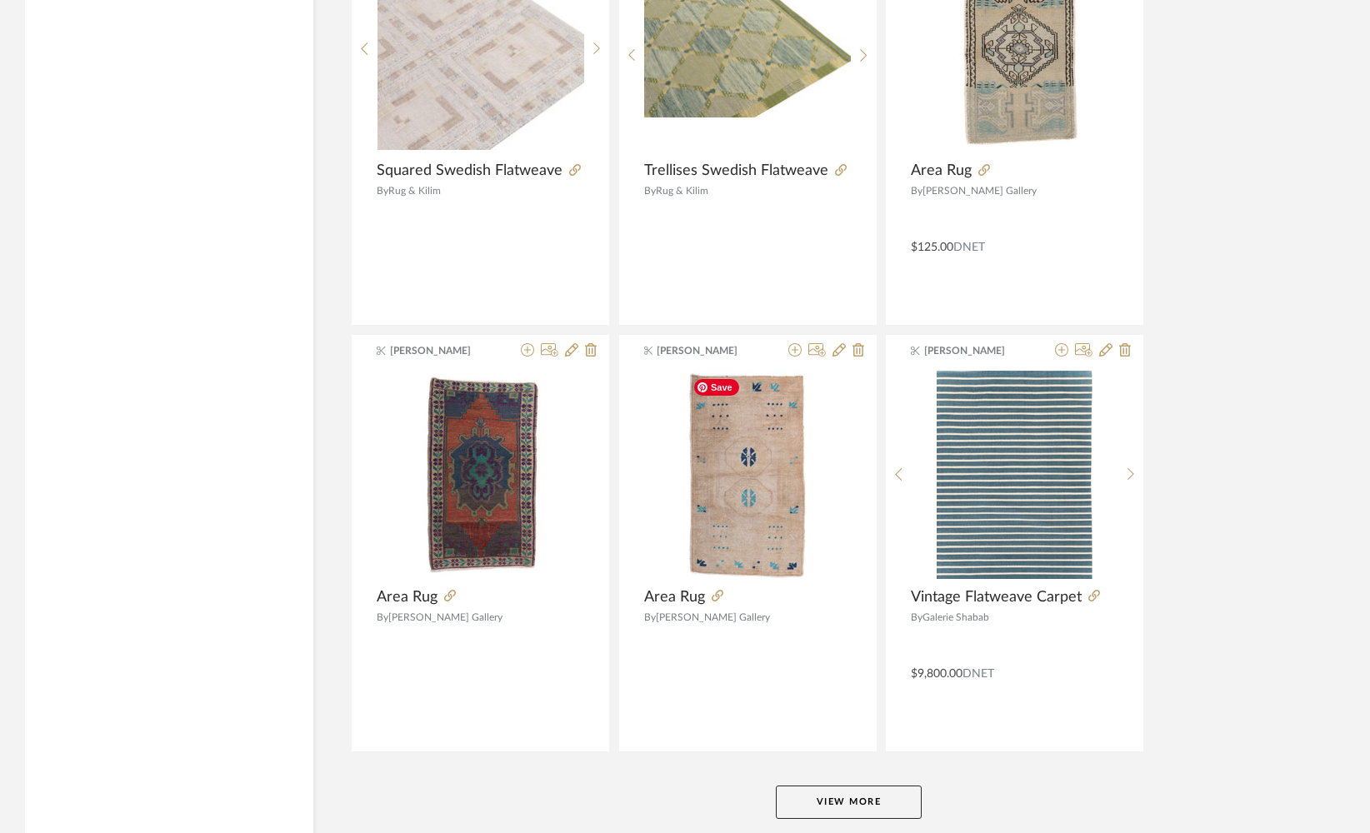
scroll to position [15094, 0]
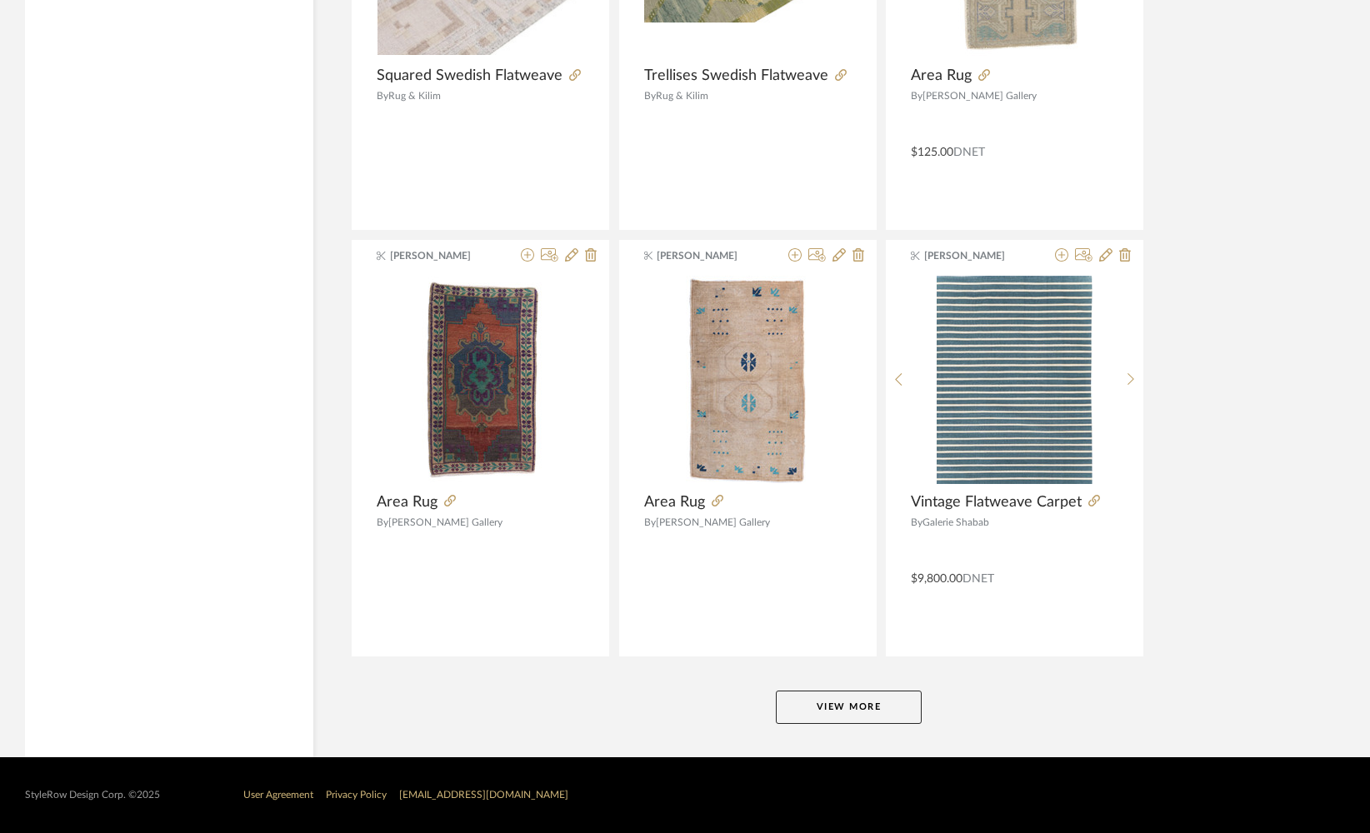
click at [802, 714] on button "View More" at bounding box center [849, 707] width 146 height 33
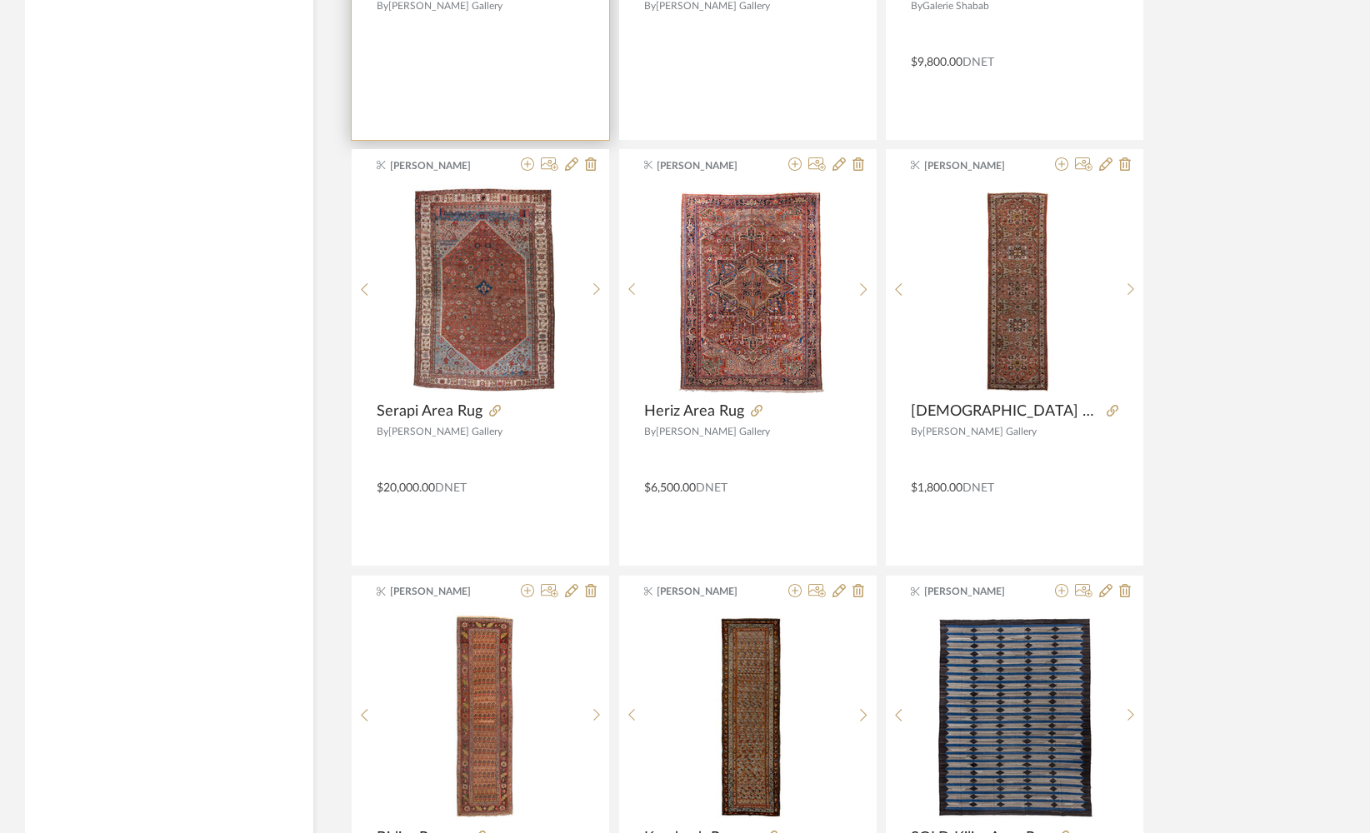
scroll to position [15611, 0]
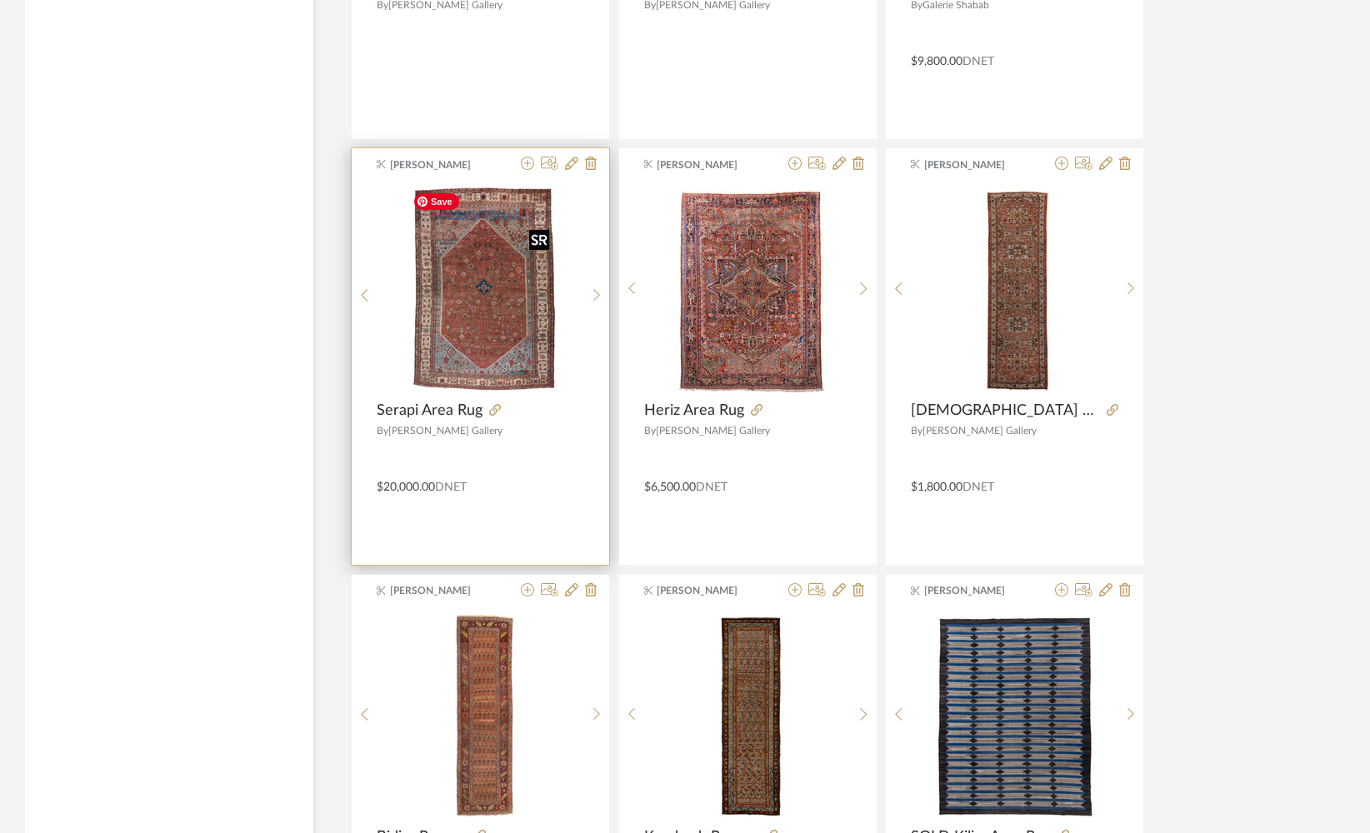
click at [474, 342] on img "0" at bounding box center [481, 288] width 150 height 208
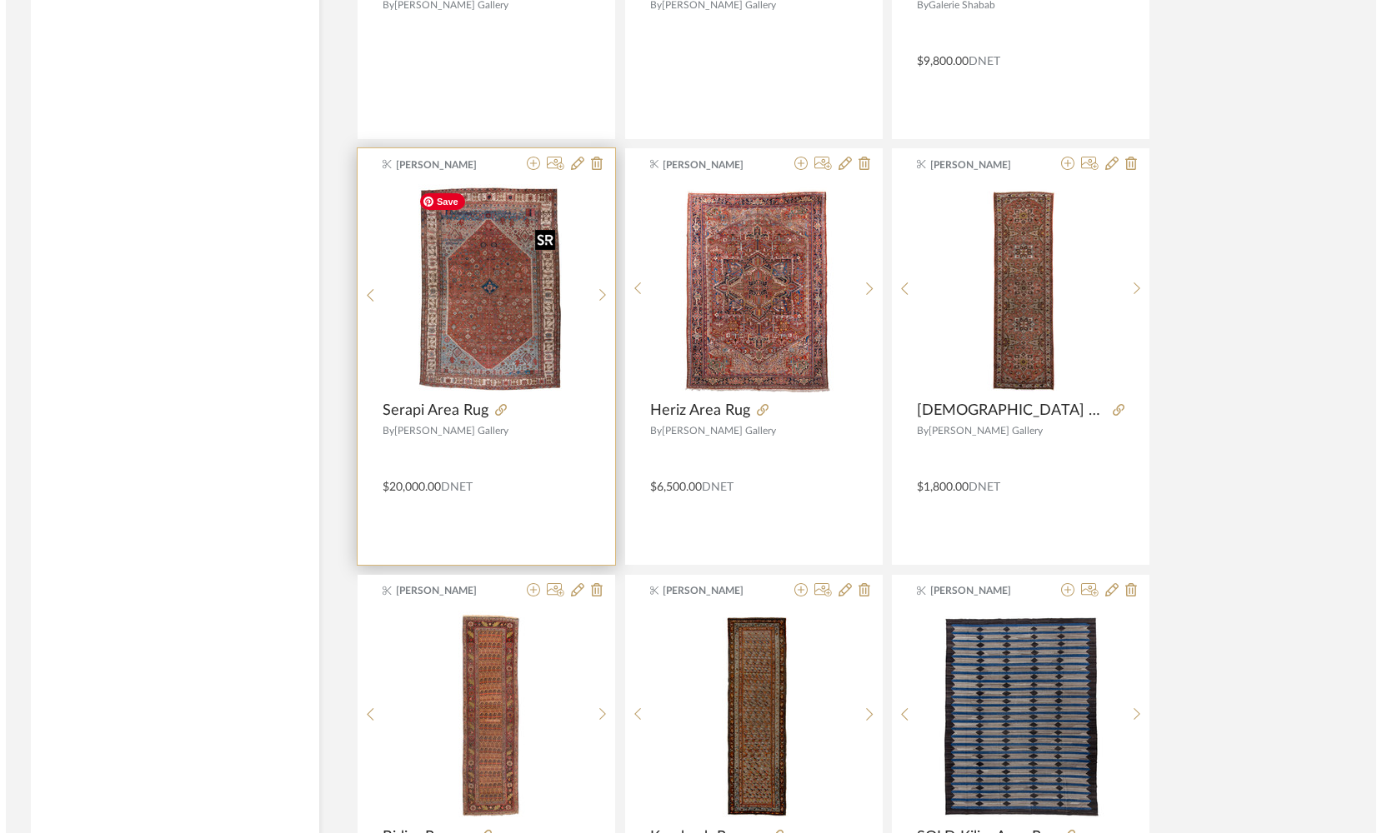
scroll to position [0, 0]
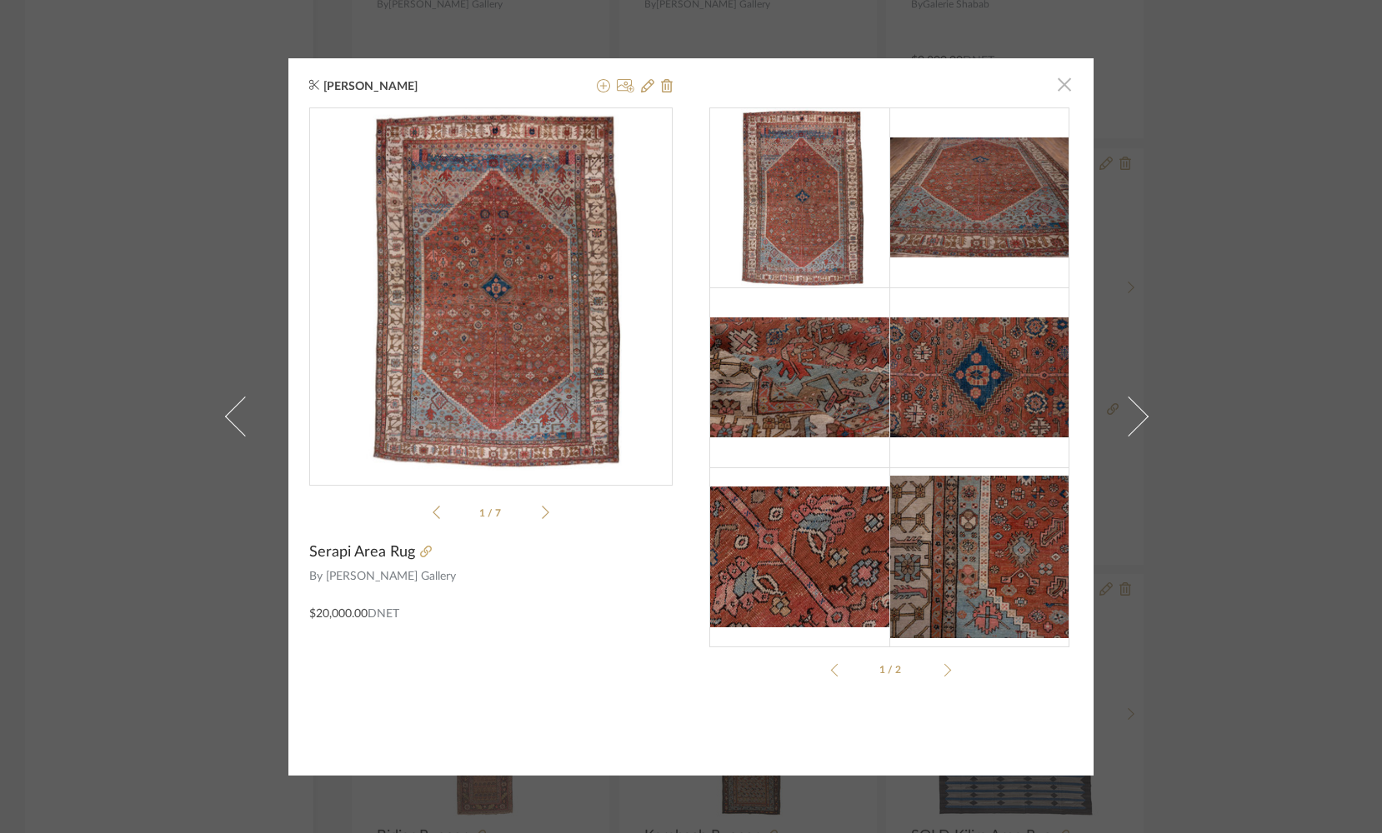
click at [1053, 85] on span "button" at bounding box center [1064, 84] width 33 height 33
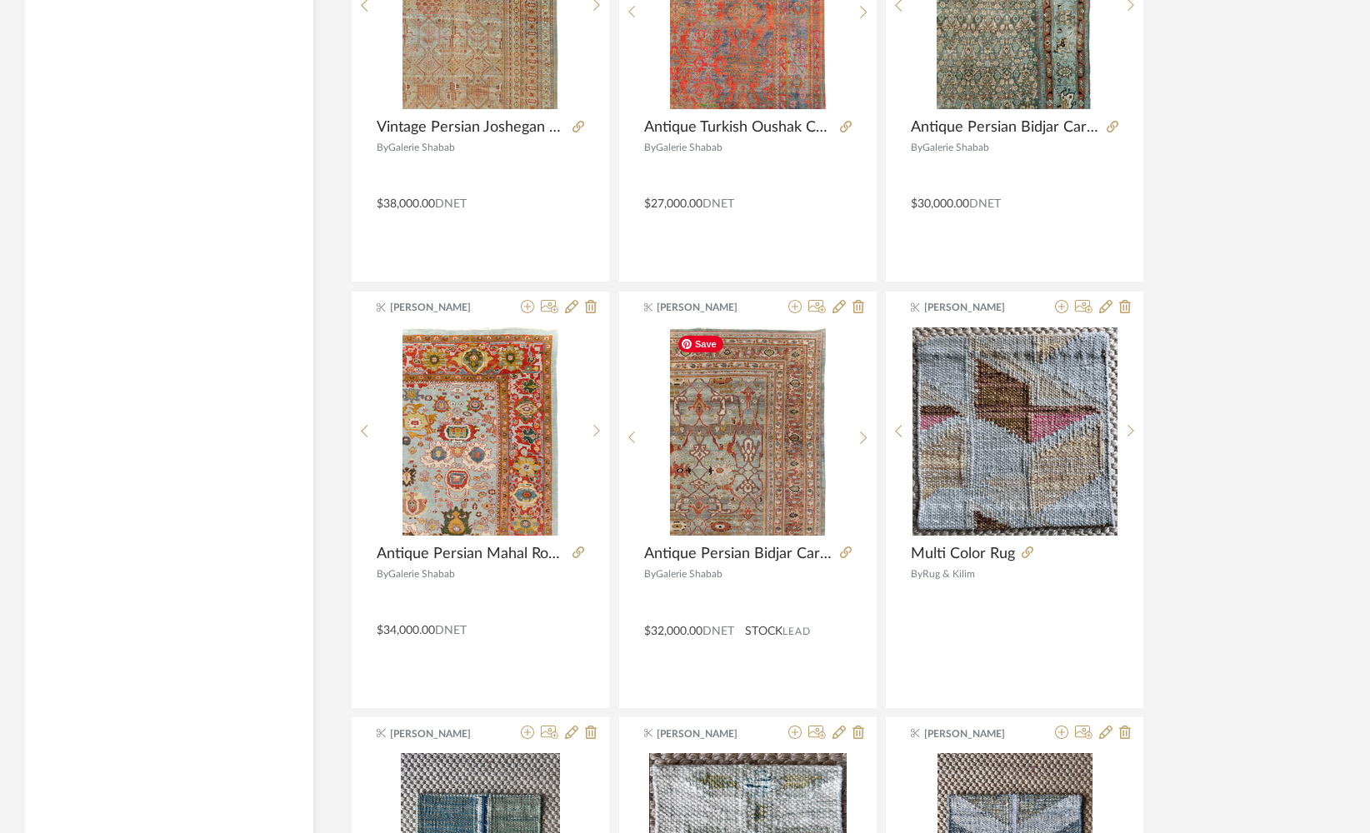
scroll to position [17600, 0]
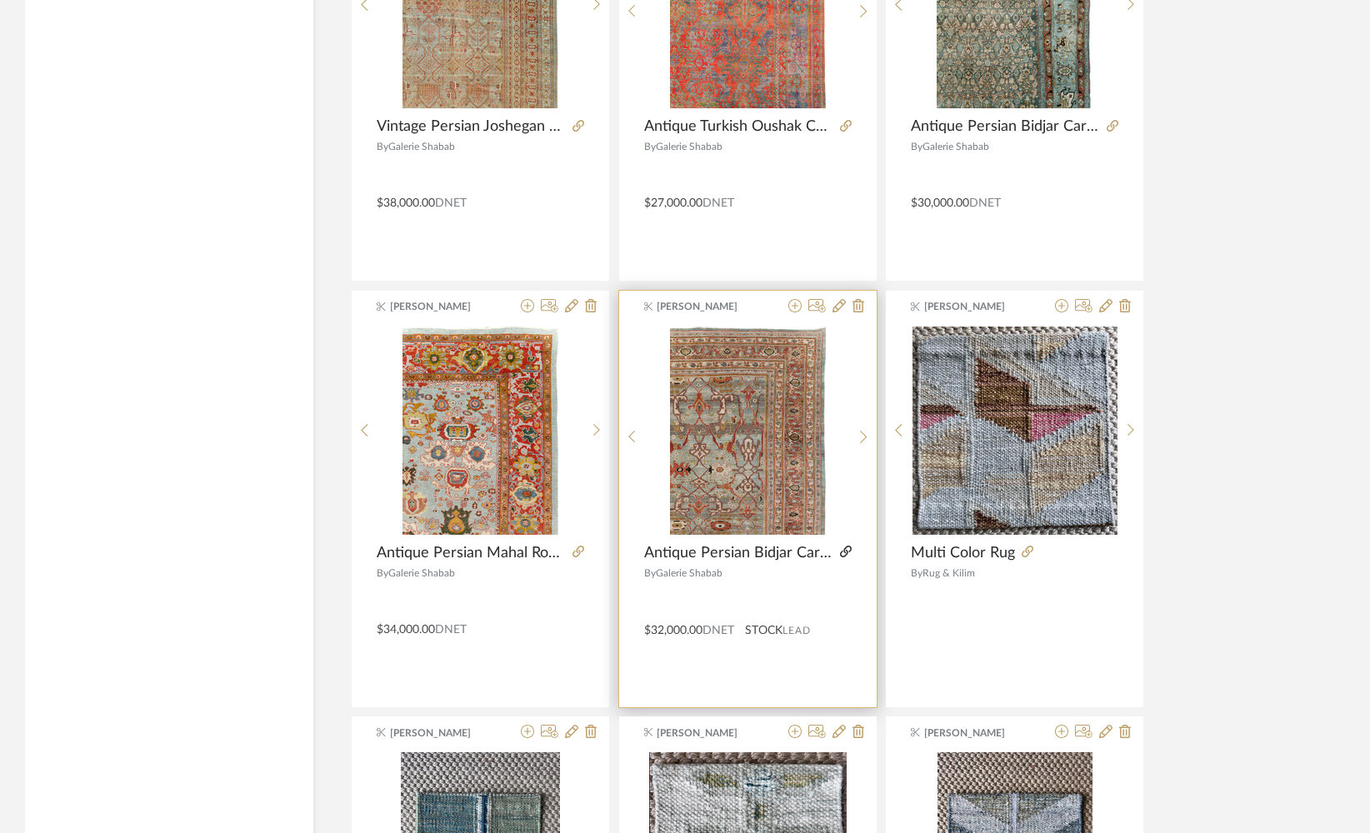
click at [848, 548] on icon at bounding box center [846, 552] width 12 height 12
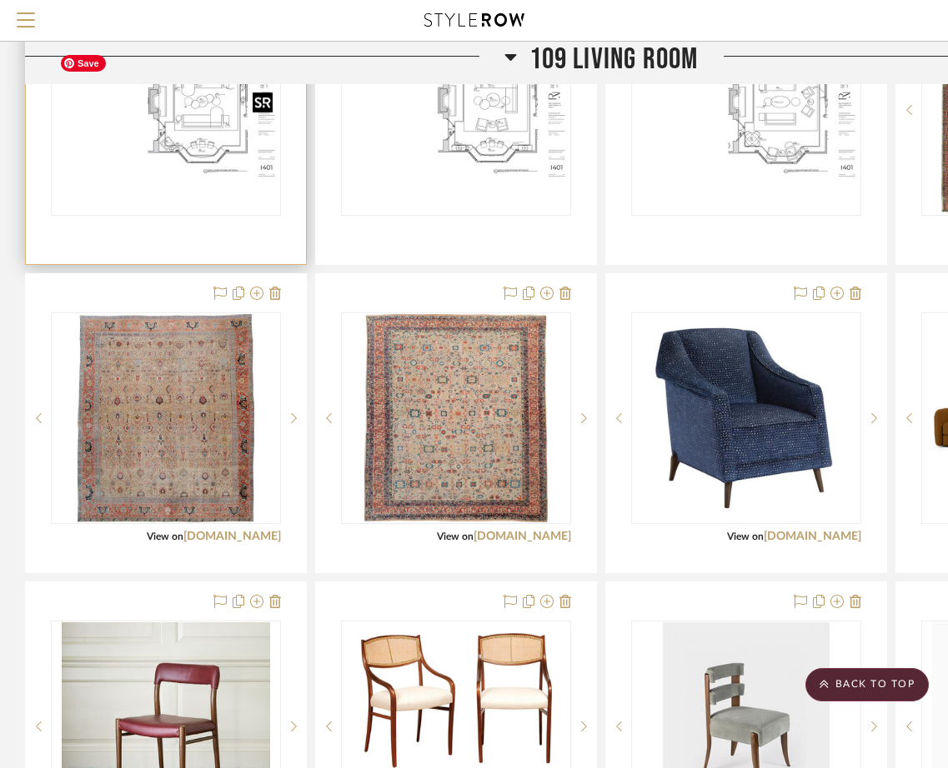
click at [0, 0] on img at bounding box center [0, 0] width 0 height 0
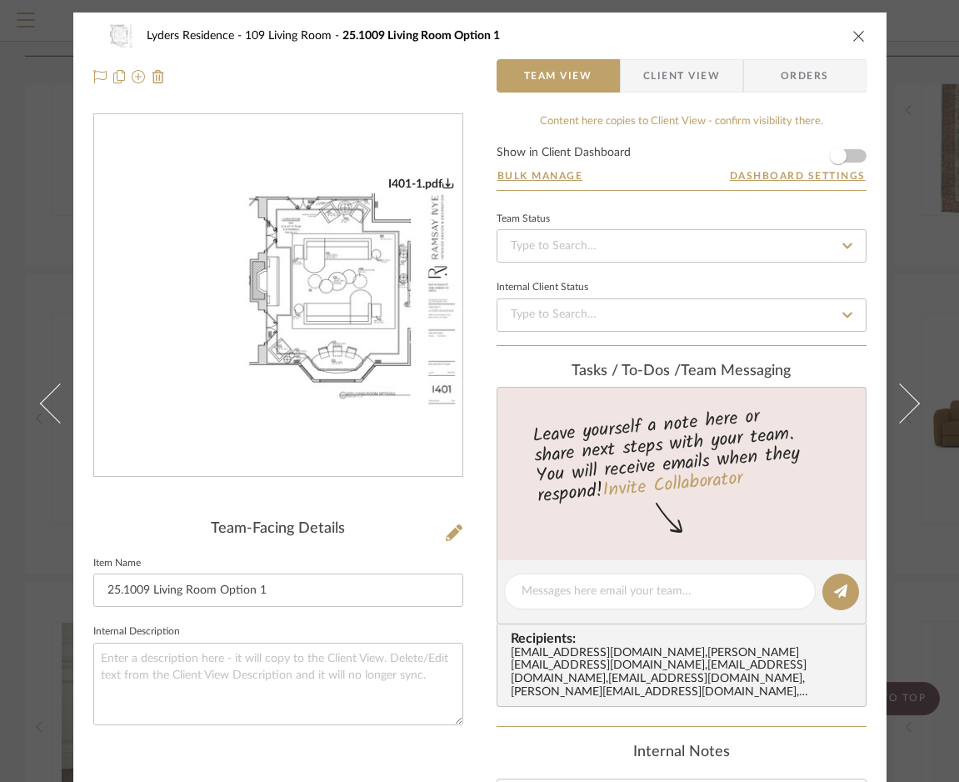
click at [312, 330] on img "0" at bounding box center [278, 296] width 368 height 238
click at [853, 33] on icon "close" at bounding box center [859, 35] width 13 height 13
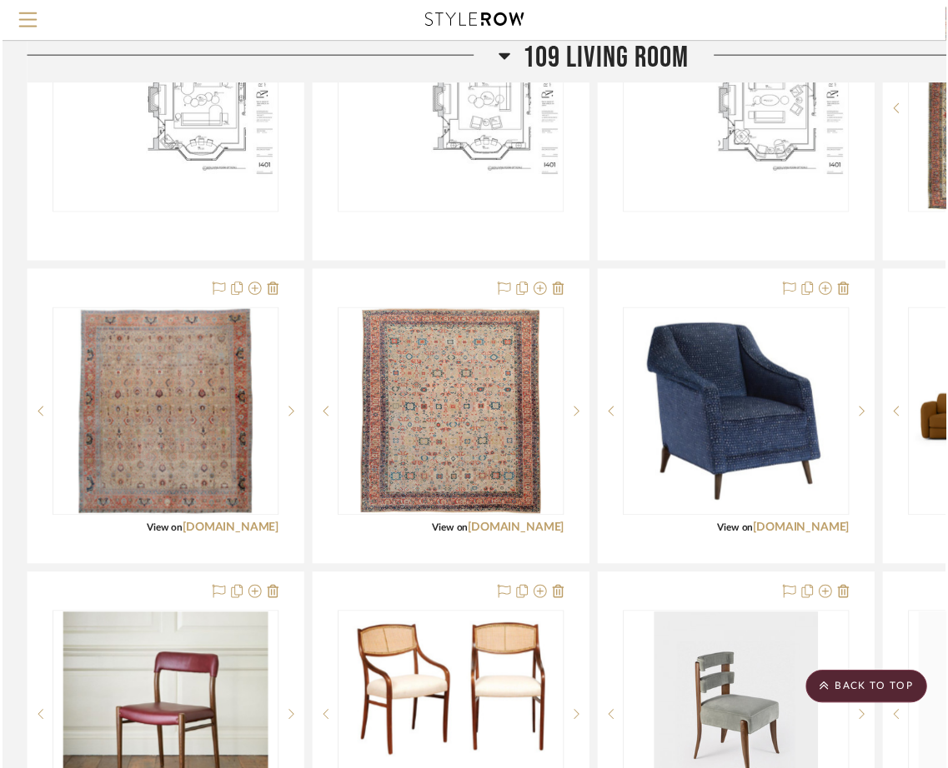
scroll to position [2284, 0]
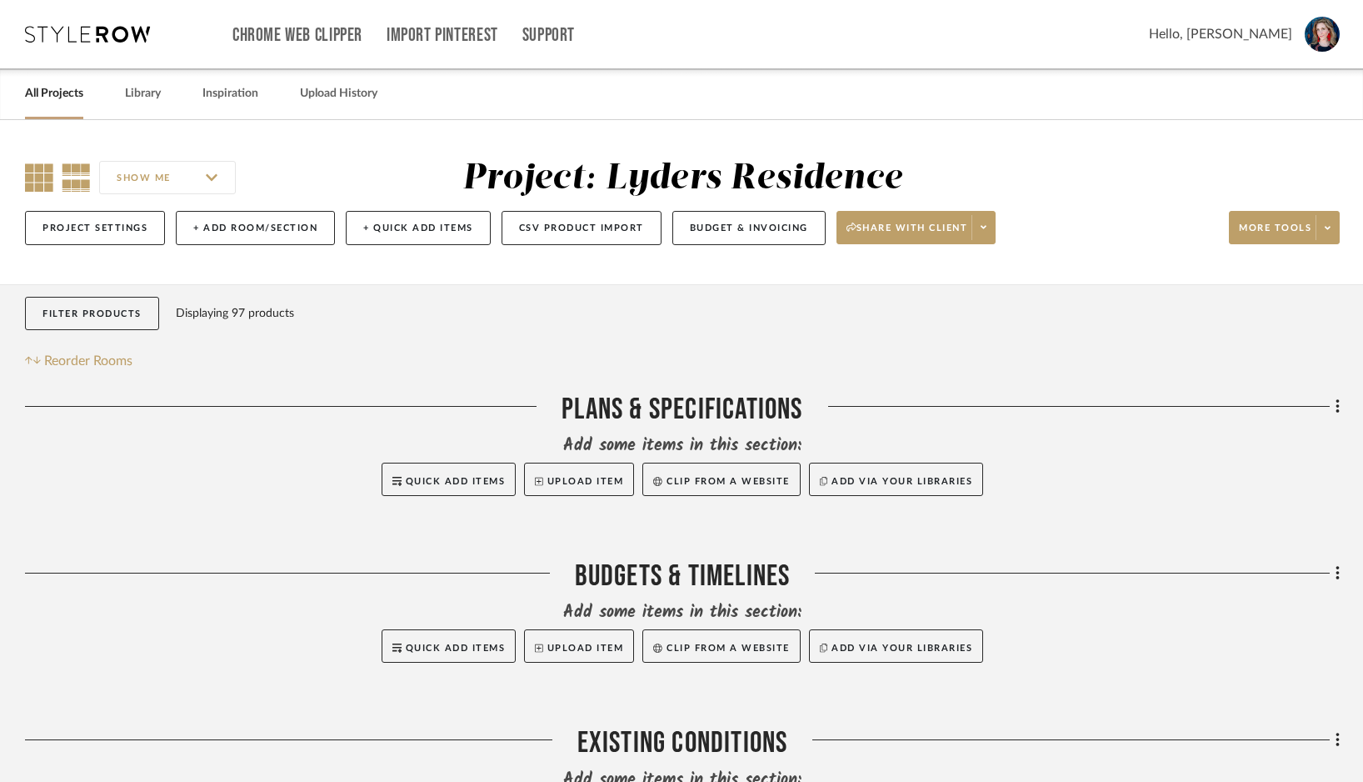
click at [30, 180] on icon at bounding box center [39, 177] width 28 height 28
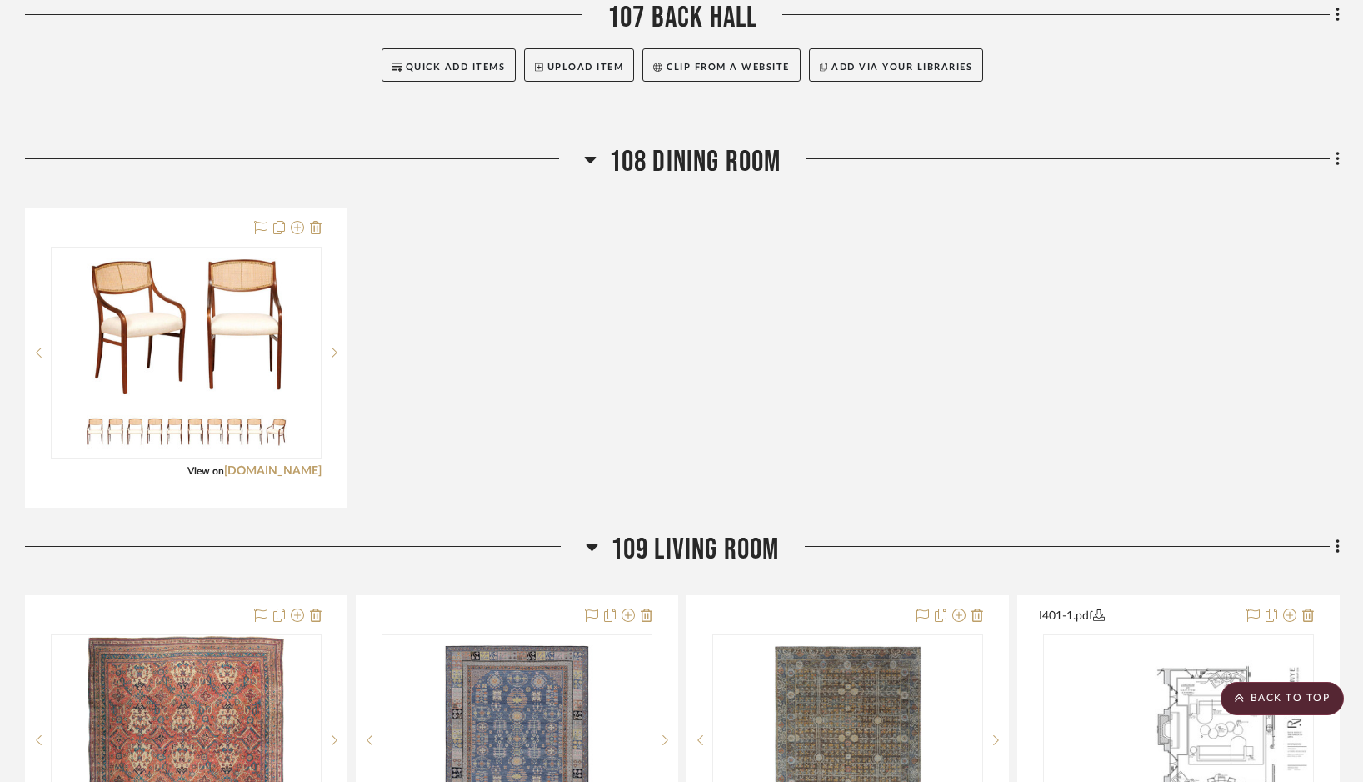
scroll to position [1742, 0]
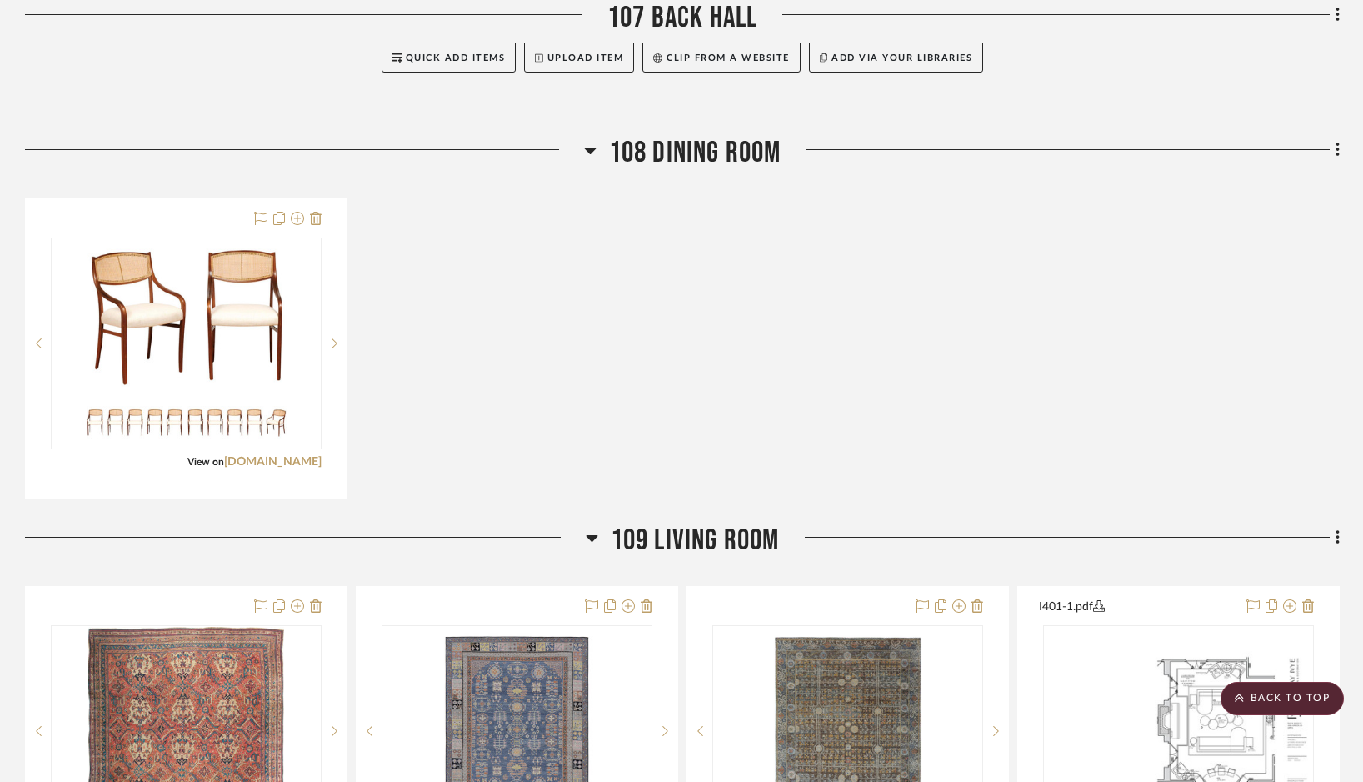
click at [585, 154] on icon at bounding box center [590, 151] width 12 height 7
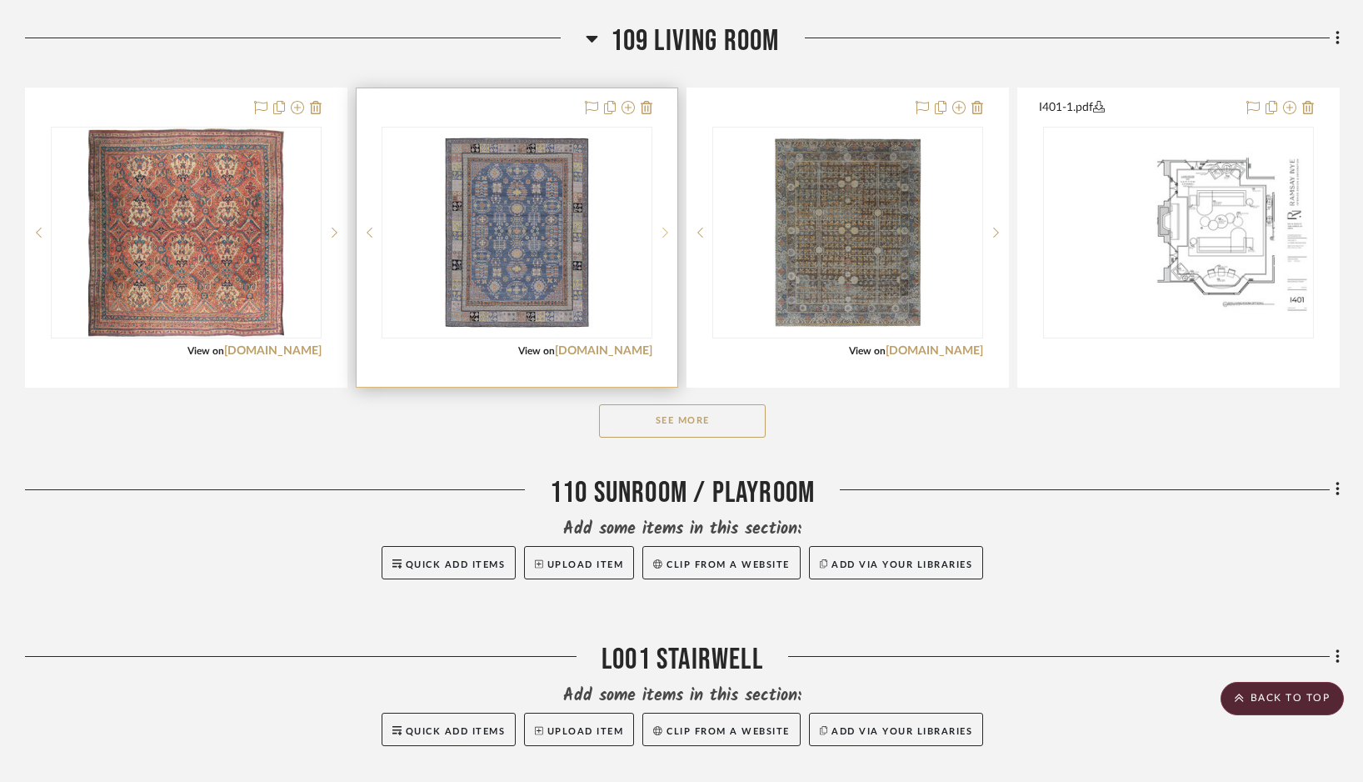
scroll to position [1918, 0]
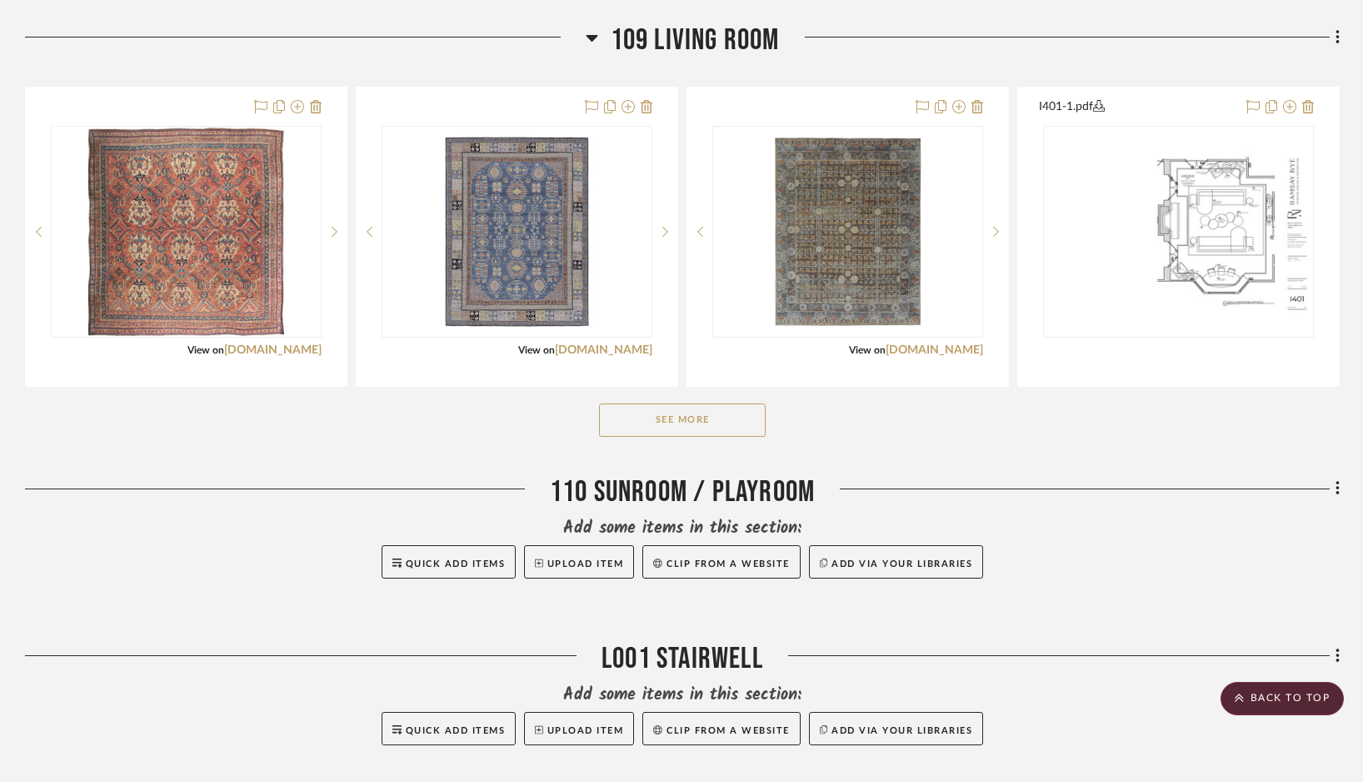
click at [688, 428] on button "See More" at bounding box center [682, 419] width 167 height 33
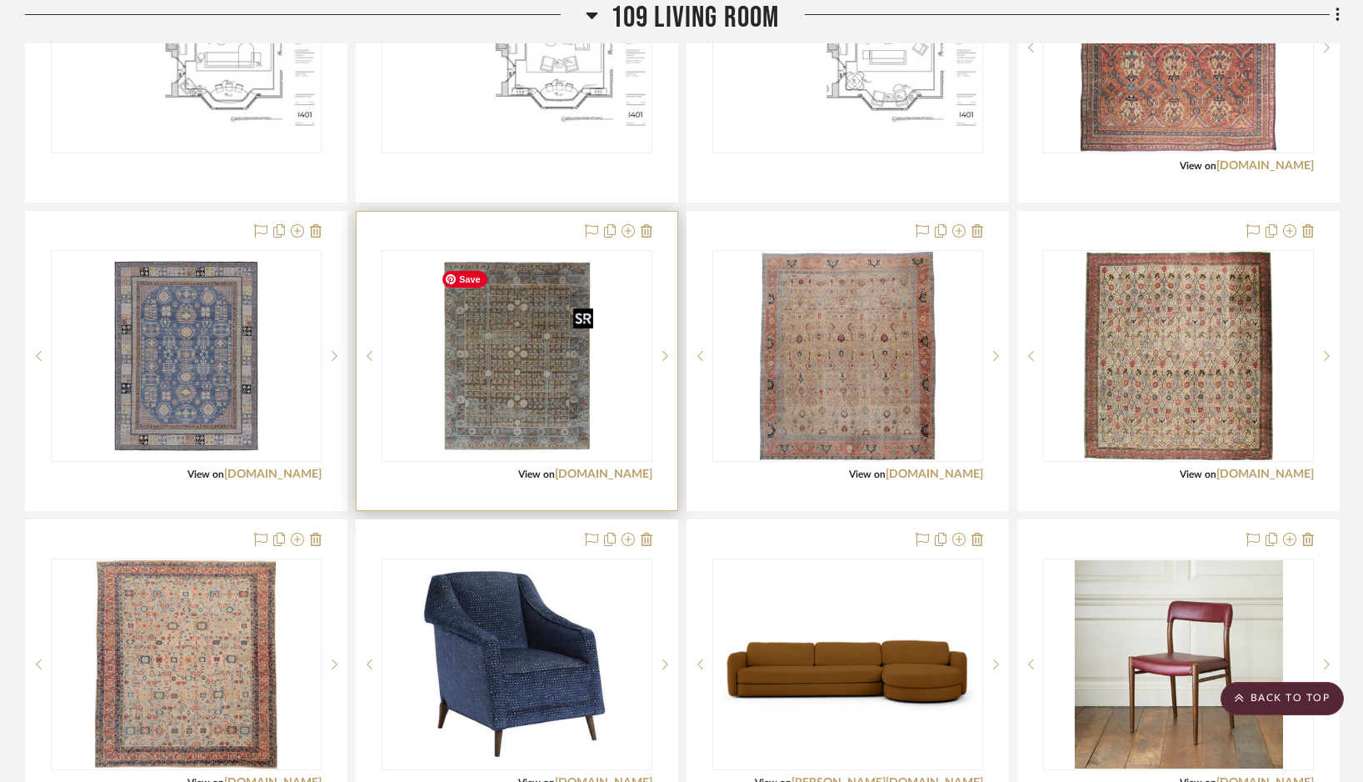
scroll to position [2103, 0]
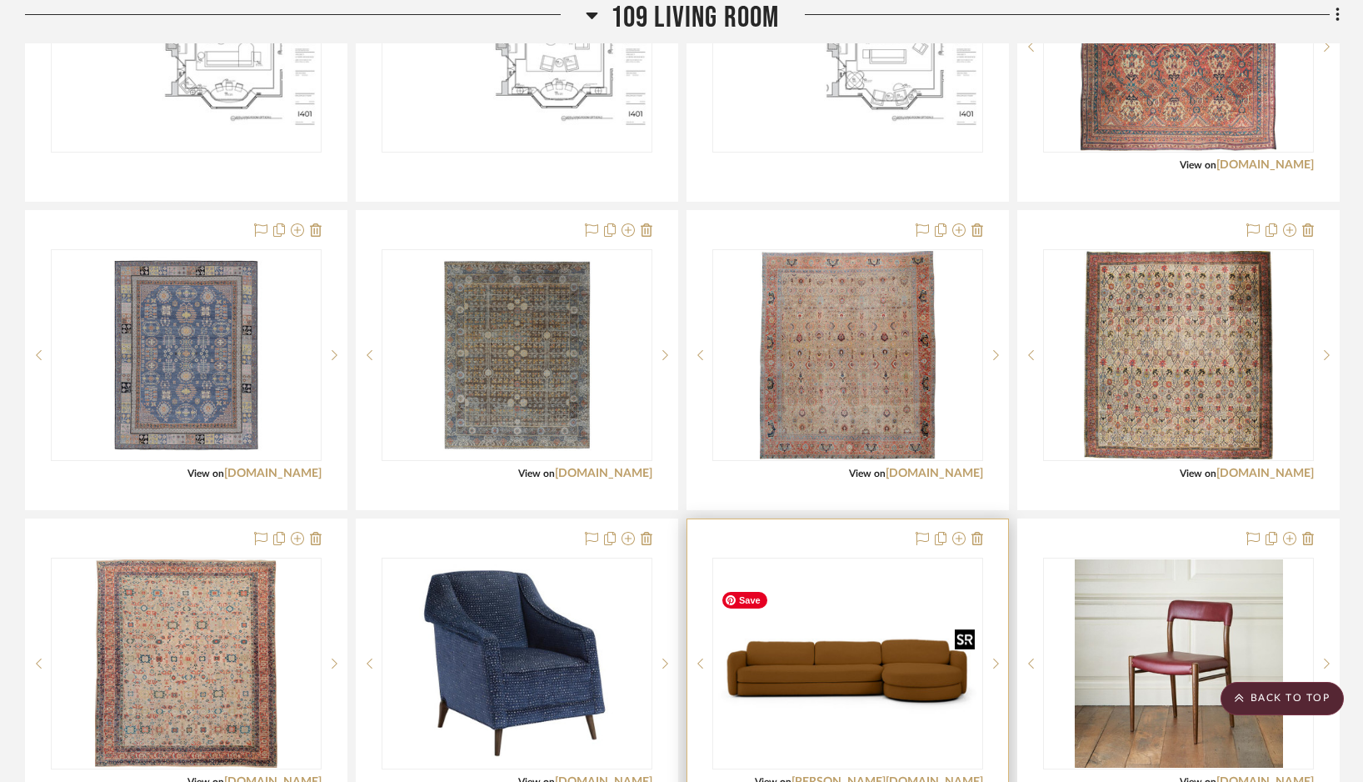
click at [0, 0] on img at bounding box center [0, 0] width 0 height 0
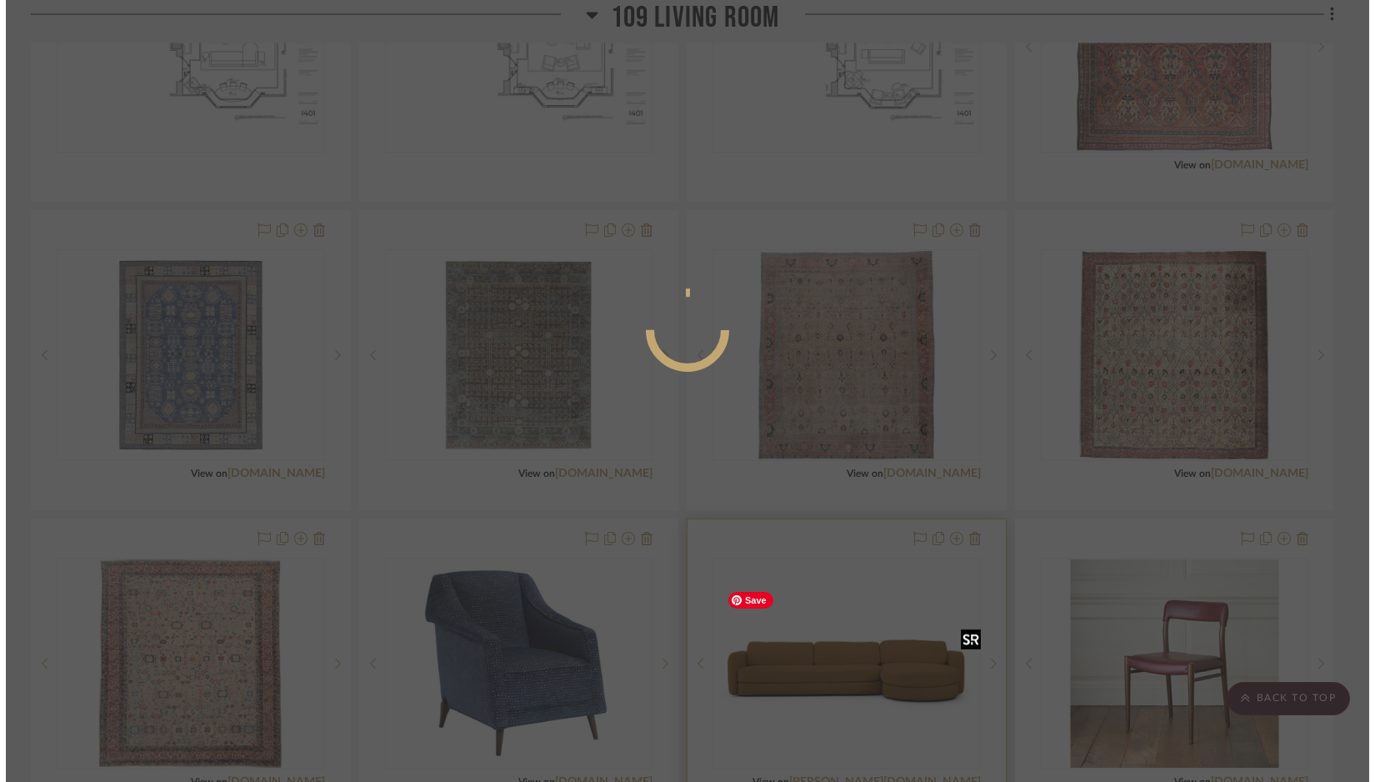
scroll to position [0, 0]
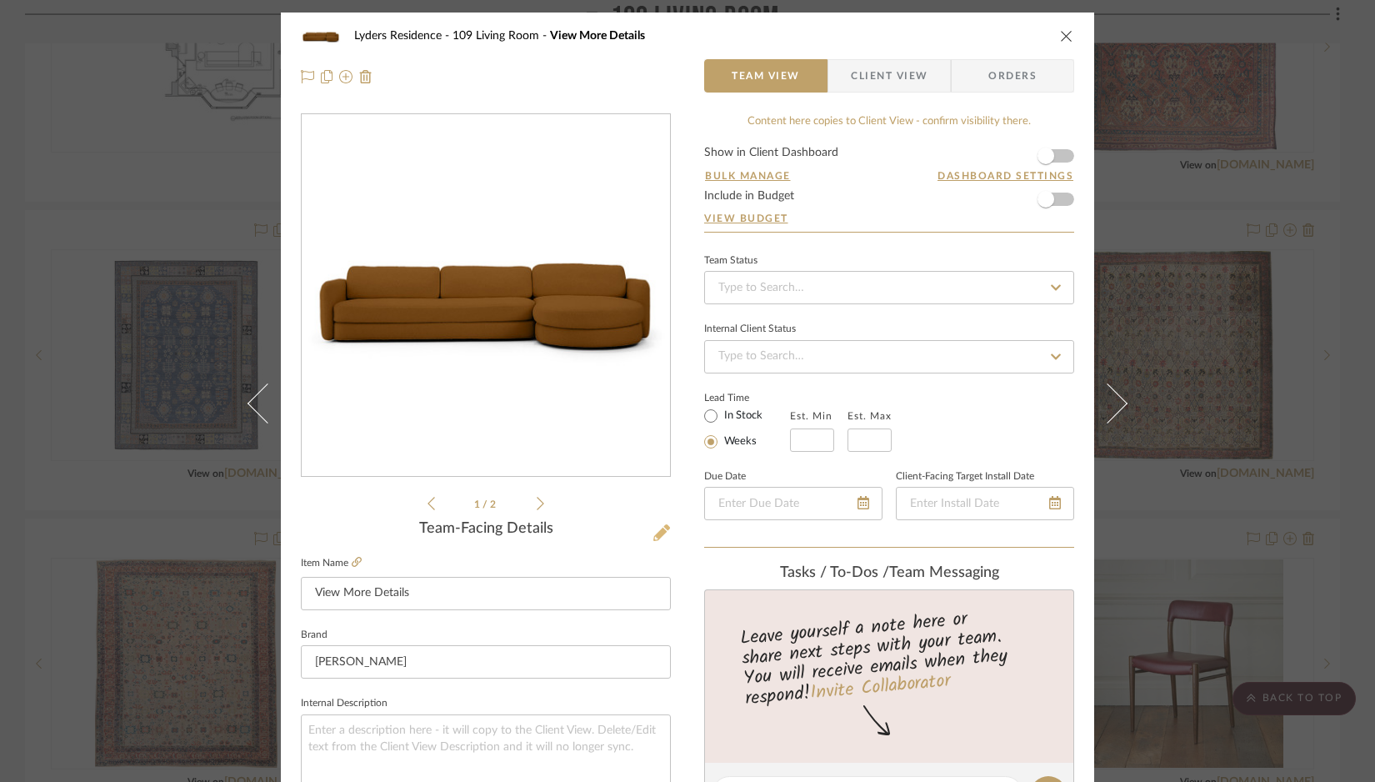
click at [653, 535] on icon at bounding box center [661, 532] width 17 height 17
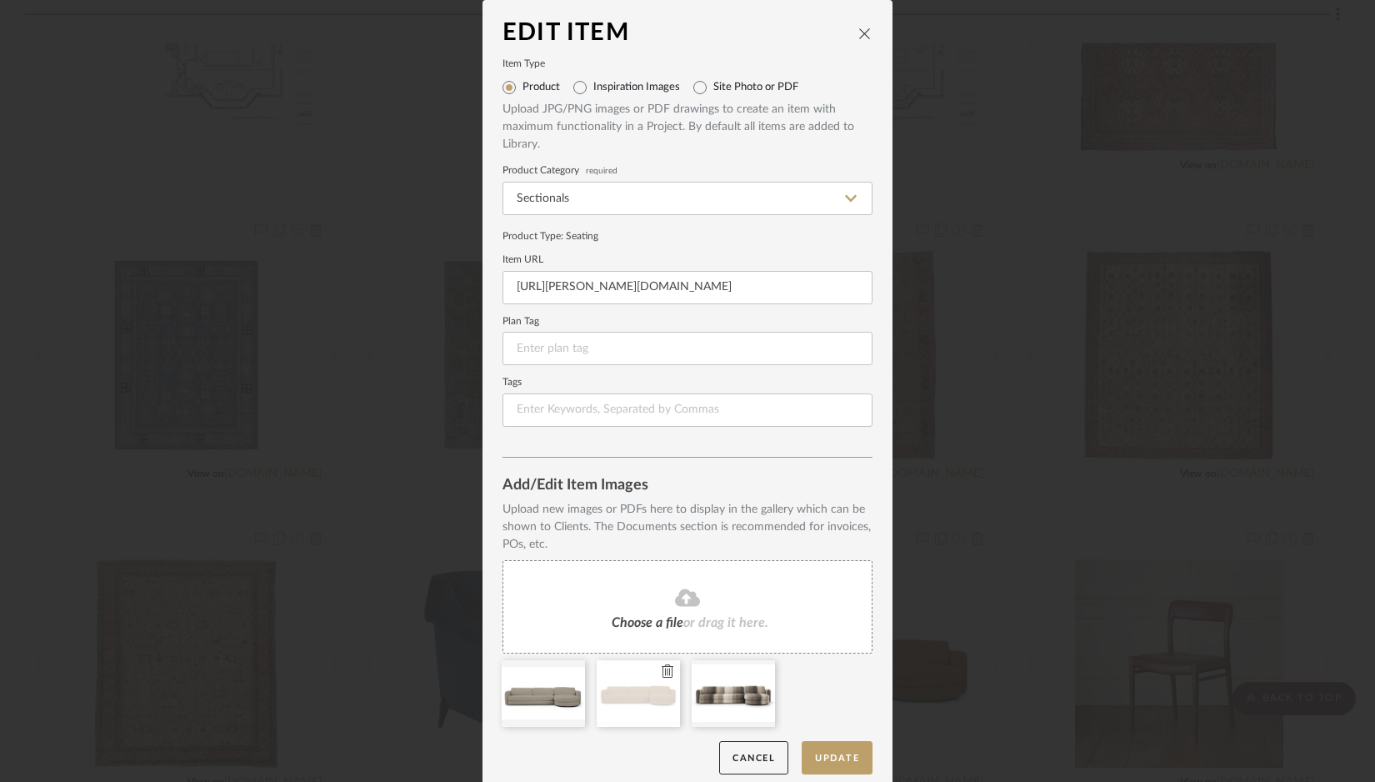
click at [662, 673] on icon at bounding box center [668, 670] width 12 height 13
click at [825, 761] on button "Update" at bounding box center [837, 758] width 71 height 34
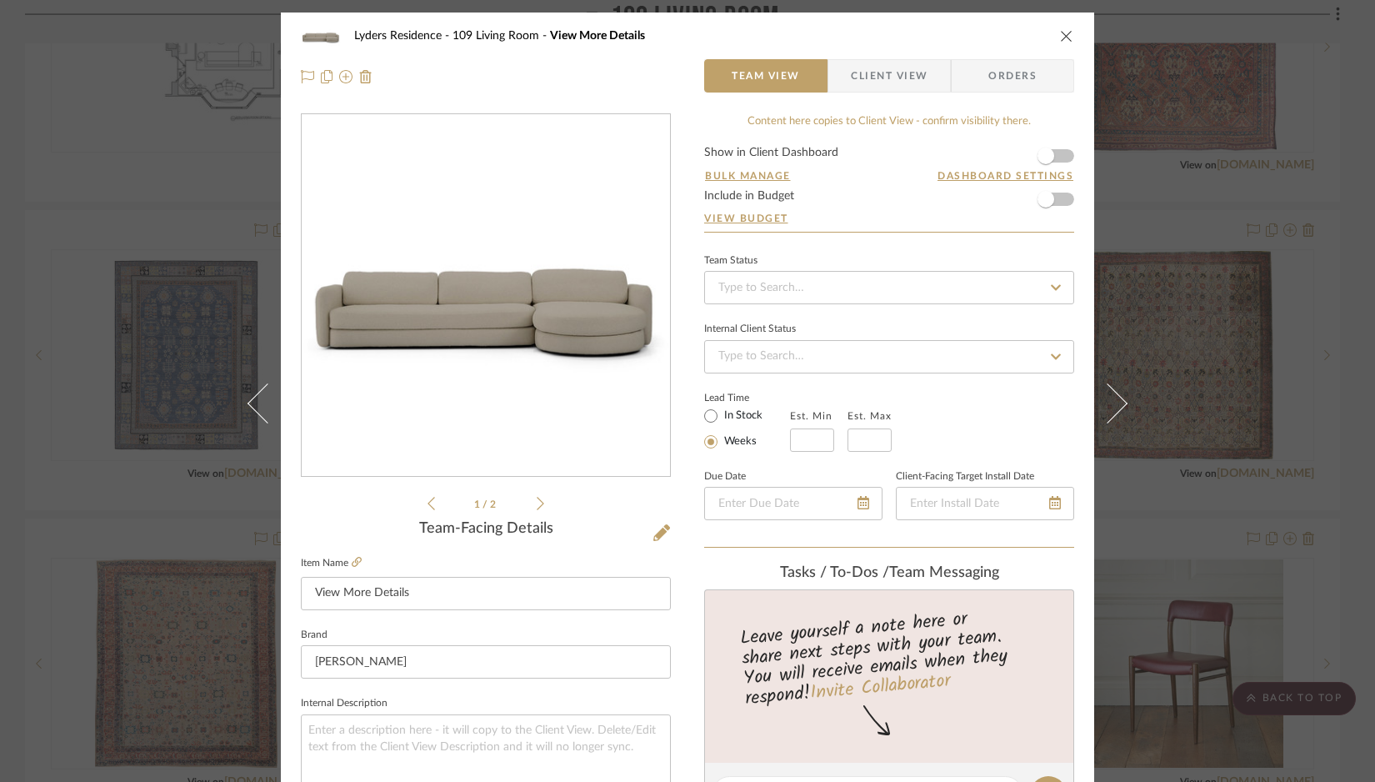
click at [958, 33] on icon "close" at bounding box center [1066, 35] width 13 height 13
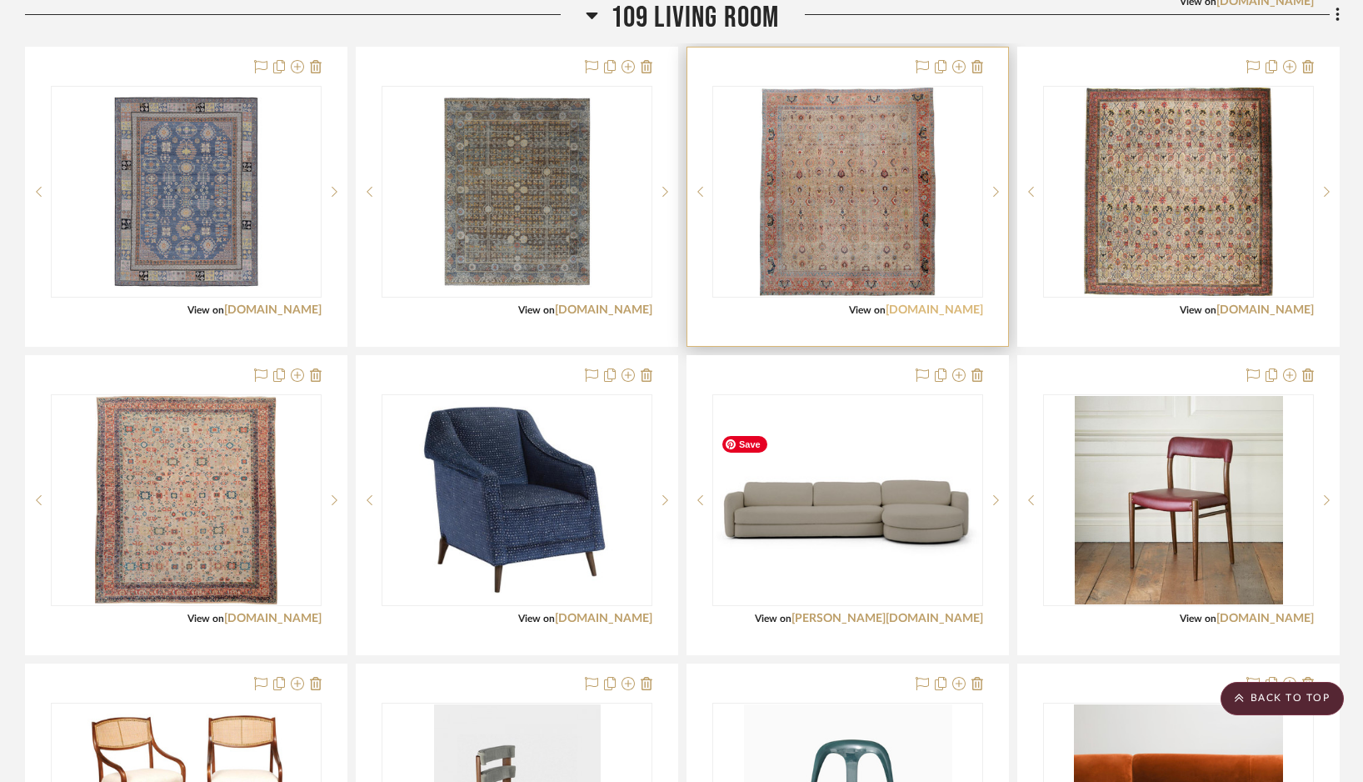
scroll to position [2268, 0]
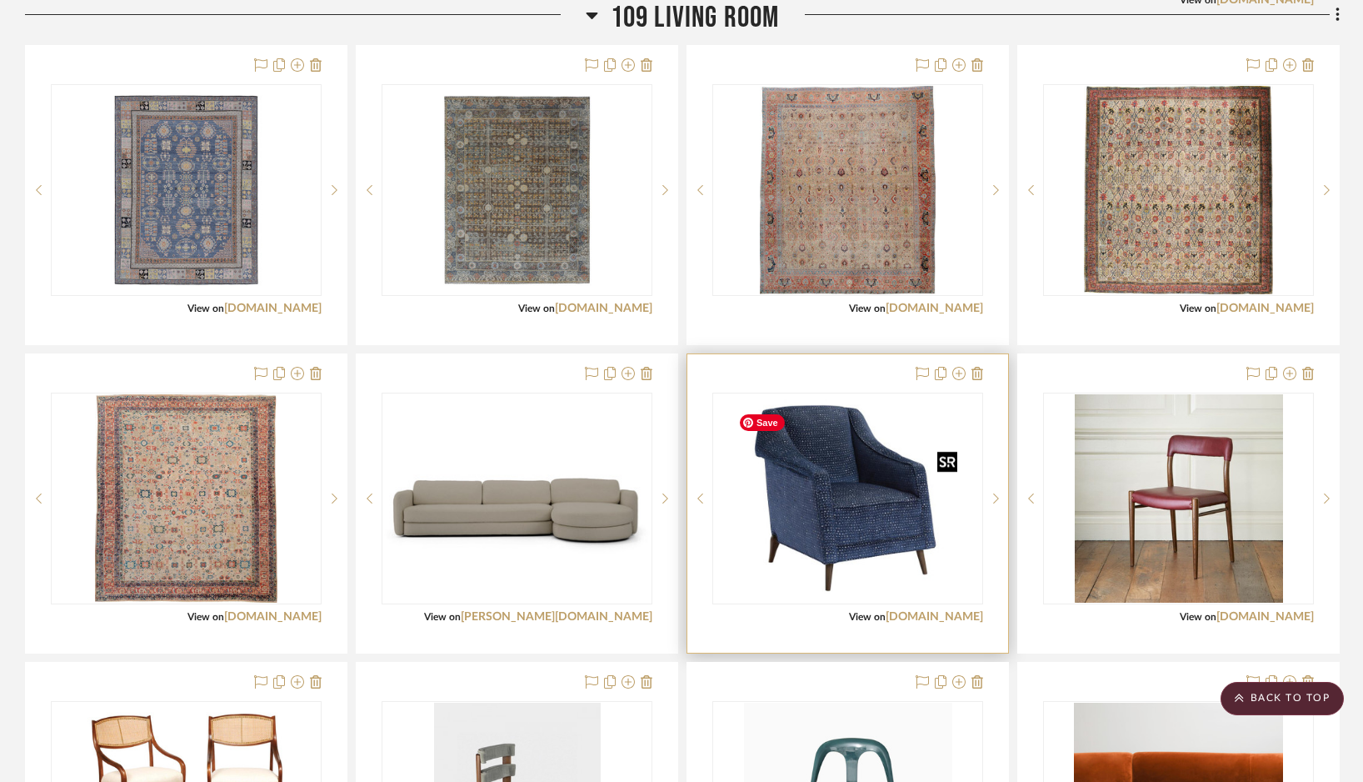
click at [862, 523] on img "0" at bounding box center [848, 498] width 233 height 208
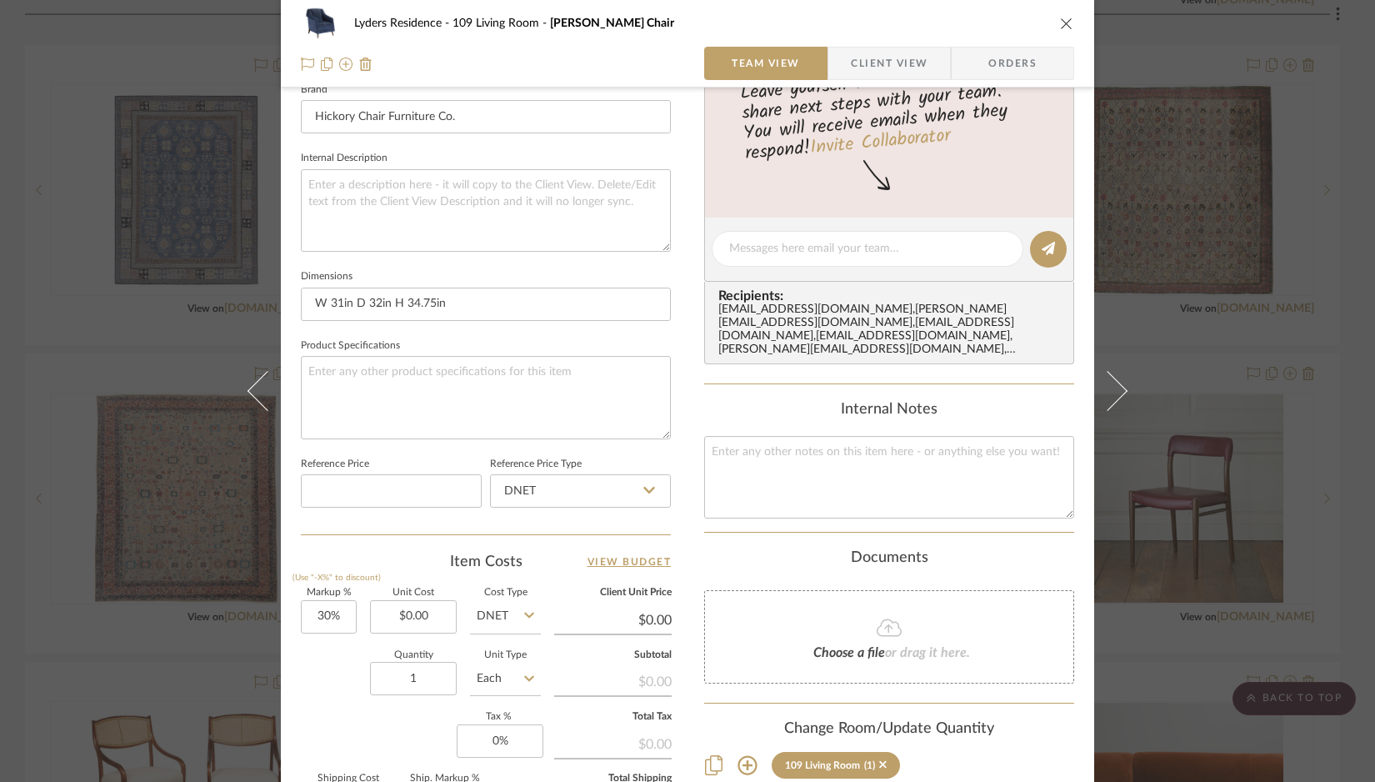
scroll to position [552, 0]
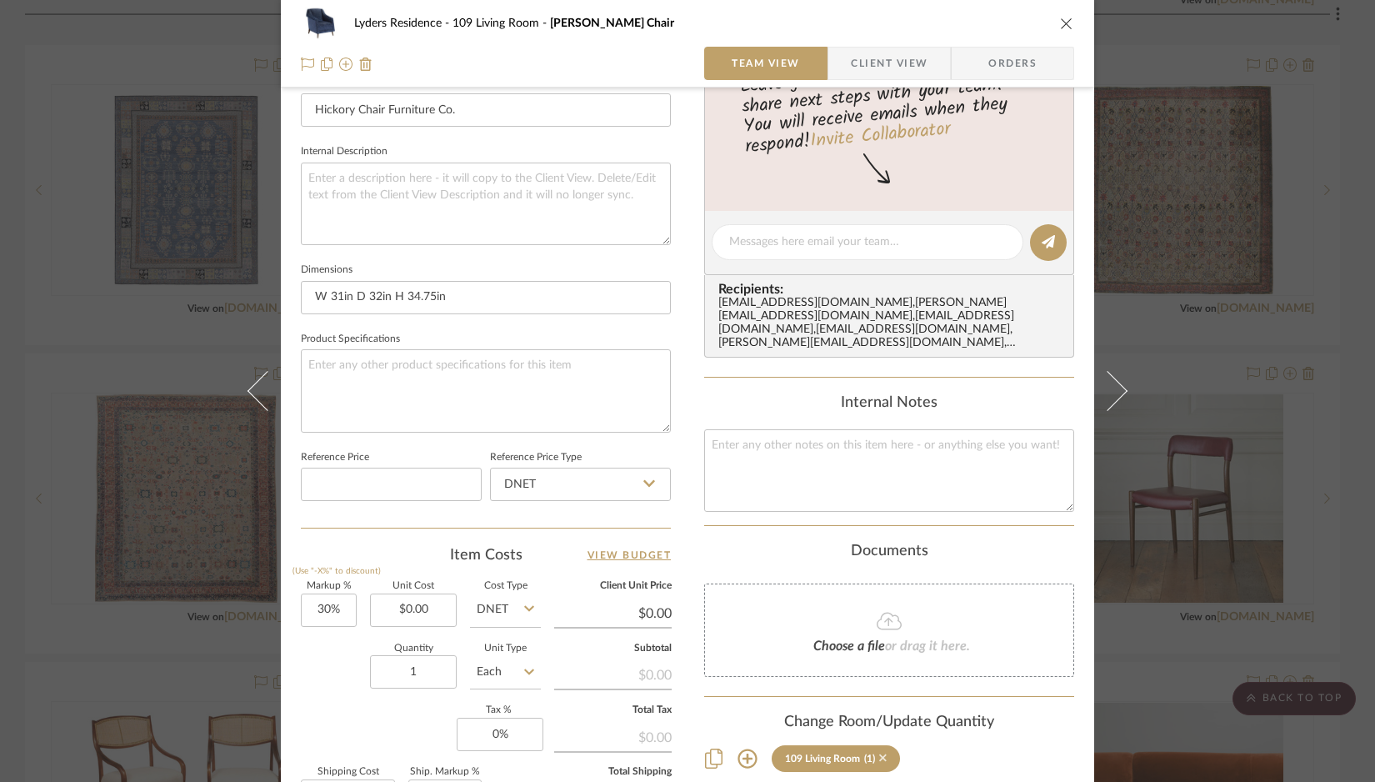
click at [879, 754] on icon at bounding box center [883, 758] width 8 height 8
click at [958, 26] on icon "close" at bounding box center [1066, 23] width 13 height 13
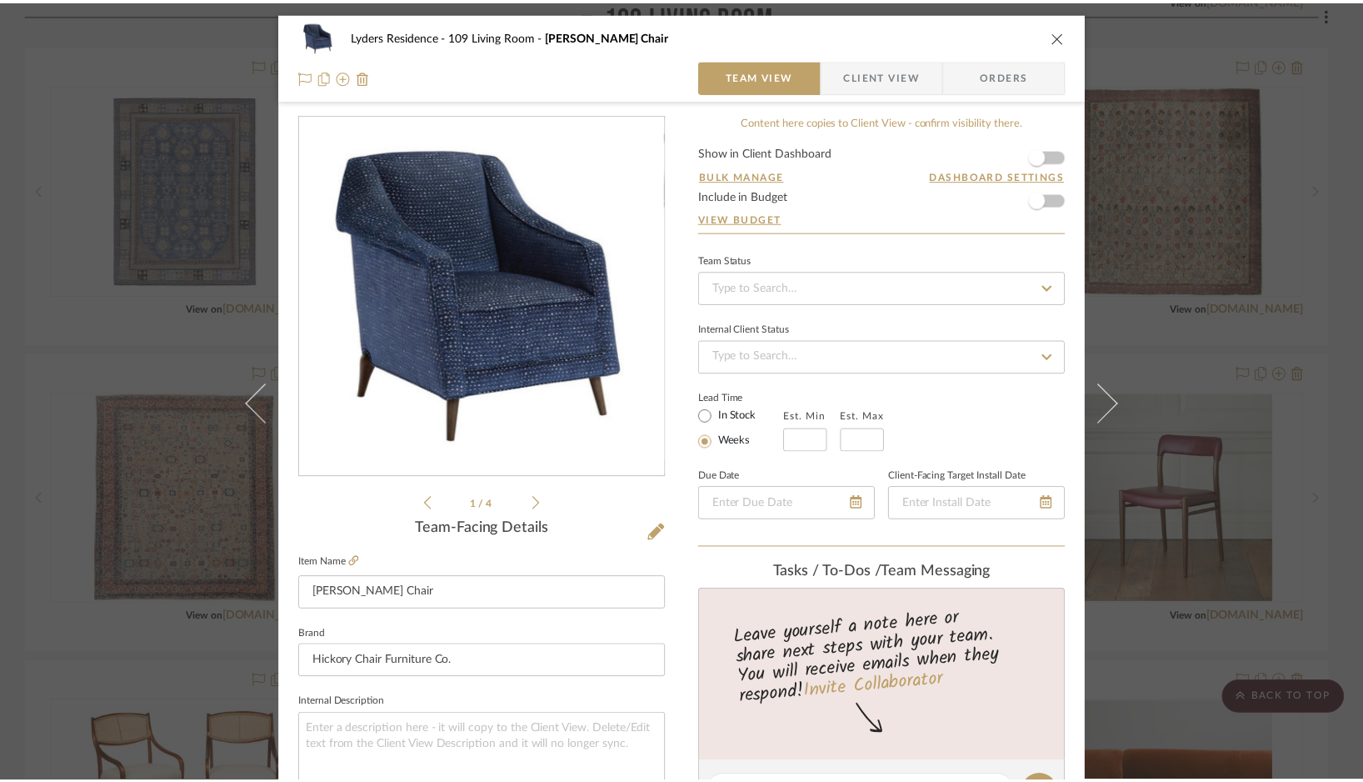
scroll to position [2268, 0]
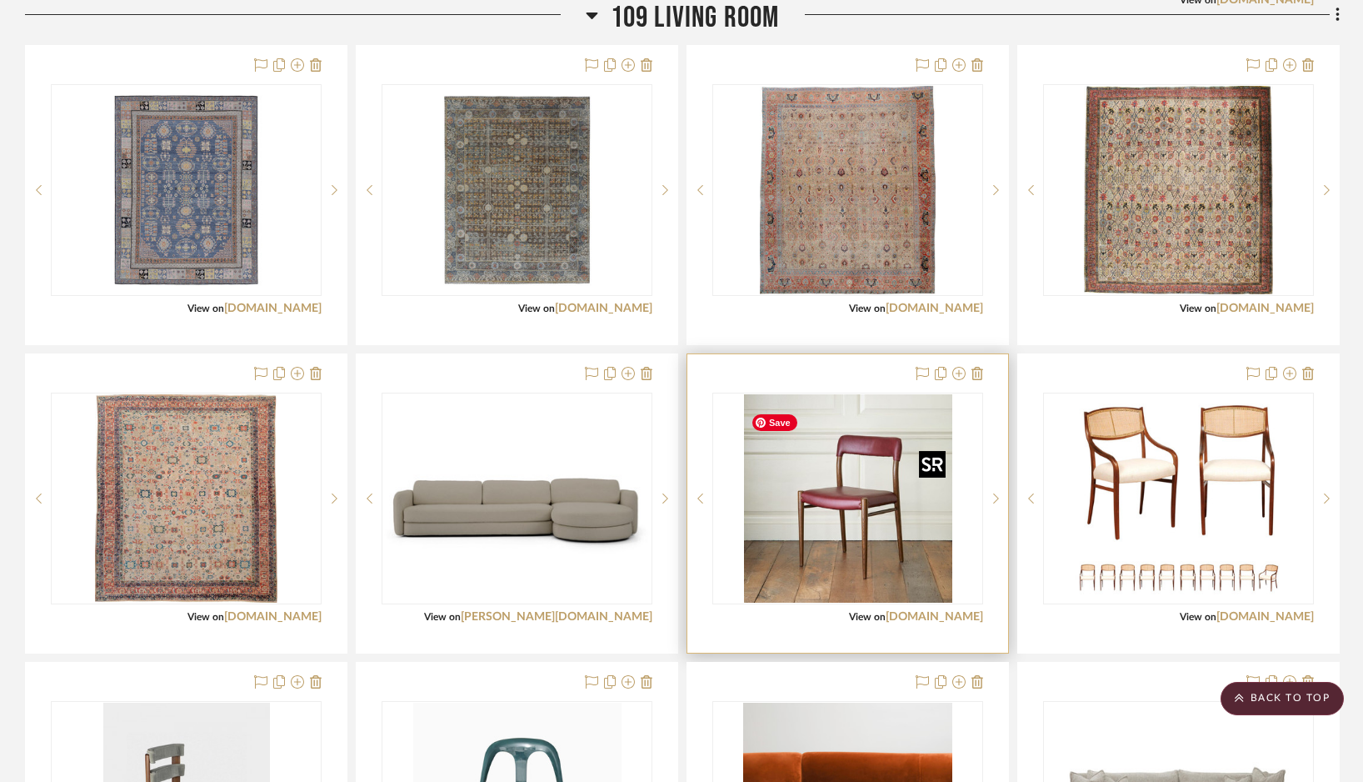
click at [878, 526] on img "0" at bounding box center [848, 498] width 208 height 208
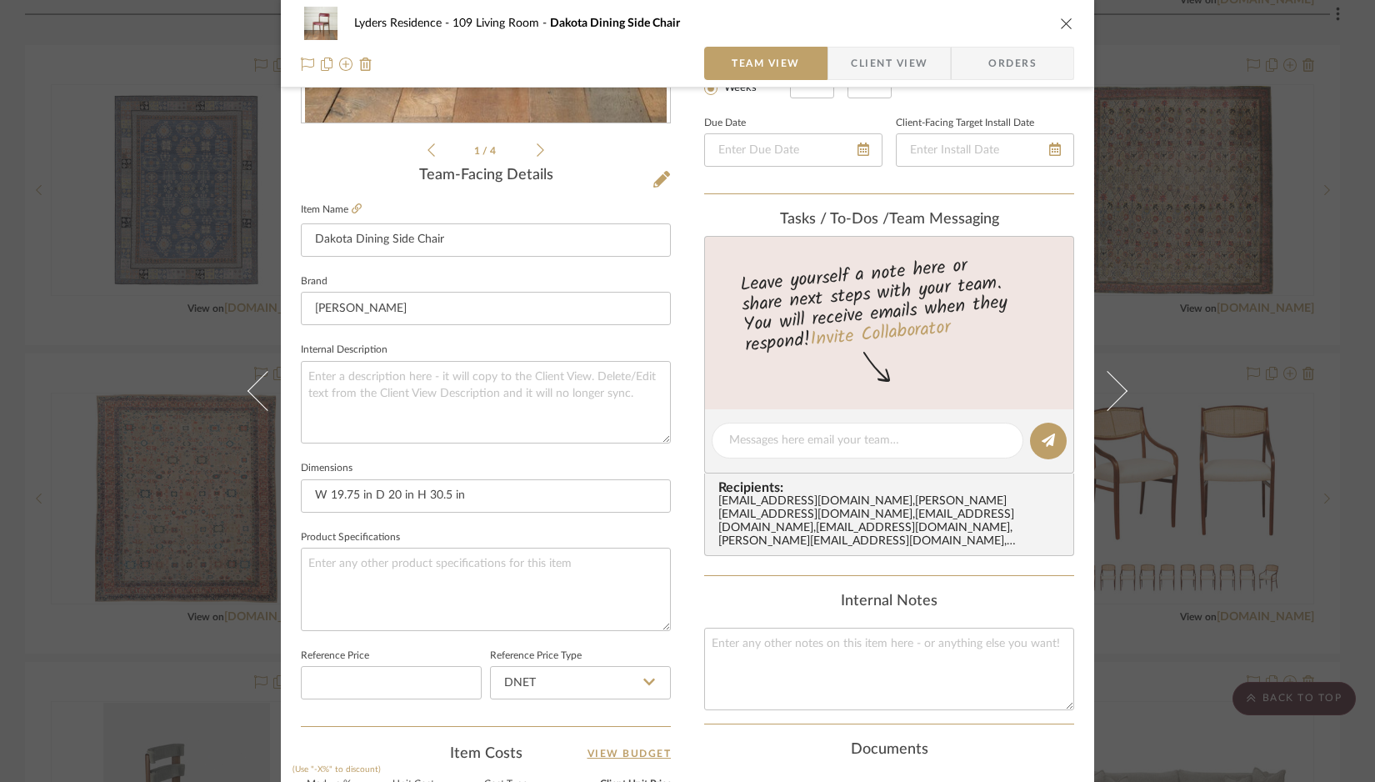
scroll to position [767, 0]
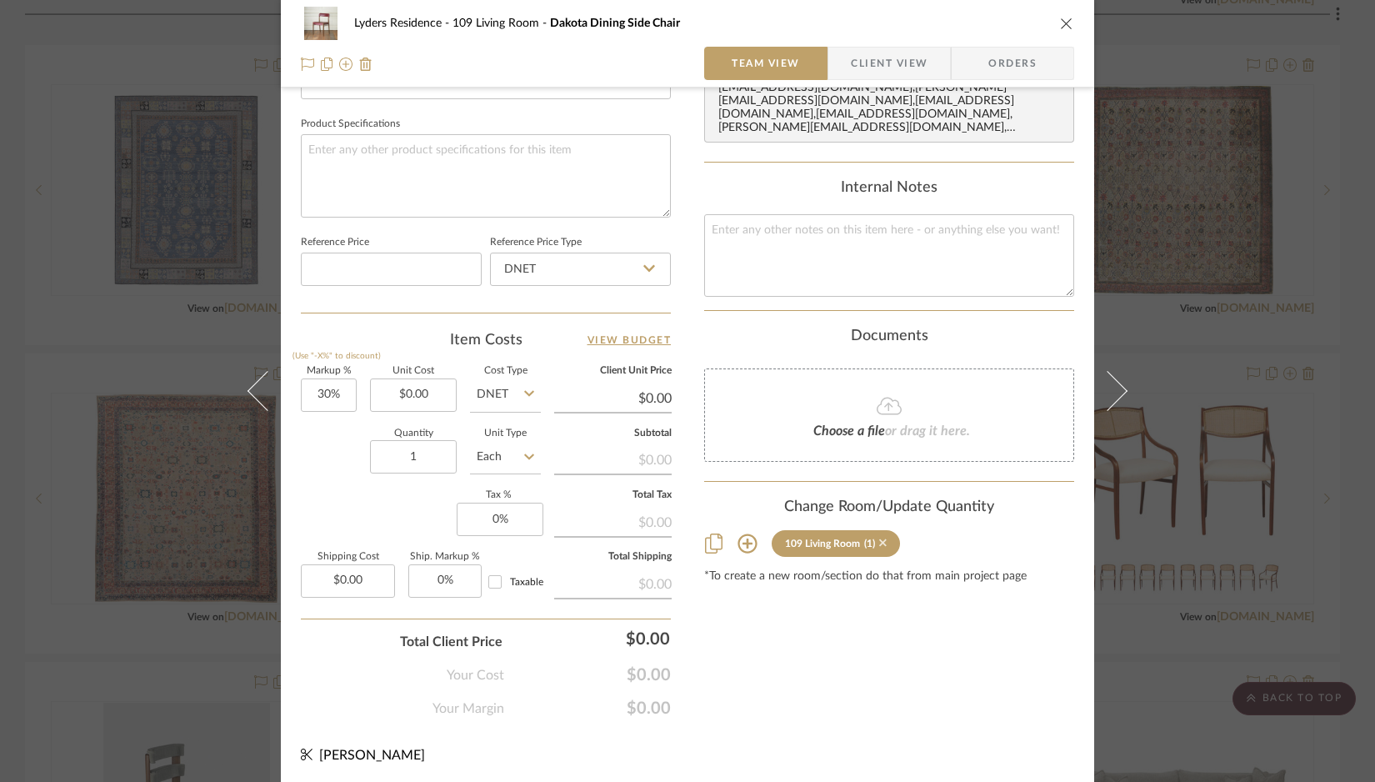
click at [879, 539] on icon at bounding box center [883, 543] width 8 height 8
click at [958, 26] on icon "close" at bounding box center [1066, 23] width 13 height 13
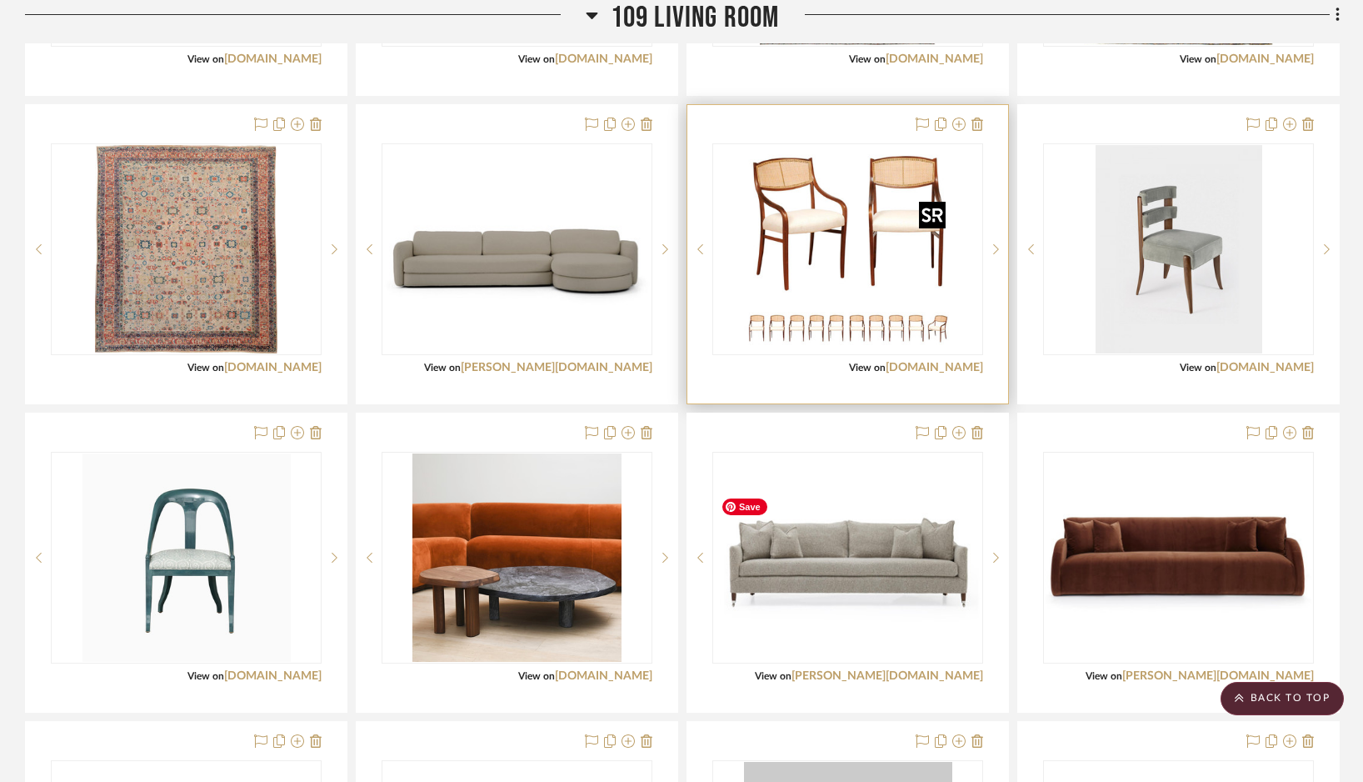
scroll to position [2519, 0]
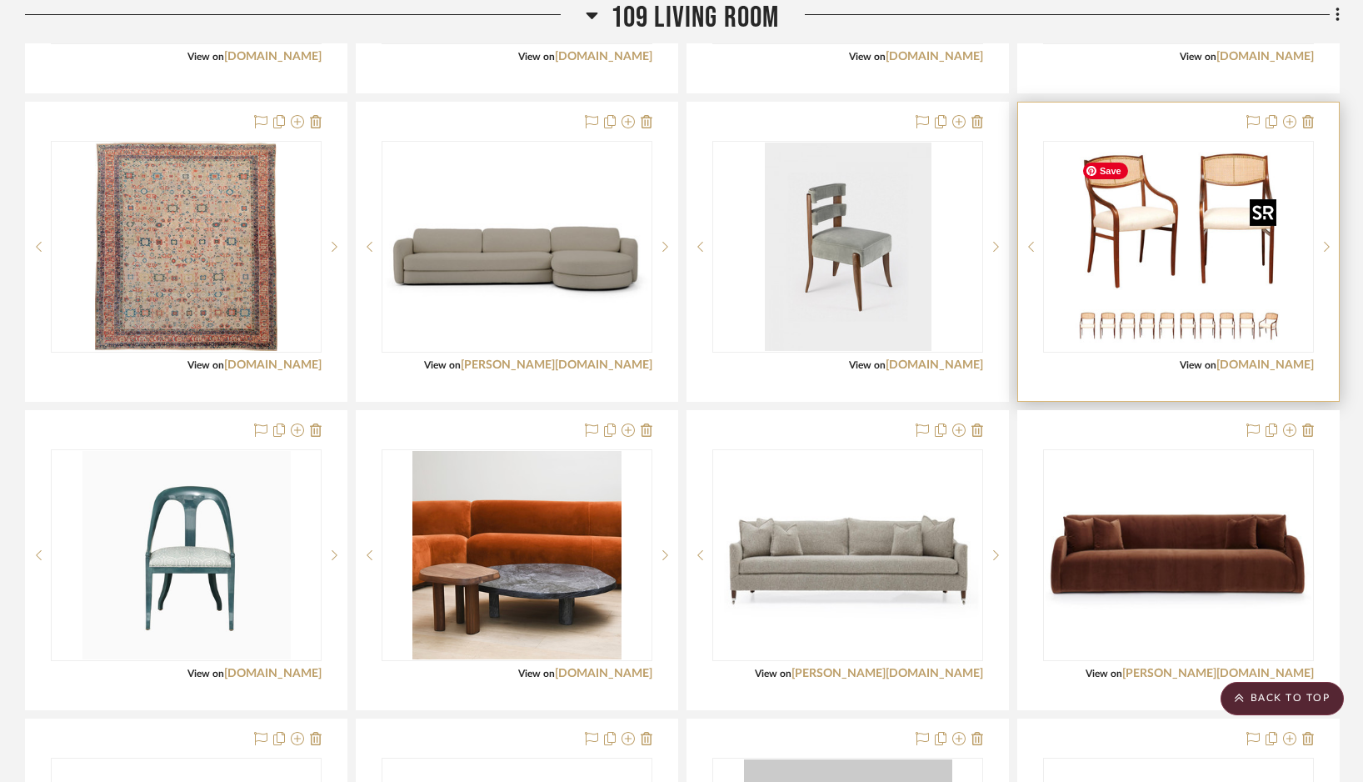
click at [958, 298] on img "0" at bounding box center [1179, 247] width 208 height 208
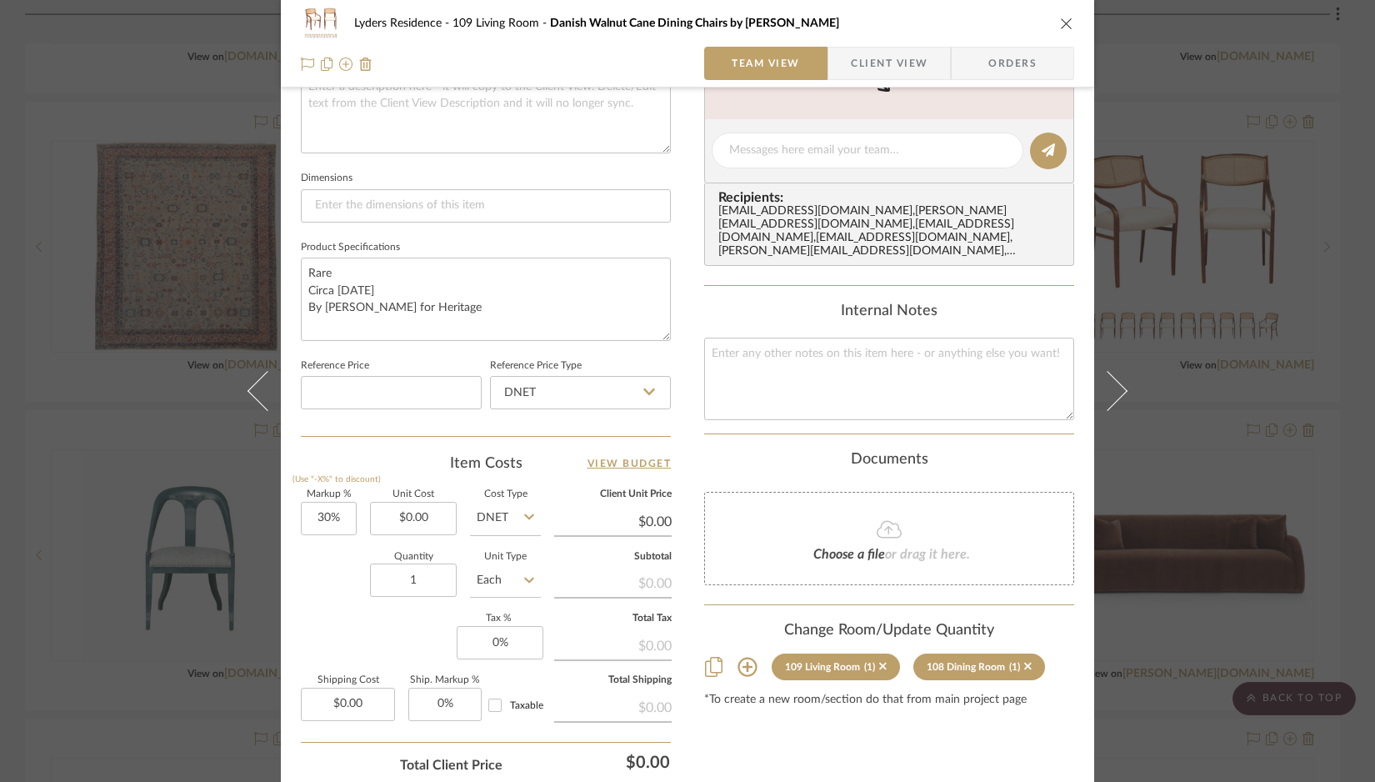
scroll to position [673, 0]
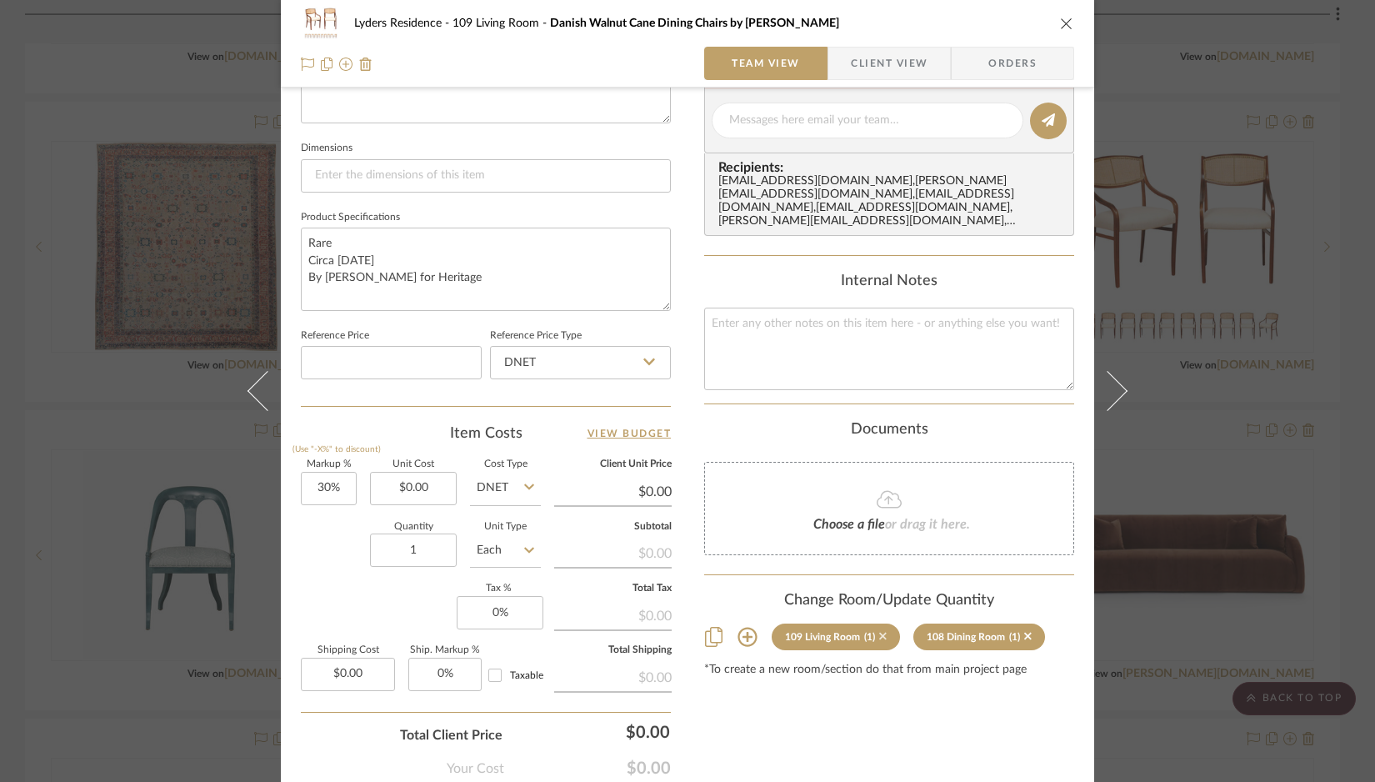
click at [879, 635] on icon at bounding box center [883, 636] width 8 height 12
click at [958, 19] on icon "close" at bounding box center [1066, 23] width 13 height 13
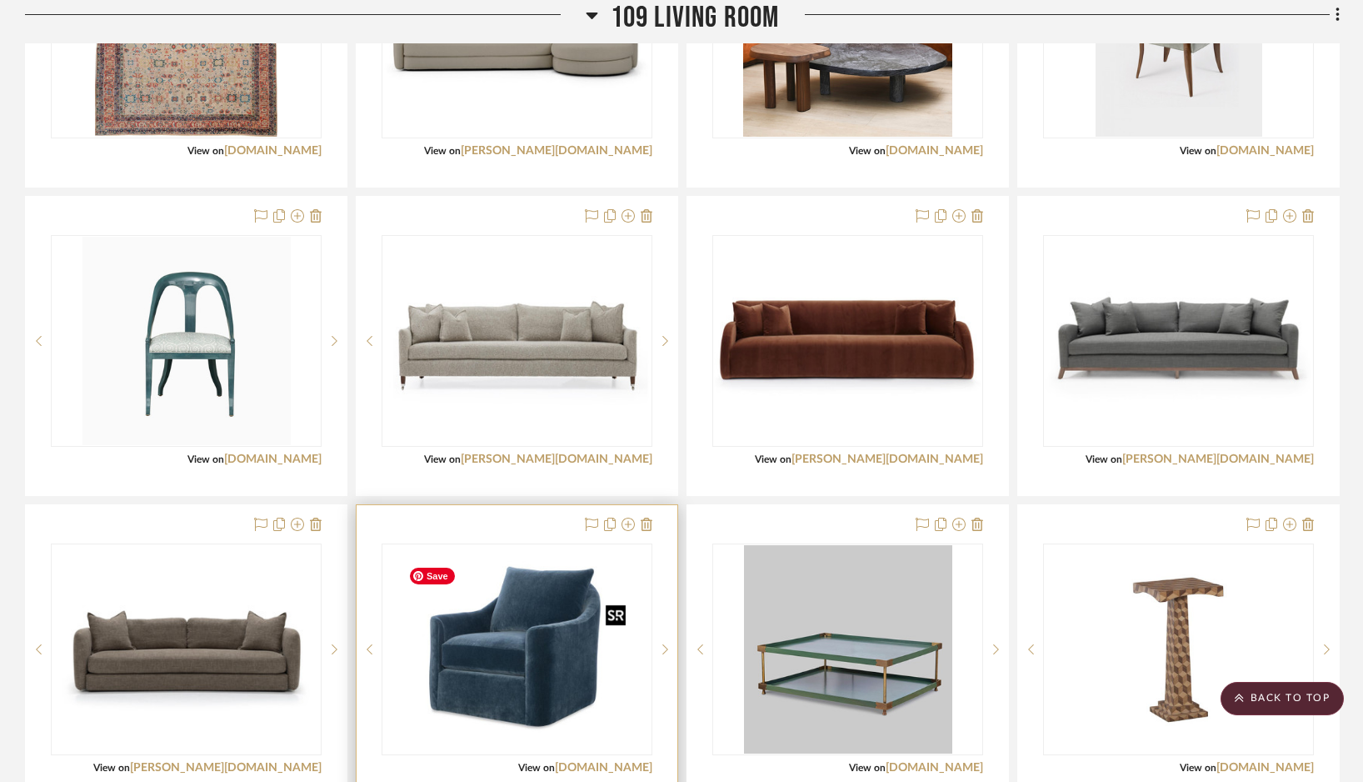
scroll to position [2742, 0]
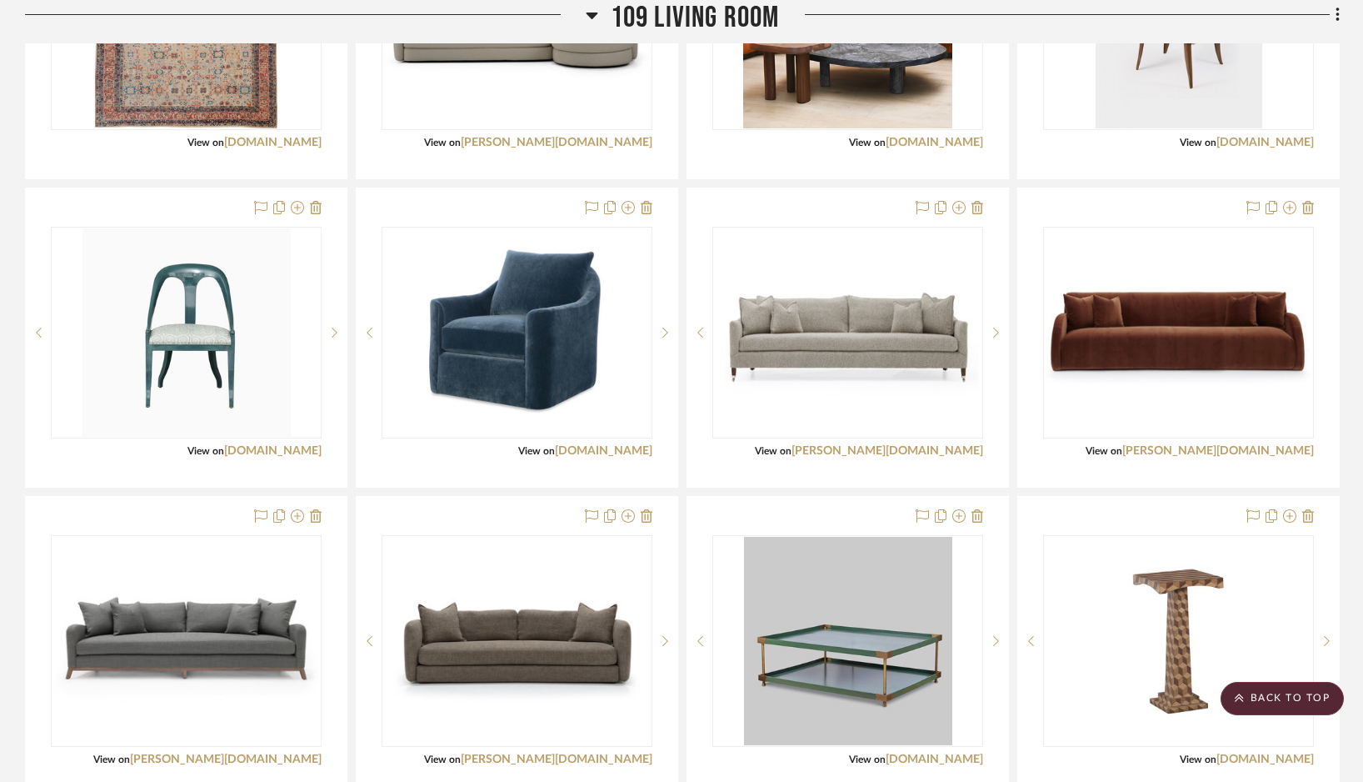
drag, startPoint x: 527, startPoint y: 678, endPoint x: 678, endPoint y: 42, distance: 654.5
